Goal: Task Accomplishment & Management: Complete application form

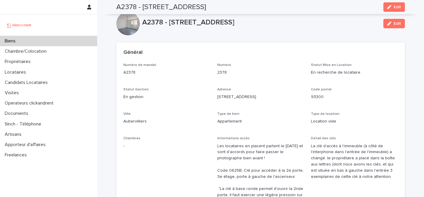
click at [56, 42] on div "Biens" at bounding box center [48, 41] width 97 height 10
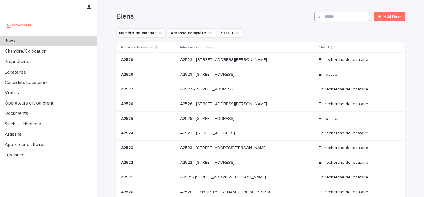
click at [351, 18] on input "Search" at bounding box center [343, 16] width 56 height 9
paste input "***"
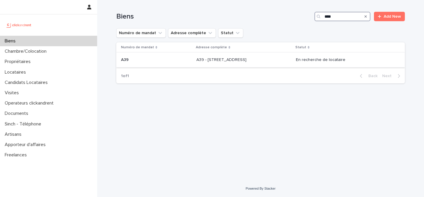
type input "***"
click at [179, 64] on td "A39 A39" at bounding box center [155, 60] width 78 height 15
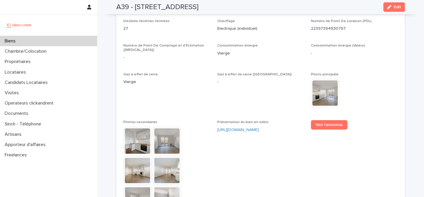
scroll to position [1523, 0]
click at [404, 10] on button "Edit" at bounding box center [395, 6] width 22 height 9
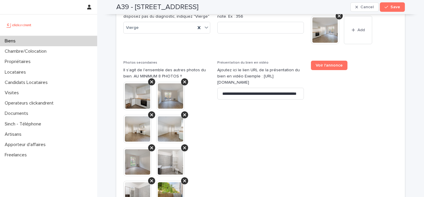
scroll to position [2490, 0]
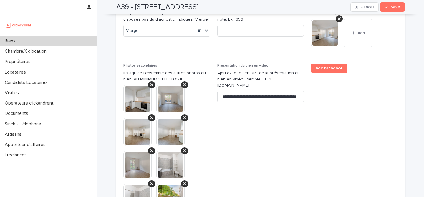
click at [123, 10] on h2 "A39 - 34 rue du Luxembourg, Thiais 94320" at bounding box center [157, 7] width 82 height 9
copy h2 "A39"
click at [264, 91] on input "**********" at bounding box center [260, 97] width 87 height 12
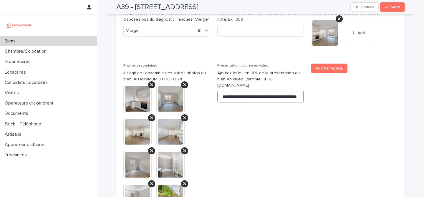
click at [264, 91] on input "**********" at bounding box center [260, 97] width 87 height 12
paste input
type input "**********"
click at [324, 100] on span "Voir l'annonce" at bounding box center [354, 175] width 87 height 222
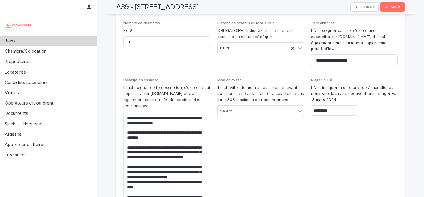
scroll to position [1771, 0]
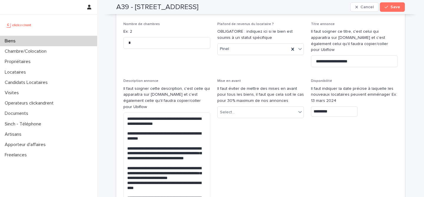
click at [339, 106] on input "*********" at bounding box center [334, 111] width 47 height 10
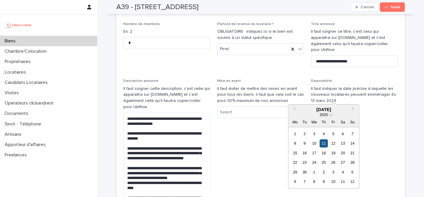
click at [326, 143] on div "11" at bounding box center [324, 143] width 8 height 8
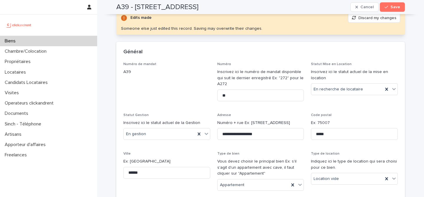
scroll to position [0, 0]
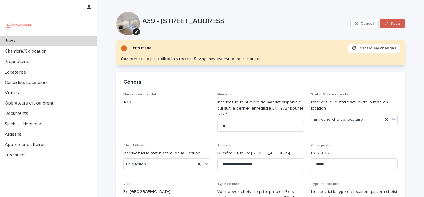
click at [396, 24] on span "Save" at bounding box center [396, 24] width 10 height 4
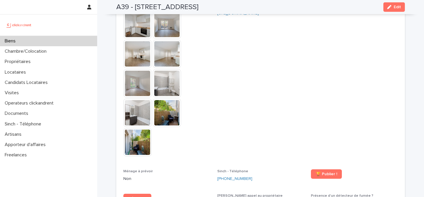
scroll to position [1640, 0]
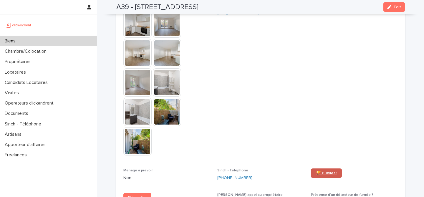
click at [329, 175] on link "🏆 Publier !" at bounding box center [326, 173] width 31 height 9
click at [65, 42] on div "Biens" at bounding box center [48, 41] width 97 height 10
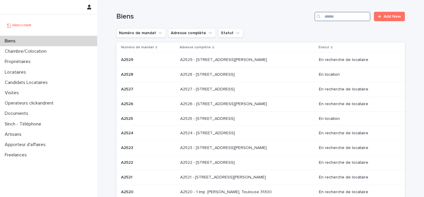
click at [350, 14] on input "Search" at bounding box center [343, 16] width 56 height 9
paste input "*****"
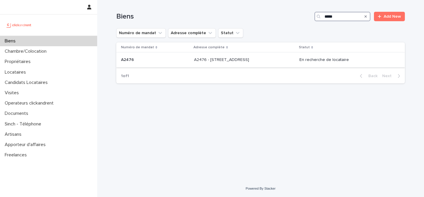
type input "*****"
click at [192, 60] on td "A2476 - 152 rue du Faubourg Saint-Antoine, Paris 75012 A2476 - 152 rue du Faubo…" at bounding box center [244, 60] width 105 height 15
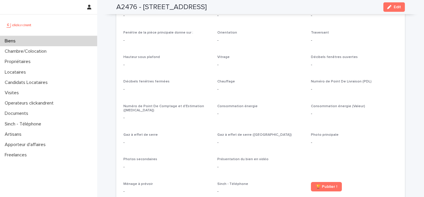
scroll to position [1127, 0]
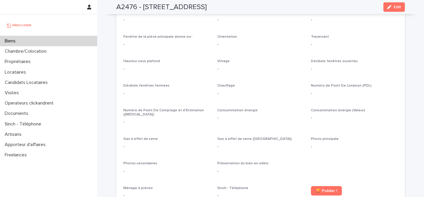
click at [127, 10] on h2 "A2476 - 152 rue du Faubourg Saint-Antoine, Paris 75012" at bounding box center [161, 7] width 90 height 9
copy h2 "A2476"
click at [281, 102] on div "Type de location Location meublée Meublé ? Meublé Nombre de pièces 1 Nombre de …" at bounding box center [260, 64] width 275 height 371
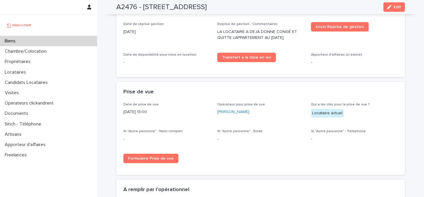
scroll to position [808, 0]
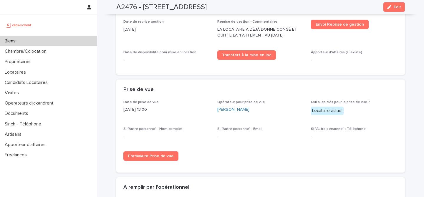
click at [42, 39] on div "Biens" at bounding box center [48, 41] width 97 height 10
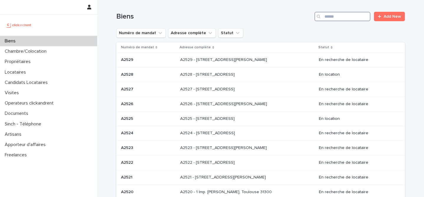
click at [341, 19] on input "Search" at bounding box center [343, 16] width 56 height 9
paste input "*****"
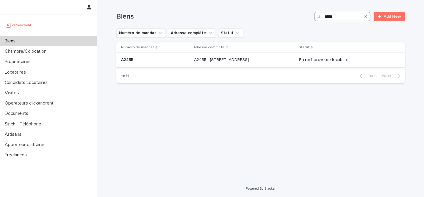
type input "*****"
click at [212, 66] on td "A2455 - 188 rue Nationale, Lille 59000 A2455 - 188 rue Nationale, Lille 59000" at bounding box center [244, 60] width 105 height 15
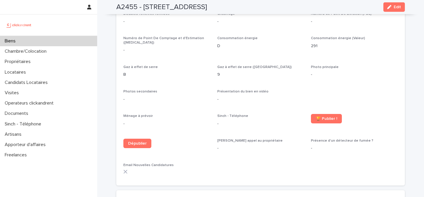
scroll to position [1330, 0]
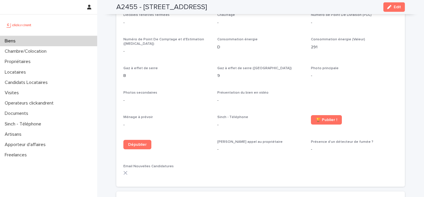
click at [395, 6] on span "Edit" at bounding box center [397, 7] width 7 height 4
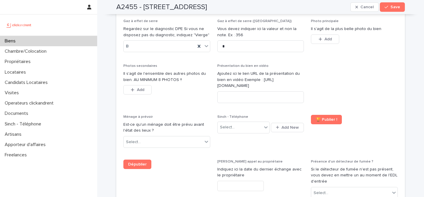
scroll to position [2299, 0]
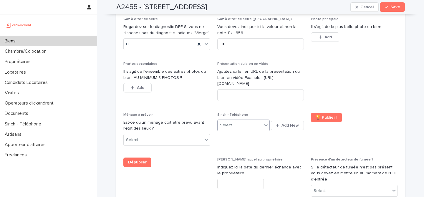
click at [257, 121] on div "Select..." at bounding box center [240, 126] width 44 height 10
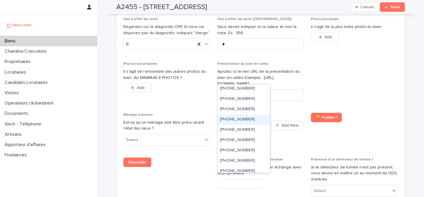
scroll to position [75, 0]
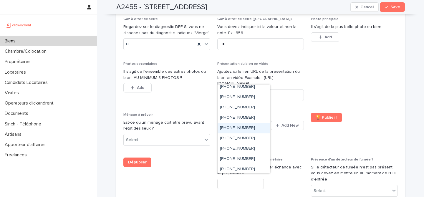
click at [252, 127] on div "+33755517163" at bounding box center [244, 128] width 52 height 10
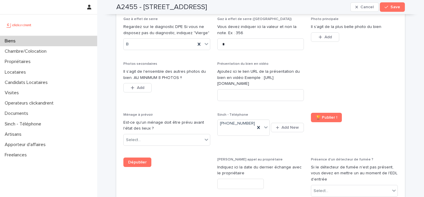
click at [275, 113] on span "Sinch - Téléphone +33755517163 Add New" at bounding box center [260, 132] width 87 height 38
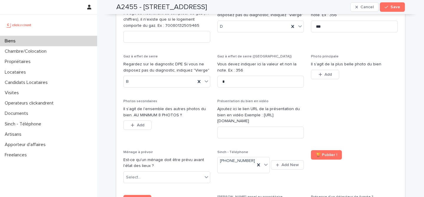
scroll to position [2214, 0]
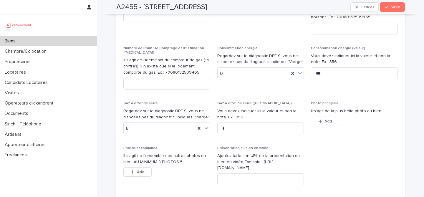
click at [128, 7] on h2 "A2455 - 188 rue Nationale, Lille 59000" at bounding box center [161, 7] width 91 height 9
copy h2 "A2455"
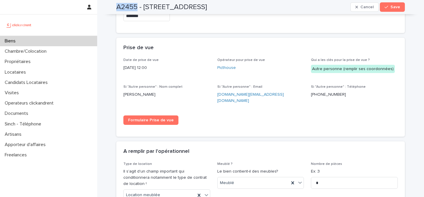
scroll to position [1593, 0]
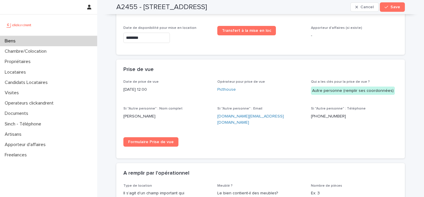
click at [146, 113] on p "Christine Davet" at bounding box center [166, 116] width 87 height 6
copy p "Christine Davet"
click at [240, 67] on div "Prise de vue" at bounding box center [259, 70] width 272 height 6
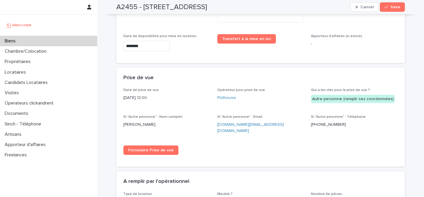
scroll to position [1582, 0]
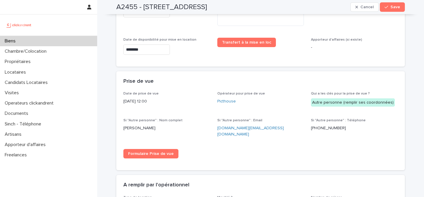
click at [237, 126] on link "chclay.cd@gmail.com" at bounding box center [250, 131] width 67 height 10
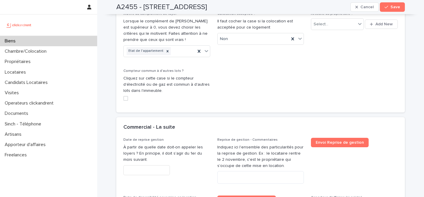
scroll to position [1600, 0]
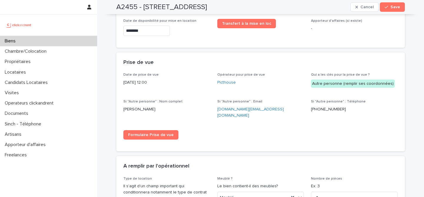
click at [258, 106] on p "chclay.cd@gmail.com" at bounding box center [260, 112] width 87 height 12
copy link "chclay.cd@gmail.com"
drag, startPoint x: 143, startPoint y: 9, endPoint x: 240, endPoint y: 9, distance: 96.6
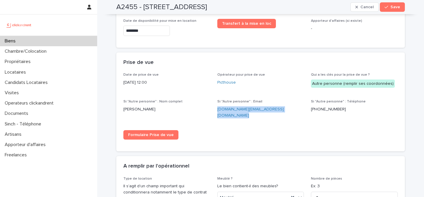
click at [240, 9] on div "A2455 - 188 rue Nationale, Lille 59000 Cancel Save" at bounding box center [260, 7] width 289 height 14
copy h2 "188 rue Nationale, Lille 59000"
click at [49, 42] on div "Biens" at bounding box center [48, 41] width 97 height 10
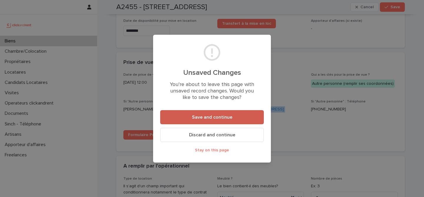
click at [235, 116] on button "Save and continue" at bounding box center [212, 117] width 104 height 14
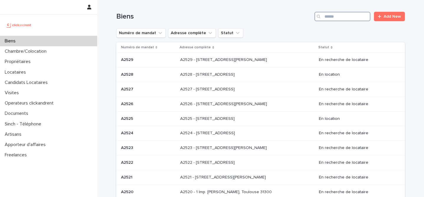
click at [346, 16] on input "Search" at bounding box center [343, 16] width 56 height 9
paste input "****"
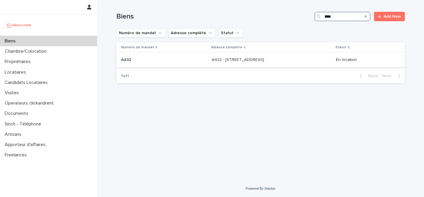
type input "****"
click at [265, 57] on p "A432 - 5 place du Québec, Paris 75006" at bounding box center [239, 59] width 54 height 6
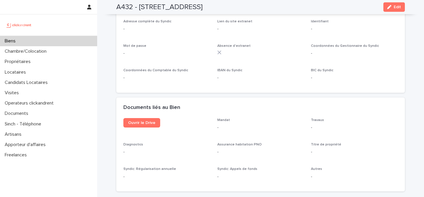
scroll to position [1968, 0]
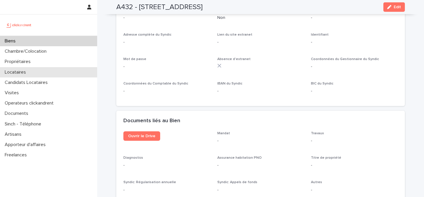
click at [24, 72] on p "Locataires" at bounding box center [16, 73] width 28 height 6
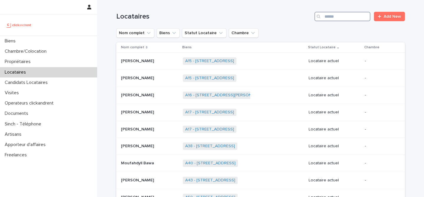
click at [355, 14] on input "Search" at bounding box center [343, 16] width 56 height 9
paste input "**********"
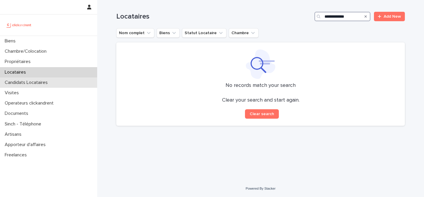
type input "**********"
click at [75, 81] on div "Candidats Locataires" at bounding box center [48, 82] width 97 height 10
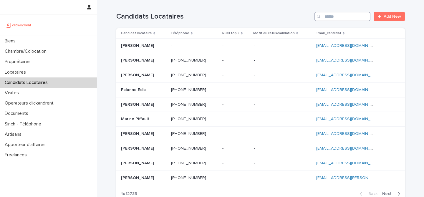
click at [335, 18] on input "Search" at bounding box center [343, 16] width 56 height 9
paste input "**********"
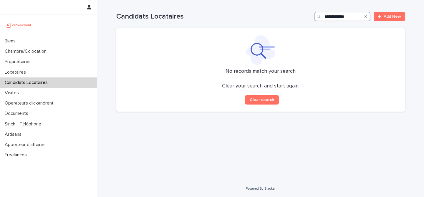
type input "**********"
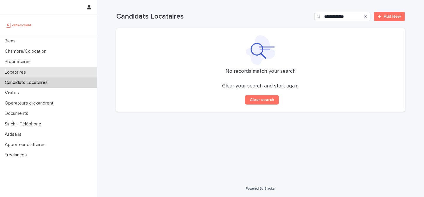
click at [49, 71] on div "Locataires" at bounding box center [48, 72] width 97 height 10
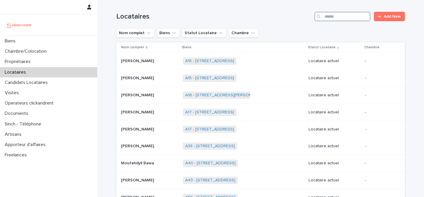
click at [348, 15] on input "Search" at bounding box center [343, 16] width 56 height 9
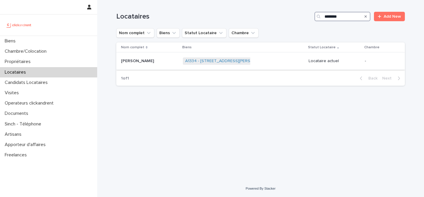
type input "********"
click at [153, 59] on div "Laura Chaussoy Laura Chaussoy" at bounding box center [149, 61] width 57 height 10
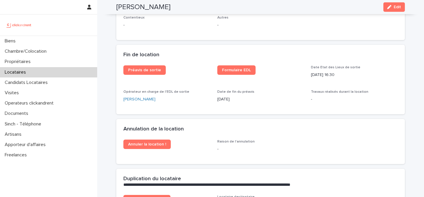
scroll to position [731, 0]
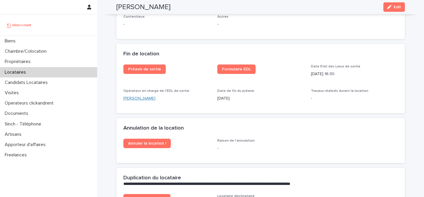
click at [146, 98] on link "Frédéric Lopez" at bounding box center [139, 98] width 32 height 6
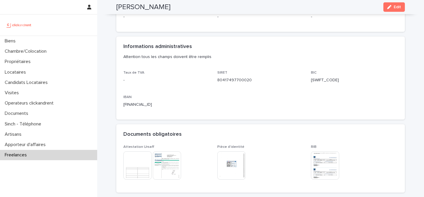
scroll to position [247, 0]
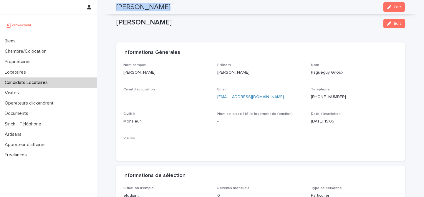
scroll to position [215, 0]
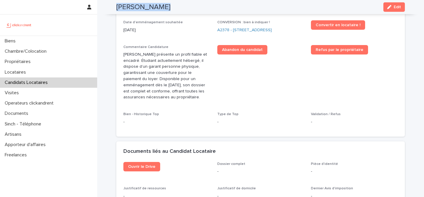
click at [296, 2] on div "Jean Damian Pagueguy Giroux Edit" at bounding box center [260, 7] width 289 height 14
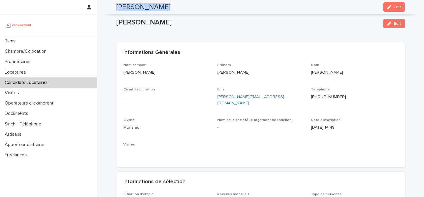
scroll to position [241, 0]
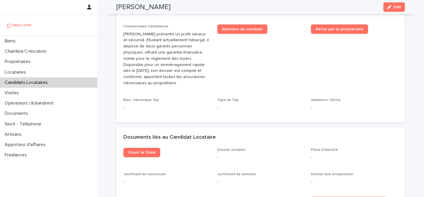
click at [276, 8] on div "[PERSON_NAME] Edit" at bounding box center [260, 7] width 289 height 14
click at [279, 50] on span "Abandon du candidat" at bounding box center [260, 57] width 87 height 67
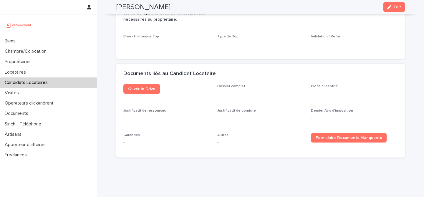
scroll to position [302, 0]
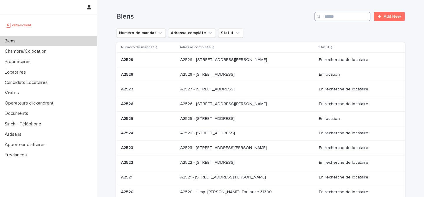
click at [354, 12] on input "Search" at bounding box center [343, 16] width 56 height 9
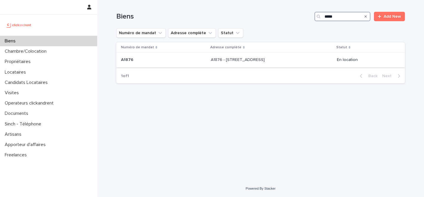
type input "*****"
click at [227, 65] on div "A1876 - 4 rue Fourcade, Paris 75015 A1876 - 4 rue Fourcade, Paris 75015" at bounding box center [271, 60] width 121 height 10
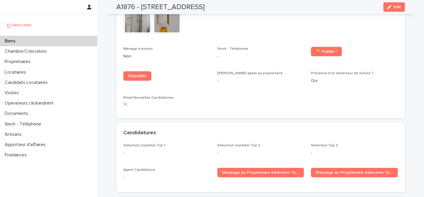
scroll to position [1703, 0]
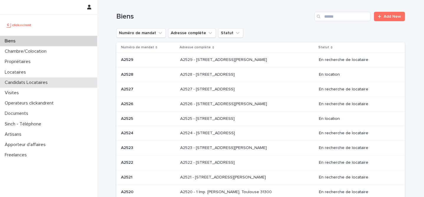
click at [39, 83] on p "Candidats Locataires" at bounding box center [27, 83] width 50 height 6
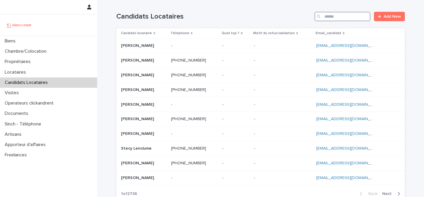
click at [330, 18] on input "Search" at bounding box center [343, 16] width 56 height 9
paste input "**********"
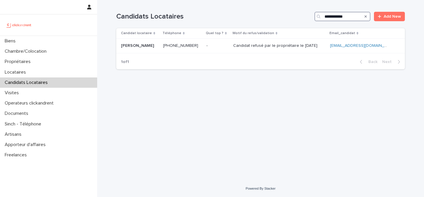
click at [341, 19] on input "**********" at bounding box center [343, 16] width 56 height 9
paste input "*"
type input "**********"
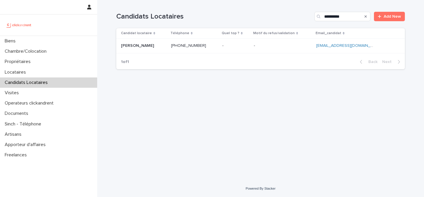
click at [366, 15] on icon "Search" at bounding box center [366, 17] width 2 height 4
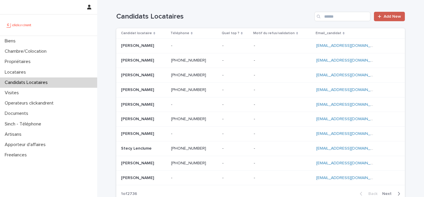
click at [386, 15] on span "Add New" at bounding box center [392, 16] width 17 height 4
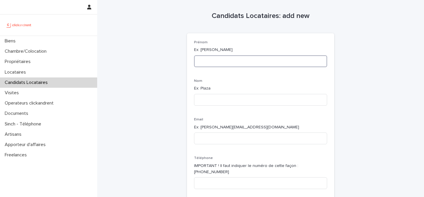
click at [246, 62] on input at bounding box center [260, 61] width 133 height 12
paste input "**********"
click at [219, 61] on input "**********" at bounding box center [260, 61] width 133 height 12
type input "**********"
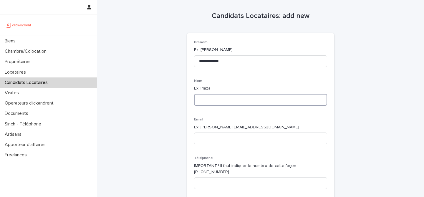
click at [212, 96] on input at bounding box center [260, 100] width 133 height 12
paste input "******"
type input "******"
click at [240, 61] on input "**********" at bounding box center [260, 61] width 133 height 12
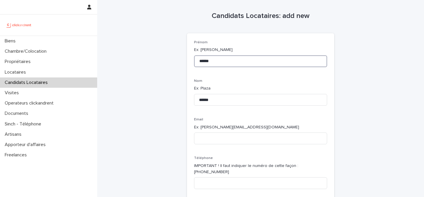
type input "******"
click at [238, 134] on input at bounding box center [260, 139] width 133 height 12
paste input "**********"
type input "**********"
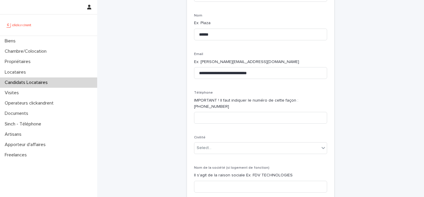
scroll to position [68, 0]
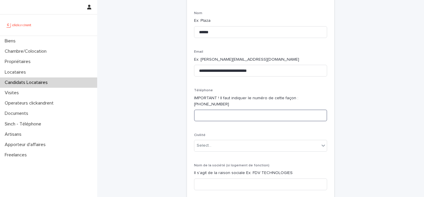
click at [242, 110] on input at bounding box center [260, 116] width 133 height 12
paste input "**********"
type input "**********"
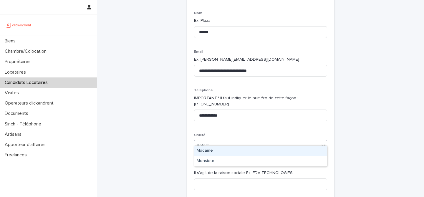
click at [227, 141] on div "Select..." at bounding box center [256, 146] width 125 height 10
click at [241, 150] on div "Madame" at bounding box center [260, 151] width 133 height 10
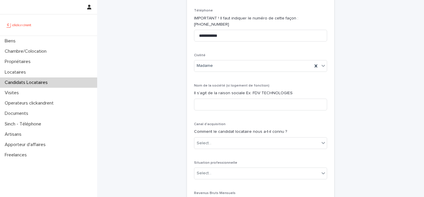
scroll to position [149, 0]
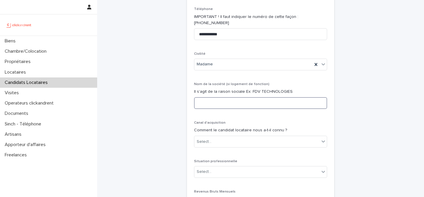
click at [226, 99] on input at bounding box center [260, 103] width 133 height 12
click at [166, 118] on div "**********" at bounding box center [260, 124] width 289 height 547
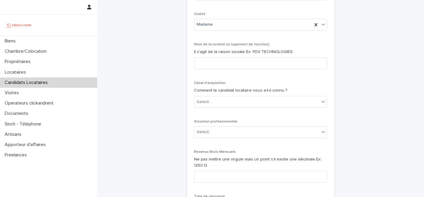
scroll to position [194, 0]
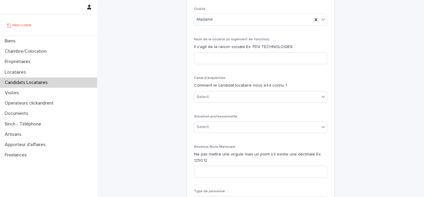
click at [236, 84] on div "Canal d'acquisition Comment le candidat locataire nous a-t-il connu ? Select..." at bounding box center [260, 92] width 133 height 32
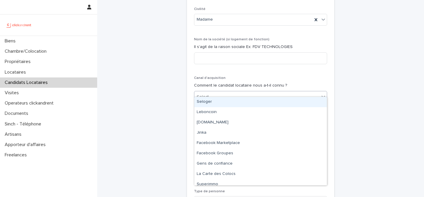
click at [235, 92] on div "Select..." at bounding box center [256, 97] width 125 height 10
click at [165, 96] on div "**********" at bounding box center [260, 79] width 289 height 547
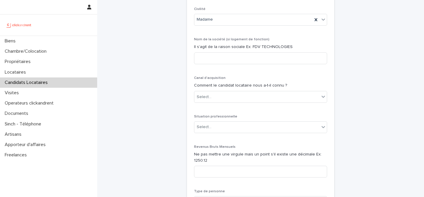
scroll to position [209, 0]
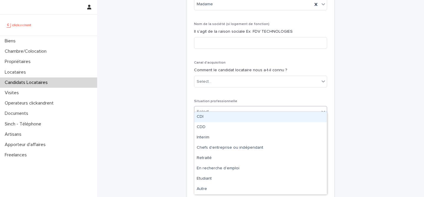
click at [217, 107] on div "Select..." at bounding box center [256, 112] width 125 height 10
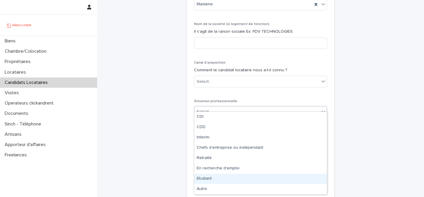
click at [230, 180] on div "Etudiant" at bounding box center [260, 179] width 133 height 10
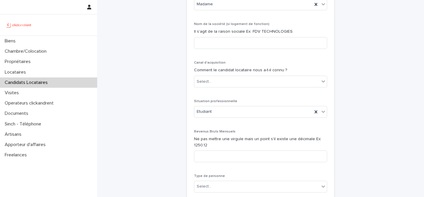
click at [166, 141] on div "**********" at bounding box center [260, 64] width 289 height 547
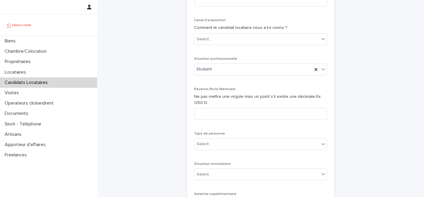
scroll to position [252, 0]
click at [277, 131] on div "Type de personne Select..." at bounding box center [260, 142] width 133 height 23
click at [274, 140] on div "Select..." at bounding box center [256, 144] width 125 height 10
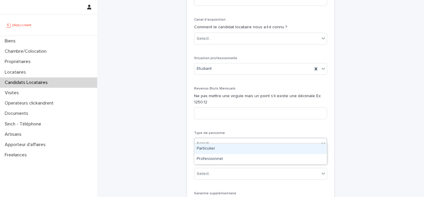
click at [244, 151] on div "Particulier" at bounding box center [260, 149] width 133 height 10
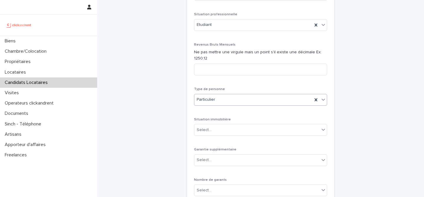
scroll to position [305, 0]
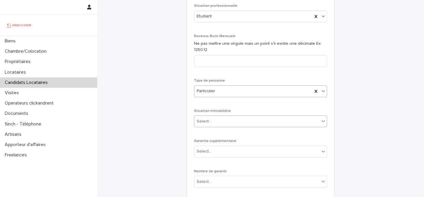
click at [255, 117] on div "Select..." at bounding box center [256, 122] width 125 height 10
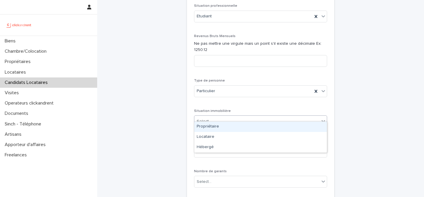
click at [246, 117] on div "Select..." at bounding box center [256, 122] width 125 height 10
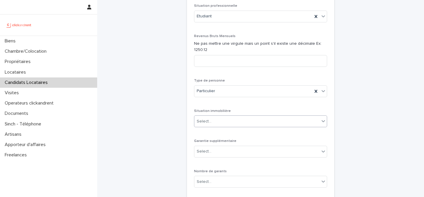
click at [269, 117] on div "Select..." at bounding box center [256, 122] width 125 height 10
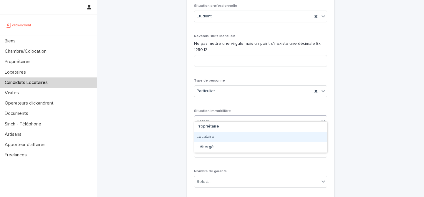
click at [260, 139] on div "Locataire" at bounding box center [260, 137] width 133 height 10
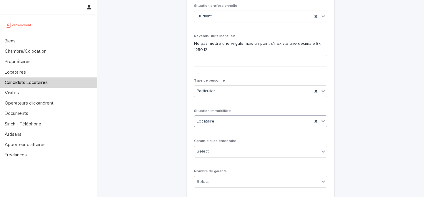
click at [238, 147] on div "Select..." at bounding box center [256, 152] width 125 height 10
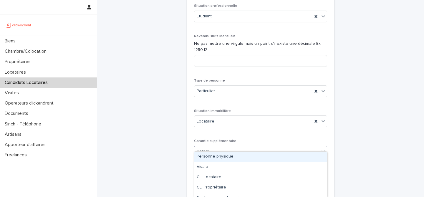
click at [238, 156] on div "Personne physique" at bounding box center [260, 157] width 133 height 10
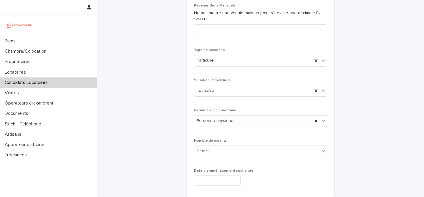
scroll to position [351, 0]
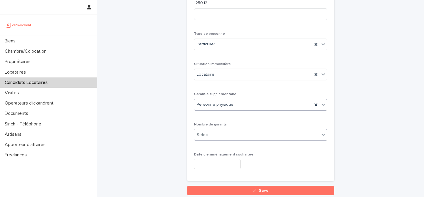
click at [238, 130] on div "Select..." at bounding box center [256, 135] width 125 height 10
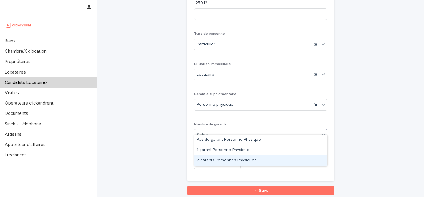
click at [234, 161] on div "2 garants Personnes Physiques" at bounding box center [260, 161] width 133 height 10
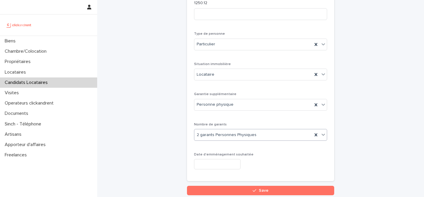
click at [230, 160] on input "text" at bounding box center [217, 164] width 47 height 10
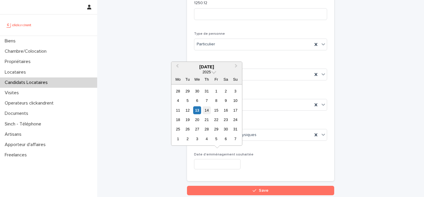
click at [206, 112] on div "14" at bounding box center [207, 110] width 8 height 8
type input "*********"
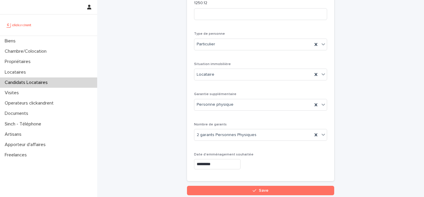
click at [262, 153] on div "Date d'emménagement souhaitée *********" at bounding box center [260, 164] width 133 height 22
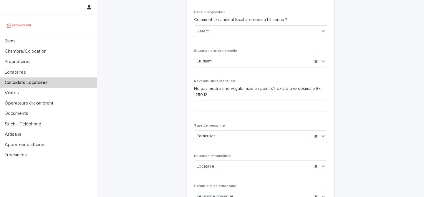
scroll to position [390, 0]
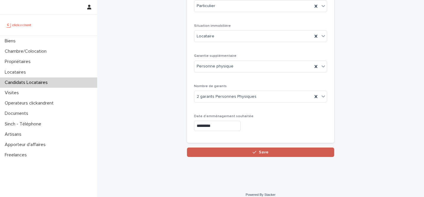
click at [263, 150] on span "Save" at bounding box center [264, 152] width 10 height 4
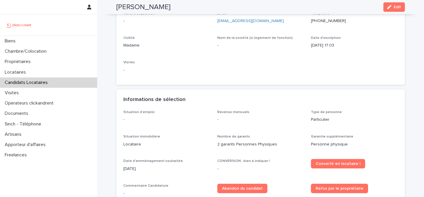
scroll to position [83, 0]
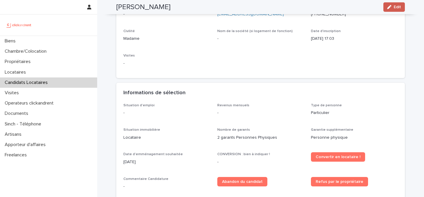
click at [396, 7] on span "Edit" at bounding box center [397, 7] width 7 height 4
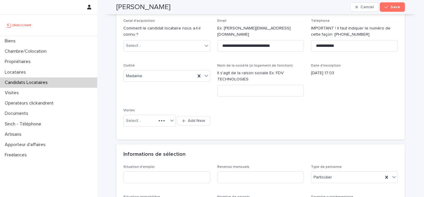
scroll to position [172, 0]
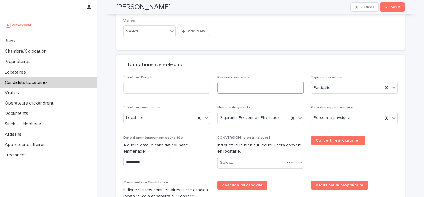
click at [251, 87] on input at bounding box center [260, 88] width 87 height 12
type input "*"
click at [266, 69] on div "Informations de sélection" at bounding box center [260, 65] width 289 height 21
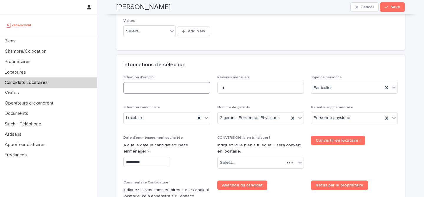
click at [169, 92] on input at bounding box center [166, 88] width 87 height 12
type input "*********"
click at [207, 68] on div "Informations de sélection" at bounding box center [259, 65] width 272 height 6
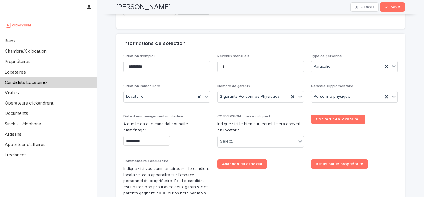
scroll to position [200, 0]
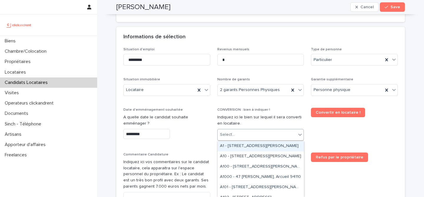
click at [249, 137] on div "Select..." at bounding box center [257, 135] width 79 height 10
paste input "*****"
type input "*****"
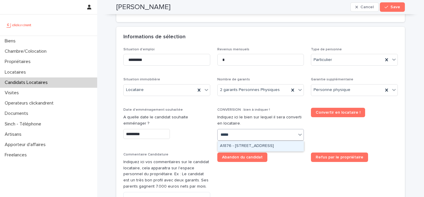
click at [249, 144] on div "A1876 - 4 rue Fourcade, Paris 75015" at bounding box center [261, 146] width 86 height 10
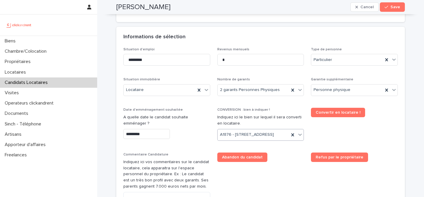
click at [289, 161] on div "Abandon du candidat" at bounding box center [260, 157] width 87 height 9
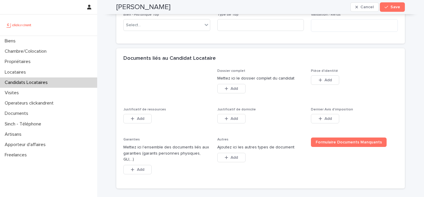
scroll to position [405, 0]
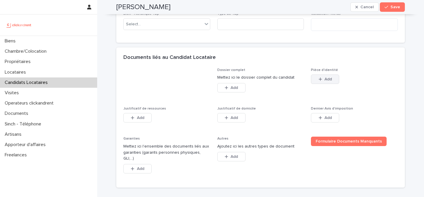
click at [330, 82] on button "Add" at bounding box center [325, 79] width 28 height 9
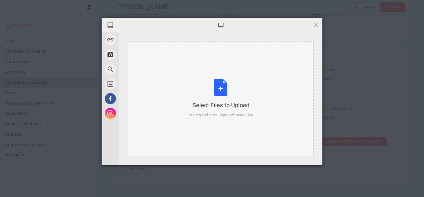
click at [219, 92] on div "Select Files to Upload or Drag and Drop, Copy and Paste Files" at bounding box center [221, 98] width 65 height 39
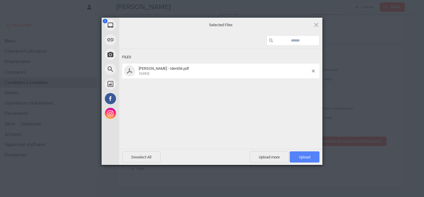
click at [296, 155] on span "Upload 1" at bounding box center [305, 156] width 30 height 11
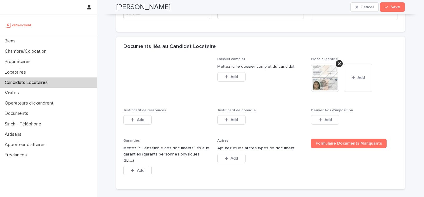
scroll to position [416, 0]
click at [133, 122] on button "Add" at bounding box center [137, 119] width 28 height 9
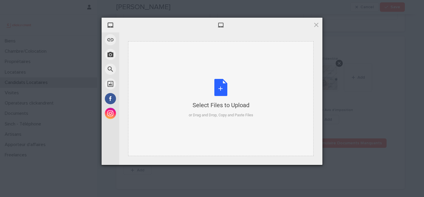
click at [217, 89] on div "Select Files to Upload or Drag and Drop, Copy and Paste Files" at bounding box center [221, 98] width 65 height 39
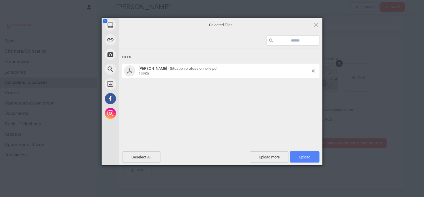
click at [306, 158] on span "Upload 1" at bounding box center [304, 157] width 11 height 4
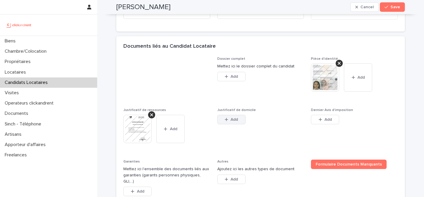
click at [230, 115] on button "Add" at bounding box center [231, 119] width 28 height 9
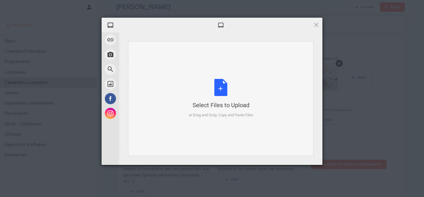
click at [222, 91] on div "Select Files to Upload or Drag and Drop, Copy and Paste Files" at bounding box center [221, 98] width 65 height 39
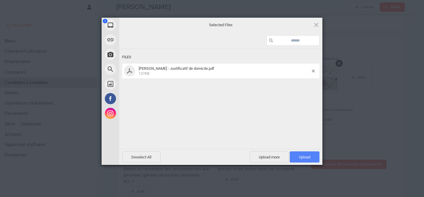
click at [307, 154] on span "Upload 1" at bounding box center [305, 156] width 30 height 11
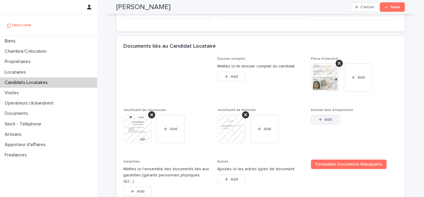
click at [334, 120] on button "Add" at bounding box center [325, 119] width 28 height 9
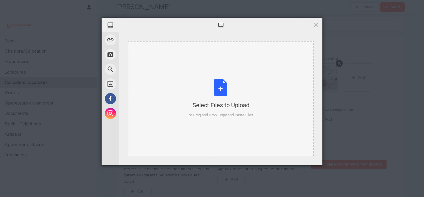
click at [225, 86] on div "Select Files to Upload or Drag and Drop, Copy and Paste Files" at bounding box center [221, 98] width 65 height 39
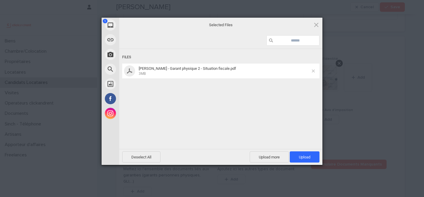
click at [314, 70] on span at bounding box center [313, 71] width 3 height 3
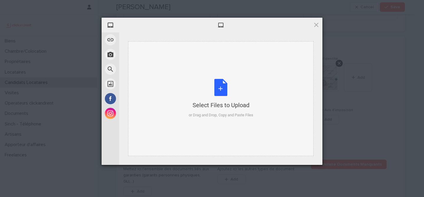
click at [226, 86] on div "Select Files to Upload or Drag and Drop, Copy and Paste Files" at bounding box center [221, 98] width 65 height 39
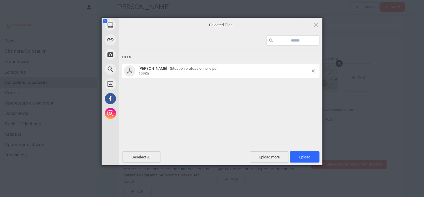
click at [298, 154] on span "Upload 1" at bounding box center [305, 156] width 30 height 11
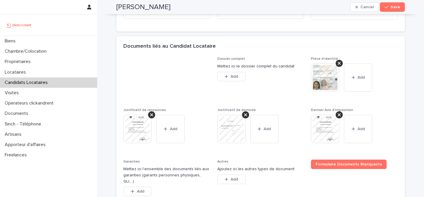
scroll to position [474, 0]
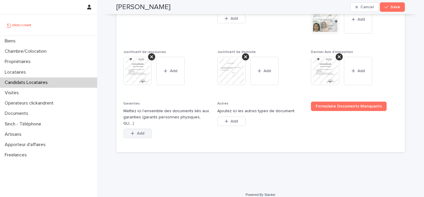
click at [147, 129] on button "Add" at bounding box center [137, 133] width 28 height 9
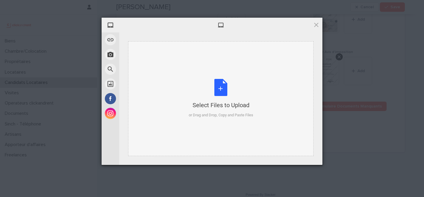
click at [224, 89] on div "Select Files to Upload or Drag and Drop, Copy and Paste Files" at bounding box center [221, 98] width 65 height 39
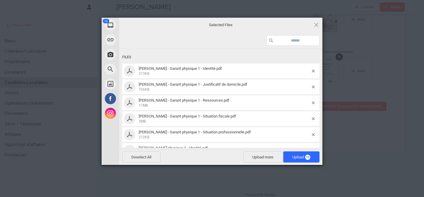
scroll to position [78, 0]
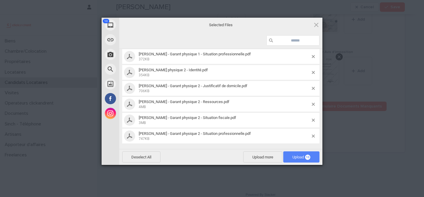
click at [297, 155] on span "Upload 10" at bounding box center [302, 157] width 18 height 4
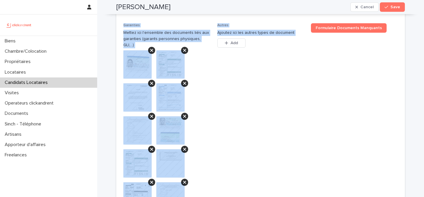
scroll to position [658, 0]
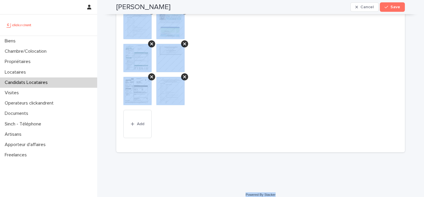
drag, startPoint x: 114, startPoint y: 16, endPoint x: 286, endPoint y: 191, distance: 245.4
copy div "Jeanne GARCIA Cancel Save Sorry, there was an error saving your record. Please …"
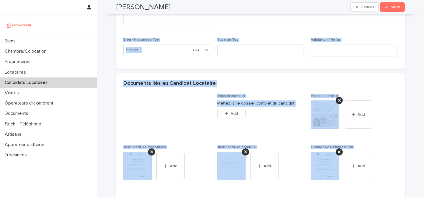
scroll to position [384, 0]
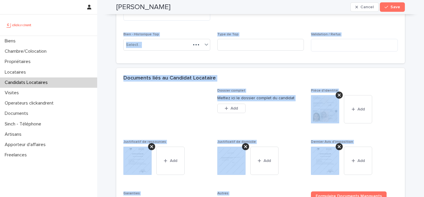
click at [231, 80] on div "Documents liés au Candidat Locataire" at bounding box center [260, 78] width 289 height 21
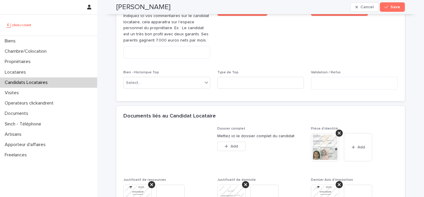
scroll to position [337, 0]
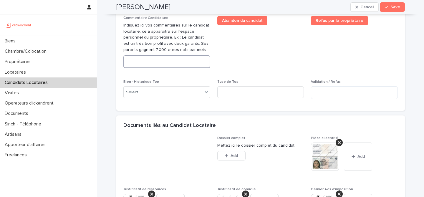
click at [176, 61] on textarea at bounding box center [166, 61] width 87 height 13
paste textarea "**********"
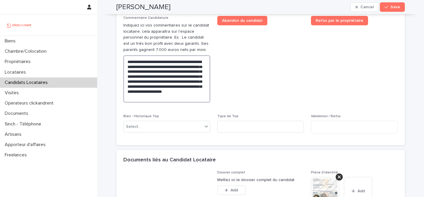
type textarea "**********"
click at [258, 79] on span "Abandon du candidat" at bounding box center [260, 61] width 87 height 91
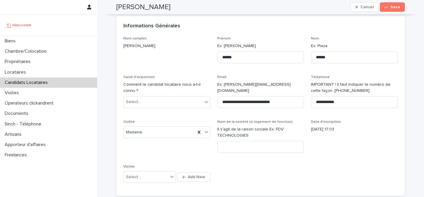
scroll to position [0, 0]
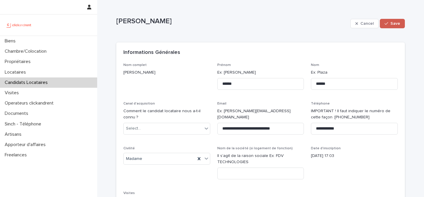
click at [392, 25] on span "Save" at bounding box center [396, 24] width 10 height 4
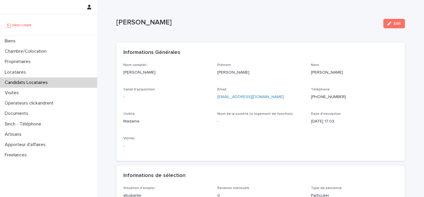
click at [151, 23] on p "Jeanne GARCIA" at bounding box center [247, 22] width 263 height 9
copy div "Jeanne GARCIA Edit Sorry, there was an error saving your record. Please try aga…"
click at [266, 57] on div "Informations Générales" at bounding box center [260, 52] width 289 height 21
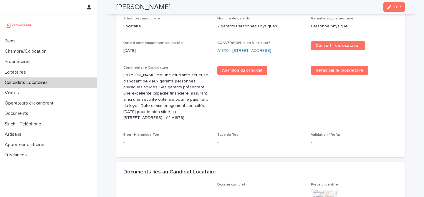
scroll to position [184, 0]
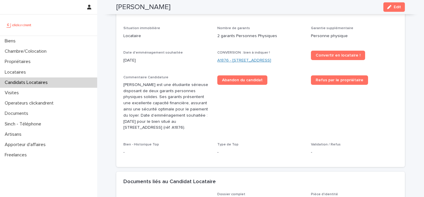
click at [260, 60] on link "A1876 - 4 rue Fourcade, Paris 75015" at bounding box center [244, 60] width 54 height 6
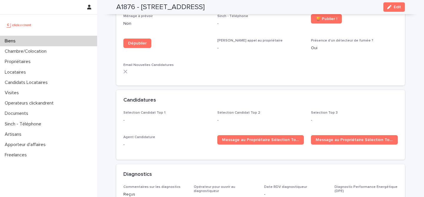
scroll to position [1737, 0]
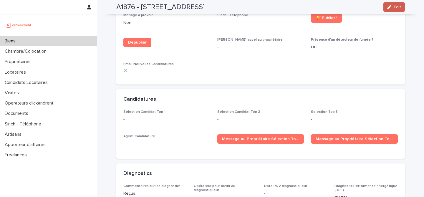
click at [389, 8] on icon "button" at bounding box center [389, 7] width 4 height 4
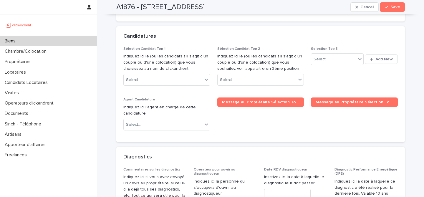
scroll to position [2877, 0]
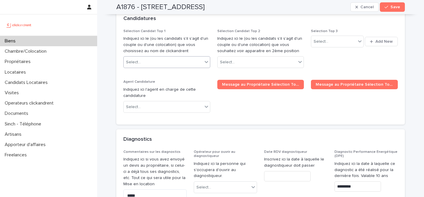
click at [179, 57] on div "Select..." at bounding box center [163, 62] width 79 height 10
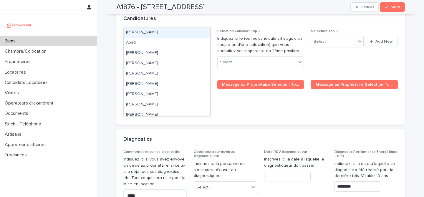
paste input "**********"
type input "**********"
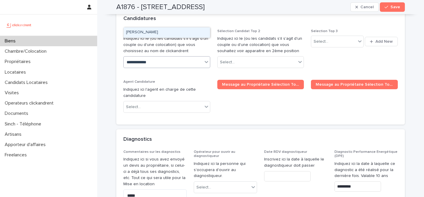
click at [167, 33] on div "Jeanne GARCIA" at bounding box center [167, 32] width 86 height 10
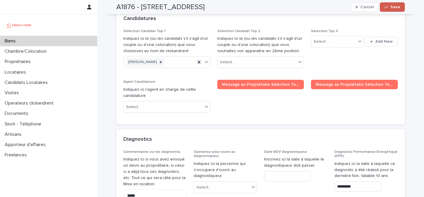
click at [400, 8] on button "Save" at bounding box center [392, 6] width 25 height 9
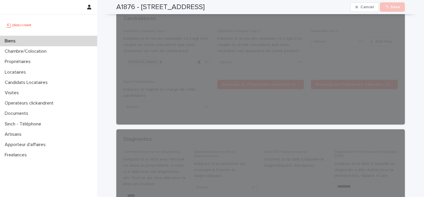
click at [128, 6] on h2 "A1876 - 4 rue Fourcade, Paris 75015" at bounding box center [160, 7] width 88 height 9
copy h2 "A1876"
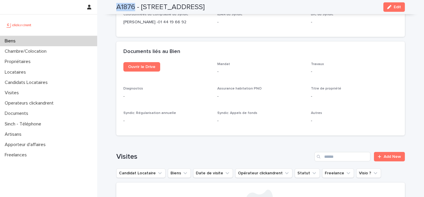
scroll to position [2142, 0]
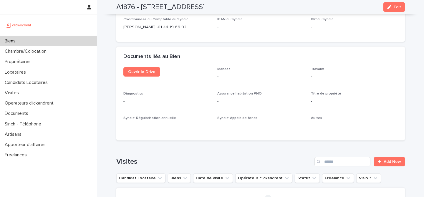
click at [205, 6] on h2 "A1876 - 4 rue Fourcade, Paris 75015" at bounding box center [160, 7] width 88 height 9
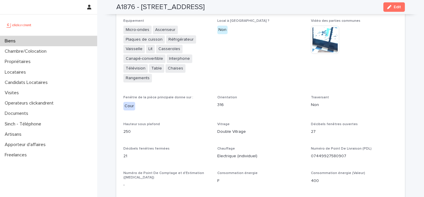
scroll to position [1302, 0]
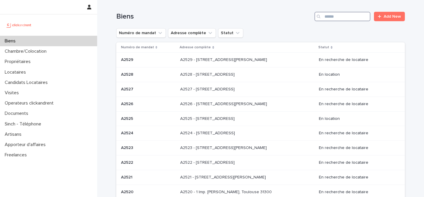
click at [355, 20] on input "Search" at bounding box center [343, 16] width 56 height 9
paste input "**********"
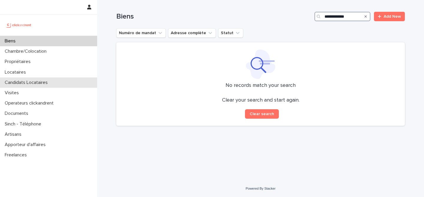
type input "**********"
click at [41, 81] on p "Candidats Locataires" at bounding box center [27, 83] width 50 height 6
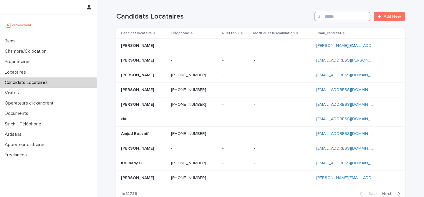
click at [341, 19] on input "Search" at bounding box center [343, 16] width 56 height 9
paste input "**********"
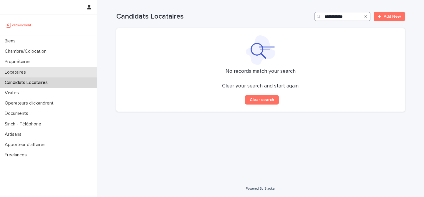
type input "**********"
click at [73, 70] on div "Locataires" at bounding box center [48, 72] width 97 height 10
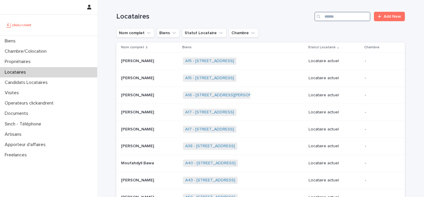
click at [357, 16] on input "Search" at bounding box center [343, 16] width 56 height 9
paste input "**********"
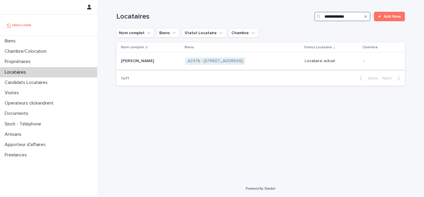
type input "**********"
click at [148, 61] on p at bounding box center [151, 61] width 60 height 5
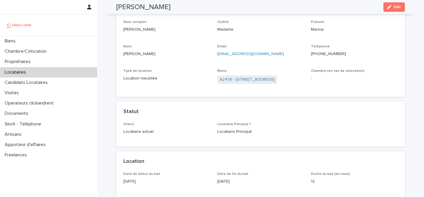
scroll to position [41, 0]
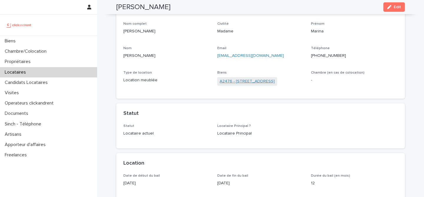
click at [275, 80] on link "A2476 - [STREET_ADDRESS]" at bounding box center [247, 81] width 55 height 6
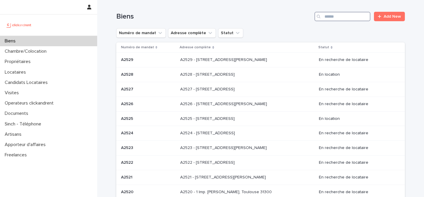
click at [351, 18] on input "Search" at bounding box center [343, 16] width 56 height 9
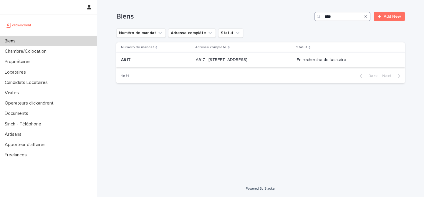
type input "****"
click at [196, 60] on p "A917 - 89 Rue de Crimée, Paris 75019" at bounding box center [222, 59] width 53 height 6
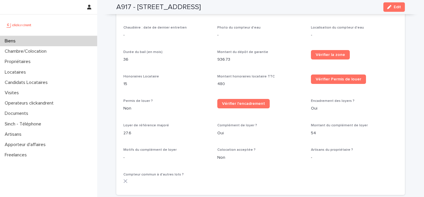
scroll to position [476, 0]
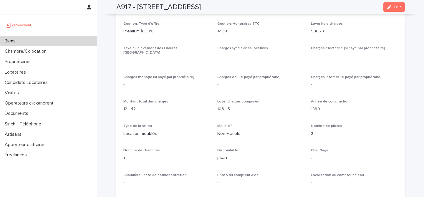
click at [52, 41] on div "Biens" at bounding box center [48, 41] width 97 height 10
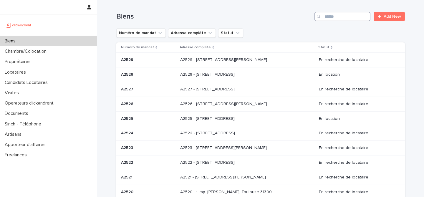
click at [338, 17] on input "Search" at bounding box center [343, 16] width 56 height 9
paste input "****"
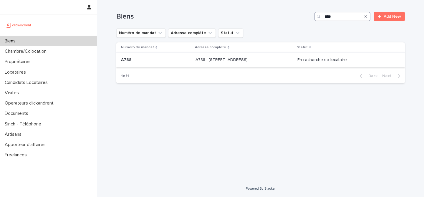
type input "****"
click at [165, 64] on div "A788 A788" at bounding box center [156, 60] width 70 height 10
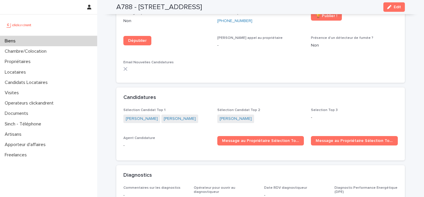
scroll to position [1668, 0]
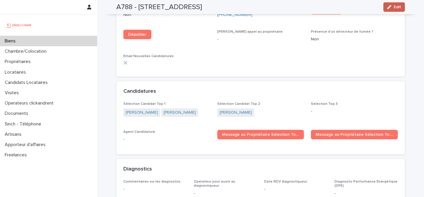
click at [397, 7] on span "Edit" at bounding box center [397, 7] width 7 height 4
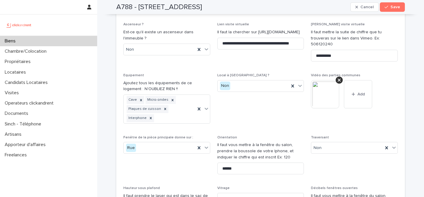
scroll to position [2107, 0]
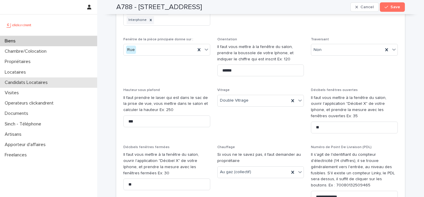
click at [55, 84] on div "Candidats Locataires" at bounding box center [48, 82] width 97 height 10
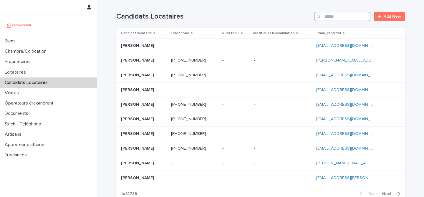
click at [341, 17] on input "Search" at bounding box center [343, 16] width 56 height 9
paste input "**********"
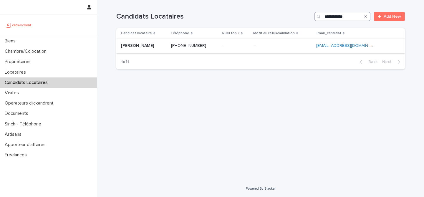
type input "**********"
click at [155, 51] on div "Acef Mamouri Acef Mamouri" at bounding box center [143, 46] width 45 height 10
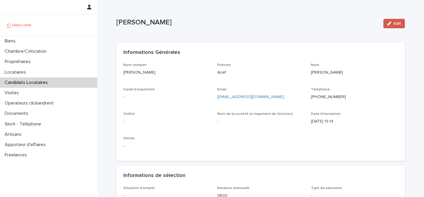
click at [396, 23] on span "Edit" at bounding box center [397, 24] width 7 height 4
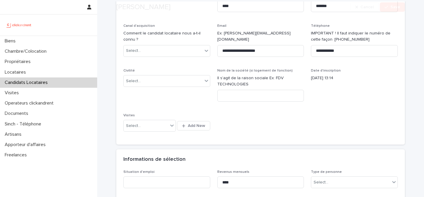
scroll to position [108, 0]
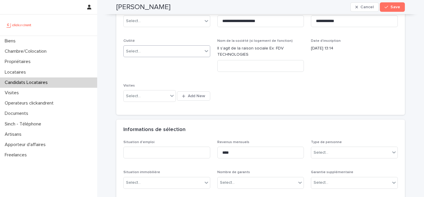
click at [167, 48] on div "Select..." at bounding box center [163, 52] width 79 height 10
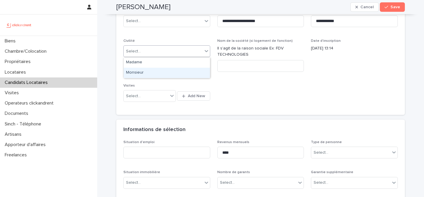
click at [164, 72] on div "Monsieur" at bounding box center [167, 73] width 86 height 10
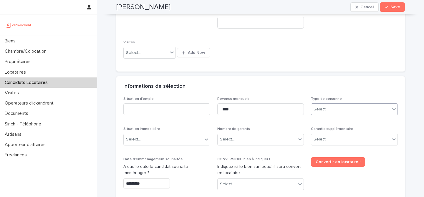
scroll to position [153, 0]
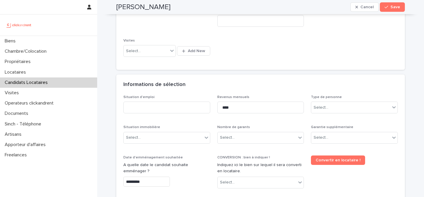
click at [347, 101] on div "Type de personne Select..." at bounding box center [354, 106] width 87 height 23
click at [346, 107] on div "Select..." at bounding box center [350, 108] width 79 height 10
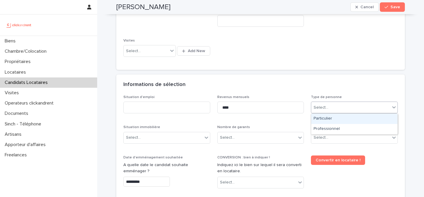
click at [339, 118] on div "Particulier" at bounding box center [354, 119] width 86 height 10
click at [337, 135] on div "Select..." at bounding box center [350, 138] width 79 height 10
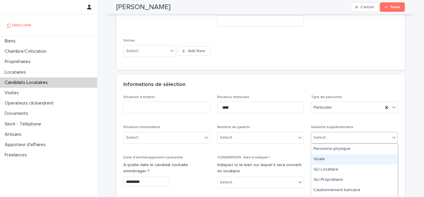
click at [339, 156] on div "Visale" at bounding box center [354, 159] width 86 height 10
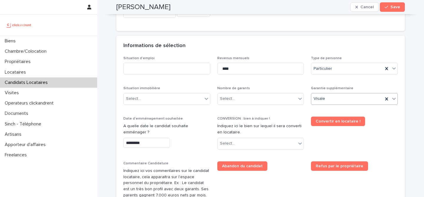
scroll to position [196, 0]
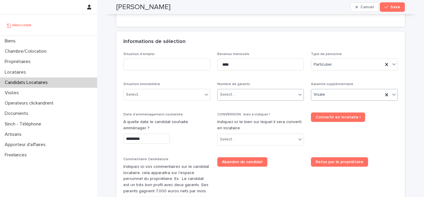
click at [266, 95] on div "Select..." at bounding box center [257, 95] width 79 height 10
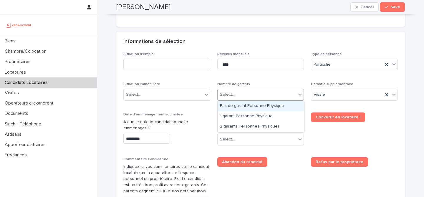
click at [263, 110] on div "Pas de garant Personne Physique" at bounding box center [261, 106] width 86 height 10
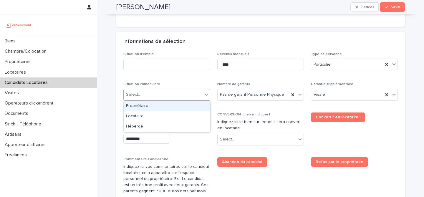
click at [179, 91] on div "Select..." at bounding box center [163, 95] width 79 height 10
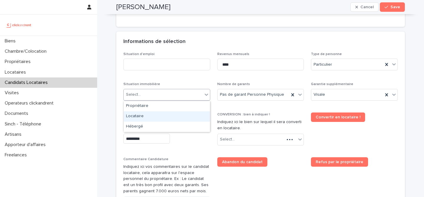
click at [169, 115] on div "Locataire" at bounding box center [167, 116] width 86 height 10
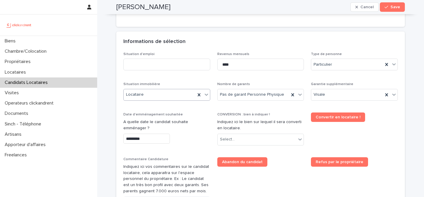
click at [173, 55] on p "Situation d'emploi" at bounding box center [166, 54] width 87 height 4
click at [173, 61] on input at bounding box center [166, 65] width 87 height 12
type input "*******"
click at [211, 46] on div "Informations de sélection" at bounding box center [260, 42] width 289 height 21
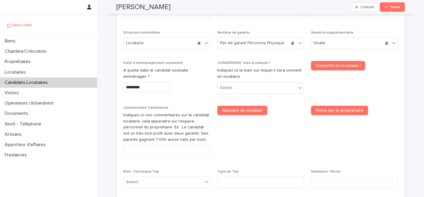
scroll to position [265, 0]
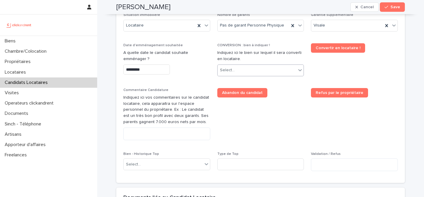
click at [260, 72] on div "Select..." at bounding box center [257, 70] width 79 height 10
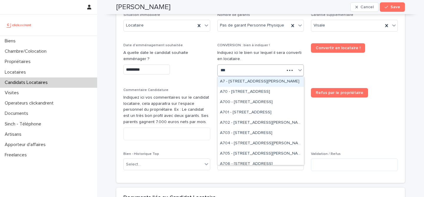
type input "****"
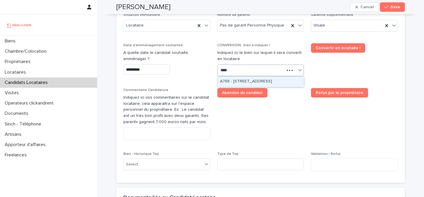
click at [273, 84] on div "A788 - 26 rue des Chaillots, Clamart 92140" at bounding box center [261, 82] width 86 height 10
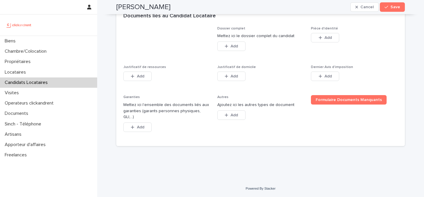
scroll to position [447, 0]
click at [330, 40] on span "Add" at bounding box center [328, 38] width 7 height 4
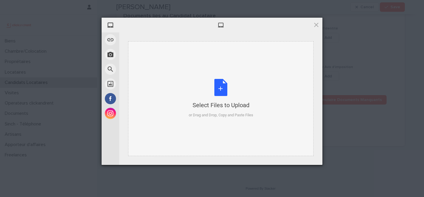
click at [217, 92] on div "Select Files to Upload or Drag and Drop, Copy and Paste Files" at bounding box center [221, 98] width 65 height 39
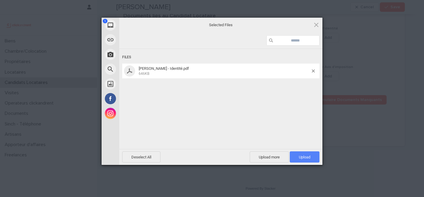
click at [316, 156] on span "Upload 1" at bounding box center [305, 156] width 30 height 11
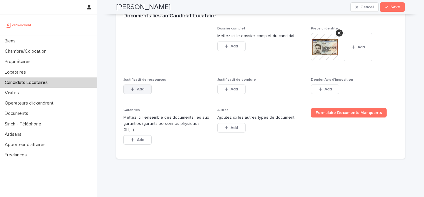
click at [141, 91] on span "Add" at bounding box center [140, 89] width 7 height 4
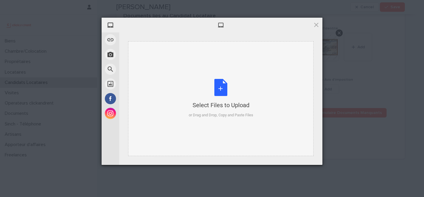
click at [220, 85] on div "Select Files to Upload or Drag and Drop, Copy and Paste Files" at bounding box center [221, 98] width 65 height 39
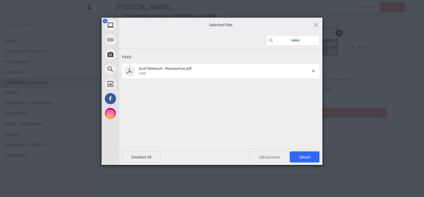
click at [273, 156] on span "Upload more" at bounding box center [269, 156] width 39 height 11
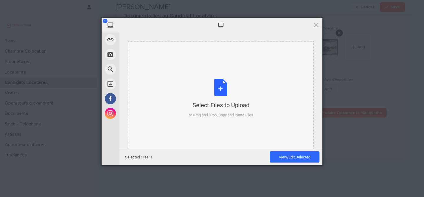
click at [224, 91] on div "Select Files to Upload or Drag and Drop, Copy and Paste Files" at bounding box center [221, 98] width 65 height 39
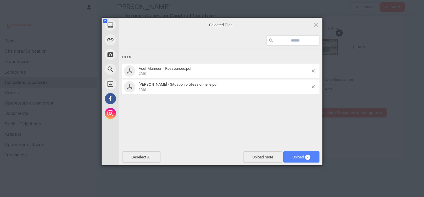
click at [307, 155] on span "2" at bounding box center [307, 157] width 5 height 5
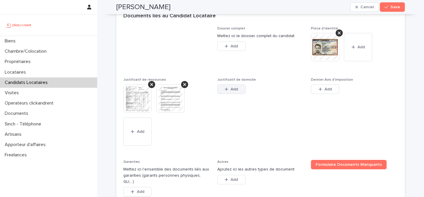
click at [229, 91] on div "button" at bounding box center [228, 89] width 6 height 4
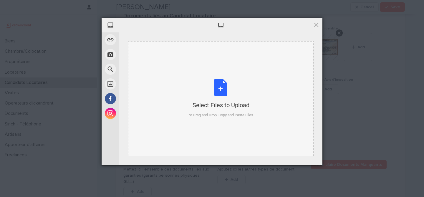
click at [216, 90] on div "Select Files to Upload or Drag and Drop, Copy and Paste Files" at bounding box center [221, 98] width 65 height 39
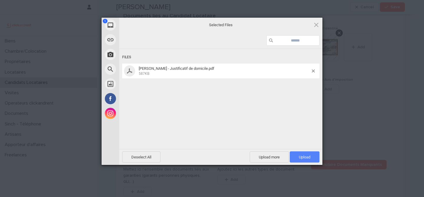
click at [305, 154] on span "Upload 1" at bounding box center [305, 156] width 30 height 11
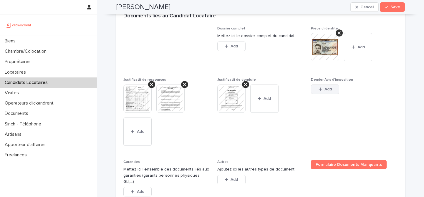
click at [329, 91] on span "Add" at bounding box center [328, 89] width 7 height 4
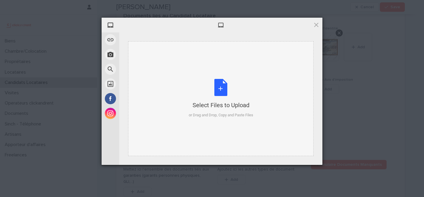
click at [222, 87] on div "Select Files to Upload or Drag and Drop, Copy and Paste Files" at bounding box center [221, 98] width 65 height 39
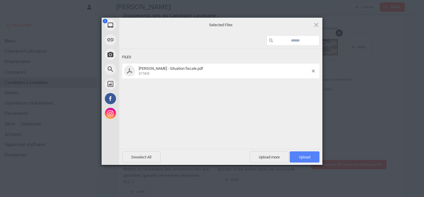
click at [304, 154] on span "Upload 1" at bounding box center [305, 156] width 30 height 11
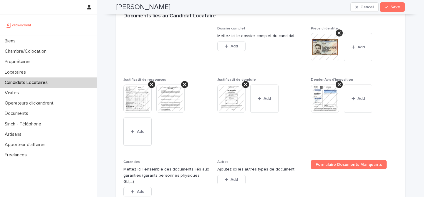
scroll to position [516, 0]
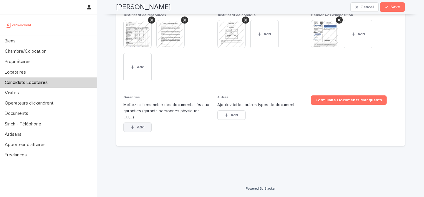
click at [148, 129] on button "Add" at bounding box center [137, 127] width 28 height 9
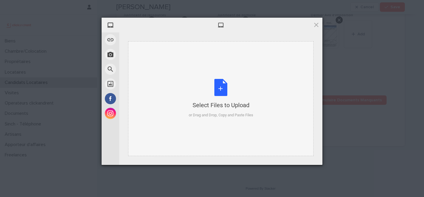
click at [220, 90] on div "Select Files to Upload or Drag and Drop, Copy and Paste Files" at bounding box center [221, 98] width 65 height 39
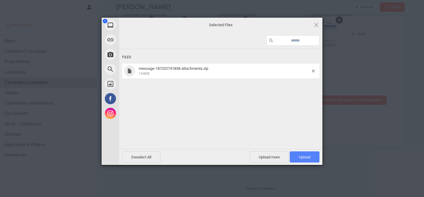
click at [306, 157] on span "Upload 1" at bounding box center [304, 157] width 11 height 4
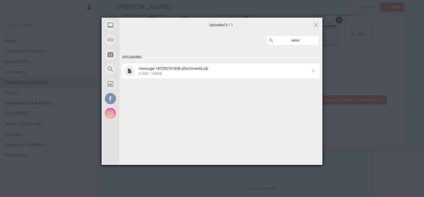
click at [314, 71] on span at bounding box center [313, 71] width 3 height 3
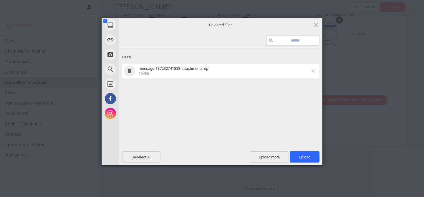
click at [312, 71] on span at bounding box center [313, 71] width 3 height 3
click at [309, 158] on span "Upload 1" at bounding box center [304, 157] width 11 height 4
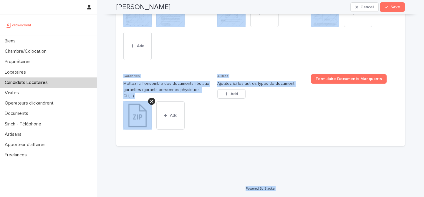
scroll to position [537, 0]
drag, startPoint x: 112, startPoint y: 11, endPoint x: 322, endPoint y: 189, distance: 275.3
copy div "Acef Mamouri Cancel Save Sorry, there was an error saving your record. Please t…"
click at [230, 67] on span "Justificatif de domicile This file cannot be opened Download File Add" at bounding box center [260, 29] width 87 height 75
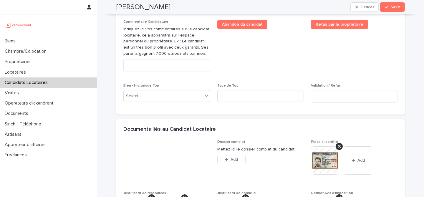
scroll to position [328, 0]
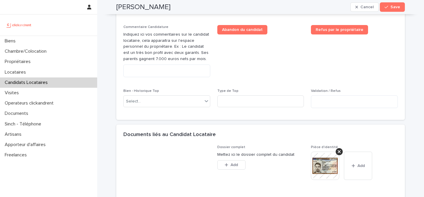
click at [194, 82] on div "Commentaire Candidature Indiquez ici vos commentaires sur le candidat locataire…" at bounding box center [166, 53] width 87 height 57
click at [194, 77] on textarea at bounding box center [166, 71] width 87 height 13
paste textarea "**********"
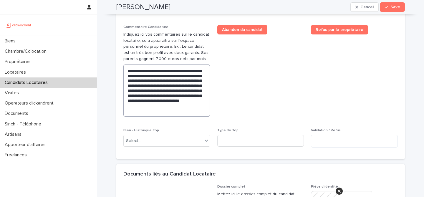
type textarea "**********"
click at [334, 118] on span "Refus par le propriétaire" at bounding box center [354, 73] width 87 height 96
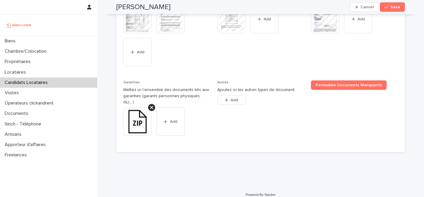
scroll to position [565, 0]
click at [140, 127] on img at bounding box center [137, 122] width 28 height 28
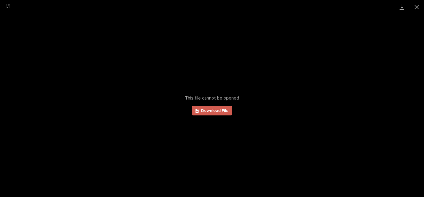
click at [204, 113] on span "Download File" at bounding box center [214, 111] width 27 height 4
click at [417, 8] on button "Close gallery" at bounding box center [417, 7] width 15 height 14
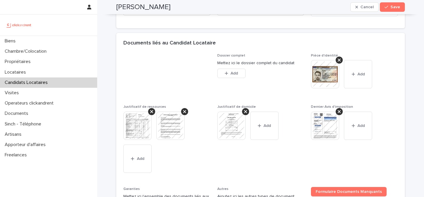
scroll to position [388, 0]
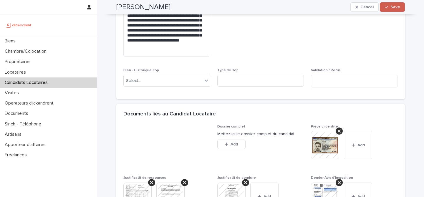
click at [402, 8] on button "Save" at bounding box center [392, 6] width 25 height 9
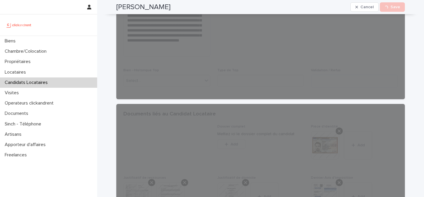
click at [155, 11] on h2 "Acef Mamouri" at bounding box center [143, 7] width 54 height 9
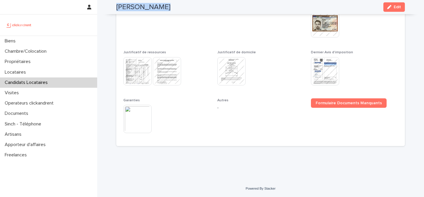
scroll to position [374, 0]
copy div "Acef Mamouri Cancel Loading... Save"
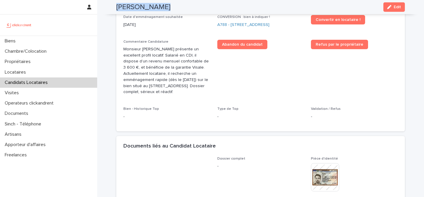
scroll to position [203, 0]
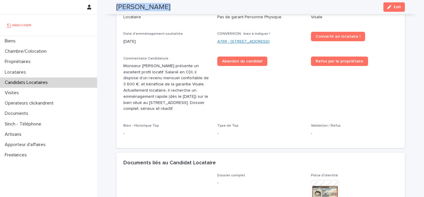
click at [244, 41] on link "A788 - 26 rue des Chaillots, Clamart 92140" at bounding box center [243, 42] width 52 height 6
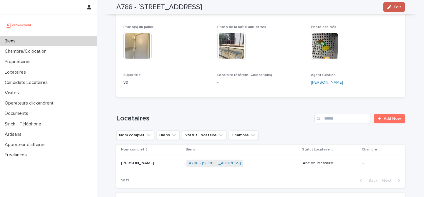
click at [395, 7] on span "Edit" at bounding box center [397, 7] width 7 height 4
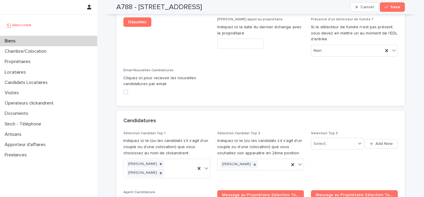
scroll to position [2732, 0]
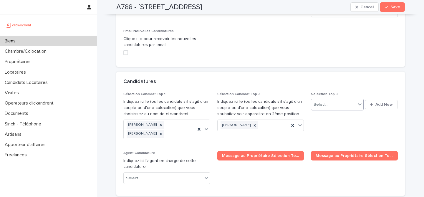
click at [334, 100] on div "Select..." at bounding box center [333, 105] width 44 height 10
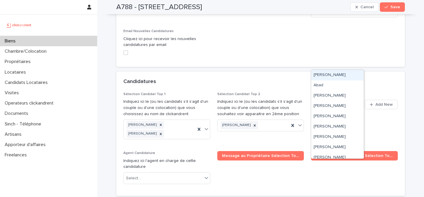
paste input "**********"
type input "**********"
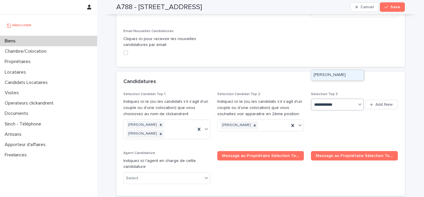
click at [341, 78] on div "Acef Mamouri" at bounding box center [337, 75] width 52 height 10
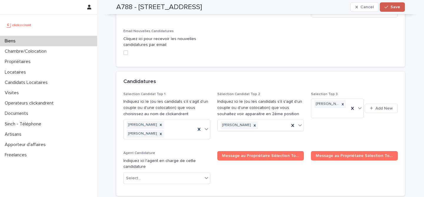
click at [399, 5] on span "Save" at bounding box center [396, 7] width 10 height 4
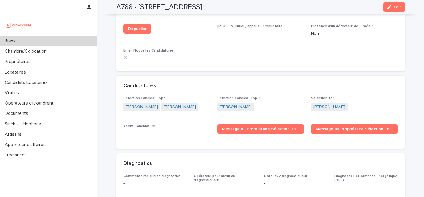
scroll to position [1673, 0]
click at [73, 41] on div "Biens" at bounding box center [48, 41] width 97 height 10
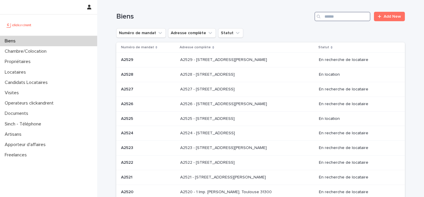
click at [337, 20] on input "Search" at bounding box center [343, 16] width 56 height 9
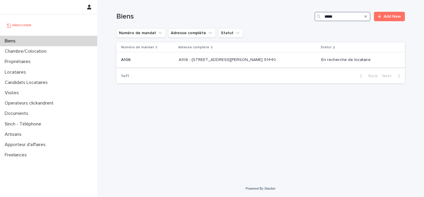
type input "****"
click at [166, 57] on div "A106 A106" at bounding box center [147, 60] width 53 height 10
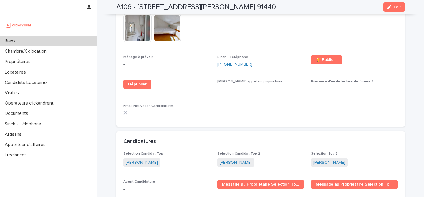
scroll to position [1526, 0]
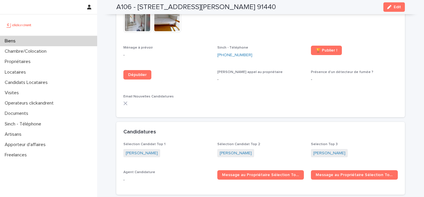
click at [76, 38] on div "Biens" at bounding box center [48, 41] width 97 height 10
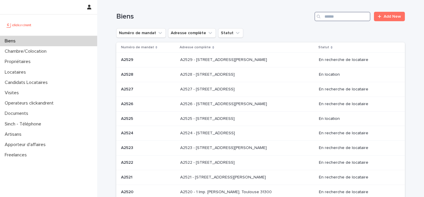
click at [356, 19] on input "Search" at bounding box center [343, 16] width 56 height 9
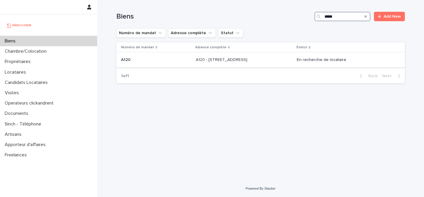
type input "****"
click at [275, 65] on div "A120 - 6 rue Saint-Mathieu, Paris 75018 A120 - 6 rue Saint-Mathieu, Paris 75018" at bounding box center [244, 60] width 97 height 10
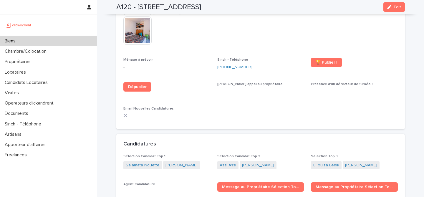
scroll to position [1595, 0]
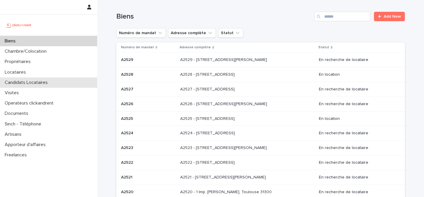
click at [52, 81] on p "Candidats Locataires" at bounding box center [27, 83] width 50 height 6
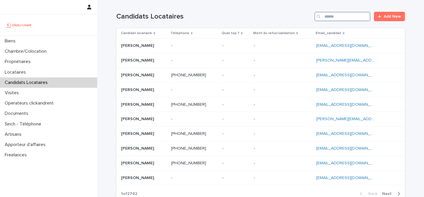
click at [367, 16] on input "Search" at bounding box center [343, 16] width 56 height 9
paste input "**********"
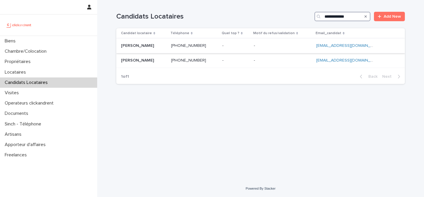
type input "**********"
click at [156, 47] on p at bounding box center [143, 45] width 45 height 5
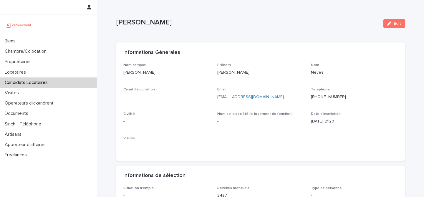
click at [396, 17] on div "Edit" at bounding box center [393, 24] width 24 height 24
click at [396, 21] on button "Edit" at bounding box center [395, 23] width 22 height 9
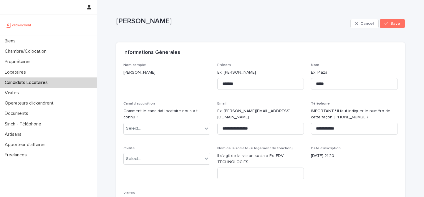
scroll to position [18, 0]
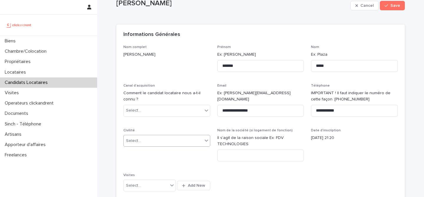
click at [160, 142] on div "Select..." at bounding box center [163, 141] width 79 height 10
click at [168, 109] on div "Select..." at bounding box center [163, 111] width 79 height 10
click at [176, 93] on p "Comment le candidat locataire nous a-t-il connu ?" at bounding box center [166, 96] width 87 height 12
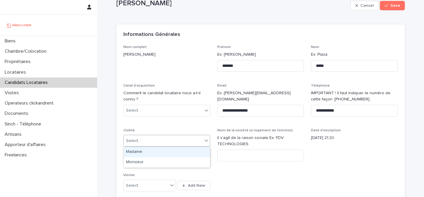
click at [156, 145] on div "Select..." at bounding box center [163, 141] width 79 height 10
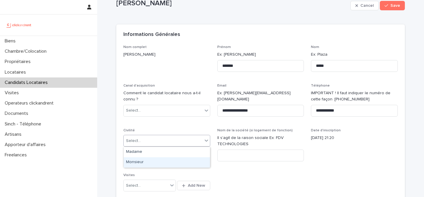
click at [169, 162] on div "Monsieur" at bounding box center [167, 162] width 86 height 10
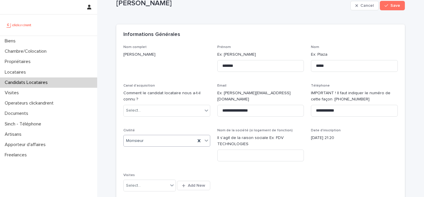
click at [301, 173] on div "**********" at bounding box center [260, 121] width 275 height 153
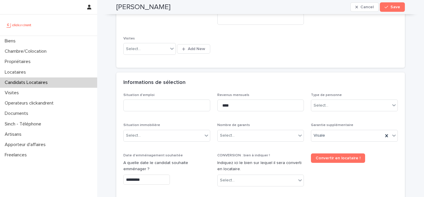
scroll to position [173, 0]
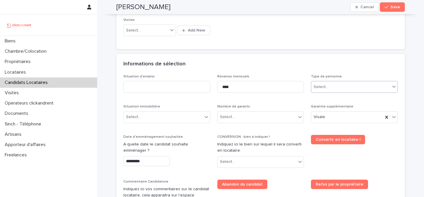
click at [339, 84] on div "Select..." at bounding box center [350, 87] width 79 height 10
click at [332, 96] on div "Particulier" at bounding box center [354, 98] width 86 height 10
click at [295, 115] on div "Select..." at bounding box center [257, 117] width 79 height 10
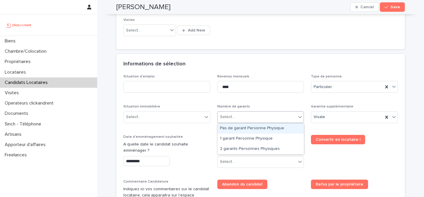
click at [271, 131] on div "Pas de garant Personne Physique" at bounding box center [261, 128] width 86 height 10
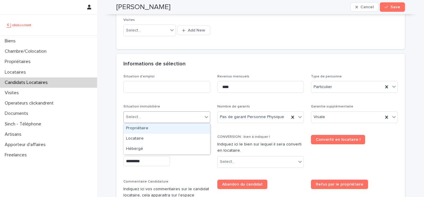
click at [172, 121] on div "Select..." at bounding box center [163, 117] width 79 height 10
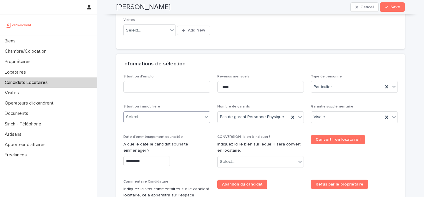
click at [161, 120] on div "Select..." at bounding box center [163, 117] width 79 height 10
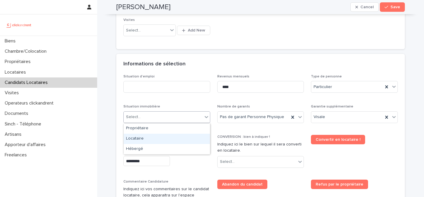
click at [181, 142] on div "Locataire" at bounding box center [167, 139] width 86 height 10
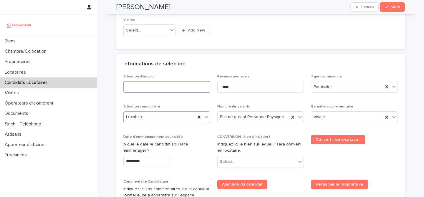
click at [177, 92] on input at bounding box center [166, 87] width 87 height 12
type input "*******"
click at [217, 59] on div "Informations de sélection" at bounding box center [260, 64] width 289 height 21
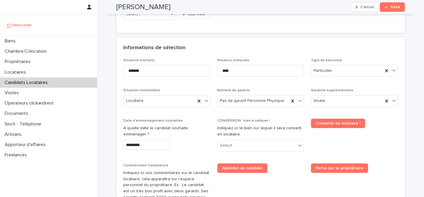
scroll to position [192, 0]
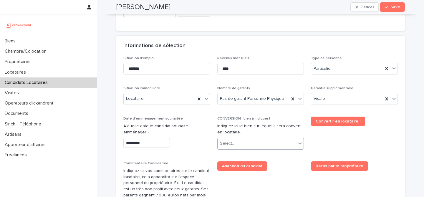
click at [250, 143] on div "Select..." at bounding box center [257, 144] width 79 height 10
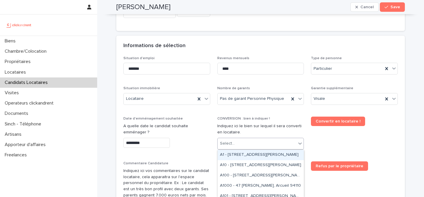
paste input "*****"
type input "*****"
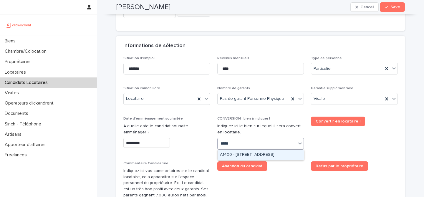
click at [260, 155] on div "A1400 - [STREET_ADDRESS]" at bounding box center [261, 155] width 86 height 10
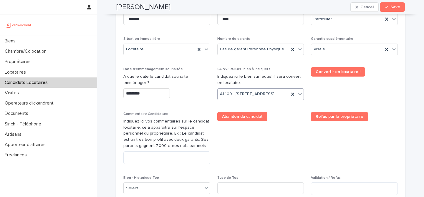
scroll to position [253, 0]
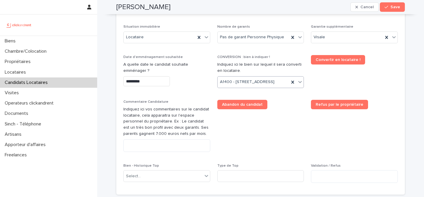
click at [282, 157] on span "Abandon du candidat" at bounding box center [260, 128] width 87 height 57
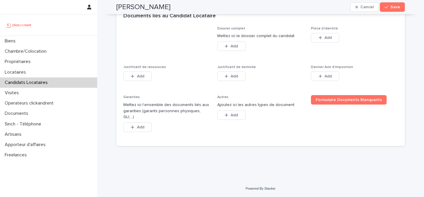
scroll to position [457, 0]
click at [331, 40] on span "Add" at bounding box center [328, 38] width 7 height 4
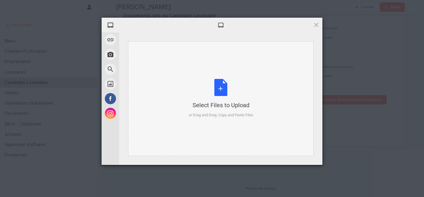
click at [228, 88] on div "Select Files to Upload or Drag and Drop, Copy and Paste Files" at bounding box center [221, 98] width 65 height 39
click at [226, 75] on div "Select Files to Upload or Drag and Drop, Copy and Paste Files" at bounding box center [221, 98] width 186 height 115
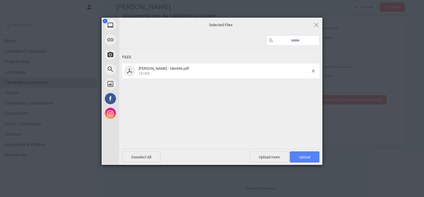
click at [311, 159] on span "Upload 1" at bounding box center [305, 156] width 30 height 11
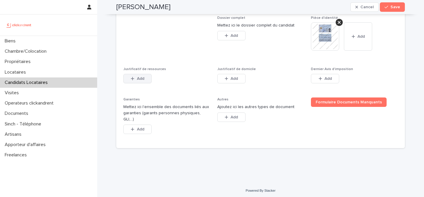
click at [141, 83] on button "Add" at bounding box center [137, 78] width 28 height 9
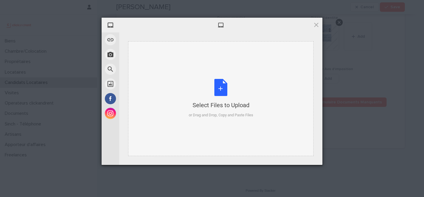
click at [226, 90] on div "Select Files to Upload or Drag and Drop, Copy and Paste Files" at bounding box center [221, 98] width 65 height 39
click at [220, 93] on div "Select Files to Upload or Drag and Drop, Copy and Paste Files" at bounding box center [221, 98] width 65 height 39
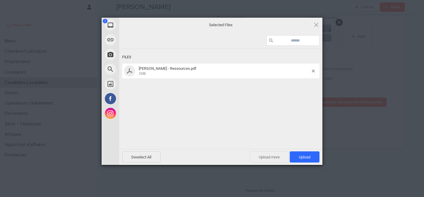
click at [275, 161] on span "Upload more" at bounding box center [269, 156] width 39 height 11
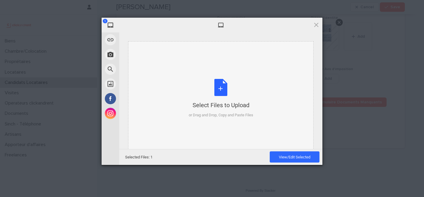
click at [226, 90] on div "Select Files to Upload or Drag and Drop, Copy and Paste Files" at bounding box center [221, 98] width 65 height 39
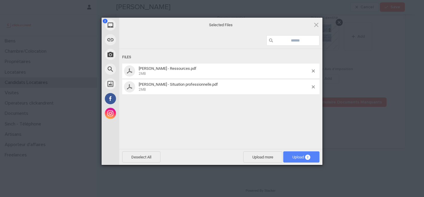
click at [309, 158] on span "2" at bounding box center [307, 157] width 5 height 5
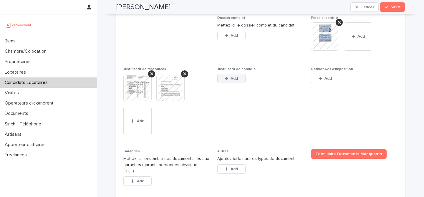
click at [235, 81] on span "Add" at bounding box center [234, 79] width 7 height 4
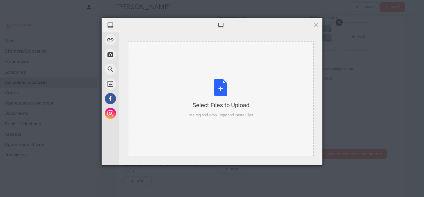
click at [219, 89] on div "Select Files to Upload or Drag and Drop, Copy and Paste Files" at bounding box center [221, 98] width 65 height 39
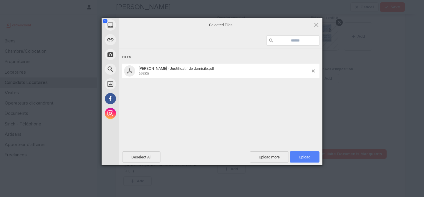
click at [304, 156] on span "Upload 1" at bounding box center [304, 157] width 11 height 4
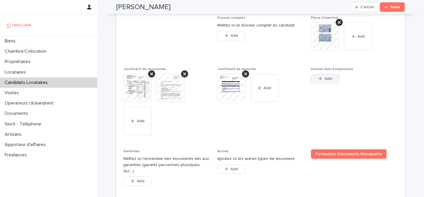
click at [331, 81] on span "Add" at bounding box center [328, 79] width 7 height 4
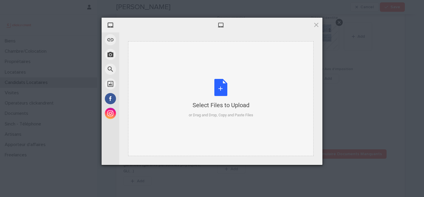
click at [221, 91] on div "Select Files to Upload or Drag and Drop, Copy and Paste Files" at bounding box center [221, 98] width 65 height 39
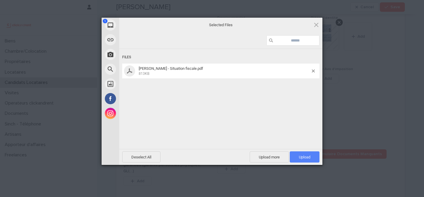
click at [305, 162] on span "Upload 1" at bounding box center [305, 156] width 30 height 11
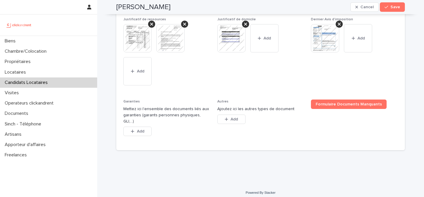
scroll to position [515, 0]
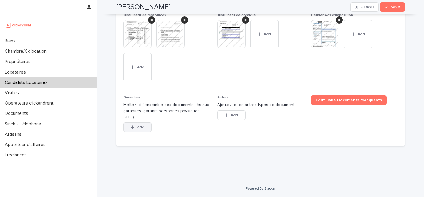
click at [134, 129] on icon "button" at bounding box center [133, 127] width 4 height 4
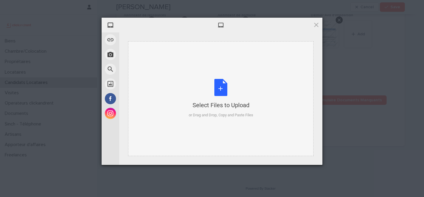
click at [219, 92] on div "Select Files to Upload or Drag and Drop, Copy and Paste Files" at bounding box center [221, 98] width 65 height 39
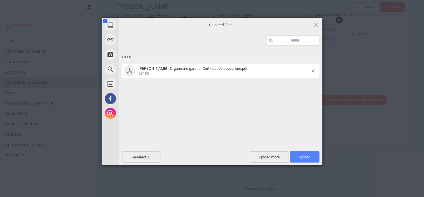
click at [310, 159] on span "Upload 1" at bounding box center [304, 157] width 11 height 4
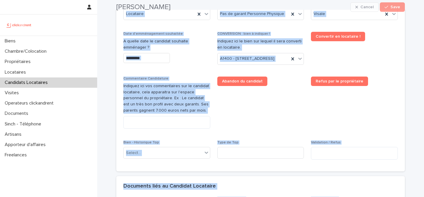
scroll to position [543, 0]
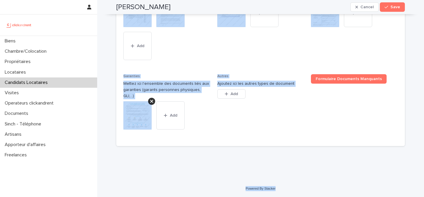
drag, startPoint x: 116, startPoint y: 15, endPoint x: 346, endPoint y: 188, distance: 287.1
copy div "Gonçalo Neves Cancel Save Sorry, there was an error saving your record. Please …"
click at [198, 61] on div "This file cannot be opened Download File Add" at bounding box center [166, 31] width 87 height 64
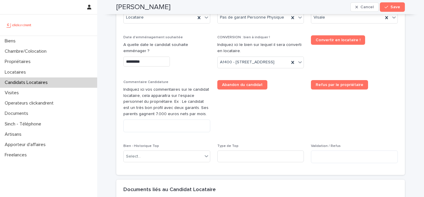
scroll to position [281, 0]
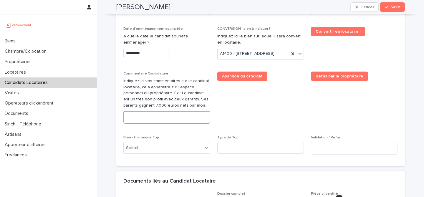
click at [180, 124] on textarea at bounding box center [166, 117] width 87 height 13
paste textarea "**********"
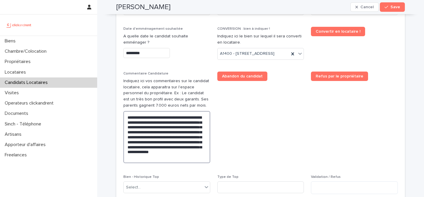
type textarea "**********"
click at [153, 11] on div "Gonçalo Neves Cancel Save" at bounding box center [260, 7] width 289 height 14
click at [155, 9] on h2 "Gonçalo Neves" at bounding box center [143, 7] width 54 height 9
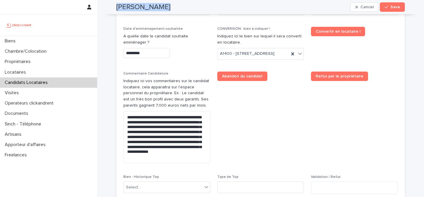
click at [155, 9] on h2 "Gonçalo Neves" at bounding box center [143, 7] width 54 height 9
copy div "Gonçalo Neves Cancel Save"
click at [390, 6] on div "button" at bounding box center [388, 7] width 6 height 4
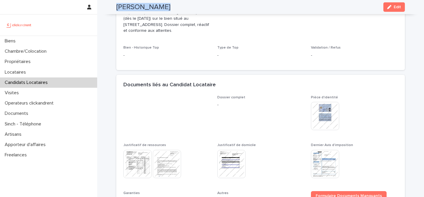
scroll to position [183, 0]
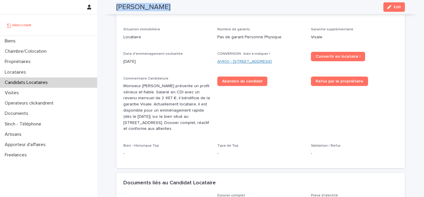
click at [255, 65] on link "A1400 - [STREET_ADDRESS]" at bounding box center [244, 62] width 55 height 6
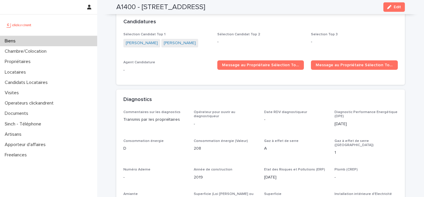
scroll to position [1823, 0]
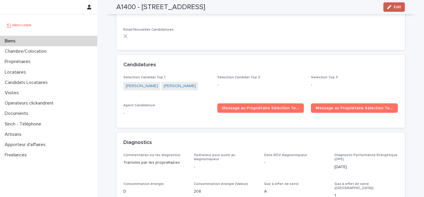
click at [397, 7] on span "Edit" at bounding box center [397, 7] width 7 height 4
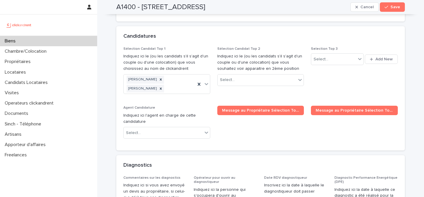
scroll to position [2860, 0]
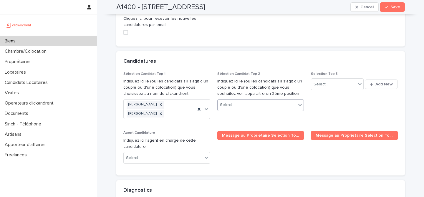
click at [269, 100] on div "Select..." at bounding box center [257, 105] width 79 height 10
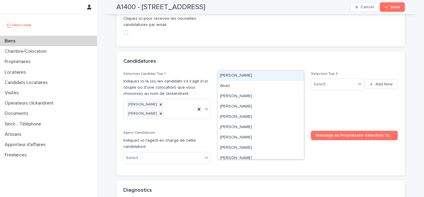
paste input "**********"
type input "**********"
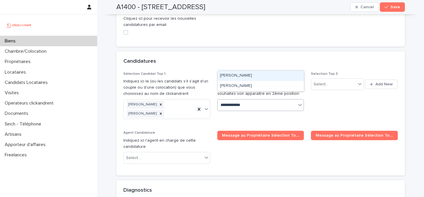
click at [270, 76] on div "Gonçalo Neves" at bounding box center [261, 76] width 86 height 10
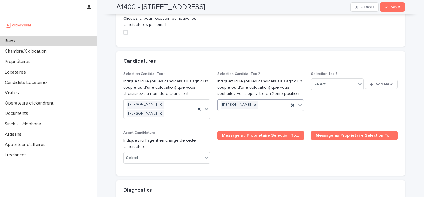
paste input "**********"
type input "**********"
click at [269, 75] on div "Gonçalo Neves" at bounding box center [261, 76] width 86 height 10
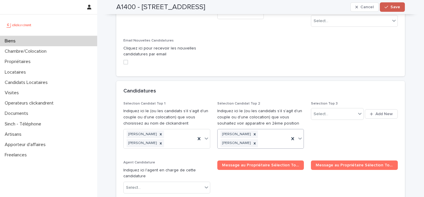
click at [397, 7] on span "Save" at bounding box center [396, 7] width 10 height 4
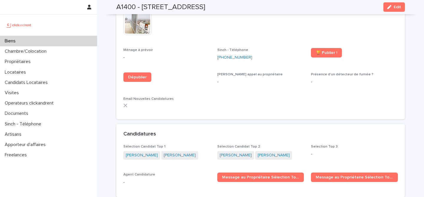
scroll to position [1764, 0]
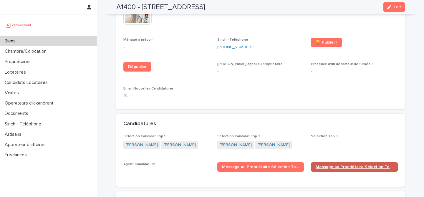
click at [339, 165] on span "Message au Propriétaire Sélection Top 2" at bounding box center [354, 167] width 77 height 4
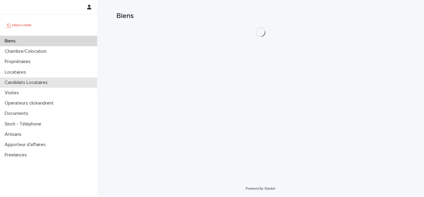
click at [43, 82] on p "Candidats Locataires" at bounding box center [27, 83] width 50 height 6
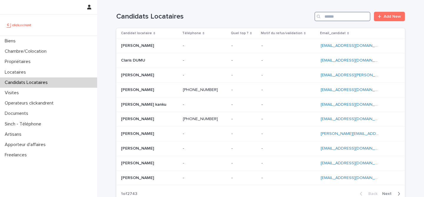
click at [338, 18] on input "Search" at bounding box center [343, 16] width 56 height 9
paste input "**********"
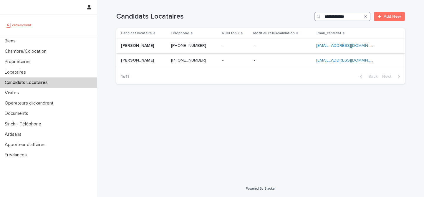
type input "**********"
click at [158, 47] on p at bounding box center [143, 45] width 45 height 5
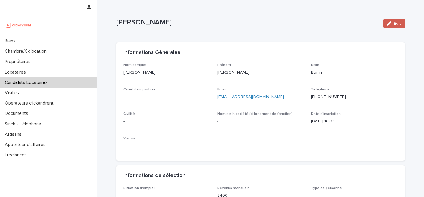
click at [387, 27] on button "Edit" at bounding box center [395, 23] width 22 height 9
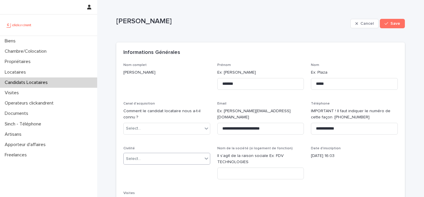
click at [158, 159] on div "Select..." at bounding box center [163, 159] width 79 height 10
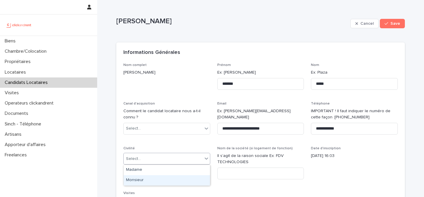
click at [158, 179] on div "Monsieur" at bounding box center [167, 180] width 86 height 10
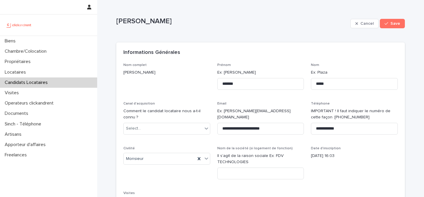
click at [271, 42] on div "Informations Générales" at bounding box center [260, 52] width 289 height 21
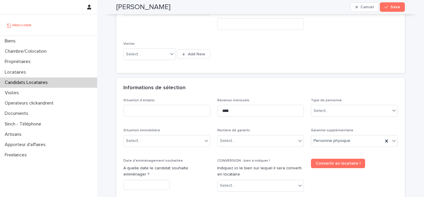
scroll to position [168, 0]
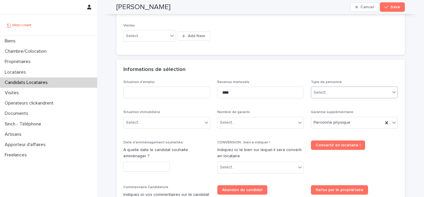
click at [342, 93] on div "Select..." at bounding box center [350, 93] width 79 height 10
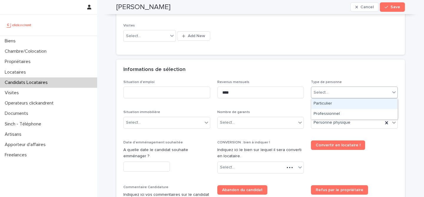
click at [342, 104] on div "Particulier" at bounding box center [354, 104] width 86 height 10
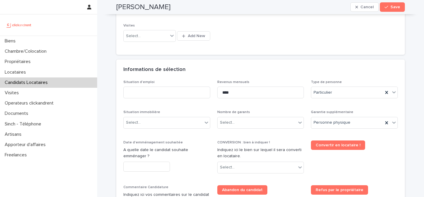
click at [309, 72] on div "Informations de sélection" at bounding box center [259, 70] width 272 height 6
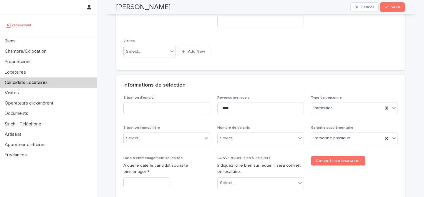
scroll to position [153, 0]
click at [158, 103] on input at bounding box center [166, 108] width 87 height 12
type input "*******"
click at [207, 86] on div "Informations de sélection" at bounding box center [259, 85] width 272 height 6
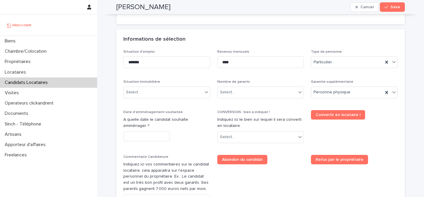
scroll to position [223, 0]
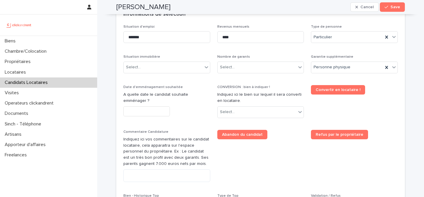
click at [161, 110] on input "text" at bounding box center [146, 111] width 47 height 10
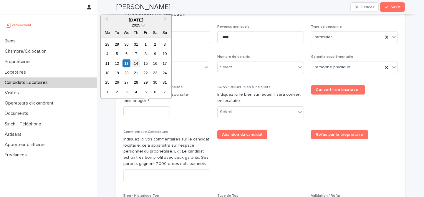
click at [135, 65] on div "14" at bounding box center [136, 63] width 8 height 8
type input "*********"
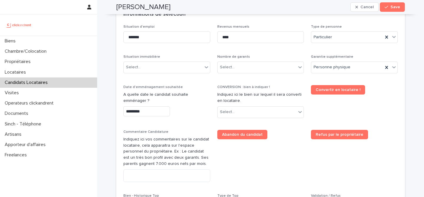
click at [196, 85] on p "Date d'emménagement souhaitée" at bounding box center [166, 87] width 87 height 4
click at [260, 72] on div "Select..." at bounding box center [257, 67] width 79 height 10
click at [267, 52] on div "Situation d'emploi ******* Revenus mensuels **** Type de personne Particulier S…" at bounding box center [260, 121] width 275 height 193
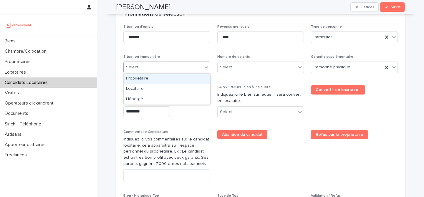
click at [188, 63] on div "Select..." at bounding box center [163, 67] width 79 height 10
click at [197, 47] on div "Situation d'emploi *******" at bounding box center [166, 36] width 87 height 23
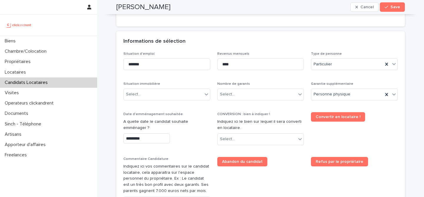
scroll to position [198, 0]
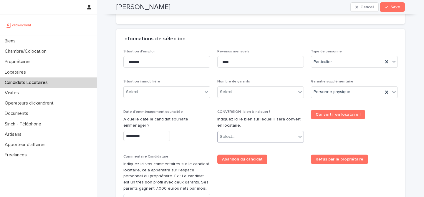
click at [267, 133] on div "Select..." at bounding box center [257, 137] width 79 height 10
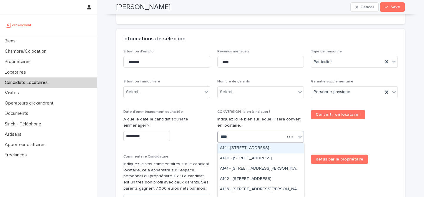
type input "*****"
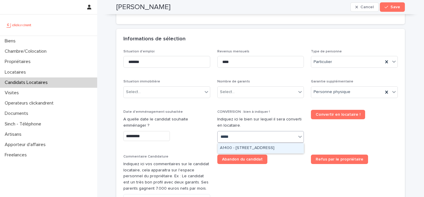
click at [273, 145] on div "A1400 - [STREET_ADDRESS]" at bounding box center [261, 148] width 86 height 10
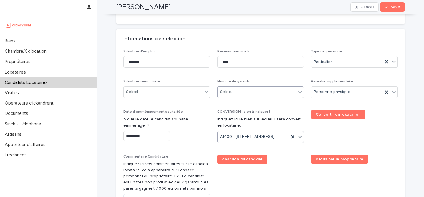
scroll to position [207, 0]
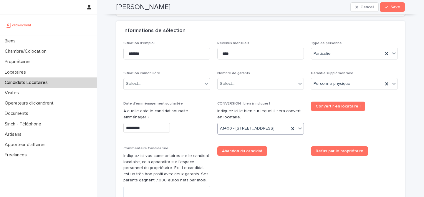
click at [295, 69] on div "Situation d'emploi ******* Revenus mensuels **** Type de personne Particulier S…" at bounding box center [260, 137] width 275 height 193
click at [253, 86] on div "Select..." at bounding box center [257, 84] width 79 height 10
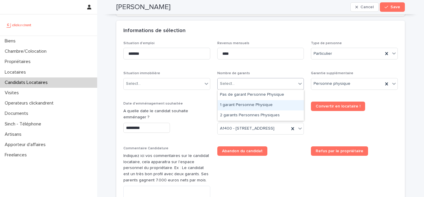
click at [246, 106] on div "1 garant Personne Physique" at bounding box center [261, 105] width 86 height 10
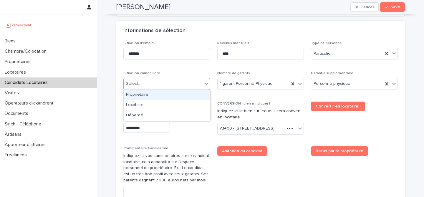
click at [181, 78] on div "Select..." at bounding box center [166, 84] width 87 height 12
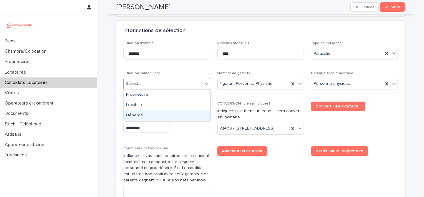
click at [158, 113] on div "Hébergé" at bounding box center [167, 115] width 86 height 10
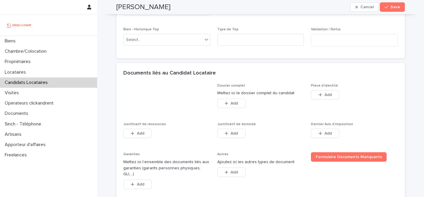
scroll to position [395, 0]
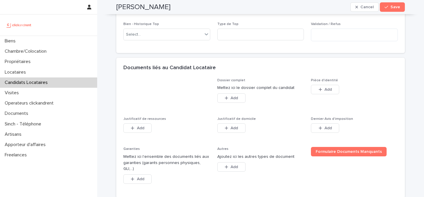
click at [154, 4] on h2 "[PERSON_NAME]" at bounding box center [143, 7] width 54 height 9
click at [154, 4] on h2 "Antoine Bonin" at bounding box center [143, 7] width 54 height 9
copy div "Antoine Bonin Cancel Save"
click at [315, 94] on button "Add" at bounding box center [325, 89] width 28 height 9
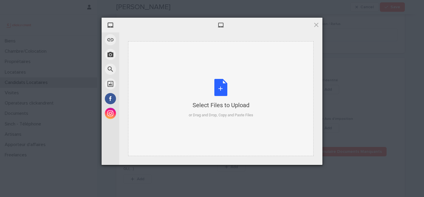
click at [226, 88] on div "Select Files to Upload or Drag and Drop, Copy and Paste Files" at bounding box center [221, 98] width 65 height 39
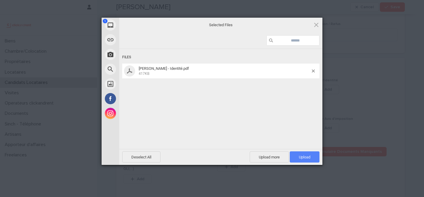
click at [300, 161] on span "Upload 1" at bounding box center [305, 156] width 30 height 11
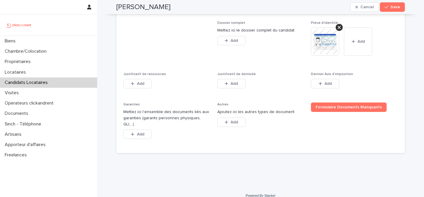
scroll to position [457, 0]
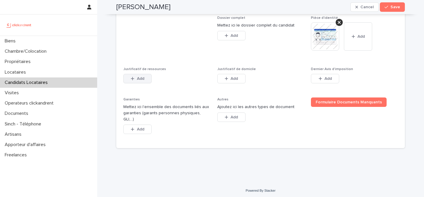
click at [141, 81] on span "Add" at bounding box center [140, 79] width 7 height 4
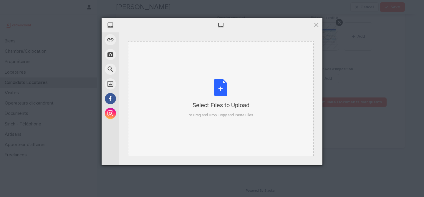
click at [215, 83] on div "Select Files to Upload or Drag and Drop, Copy and Paste Files" at bounding box center [221, 98] width 65 height 39
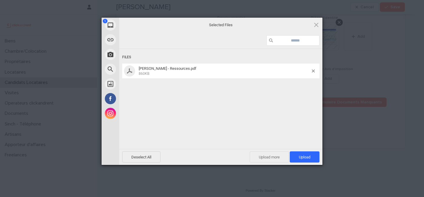
click at [277, 156] on span "Upload more" at bounding box center [269, 156] width 39 height 11
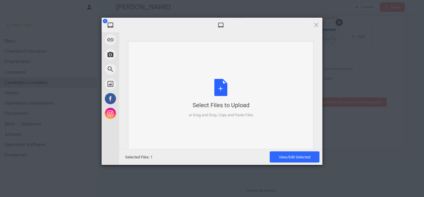
click at [225, 90] on div "Select Files to Upload or Drag and Drop, Copy and Paste Files" at bounding box center [221, 98] width 65 height 39
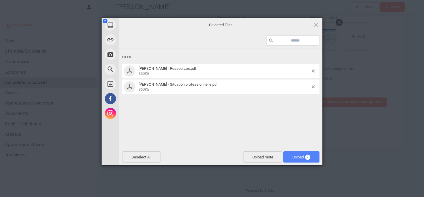
click at [298, 159] on span "Upload 2" at bounding box center [302, 157] width 18 height 4
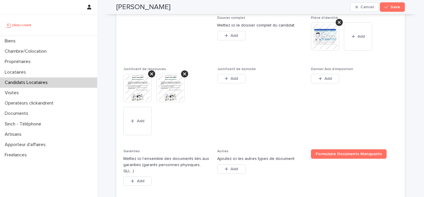
click at [171, 102] on img at bounding box center [170, 88] width 28 height 28
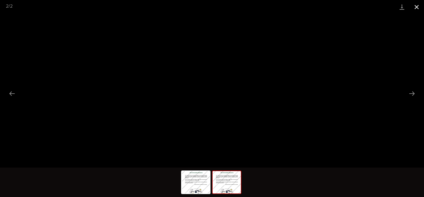
click at [417, 8] on button "Close gallery" at bounding box center [417, 7] width 15 height 14
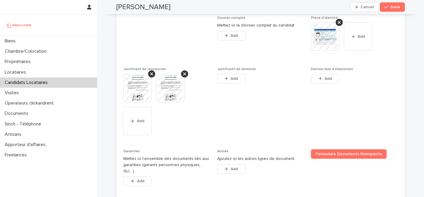
click at [235, 89] on div "Justificatif de domicile This file cannot be opened Download File Add" at bounding box center [260, 78] width 87 height 23
click at [235, 81] on span "Add" at bounding box center [234, 79] width 7 height 4
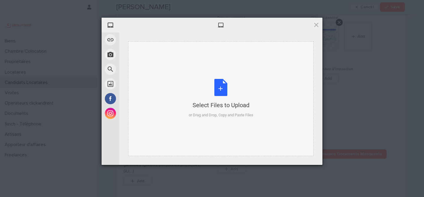
click at [211, 88] on div "Select Files to Upload or Drag and Drop, Copy and Paste Files" at bounding box center [221, 98] width 65 height 39
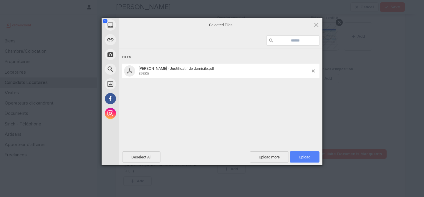
click at [304, 155] on span "Upload 1" at bounding box center [304, 157] width 11 height 4
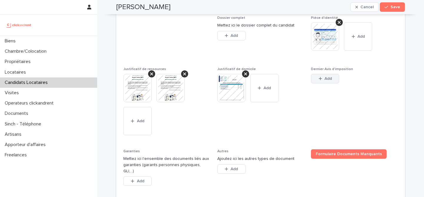
click at [332, 83] on button "Add" at bounding box center [325, 78] width 28 height 9
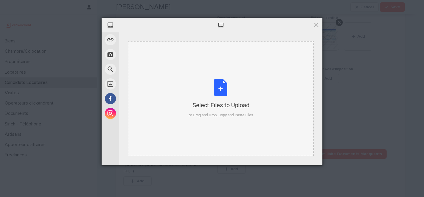
click at [224, 88] on div "Select Files to Upload or Drag and Drop, Copy and Paste Files" at bounding box center [221, 98] width 65 height 39
click at [317, 24] on span at bounding box center [316, 25] width 6 height 6
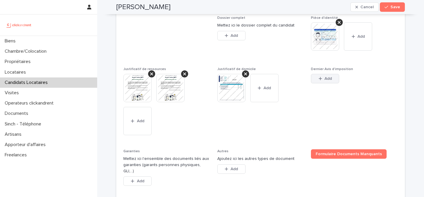
click at [321, 80] on icon "button" at bounding box center [320, 78] width 3 height 3
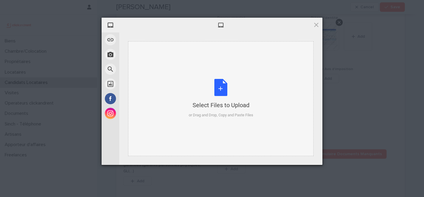
click at [221, 85] on div "Select Files to Upload or Drag and Drop, Copy and Paste Files" at bounding box center [221, 98] width 65 height 39
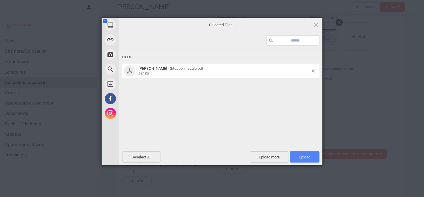
click at [312, 155] on span "Upload 1" at bounding box center [305, 156] width 30 height 11
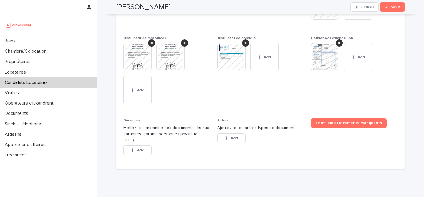
scroll to position [501, 0]
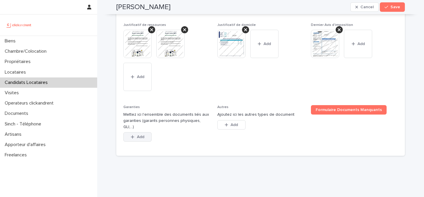
click at [137, 139] on span "Add" at bounding box center [140, 137] width 7 height 4
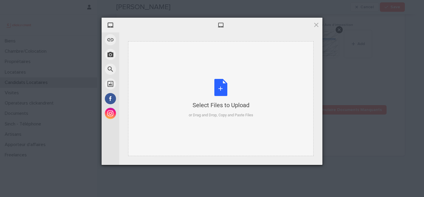
click at [224, 91] on div "Select Files to Upload or Drag and Drop, Copy and Paste Files" at bounding box center [221, 98] width 65 height 39
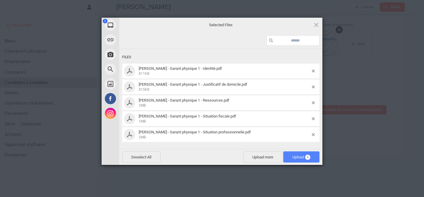
click at [302, 159] on span "Upload 5" at bounding box center [302, 157] width 18 height 4
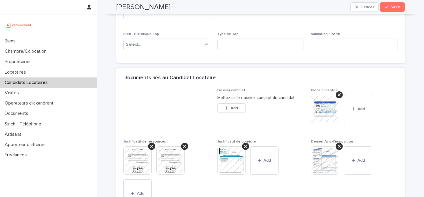
scroll to position [377, 0]
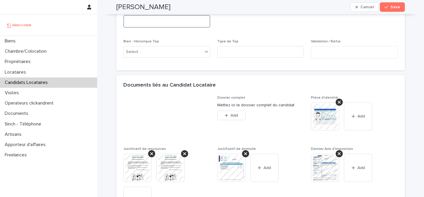
click at [163, 28] on textarea at bounding box center [166, 21] width 87 height 13
paste textarea "**********"
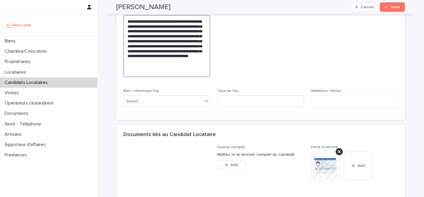
type textarea "**********"
click at [258, 47] on span "Abandon du candidat" at bounding box center [260, 29] width 87 height 106
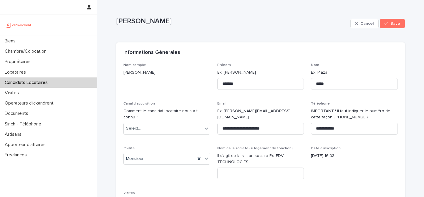
scroll to position [8, 0]
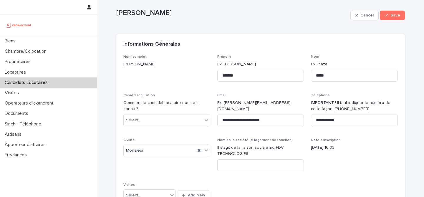
click at [132, 13] on p "Antoine Bonin" at bounding box center [232, 13] width 232 height 9
copy div "Antoine Bonin Cancel Save Sorry, there was an error saving your record. Please …"
click at [387, 15] on icon "button" at bounding box center [387, 15] width 4 height 4
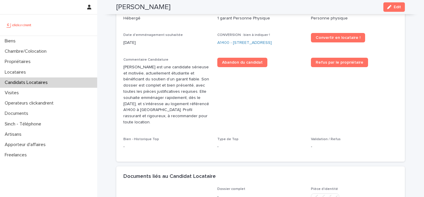
scroll to position [206, 0]
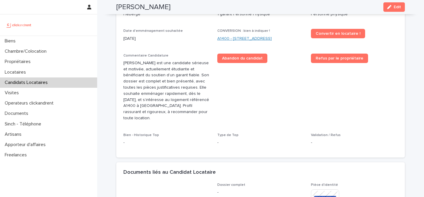
click at [255, 40] on link "A1400 - [STREET_ADDRESS]" at bounding box center [244, 39] width 55 height 6
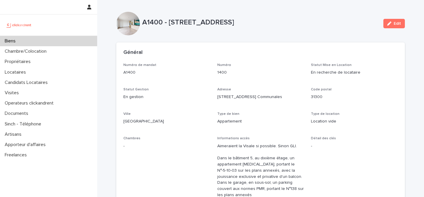
scroll to position [3, 0]
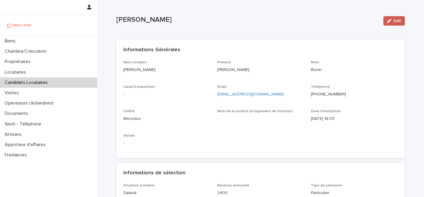
click at [390, 19] on icon "button" at bounding box center [389, 21] width 4 height 4
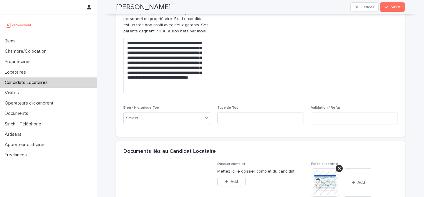
scroll to position [314, 0]
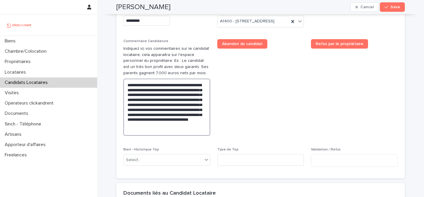
click at [171, 133] on textarea "**********" at bounding box center [166, 107] width 87 height 57
click at [171, 136] on textarea "**********" at bounding box center [166, 107] width 87 height 57
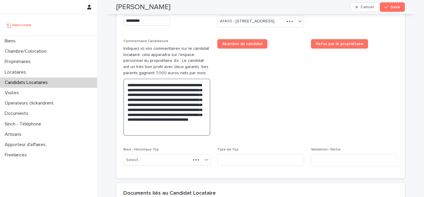
click at [171, 136] on textarea "**********" at bounding box center [166, 107] width 87 height 57
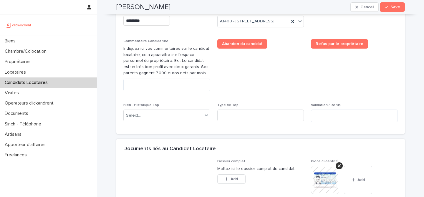
click at [244, 114] on div "Situation d'emploi ******* Revenus mensuels **** Type de personne Particulier S…" at bounding box center [260, 30] width 275 height 193
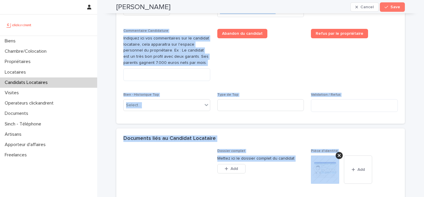
scroll to position [640, 0]
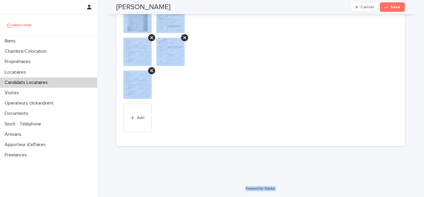
drag, startPoint x: 115, startPoint y: 19, endPoint x: 297, endPoint y: 191, distance: 250.1
copy div "Antoine Bonin Cancel Save Sorry, there was an error saving your record. Please …"
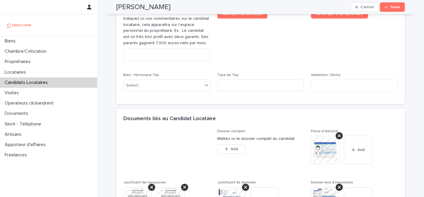
scroll to position [327, 0]
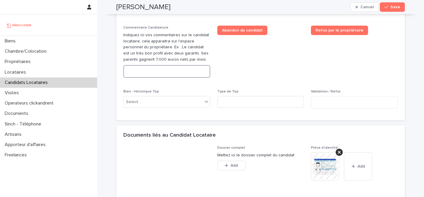
click at [190, 78] on textarea at bounding box center [166, 71] width 87 height 13
paste textarea "**********"
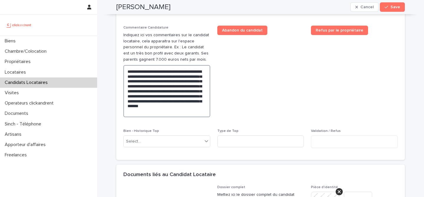
type textarea "**********"
click at [229, 93] on span "Abandon du candidat" at bounding box center [260, 74] width 87 height 96
click at [146, 3] on h2 "Antoine Bonin" at bounding box center [143, 7] width 54 height 9
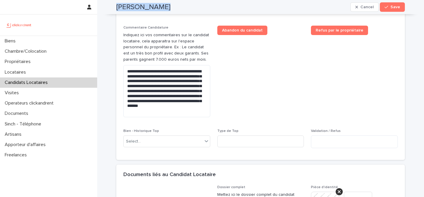
click at [146, 3] on h2 "Antoine Bonin" at bounding box center [143, 7] width 54 height 9
copy div "Antoine Bonin Cancel Save"
click at [403, 7] on button "Save" at bounding box center [392, 6] width 25 height 9
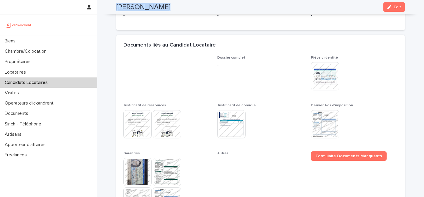
scroll to position [207, 0]
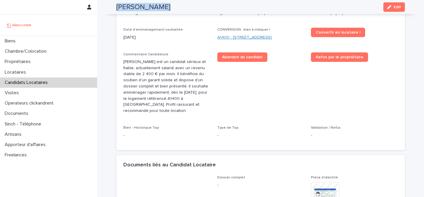
click at [266, 40] on link "A1400 - 1 Place de la Charte des Libertés Communales, Toulouse 31300" at bounding box center [244, 37] width 55 height 6
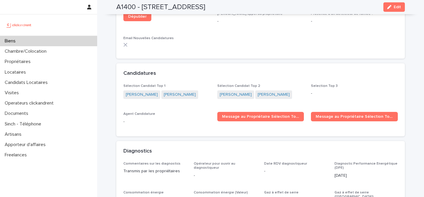
scroll to position [1814, 0]
click at [396, 7] on span "Edit" at bounding box center [397, 7] width 7 height 4
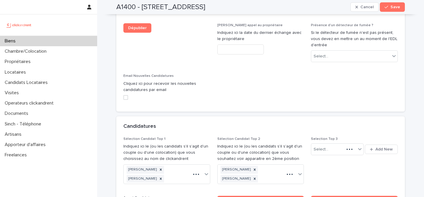
scroll to position [2809, 0]
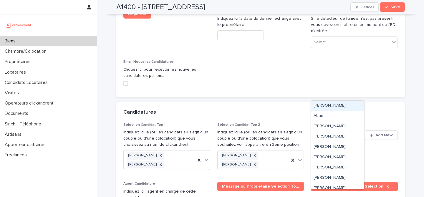
click at [341, 131] on div "Select..." at bounding box center [333, 136] width 44 height 10
paste input "**********"
type input "**********"
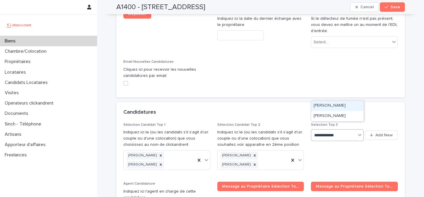
click at [335, 107] on div "Antoine Bonin" at bounding box center [337, 106] width 52 height 10
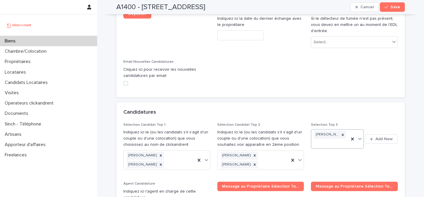
paste input "**********"
type input "**********"
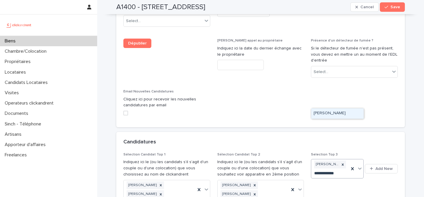
click at [334, 111] on div "Antoine Bonin" at bounding box center [337, 113] width 52 height 10
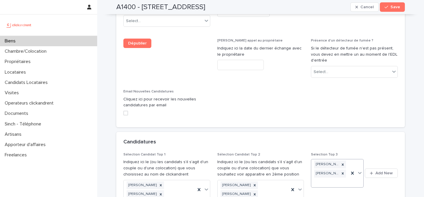
paste input "**********"
type input "**********"
click at [339, 153] on div "Auriane Meunier" at bounding box center [337, 152] width 52 height 10
click at [401, 5] on button "Save" at bounding box center [392, 6] width 25 height 9
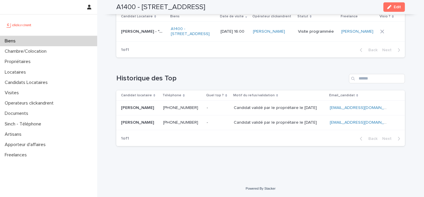
scroll to position [2374, 0]
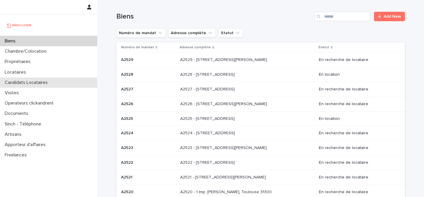
click at [56, 83] on div "Candidats Locataires" at bounding box center [48, 82] width 97 height 10
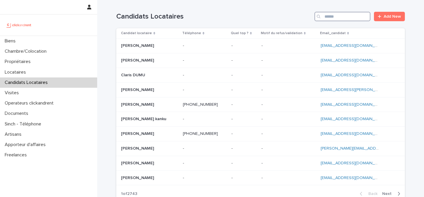
click at [326, 16] on input "Search" at bounding box center [343, 16] width 56 height 9
paste input "**********"
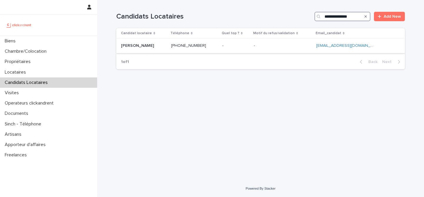
type input "**********"
click at [146, 44] on p "[PERSON_NAME]" at bounding box center [138, 45] width 34 height 6
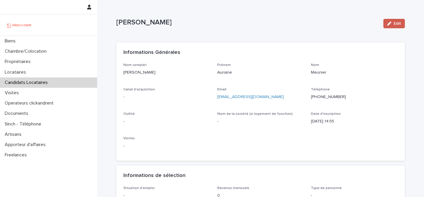
click at [398, 22] on span "Edit" at bounding box center [397, 24] width 7 height 4
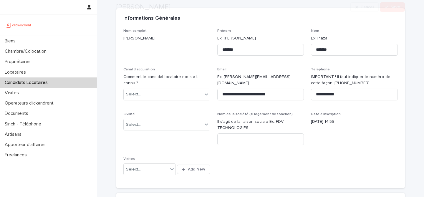
scroll to position [42, 0]
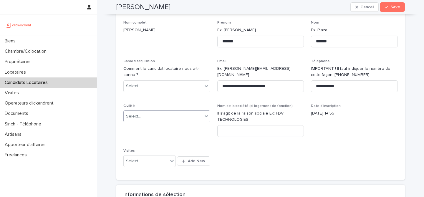
click at [176, 114] on div "Select..." at bounding box center [163, 117] width 79 height 10
click at [172, 128] on div "Madame" at bounding box center [167, 128] width 86 height 10
click at [242, 150] on div "**********" at bounding box center [260, 97] width 275 height 153
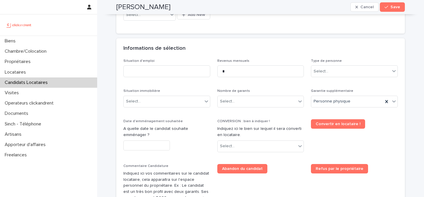
scroll to position [221, 0]
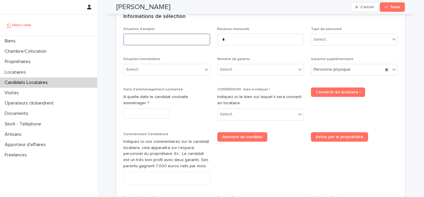
click at [177, 43] on input at bounding box center [166, 40] width 87 height 12
type input "*********"
click at [207, 55] on div "Situation d'emploi ********* Revenus mensuels * Type de personne Select... Situ…" at bounding box center [260, 123] width 275 height 193
click at [165, 114] on input "text" at bounding box center [146, 114] width 47 height 10
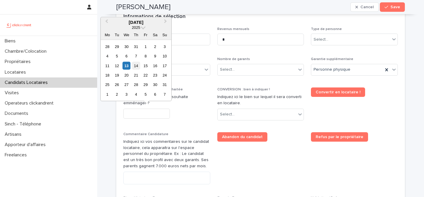
click at [135, 63] on div "14" at bounding box center [136, 66] width 8 height 8
type input "*********"
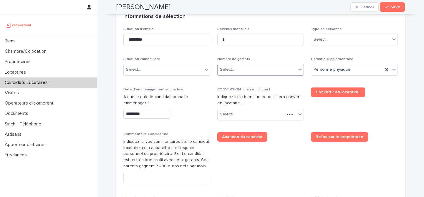
click at [255, 70] on div "Select..." at bounding box center [257, 70] width 79 height 10
click at [252, 54] on div "Situation d'emploi ********* Revenus mensuels * Type de personne Select... Situ…" at bounding box center [260, 123] width 275 height 193
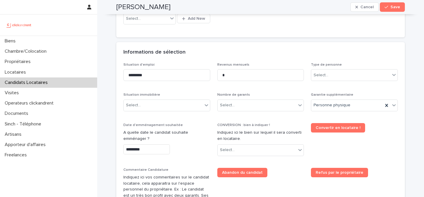
scroll to position [196, 0]
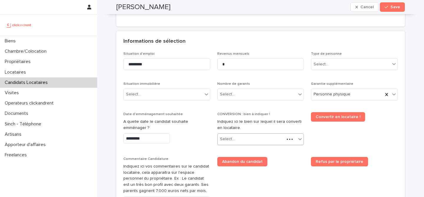
click at [243, 140] on div "Select..." at bounding box center [251, 139] width 67 height 10
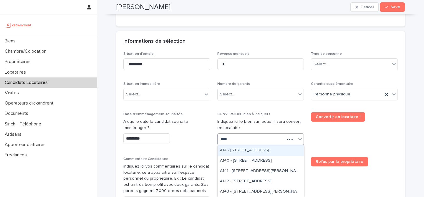
type input "*****"
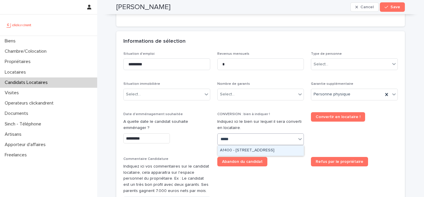
click at [241, 148] on div "A1400 - 1 Place de la Charte des Libertés Communales, Toulouse 31300" at bounding box center [261, 151] width 86 height 10
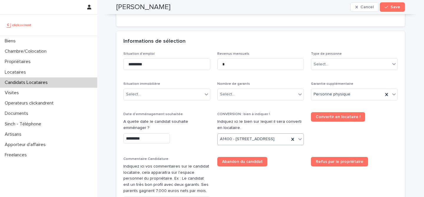
scroll to position [204, 0]
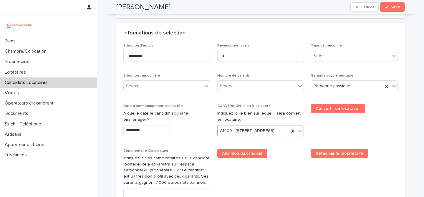
click at [283, 163] on div "Situation d'emploi ********* Revenus mensuels * Type de personne Select... Situ…" at bounding box center [260, 140] width 275 height 193
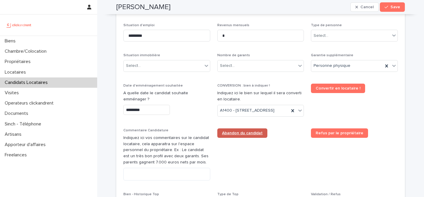
scroll to position [225, 0]
click at [268, 61] on div "Select..." at bounding box center [257, 66] width 79 height 10
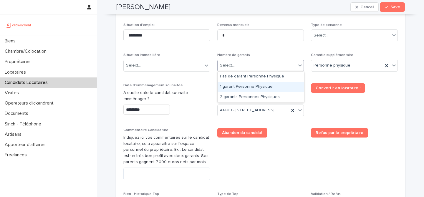
click at [253, 84] on div "1 garant Personne Physique" at bounding box center [261, 87] width 86 height 10
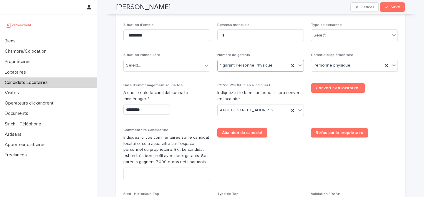
click at [262, 53] on p "Nombre de garants" at bounding box center [260, 55] width 87 height 4
click at [175, 66] on div "Select..." at bounding box center [163, 66] width 79 height 10
click at [168, 64] on div "Select..." at bounding box center [163, 66] width 79 height 10
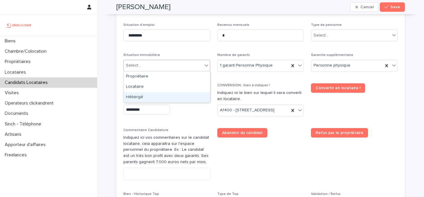
click at [158, 97] on div "Hébergé" at bounding box center [167, 97] width 86 height 10
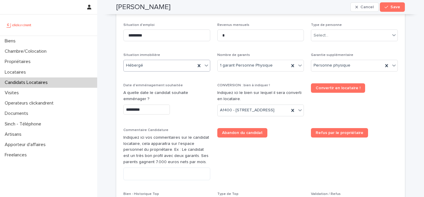
click at [197, 82] on div "Situation d'emploi ********* Revenus mensuels * Type de personne Select... Situ…" at bounding box center [260, 119] width 275 height 193
click at [347, 39] on div "Select..." at bounding box center [350, 36] width 79 height 10
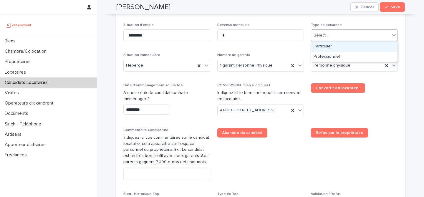
click at [339, 46] on div "Particulier" at bounding box center [354, 47] width 86 height 10
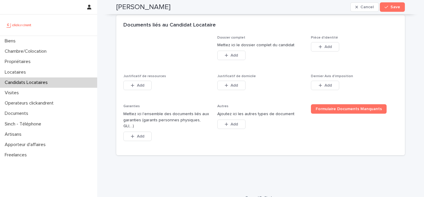
scroll to position [439, 0]
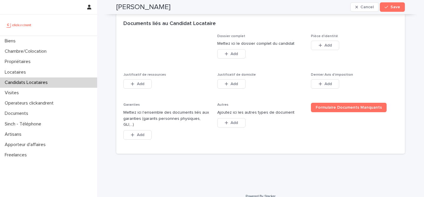
click at [321, 57] on div "Pièce d'identité This file cannot be opened Download File Add" at bounding box center [354, 45] width 87 height 23
click at [321, 47] on icon "button" at bounding box center [321, 45] width 4 height 4
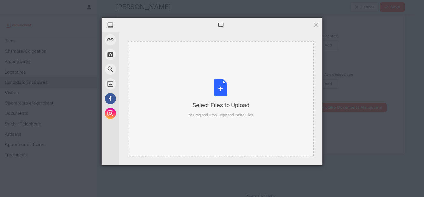
click at [231, 85] on div "Select Files to Upload or Drag and Drop, Copy and Paste Files" at bounding box center [221, 98] width 65 height 39
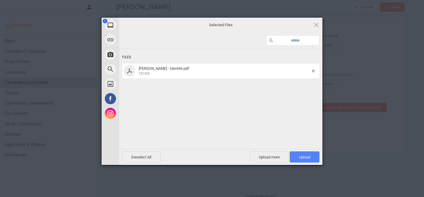
click at [313, 156] on span "Upload 1" at bounding box center [305, 156] width 30 height 11
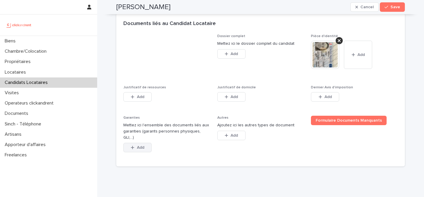
click at [139, 150] on span "Add" at bounding box center [140, 148] width 7 height 4
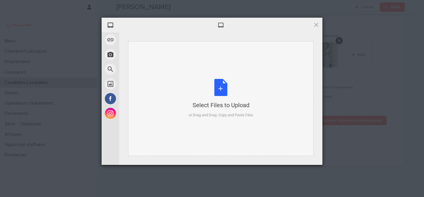
click at [220, 93] on div "Select Files to Upload or Drag and Drop, Copy and Paste Files" at bounding box center [221, 98] width 65 height 39
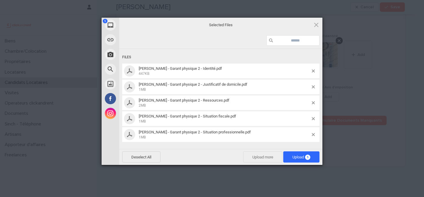
click at [266, 155] on span "Upload more" at bounding box center [262, 156] width 39 height 11
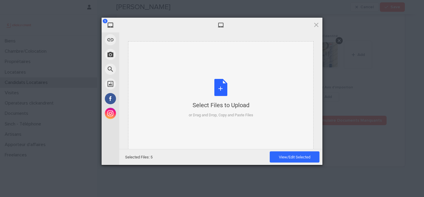
click at [217, 89] on div "Select Files to Upload or Drag and Drop, Copy and Paste Files" at bounding box center [221, 98] width 65 height 39
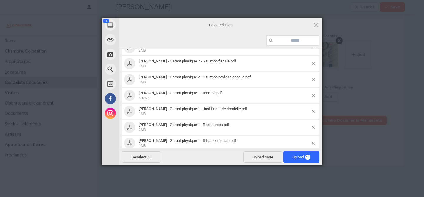
scroll to position [78, 0]
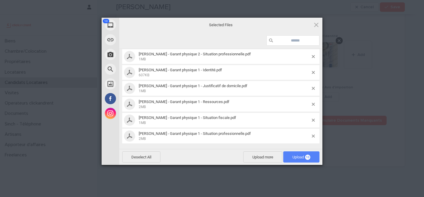
click at [310, 160] on span "Upload 10" at bounding box center [301, 156] width 36 height 11
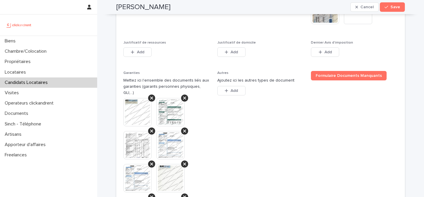
scroll to position [501, 0]
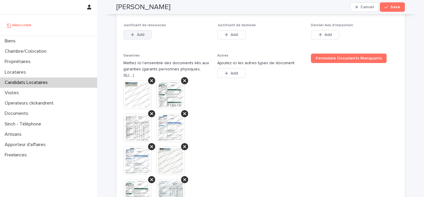
click at [138, 39] on button "Add" at bounding box center [137, 34] width 28 height 9
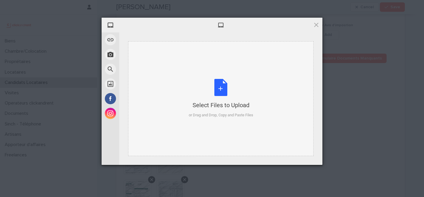
click at [225, 92] on div "Select Files to Upload or Drag and Drop, Copy and Paste Files" at bounding box center [221, 98] width 65 height 39
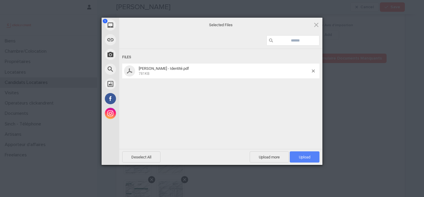
click at [304, 155] on span "Upload 1" at bounding box center [304, 157] width 11 height 4
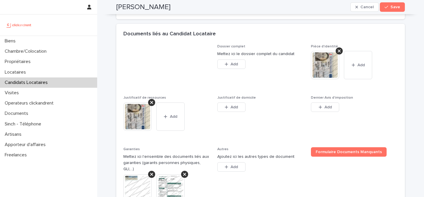
scroll to position [426, 0]
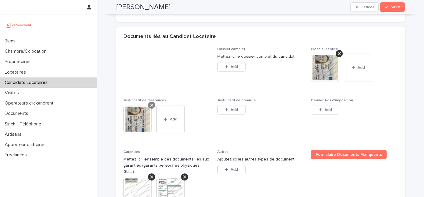
click at [152, 107] on icon at bounding box center [151, 105] width 3 height 3
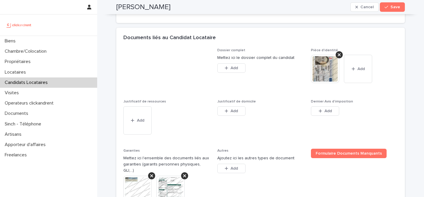
scroll to position [415, 0]
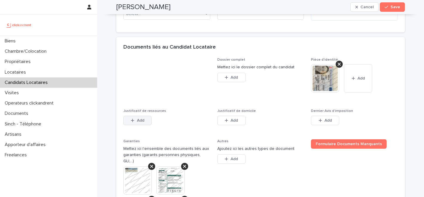
click at [136, 123] on div "button" at bounding box center [134, 120] width 6 height 4
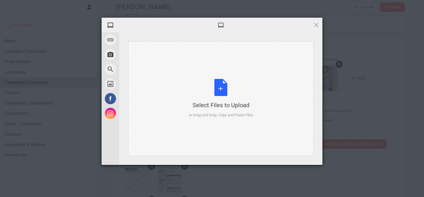
click at [219, 90] on div "Select Files to Upload or Drag and Drop, Copy and Paste Files" at bounding box center [221, 98] width 65 height 39
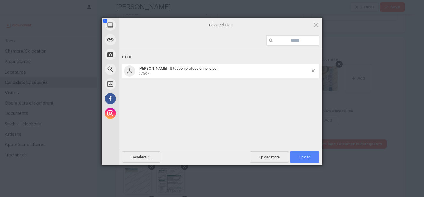
click at [308, 155] on span "Upload 1" at bounding box center [305, 156] width 30 height 11
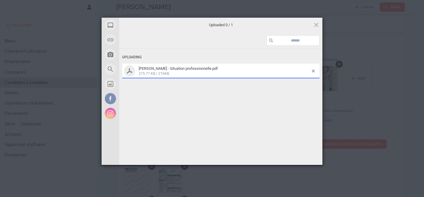
scroll to position [426, 0]
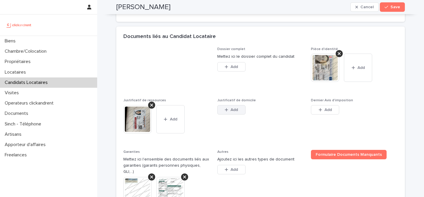
click at [228, 112] on icon "button" at bounding box center [227, 110] width 4 height 4
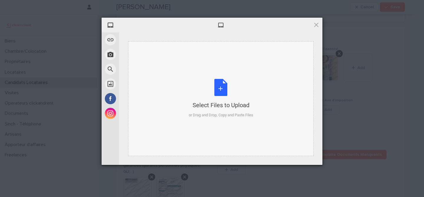
click at [219, 87] on div "Select Files to Upload or Drag and Drop, Copy and Paste Files" at bounding box center [221, 98] width 65 height 39
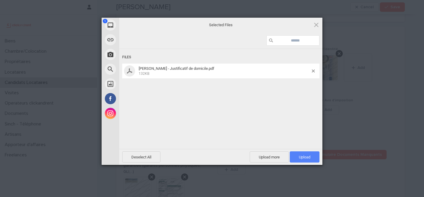
click at [302, 156] on span "Upload 1" at bounding box center [304, 157] width 11 height 4
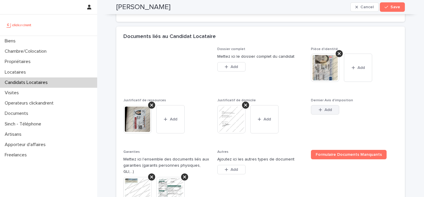
click at [333, 115] on button "Add" at bounding box center [325, 109] width 28 height 9
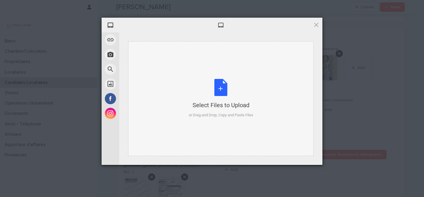
click at [220, 88] on div "Select Files to Upload or Drag and Drop, Copy and Paste Files" at bounding box center [221, 98] width 65 height 39
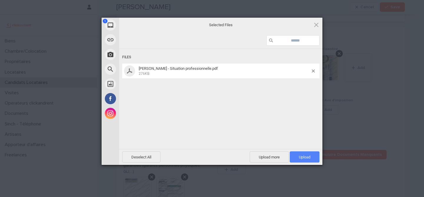
click at [304, 158] on span "Upload 1" at bounding box center [304, 157] width 11 height 4
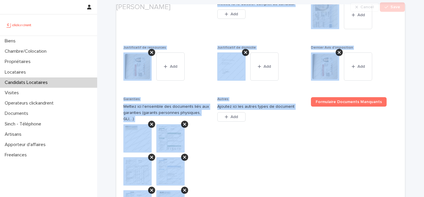
scroll to position [675, 0]
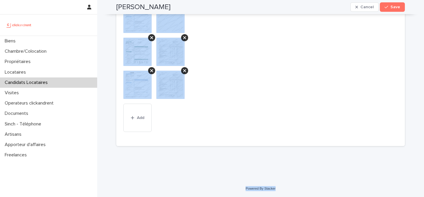
drag, startPoint x: 116, startPoint y: 16, endPoint x: 278, endPoint y: 190, distance: 237.2
copy div "Auriane Meunier Cancel Save Sorry, there was an error saving your record. Pleas…"
click at [262, 79] on span "Autres Ajoutez ici les autres types de document This file cannot be opened Down…" at bounding box center [260, 26] width 87 height 228
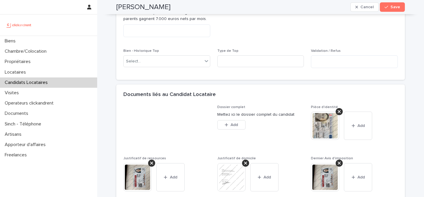
scroll to position [354, 0]
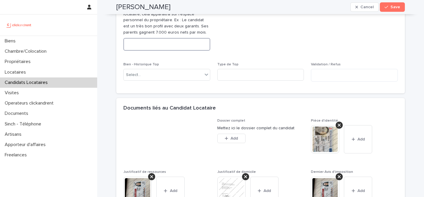
click at [175, 51] on textarea at bounding box center [166, 44] width 87 height 13
paste textarea "**********"
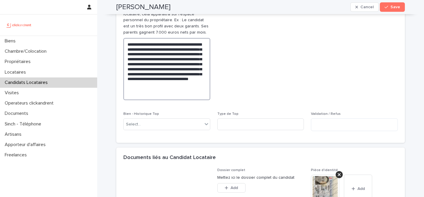
type textarea "**********"
click at [248, 69] on span "Abandon du candidat" at bounding box center [260, 52] width 87 height 106
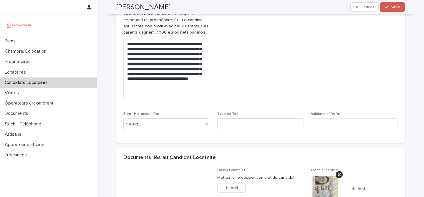
click at [389, 5] on div "button" at bounding box center [388, 7] width 6 height 4
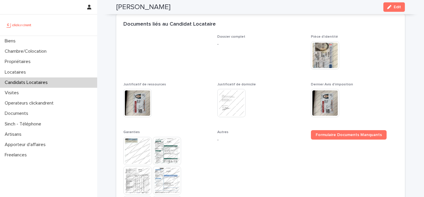
scroll to position [247, 0]
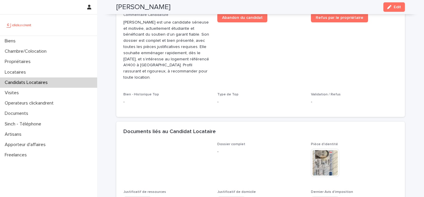
click at [161, 7] on h2 "[PERSON_NAME]" at bounding box center [143, 7] width 54 height 9
copy div "Auriane Meunier Edit"
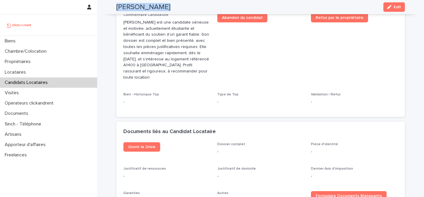
scroll to position [153, 0]
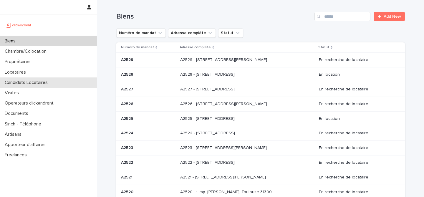
click at [42, 80] on p "Candidats Locataires" at bounding box center [27, 83] width 50 height 6
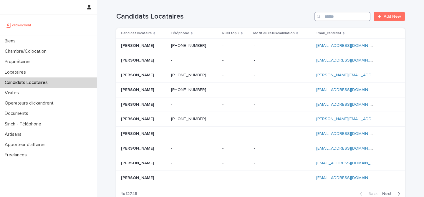
click at [342, 16] on input "Search" at bounding box center [343, 16] width 56 height 9
paste input "**********"
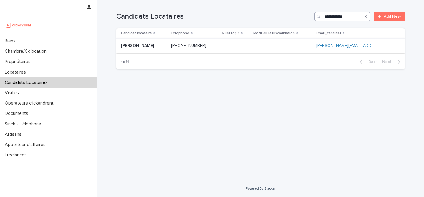
type input "**********"
click at [154, 47] on p at bounding box center [143, 45] width 45 height 5
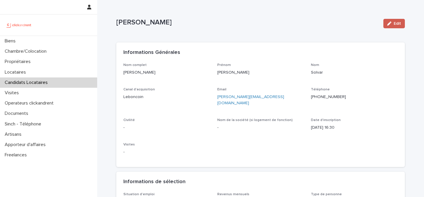
click at [395, 24] on span "Edit" at bounding box center [397, 24] width 7 height 4
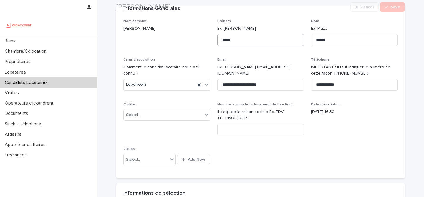
scroll to position [61, 0]
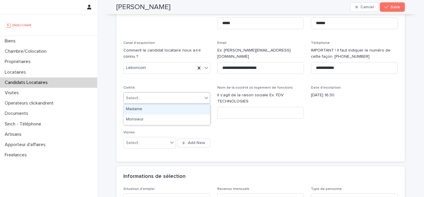
click at [171, 100] on div "Select..." at bounding box center [163, 98] width 79 height 10
click at [172, 111] on div "Madame" at bounding box center [167, 109] width 86 height 10
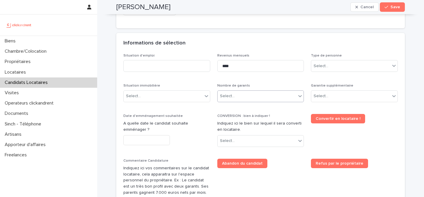
scroll to position [195, 0]
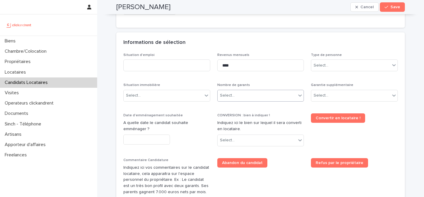
click at [242, 98] on div "Select..." at bounding box center [257, 96] width 79 height 10
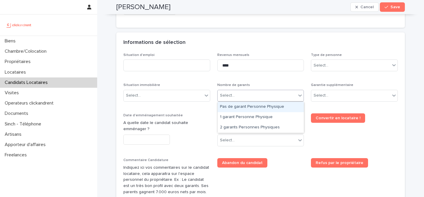
click at [242, 107] on div "Pas de garant Personne Physique" at bounding box center [261, 107] width 86 height 10
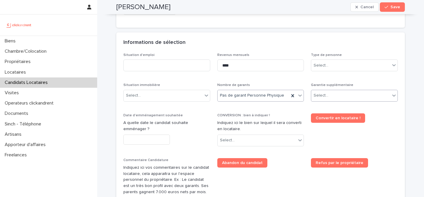
click at [337, 97] on div "Select..." at bounding box center [350, 96] width 79 height 10
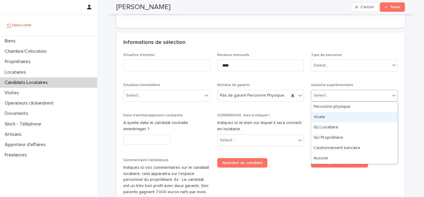
click at [334, 116] on div "Visale" at bounding box center [354, 117] width 86 height 10
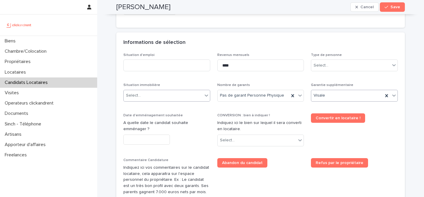
click at [169, 92] on div "Select..." at bounding box center [163, 96] width 79 height 10
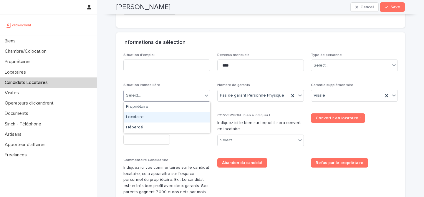
click at [168, 118] on div "Locataire" at bounding box center [167, 117] width 86 height 10
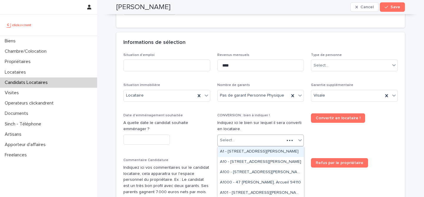
click at [263, 142] on div "Select..." at bounding box center [251, 141] width 67 height 10
paste input "*****"
type input "*****"
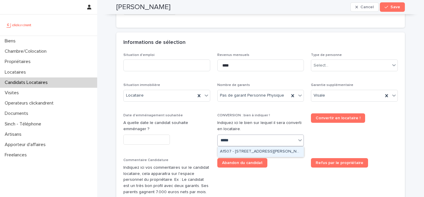
click at [255, 153] on div "A1507 - [STREET_ADDRESS][PERSON_NAME]" at bounding box center [261, 152] width 86 height 10
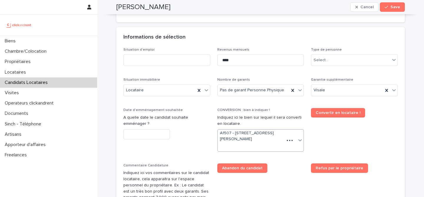
click at [157, 130] on input "text" at bounding box center [146, 134] width 47 height 10
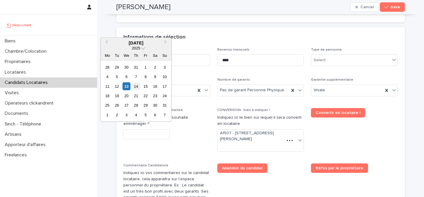
click at [133, 87] on div "14" at bounding box center [136, 86] width 8 height 8
type input "*********"
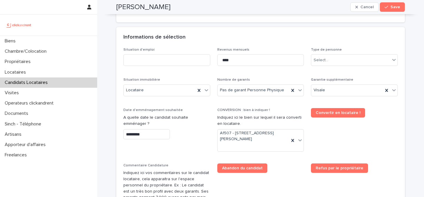
click at [195, 154] on span "Date d'emménagement souhaitée A quelle date le candidat souhaite emménager ? **…" at bounding box center [166, 132] width 87 height 48
click at [176, 57] on input at bounding box center [166, 60] width 87 height 12
type input "*******"
click at [215, 41] on div "Informations de sélection" at bounding box center [260, 37] width 289 height 21
click at [357, 60] on div "Select..." at bounding box center [350, 60] width 79 height 10
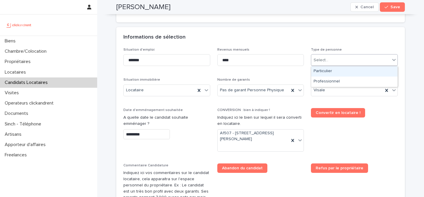
click at [350, 71] on div "Particulier" at bounding box center [354, 71] width 86 height 10
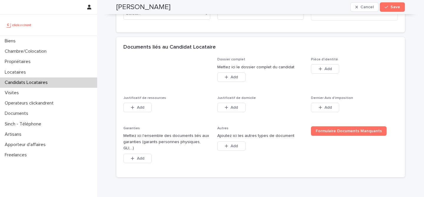
scroll to position [448, 0]
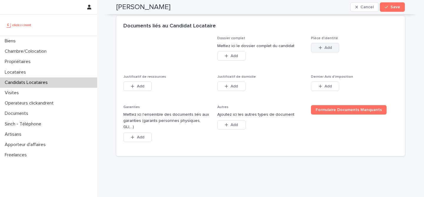
click at [328, 49] on span "Add" at bounding box center [328, 48] width 7 height 4
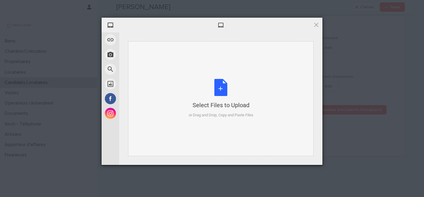
click at [225, 90] on div "Select Files to Upload or Drag and Drop, Copy and Paste Files" at bounding box center [221, 98] width 65 height 39
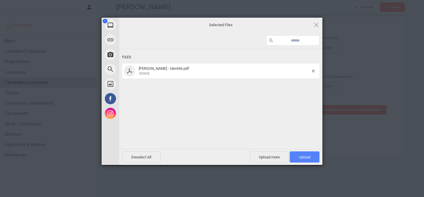
click at [315, 161] on span "Upload 1" at bounding box center [305, 156] width 30 height 11
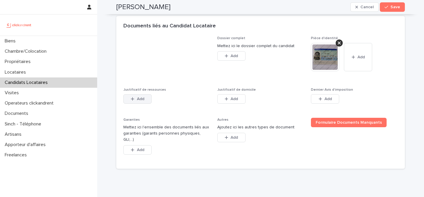
click at [140, 100] on span "Add" at bounding box center [140, 99] width 7 height 4
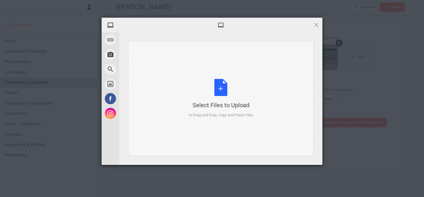
click at [218, 94] on div "Select Files to Upload or Drag and Drop, Copy and Paste Files" at bounding box center [221, 98] width 65 height 39
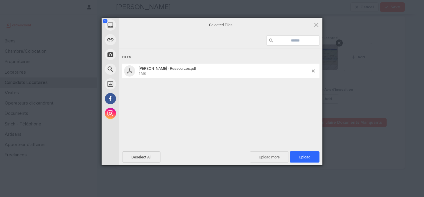
click at [267, 156] on span "Upload more" at bounding box center [269, 156] width 39 height 11
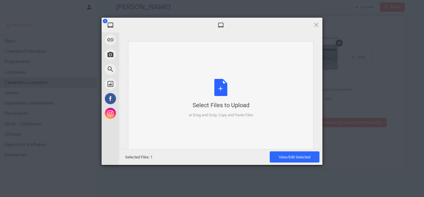
click at [212, 86] on div "Select Files to Upload or Drag and Drop, Copy and Paste Files" at bounding box center [221, 98] width 65 height 39
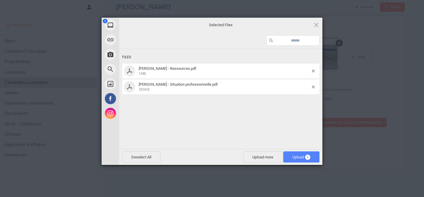
click at [305, 159] on span "Upload 2" at bounding box center [302, 157] width 18 height 4
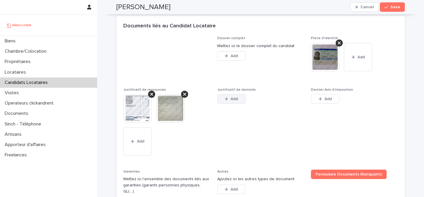
click at [231, 101] on button "Add" at bounding box center [231, 98] width 28 height 9
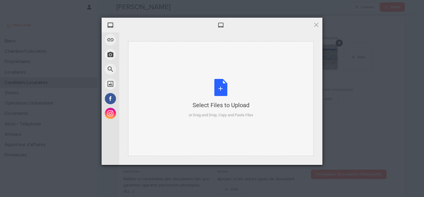
click at [224, 89] on div "Select Files to Upload or Drag and Drop, Copy and Paste Files" at bounding box center [221, 98] width 65 height 39
click at [320, 21] on div at bounding box center [220, 25] width 203 height 15
click at [319, 22] on span at bounding box center [316, 25] width 6 height 6
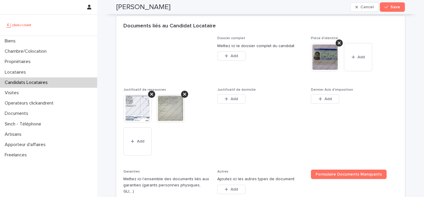
click at [236, 105] on div "Add" at bounding box center [231, 100] width 28 height 12
click at [237, 102] on button "Add" at bounding box center [231, 98] width 28 height 9
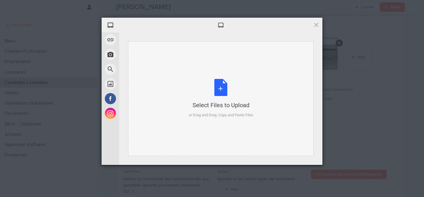
click at [222, 92] on div "Select Files to Upload or Drag and Drop, Copy and Paste Files" at bounding box center [221, 98] width 65 height 39
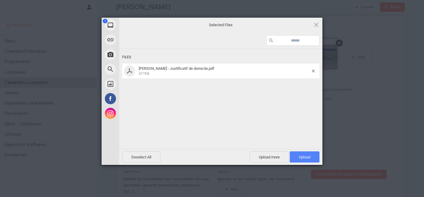
click at [310, 157] on span "Upload 1" at bounding box center [304, 157] width 11 height 4
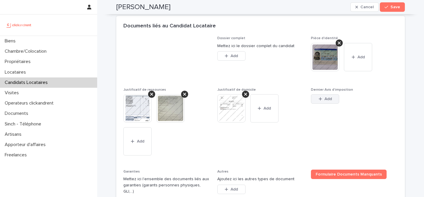
click at [323, 100] on div "button" at bounding box center [322, 99] width 6 height 4
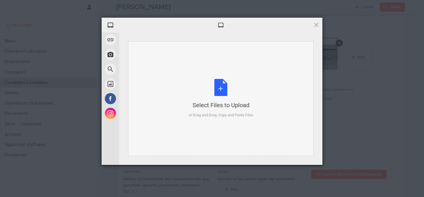
click at [217, 89] on div "Select Files to Upload or Drag and Drop, Copy and Paste Files" at bounding box center [221, 98] width 65 height 39
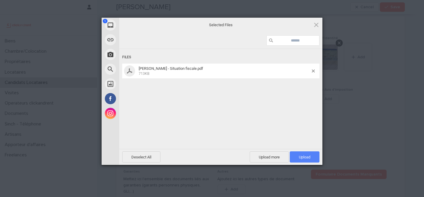
click at [304, 160] on span "Upload 1" at bounding box center [305, 156] width 30 height 11
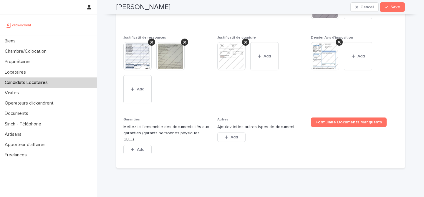
scroll to position [516, 0]
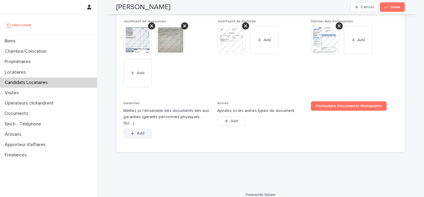
click at [135, 129] on button "Add" at bounding box center [137, 133] width 28 height 9
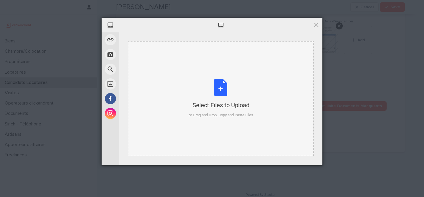
click at [222, 85] on div "Select Files to Upload or Drag and Drop, Copy and Paste Files" at bounding box center [221, 98] width 65 height 39
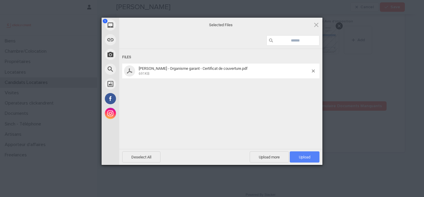
click at [314, 159] on span "Upload 1" at bounding box center [305, 156] width 30 height 11
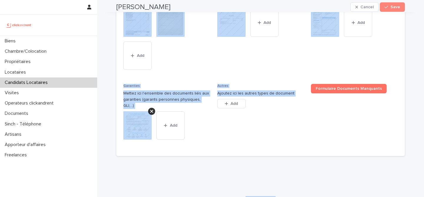
scroll to position [537, 0]
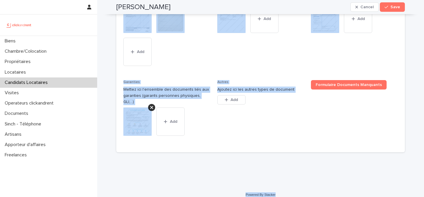
drag, startPoint x: 109, startPoint y: 5, endPoint x: 297, endPoint y: 191, distance: 265.0
copy div "Tracy Solvar Cancel Save Sorry, there was an error saving your record. Please t…"
click at [205, 53] on div "This file cannot be opened Download File Add" at bounding box center [166, 37] width 87 height 64
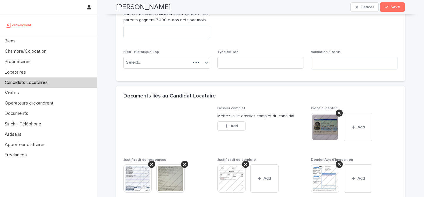
scroll to position [286, 0]
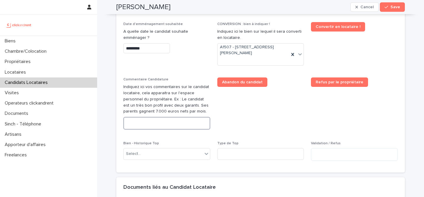
click at [191, 123] on textarea at bounding box center [166, 123] width 87 height 13
paste textarea "**********"
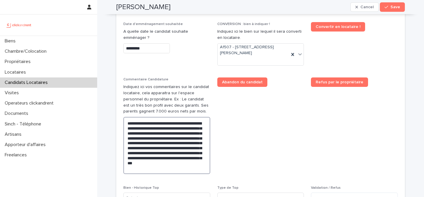
type textarea "**********"
click at [286, 123] on span "Abandon du candidat" at bounding box center [260, 127] width 87 height 101
click at [397, 9] on span "Save" at bounding box center [396, 7] width 10 height 4
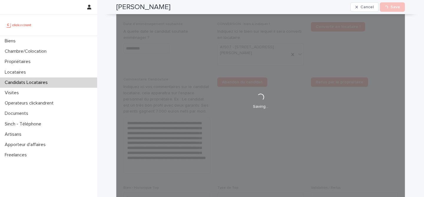
scroll to position [189, 0]
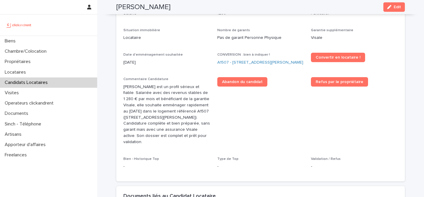
click at [139, 6] on h2 "Tracy Solvar" at bounding box center [143, 7] width 54 height 9
copy div "Tracy Solvar Edit"
click at [280, 60] on link "A1507 - [STREET_ADDRESS][PERSON_NAME]" at bounding box center [260, 63] width 86 height 6
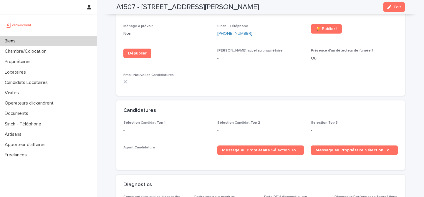
scroll to position [1951, 0]
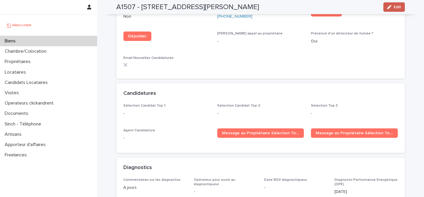
click at [398, 6] on span "Edit" at bounding box center [397, 7] width 7 height 4
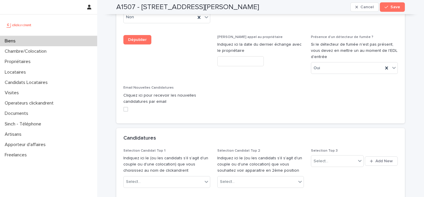
scroll to position [3018, 0]
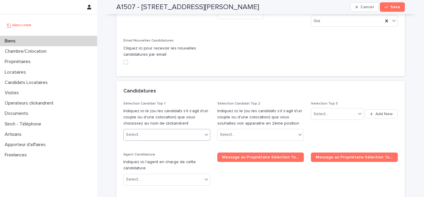
click at [162, 130] on div "Select..." at bounding box center [163, 135] width 79 height 10
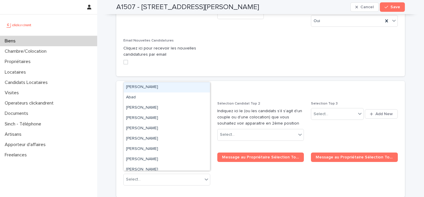
paste input "**********"
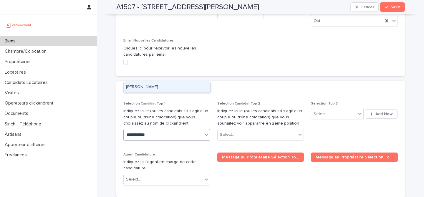
type input "**********"
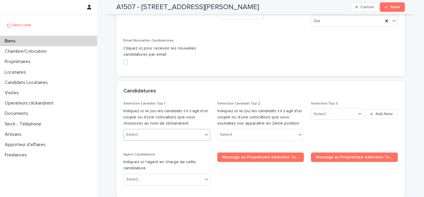
click at [169, 130] on div "Select..." at bounding box center [163, 135] width 79 height 10
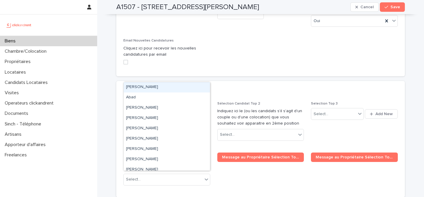
paste input "**********"
type input "**********"
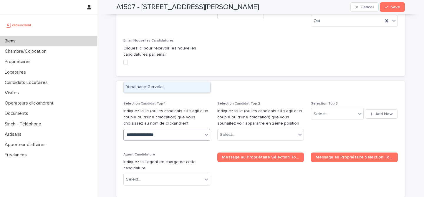
click at [189, 87] on div "Yonathane Gervelas" at bounding box center [167, 87] width 86 height 10
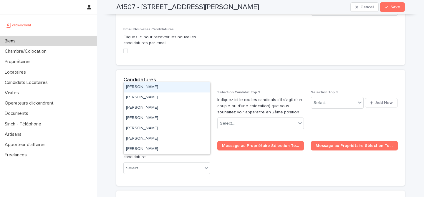
scroll to position [3061, 0]
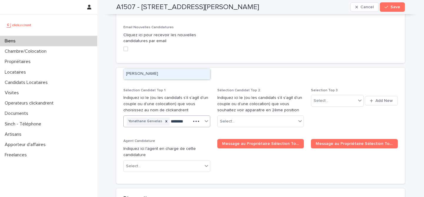
type input "*********"
click at [173, 72] on div "Tracy Solvar" at bounding box center [167, 74] width 86 height 10
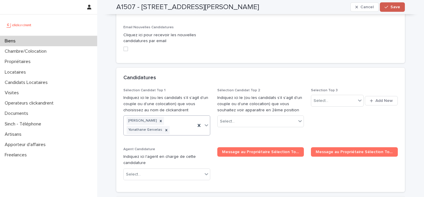
click at [391, 10] on button "Save" at bounding box center [392, 6] width 25 height 9
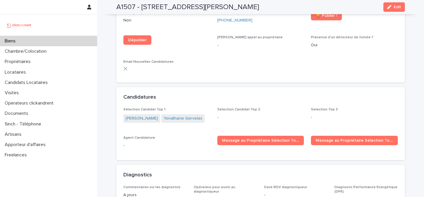
scroll to position [1948, 0]
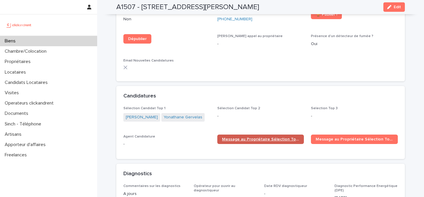
click at [255, 137] on span "Message au Propriétaire Sélection Top 1" at bounding box center [260, 139] width 77 height 4
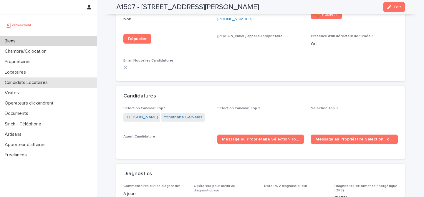
click at [58, 83] on div "Candidats Locataires" at bounding box center [48, 82] width 97 height 10
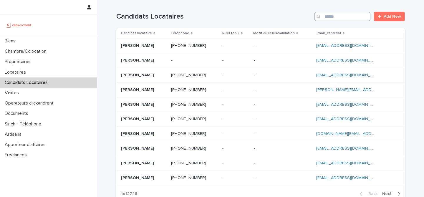
click at [341, 17] on input "Search" at bounding box center [343, 16] width 56 height 9
paste input "**********"
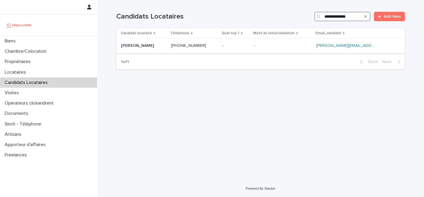
type input "**********"
click at [161, 46] on p at bounding box center [143, 45] width 45 height 5
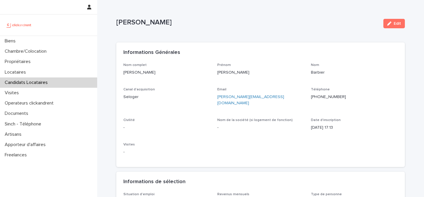
click at [396, 27] on button "Edit" at bounding box center [395, 23] width 22 height 9
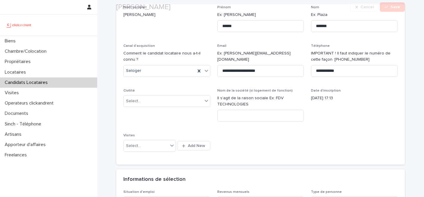
scroll to position [82, 0]
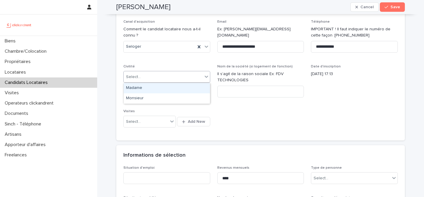
click at [195, 75] on div "Select..." at bounding box center [163, 77] width 79 height 10
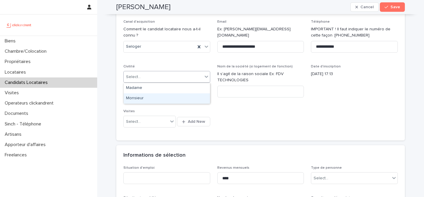
click at [176, 102] on div "Monsieur" at bounding box center [167, 98] width 86 height 10
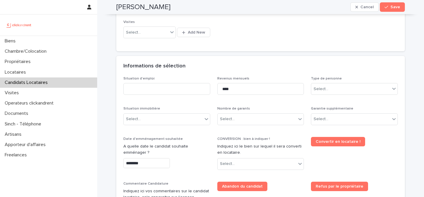
scroll to position [169, 0]
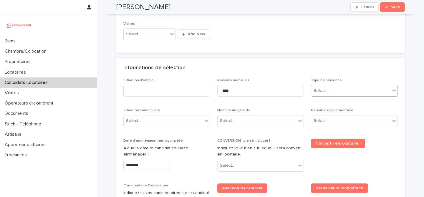
click at [334, 90] on div "Select..." at bounding box center [350, 91] width 79 height 10
click at [334, 100] on div "Particulier" at bounding box center [354, 102] width 86 height 10
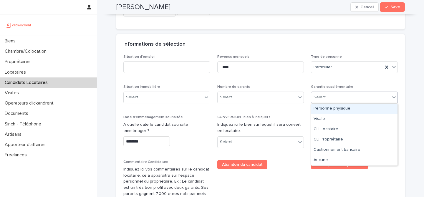
click at [354, 96] on div "Select..." at bounding box center [350, 98] width 79 height 10
click at [340, 112] on div "Personne physique" at bounding box center [354, 109] width 86 height 10
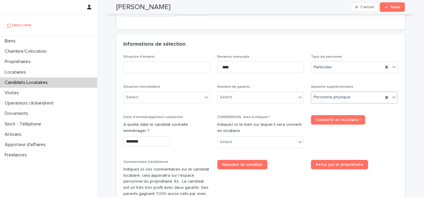
scroll to position [202, 0]
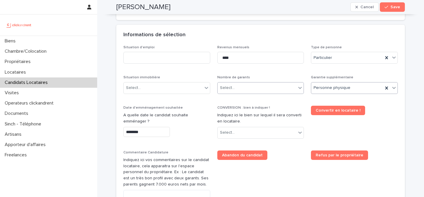
click at [264, 87] on div "Select..." at bounding box center [257, 88] width 79 height 10
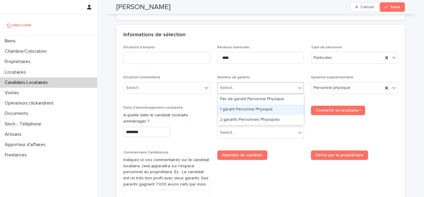
click at [249, 107] on div "1 garant Personne Physique" at bounding box center [261, 110] width 86 height 10
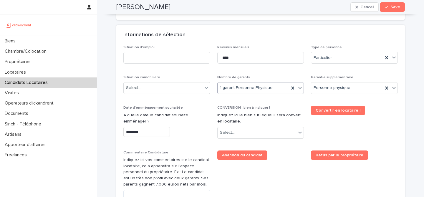
click at [274, 110] on p "CONVERSION : bien à indiquer !" at bounding box center [260, 108] width 87 height 4
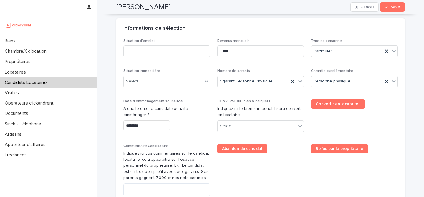
scroll to position [209, 0]
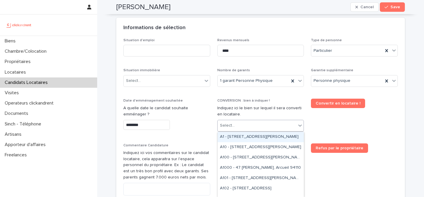
click at [252, 131] on div "Select..." at bounding box center [260, 126] width 87 height 12
paste input "*****"
type input "*****"
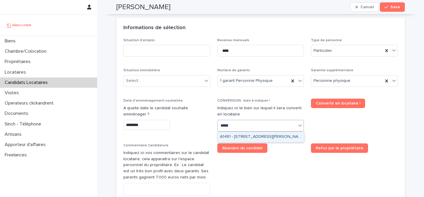
click at [263, 139] on div "A1481 - 5 allée Anatoli Vaisser, Asnières-sur-Seine 92600" at bounding box center [261, 137] width 86 height 10
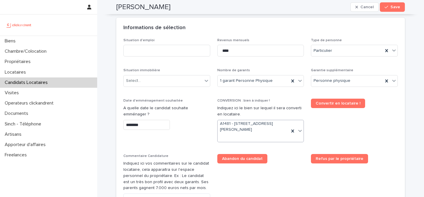
scroll to position [215, 0]
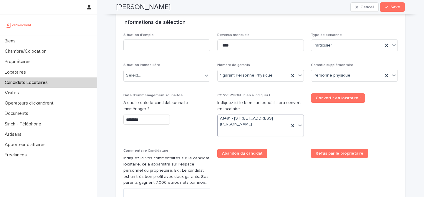
click at [281, 149] on div "Abandon du candidat" at bounding box center [260, 153] width 87 height 9
click at [187, 63] on div "Situation d'emploi Revenus mensuels **** Type de personne Particulier Situation…" at bounding box center [260, 135] width 275 height 204
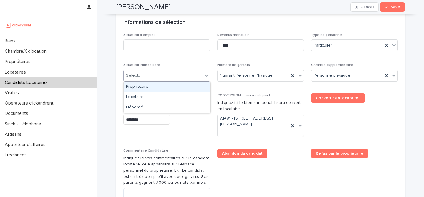
click at [186, 71] on div "Select..." at bounding box center [163, 76] width 79 height 10
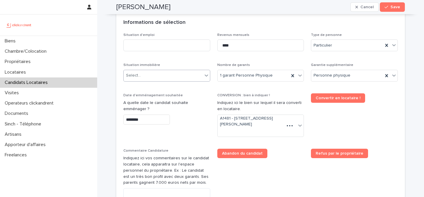
click at [191, 77] on div "Select..." at bounding box center [163, 76] width 79 height 10
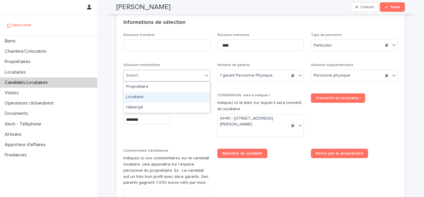
click at [186, 94] on div "Locataire" at bounding box center [167, 97] width 86 height 10
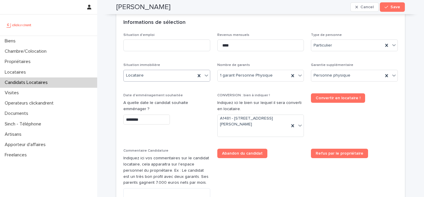
click at [196, 93] on div "Situation d'emploi Revenus mensuels **** Type de personne Particulier Situation…" at bounding box center [260, 135] width 275 height 204
click at [159, 43] on input at bounding box center [166, 45] width 87 height 12
type input "*******"
click at [201, 31] on div "Informations de sélection" at bounding box center [260, 22] width 289 height 21
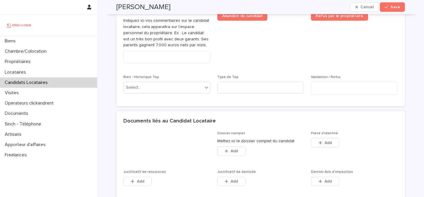
scroll to position [451, 0]
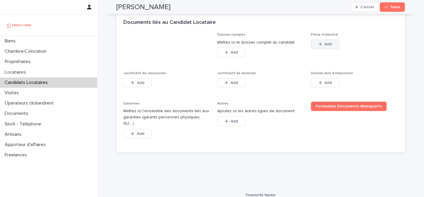
click at [325, 42] on span "Add" at bounding box center [328, 44] width 7 height 4
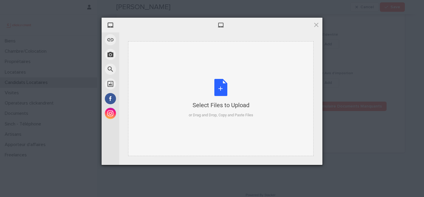
click at [218, 88] on div "Select Files to Upload or Drag and Drop, Copy and Paste Files" at bounding box center [221, 98] width 65 height 39
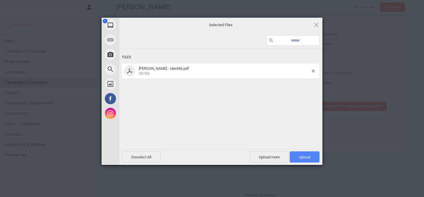
click at [303, 157] on span "Upload 1" at bounding box center [304, 157] width 11 height 4
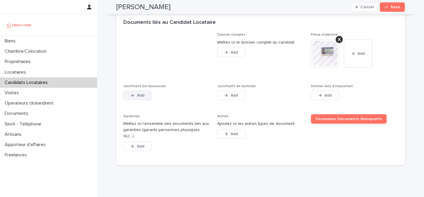
click at [132, 95] on icon "button" at bounding box center [133, 95] width 4 height 4
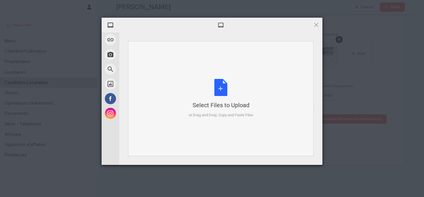
click at [214, 87] on div "Select Files to Upload or Drag and Drop, Copy and Paste Files" at bounding box center [221, 98] width 65 height 39
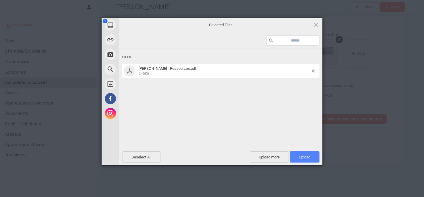
click at [299, 155] on span "Upload 1" at bounding box center [304, 157] width 11 height 4
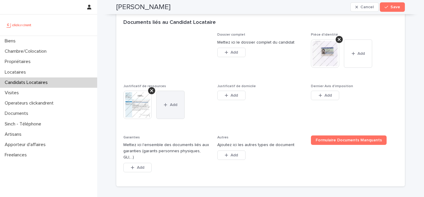
click at [171, 100] on button "Add" at bounding box center [170, 105] width 28 height 28
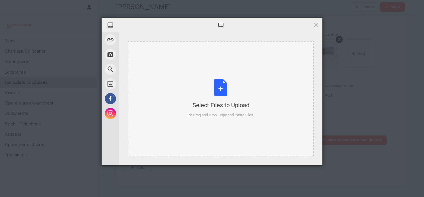
click at [217, 93] on div "Select Files to Upload or Drag and Drop, Copy and Paste Files" at bounding box center [221, 98] width 65 height 39
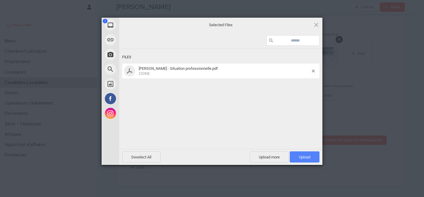
click at [299, 156] on span "Upload 1" at bounding box center [304, 157] width 11 height 4
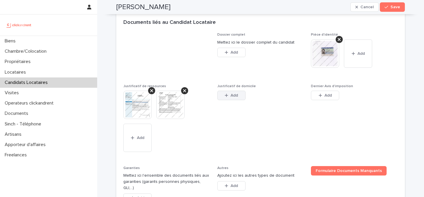
click at [225, 92] on button "Add" at bounding box center [231, 95] width 28 height 9
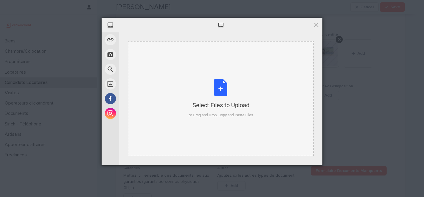
click at [225, 87] on div "Select Files to Upload or Drag and Drop, Copy and Paste Files" at bounding box center [221, 98] width 65 height 39
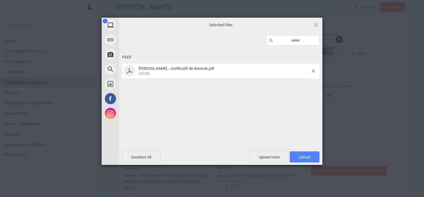
click at [295, 161] on span "Upload 1" at bounding box center [305, 156] width 30 height 11
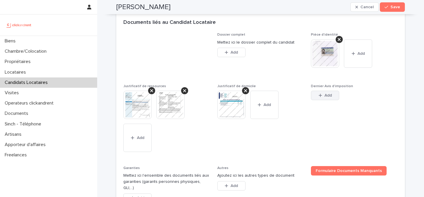
click at [326, 96] on span "Add" at bounding box center [328, 95] width 7 height 4
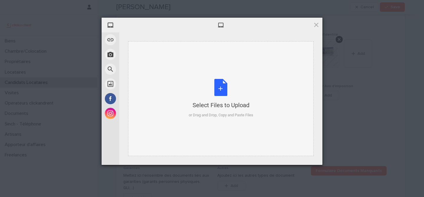
click at [224, 90] on div "Select Files to Upload or Drag and Drop, Copy and Paste Files" at bounding box center [221, 98] width 65 height 39
click at [318, 27] on span at bounding box center [316, 25] width 6 height 6
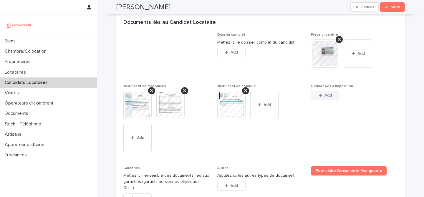
click at [332, 95] on span "Add" at bounding box center [328, 95] width 7 height 4
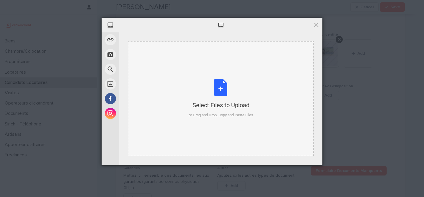
click at [217, 88] on div "Select Files to Upload or Drag and Drop, Copy and Paste Files" at bounding box center [221, 98] width 65 height 39
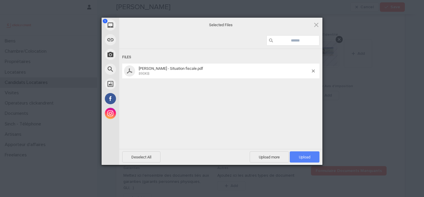
click at [303, 162] on span "Upload 1" at bounding box center [305, 156] width 30 height 11
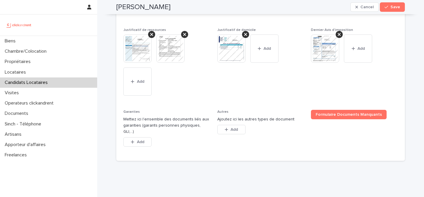
scroll to position [516, 0]
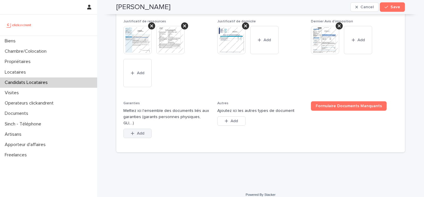
click at [143, 131] on span "Add" at bounding box center [140, 133] width 7 height 4
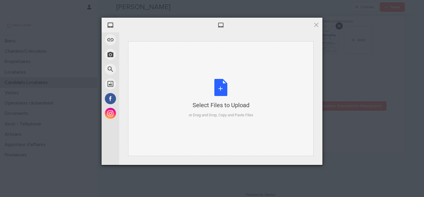
click at [219, 96] on div "Select Files to Upload or Drag and Drop, Copy and Paste Files" at bounding box center [221, 98] width 65 height 39
click at [216, 89] on div "Select Files to Upload or Drag and Drop, Copy and Paste Files" at bounding box center [221, 98] width 65 height 39
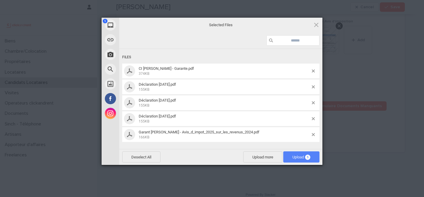
click at [306, 157] on span "5" at bounding box center [307, 157] width 5 height 5
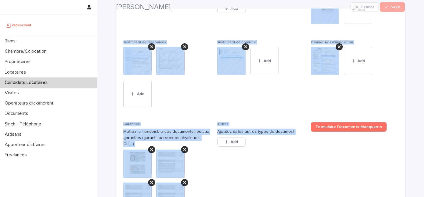
scroll to position [634, 0]
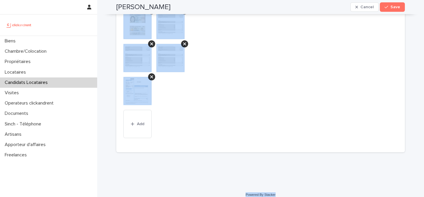
drag, startPoint x: 113, startPoint y: 10, endPoint x: 282, endPoint y: 192, distance: 248.5
copy div "Adrien Barbier Cancel Save Sorry, there was an error saving your record. Please…"
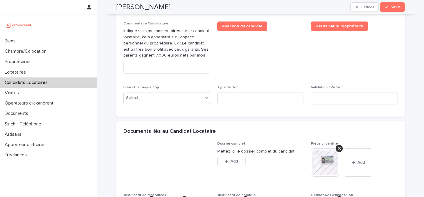
scroll to position [329, 0]
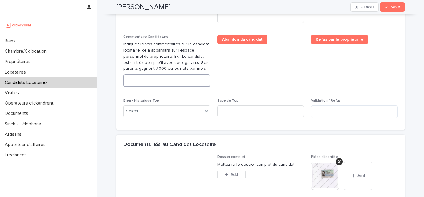
click at [183, 79] on textarea at bounding box center [166, 80] width 87 height 13
paste textarea "**********"
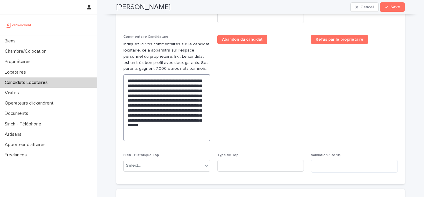
type textarea "**********"
click at [268, 94] on span "Abandon du candidat" at bounding box center [260, 90] width 87 height 111
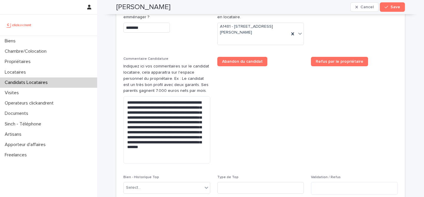
scroll to position [207, 0]
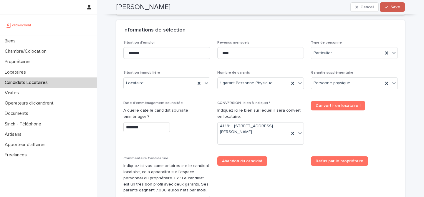
click at [400, 7] on button "Save" at bounding box center [392, 6] width 25 height 9
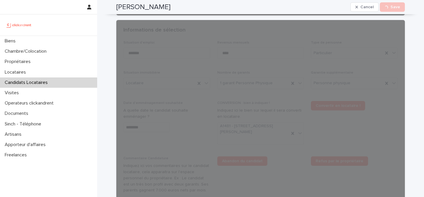
click at [147, 12] on div "Adrien Barbier Cancel Loading... Save" at bounding box center [260, 7] width 289 height 14
click at [153, 9] on h2 "Adrien Barbier" at bounding box center [143, 7] width 54 height 9
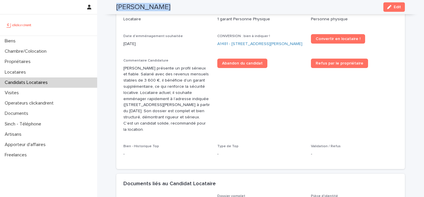
click at [153, 9] on h2 "Adrien Barbier" at bounding box center [143, 7] width 54 height 9
copy div "Adrien Barbier Edit"
click at [246, 41] on link "A1481 - 5 allée Anatoli Vaisser, Asnières-sur-Seine 92600" at bounding box center [259, 44] width 85 height 6
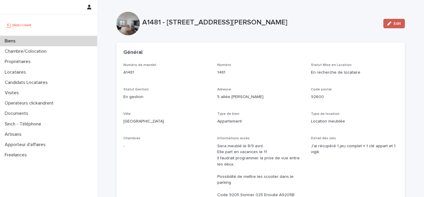
click at [393, 23] on div "button" at bounding box center [390, 24] width 6 height 4
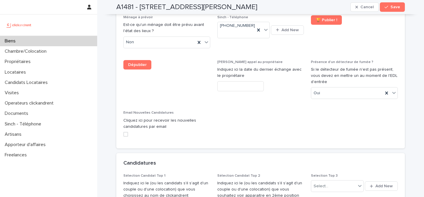
scroll to position [2810, 0]
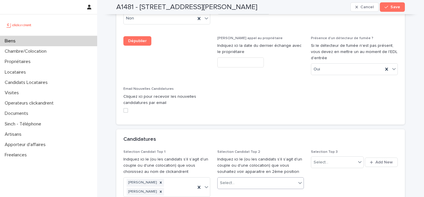
click at [275, 178] on div "Select..." at bounding box center [257, 183] width 79 height 10
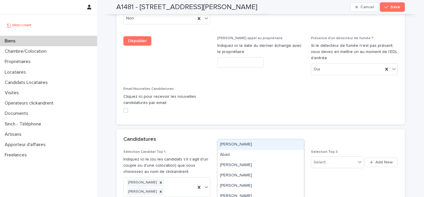
paste input "**********"
type input "**********"
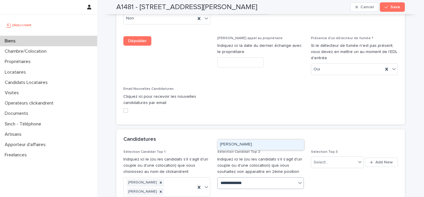
click at [264, 146] on div "Adrien Barbier" at bounding box center [261, 145] width 86 height 10
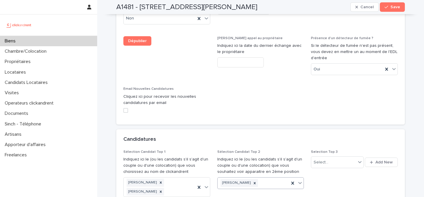
click at [278, 150] on p "Sélection Candidat Top 2" at bounding box center [260, 152] width 87 height 4
click at [393, 10] on button "Save" at bounding box center [392, 6] width 25 height 9
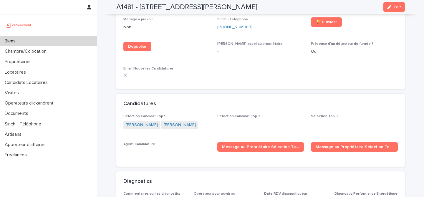
scroll to position [1801, 0]
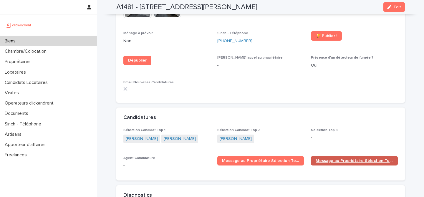
click at [339, 159] on span "Message au Propriétaire Sélection Top 2" at bounding box center [354, 161] width 77 height 4
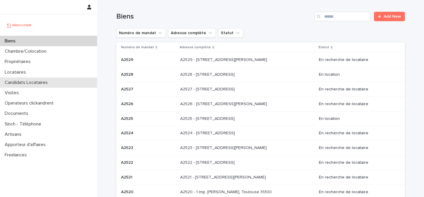
click at [56, 82] on div "Candidats Locataires" at bounding box center [48, 82] width 97 height 10
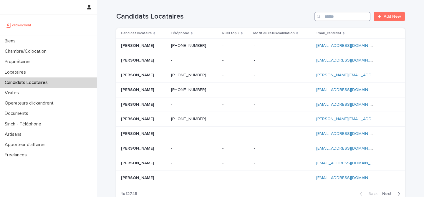
click at [347, 17] on input "Search" at bounding box center [343, 16] width 56 height 9
paste input "**********"
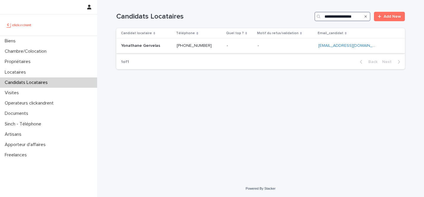
type input "**********"
click at [171, 49] on div "Yonathane Gervelas Yonathane Gervelas" at bounding box center [146, 46] width 51 height 10
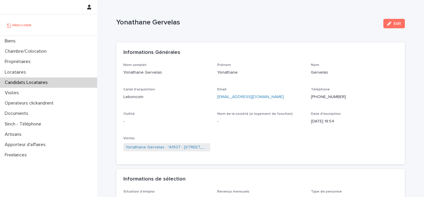
scroll to position [22, 0]
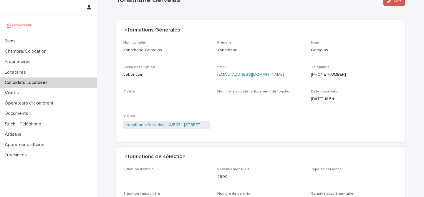
click at [400, 4] on button "Edit" at bounding box center [395, 0] width 22 height 9
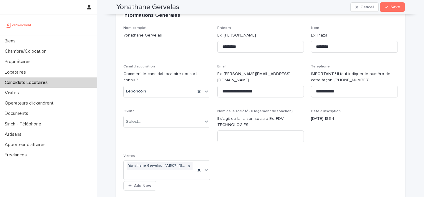
scroll to position [37, 0]
click at [156, 118] on div "Select..." at bounding box center [163, 122] width 79 height 10
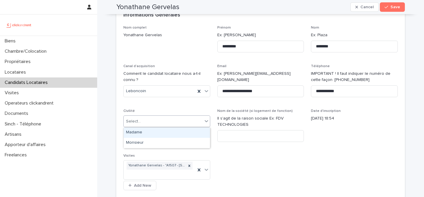
click at [156, 134] on div "Madame" at bounding box center [167, 133] width 86 height 10
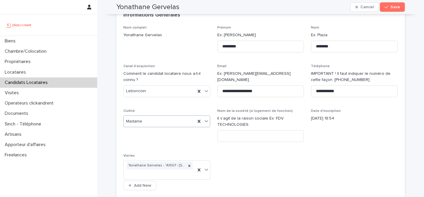
click at [180, 108] on div "**********" at bounding box center [260, 110] width 275 height 169
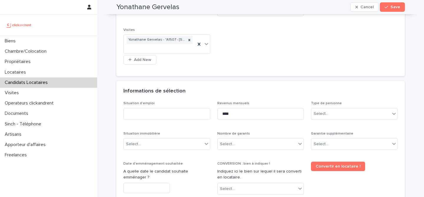
scroll to position [201, 0]
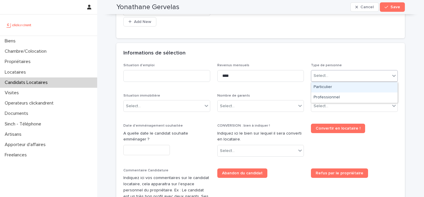
click at [362, 73] on div "Select..." at bounding box center [350, 76] width 79 height 10
click at [343, 87] on div "Particulier" at bounding box center [354, 87] width 86 height 10
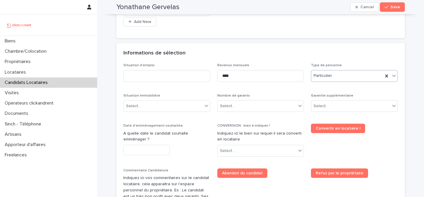
click at [336, 100] on div "Garantie supplémentaire Select..." at bounding box center [354, 105] width 87 height 23
click at [336, 108] on div "Select..." at bounding box center [350, 106] width 79 height 10
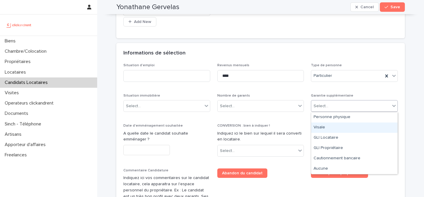
click at [333, 128] on div "Visale" at bounding box center [354, 128] width 86 height 10
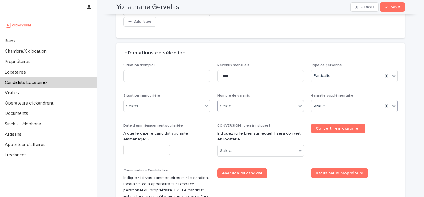
click at [261, 107] on div "Select..." at bounding box center [257, 106] width 79 height 10
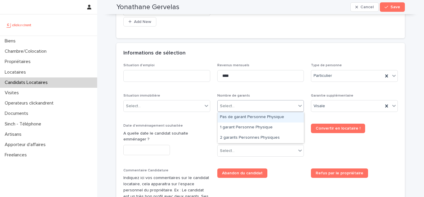
click at [257, 119] on div "Pas de garant Personne Physique" at bounding box center [261, 117] width 86 height 10
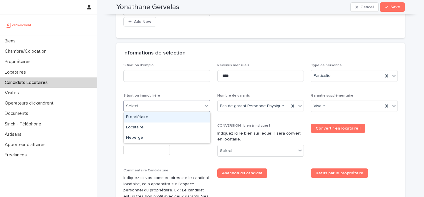
click at [187, 109] on div "Select..." at bounding box center [163, 106] width 79 height 10
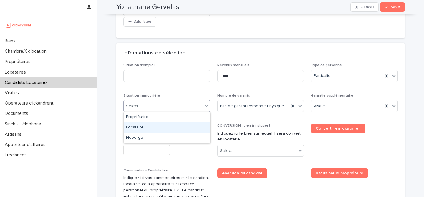
click at [178, 126] on div "Locataire" at bounding box center [167, 128] width 86 height 10
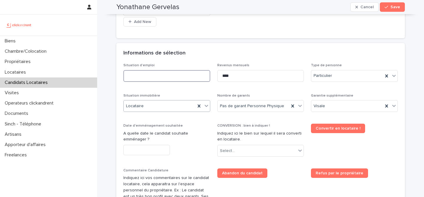
click at [173, 77] on input at bounding box center [166, 76] width 87 height 12
type input "*******"
click at [226, 45] on div "Informations de sélection" at bounding box center [260, 53] width 289 height 21
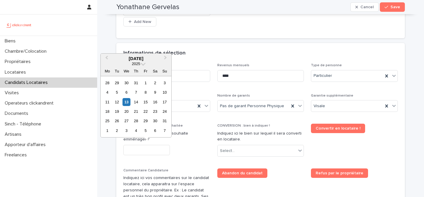
click at [146, 151] on input "text" at bounding box center [146, 150] width 47 height 10
click at [138, 105] on div "14" at bounding box center [136, 102] width 8 height 8
type input "*********"
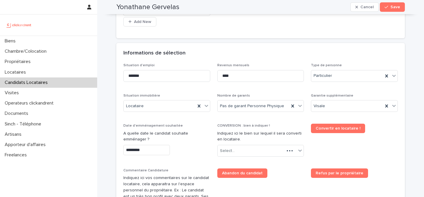
click at [260, 157] on div "CONVERSION : bien à indiquer ! Indiquez ici le bien sur lequel il sera converti…" at bounding box center [260, 143] width 87 height 38
click at [260, 150] on div "Select..." at bounding box center [251, 151] width 67 height 10
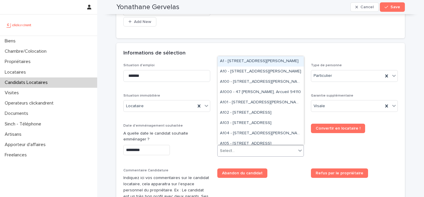
paste input "*****"
type input "*****"
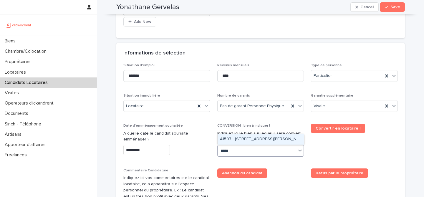
click at [238, 140] on div "A1507 - [STREET_ADDRESS][PERSON_NAME]" at bounding box center [261, 139] width 86 height 10
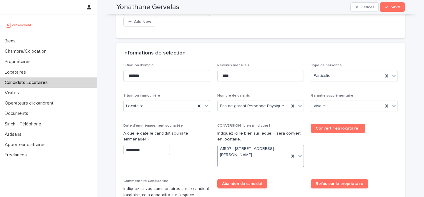
scroll to position [207, 0]
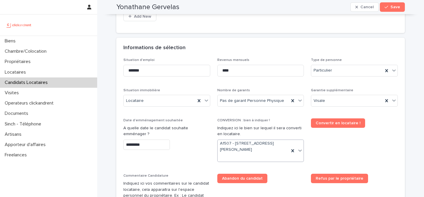
click at [321, 151] on span "Convertir en locataire !" at bounding box center [354, 142] width 87 height 48
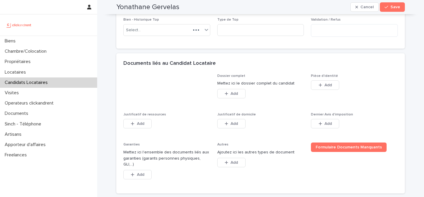
scroll to position [429, 0]
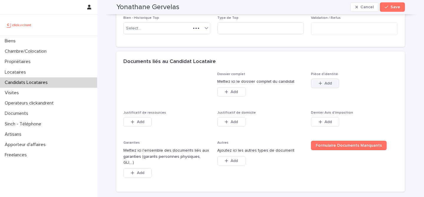
click at [326, 80] on button "Add" at bounding box center [325, 83] width 28 height 9
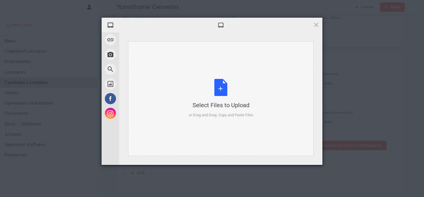
click at [221, 86] on div "Select Files to Upload or Drag and Drop, Copy and Paste Files" at bounding box center [221, 98] width 65 height 39
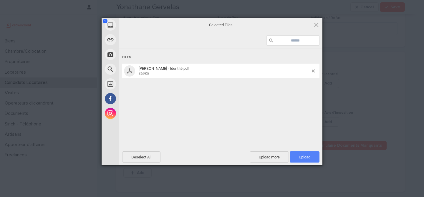
click at [305, 153] on span "Upload 1" at bounding box center [305, 156] width 30 height 11
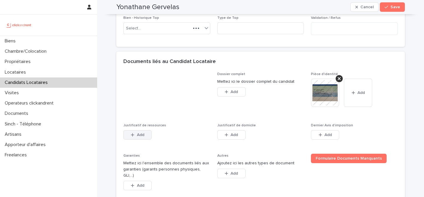
click at [146, 131] on button "Add" at bounding box center [137, 134] width 28 height 9
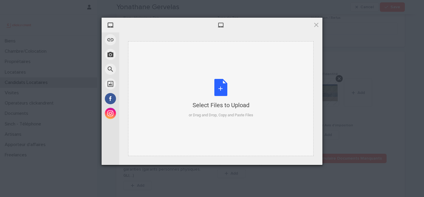
click at [220, 82] on div "Select Files to Upload or Drag and Drop, Copy and Paste Files" at bounding box center [221, 98] width 65 height 39
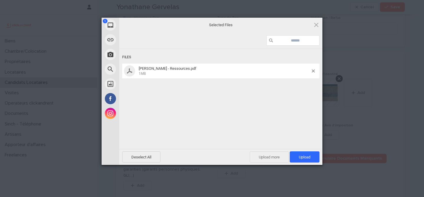
click at [271, 160] on span "Upload more" at bounding box center [269, 156] width 39 height 11
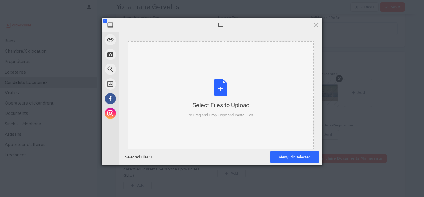
click at [220, 96] on div "Select Files to Upload or Drag and Drop, Copy and Paste Files" at bounding box center [221, 98] width 65 height 39
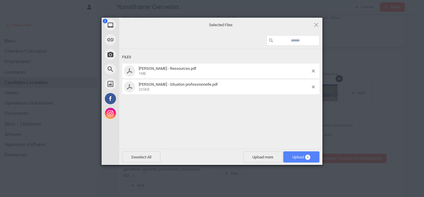
click at [297, 157] on span "Upload 2" at bounding box center [302, 157] width 18 height 4
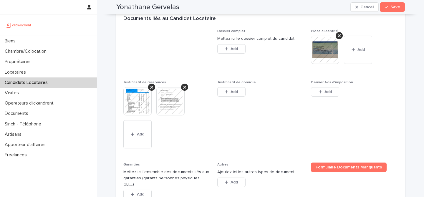
scroll to position [491, 0]
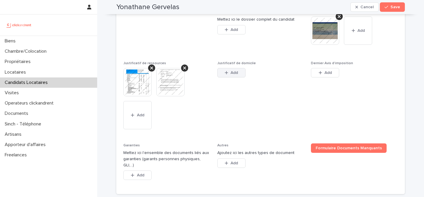
click at [237, 73] on span "Add" at bounding box center [234, 73] width 7 height 4
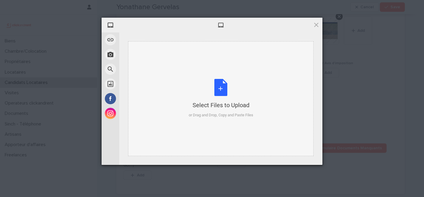
click at [218, 80] on div "Select Files to Upload or Drag and Drop, Copy and Paste Files" at bounding box center [221, 98] width 65 height 39
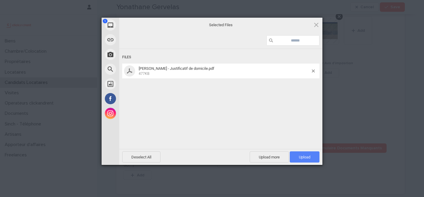
click at [309, 156] on span "Upload 1" at bounding box center [304, 157] width 11 height 4
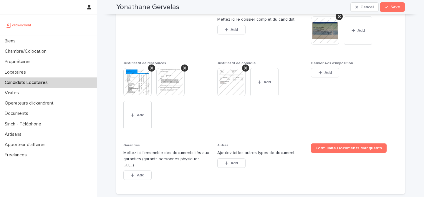
click at [137, 80] on img at bounding box center [137, 82] width 28 height 28
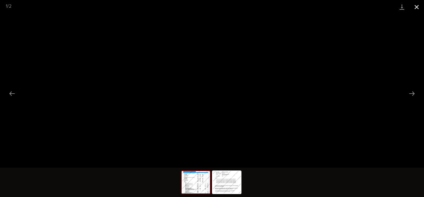
click at [415, 12] on button "Close gallery" at bounding box center [417, 7] width 15 height 14
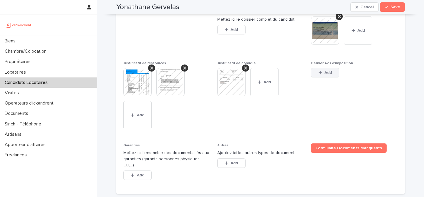
click at [324, 72] on div "button" at bounding box center [322, 73] width 6 height 4
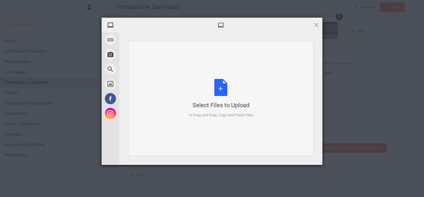
click at [216, 83] on div "Select Files to Upload or Drag and Drop, Copy and Paste Files" at bounding box center [221, 98] width 65 height 39
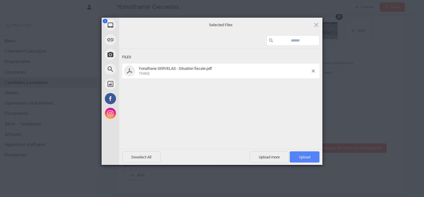
click at [307, 157] on span "Upload 1" at bounding box center [304, 157] width 11 height 4
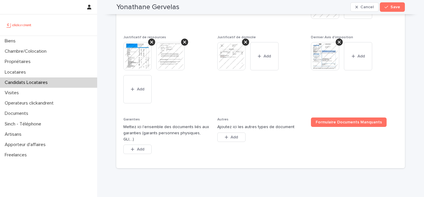
scroll to position [524, 0]
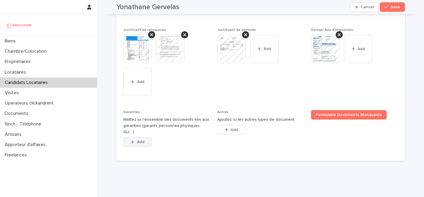
click at [146, 137] on button "Add" at bounding box center [137, 141] width 28 height 9
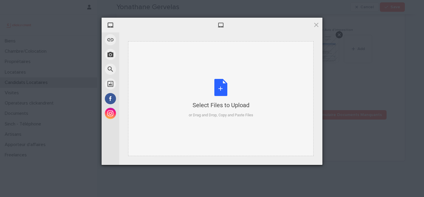
click at [222, 99] on div "Select Files to Upload or Drag and Drop, Copy and Paste Files" at bounding box center [221, 98] width 65 height 39
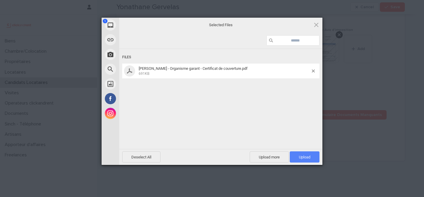
click at [303, 159] on span "Upload 1" at bounding box center [304, 157] width 11 height 4
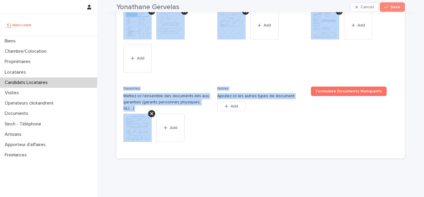
scroll to position [554, 0]
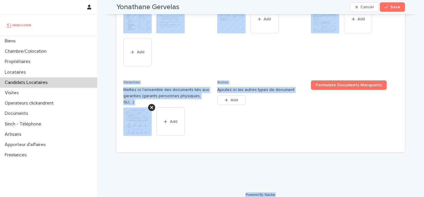
drag, startPoint x: 116, startPoint y: 16, endPoint x: 289, endPoint y: 187, distance: 243.8
copy div "Yonathane Gervelas Cancel Save Sorry, there was an error saving your record. Pl…"
click at [207, 62] on div "This file cannot be opened Download File Add" at bounding box center [166, 37] width 87 height 64
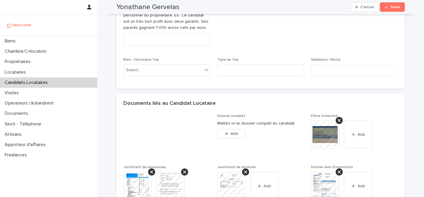
scroll to position [377, 0]
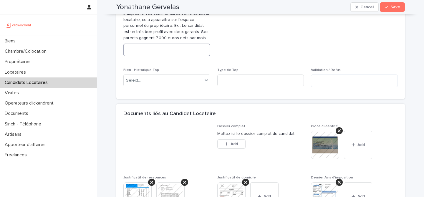
click at [184, 55] on textarea at bounding box center [166, 50] width 87 height 13
paste textarea "**********"
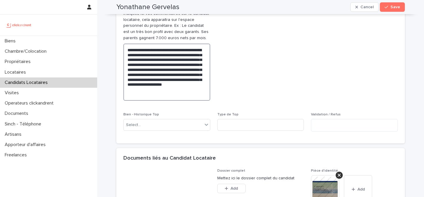
type textarea "**********"
click at [311, 56] on div "Situation d'emploi ******* Revenus mensuels **** Type de personne Particulier S…" at bounding box center [260, 12] width 275 height 248
click at [397, 8] on span "Save" at bounding box center [396, 7] width 10 height 4
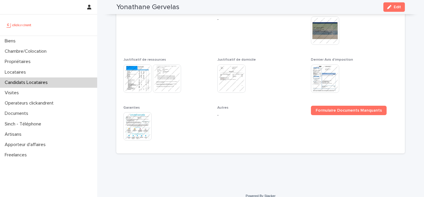
click at [152, 6] on h2 "Yonathane Gervelas" at bounding box center [147, 7] width 63 height 9
copy div "Yonathane Gervelas Edit"
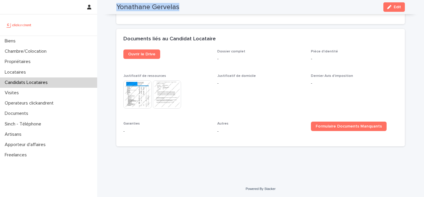
scroll to position [343, 0]
click at [230, 31] on div "Documents liés au Candidat Locataire" at bounding box center [260, 39] width 289 height 21
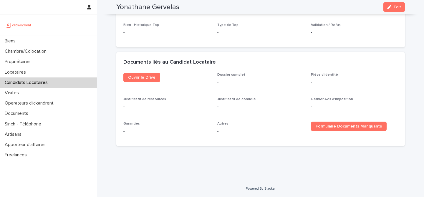
scroll to position [320, 0]
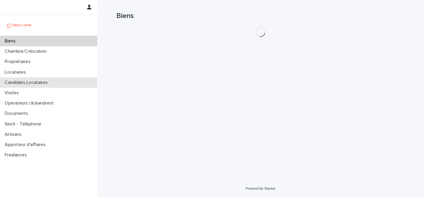
click at [66, 81] on div "Candidats Locataires" at bounding box center [48, 82] width 97 height 10
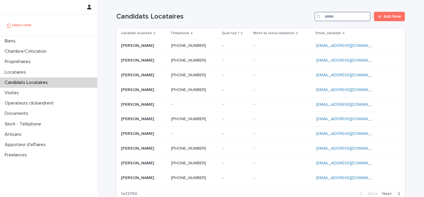
click at [360, 18] on input "Search" at bounding box center [343, 16] width 56 height 9
paste input "**********"
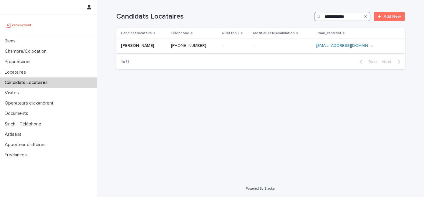
type input "**********"
click at [154, 46] on p at bounding box center [143, 45] width 45 height 5
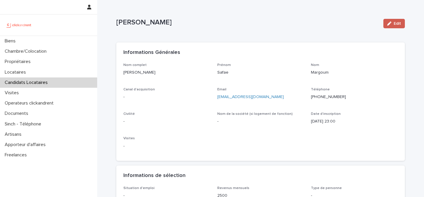
click at [397, 24] on span "Edit" at bounding box center [397, 24] width 7 height 4
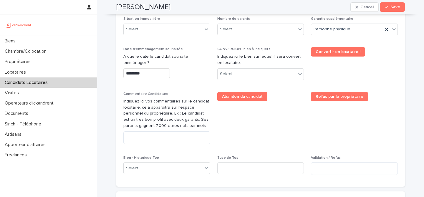
scroll to position [259, 0]
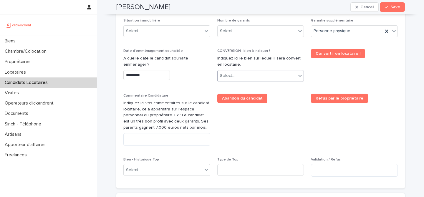
click at [258, 78] on div "Select..." at bounding box center [257, 76] width 79 height 10
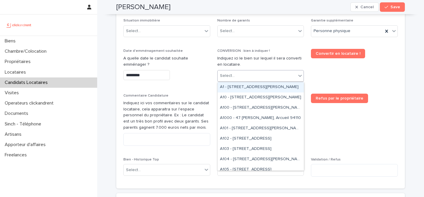
paste input "*****"
type input "*****"
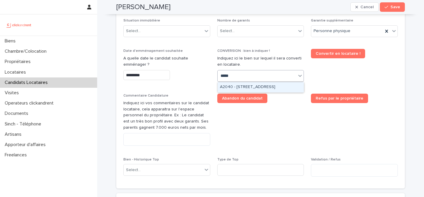
click at [272, 88] on div "A2040 - [STREET_ADDRESS]" at bounding box center [261, 87] width 86 height 10
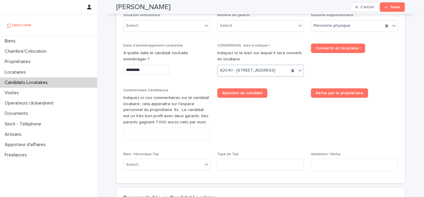
click at [284, 136] on span "Abandon du candidat" at bounding box center [260, 116] width 87 height 57
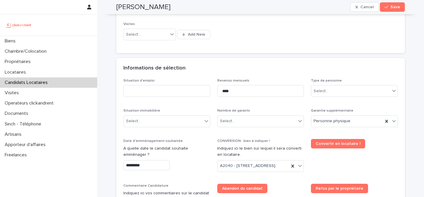
scroll to position [172, 0]
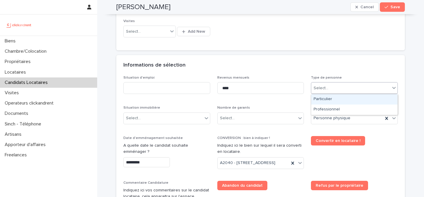
click at [342, 90] on div "Select..." at bounding box center [350, 88] width 79 height 10
click at [336, 98] on div "Particulier" at bounding box center [354, 99] width 86 height 10
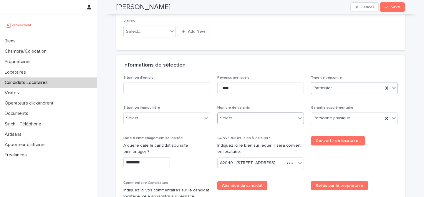
click at [270, 118] on div "Select..." at bounding box center [257, 118] width 79 height 10
click at [282, 78] on p "Revenus mensuels" at bounding box center [260, 78] width 87 height 4
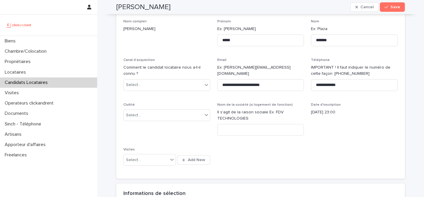
scroll to position [40, 0]
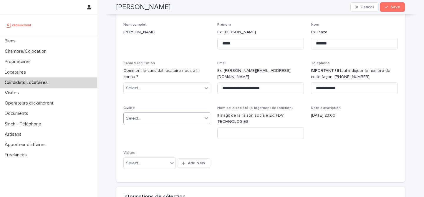
click at [190, 118] on div "Select..." at bounding box center [163, 119] width 79 height 10
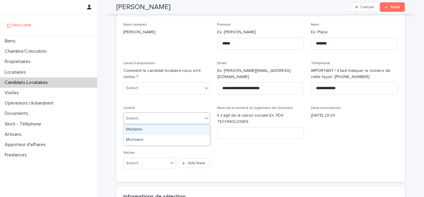
click at [172, 118] on div "Select..." at bounding box center [163, 119] width 79 height 10
click at [171, 131] on div "Madame" at bounding box center [167, 130] width 86 height 10
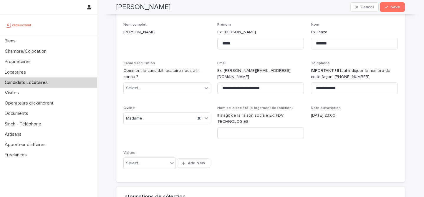
click at [292, 159] on div "**********" at bounding box center [260, 99] width 275 height 153
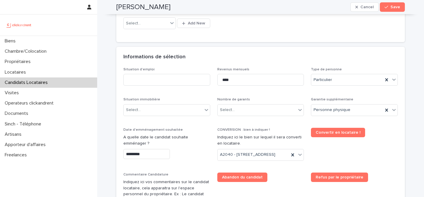
scroll to position [182, 0]
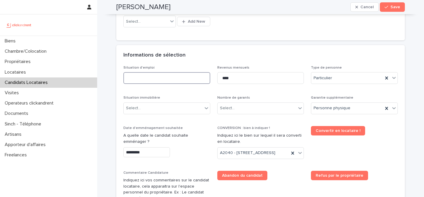
click at [189, 80] on input at bounding box center [166, 78] width 87 height 12
click at [186, 50] on div "Informations de sélection" at bounding box center [260, 55] width 289 height 21
click at [179, 77] on input at bounding box center [166, 78] width 87 height 12
type input "*******"
click at [222, 64] on div "Informations de sélection" at bounding box center [260, 55] width 289 height 21
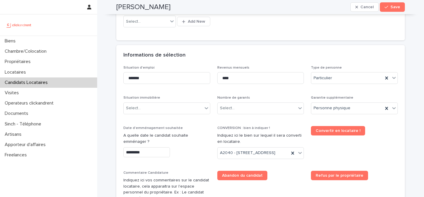
click at [187, 115] on div "Situation immobilière Select..." at bounding box center [166, 107] width 87 height 23
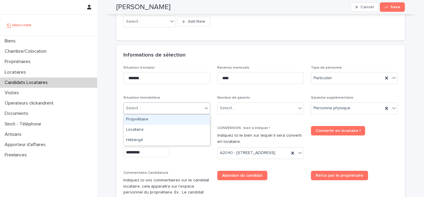
click at [188, 108] on div "Select..." at bounding box center [163, 108] width 79 height 10
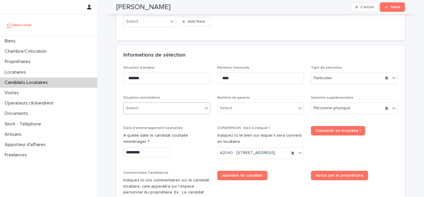
click at [165, 109] on div "Select..." at bounding box center [163, 108] width 79 height 10
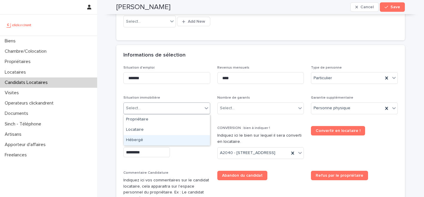
click at [154, 138] on div "Hébergé" at bounding box center [167, 140] width 86 height 10
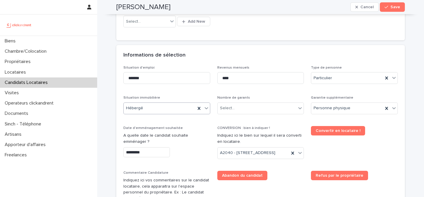
click at [176, 95] on div "Situation d'emploi ******* Revenus mensuels **** Type de personne Particulier S…" at bounding box center [260, 162] width 275 height 193
click at [289, 104] on div "Select..." at bounding box center [257, 108] width 79 height 10
click at [239, 112] on div "Select..." at bounding box center [257, 108] width 79 height 10
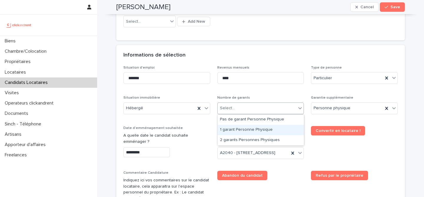
click at [255, 126] on div "1 garant Personne Physique" at bounding box center [261, 130] width 86 height 10
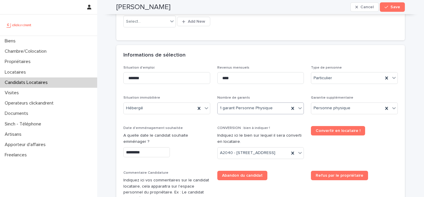
click at [266, 94] on div "Situation d'emploi ******* Revenus mensuels **** Type de personne Particulier S…" at bounding box center [260, 162] width 275 height 193
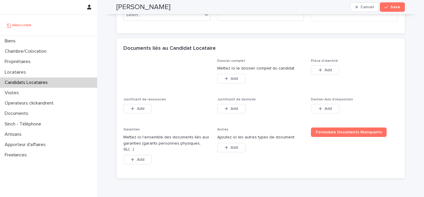
scroll to position [417, 0]
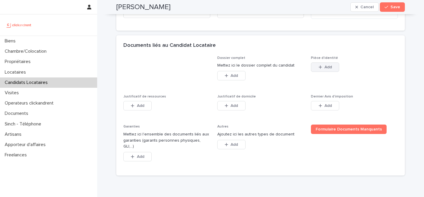
click at [327, 69] on span "Add" at bounding box center [328, 67] width 7 height 4
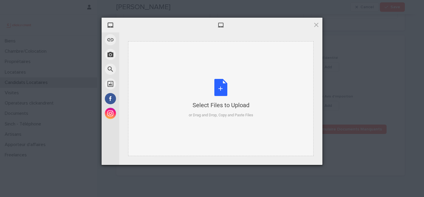
click at [223, 90] on div "Select Files to Upload or Drag and Drop, Copy and Paste Files" at bounding box center [221, 98] width 65 height 39
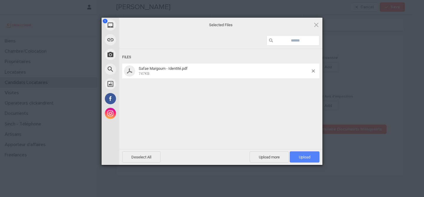
click at [312, 156] on span "Upload 1" at bounding box center [305, 156] width 30 height 11
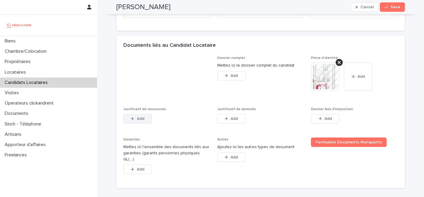
click at [145, 123] on button "Add" at bounding box center [137, 118] width 28 height 9
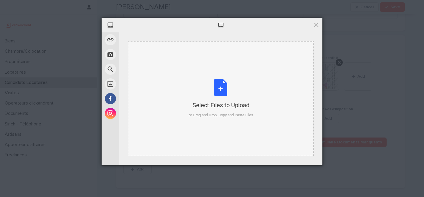
click at [215, 94] on div "Select Files to Upload or Drag and Drop, Copy and Paste Files" at bounding box center [221, 98] width 65 height 39
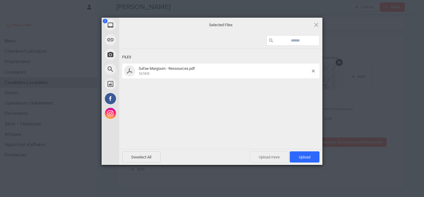
click at [262, 156] on span "Upload more" at bounding box center [269, 156] width 39 height 11
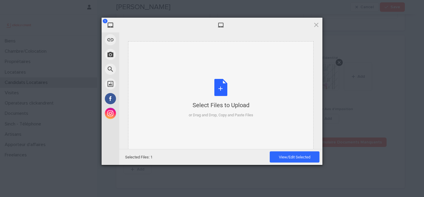
click at [231, 108] on div "Select Files to Upload" at bounding box center [221, 105] width 65 height 8
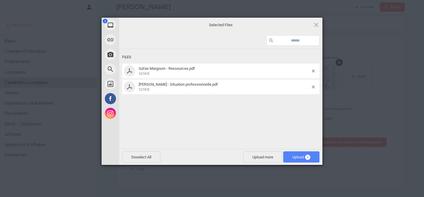
click at [301, 159] on span "Upload 2" at bounding box center [302, 157] width 18 height 4
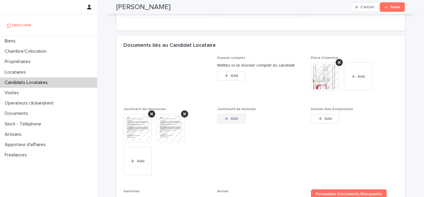
click at [227, 121] on icon "button" at bounding box center [227, 119] width 4 height 4
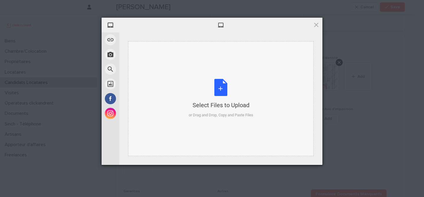
click at [220, 75] on div "Select Files to Upload or Drag and Drop, Copy and Paste Files" at bounding box center [221, 98] width 186 height 115
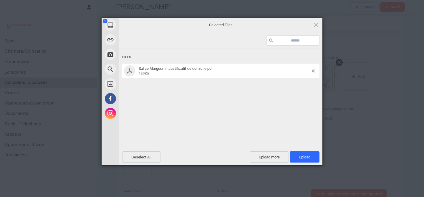
click at [298, 150] on div "Deselect All Upload more Upload 1" at bounding box center [220, 157] width 203 height 16
click at [298, 154] on span "Upload 1" at bounding box center [305, 156] width 30 height 11
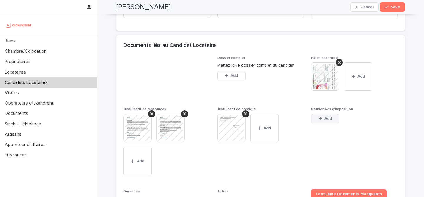
click at [327, 121] on span "Add" at bounding box center [328, 119] width 7 height 4
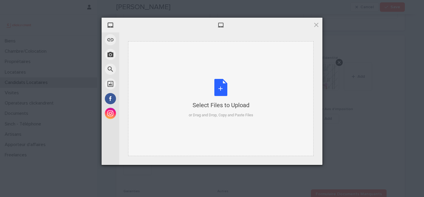
click at [207, 89] on div "Select Files to Upload or Drag and Drop, Copy and Paste Files" at bounding box center [221, 98] width 65 height 39
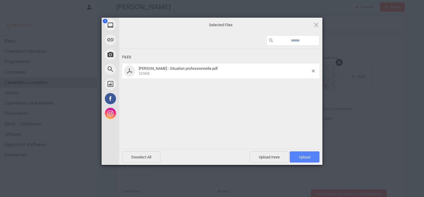
click at [308, 159] on span "Upload 1" at bounding box center [304, 157] width 11 height 4
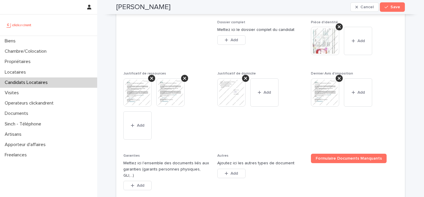
scroll to position [476, 0]
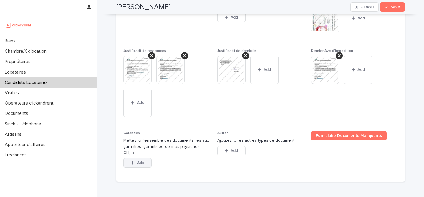
click at [146, 166] on button "Add" at bounding box center [137, 162] width 28 height 9
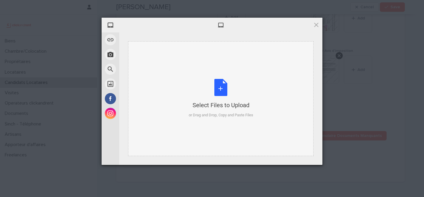
click at [219, 95] on div "Select Files to Upload or Drag and Drop, Copy and Paste Files" at bounding box center [221, 98] width 65 height 39
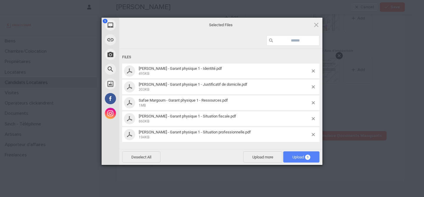
click at [312, 159] on span "Upload 5" at bounding box center [301, 156] width 36 height 11
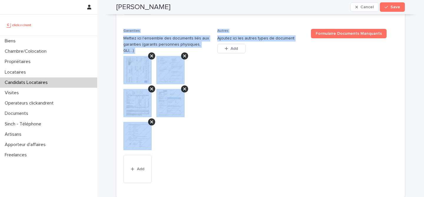
scroll to position [634, 0]
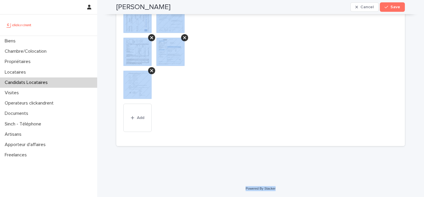
drag, startPoint x: 105, startPoint y: 2, endPoint x: 285, endPoint y: 188, distance: 258.6
copy div "Safae Margoum Cancel Save Sorry, there was an error saving your record. Please …"
click at [230, 55] on span "Autres Ajoutez ici les autres types de document This file cannot be opened Down…" at bounding box center [260, 59] width 87 height 162
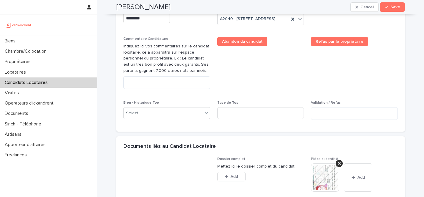
scroll to position [291, 0]
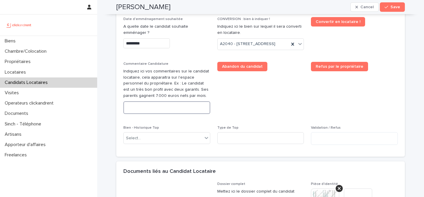
click at [166, 114] on textarea at bounding box center [166, 107] width 87 height 13
paste textarea "**********"
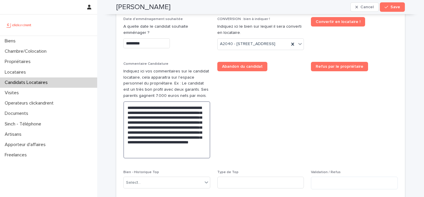
click at [164, 150] on textarea "**********" at bounding box center [166, 129] width 87 height 57
type textarea "**********"
click at [391, 9] on span "Save" at bounding box center [396, 7] width 10 height 4
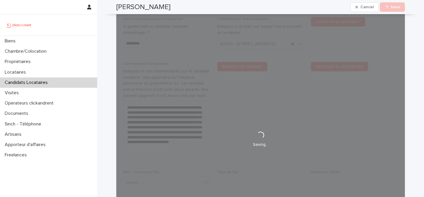
click at [152, 8] on h2 "Safae Margoum" at bounding box center [143, 7] width 54 height 9
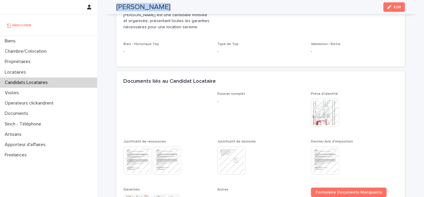
scroll to position [175, 0]
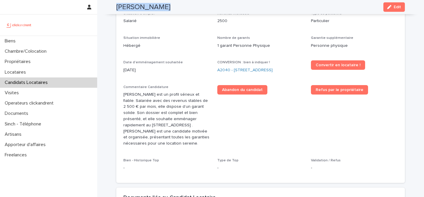
copy div "Safae Margoum Cancel Loading... Save"
click at [255, 73] on link "A2040 - 73 Boulevard Des Fédérés, Amiens 80000" at bounding box center [244, 70] width 55 height 6
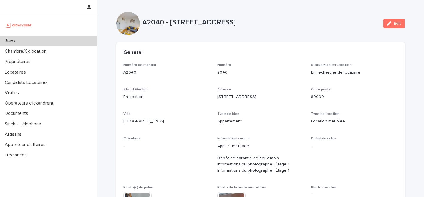
click at [393, 18] on div "Edit" at bounding box center [393, 24] width 24 height 24
click at [393, 22] on div "button" at bounding box center [390, 24] width 6 height 4
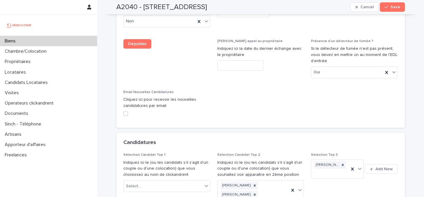
scroll to position [2785, 0]
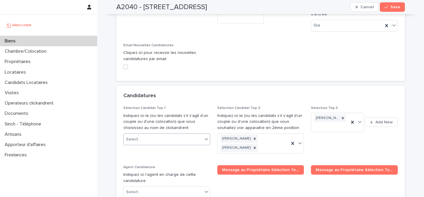
click at [166, 135] on div "Select..." at bounding box center [163, 140] width 79 height 10
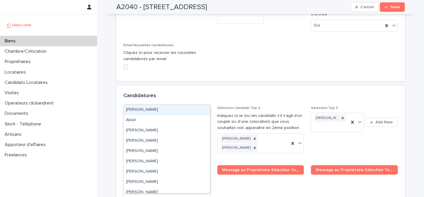
paste input "**********"
type input "**********"
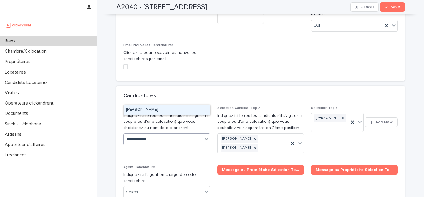
click at [185, 113] on div "Safae Margoum" at bounding box center [167, 110] width 86 height 10
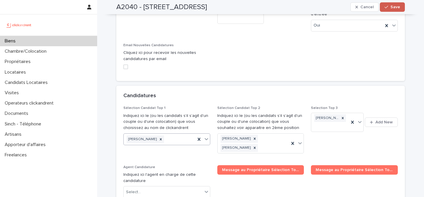
click at [400, 4] on button "Save" at bounding box center [392, 6] width 25 height 9
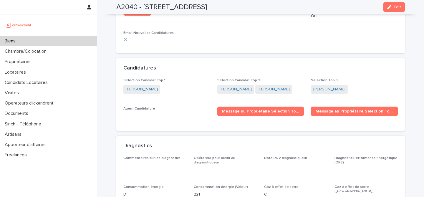
scroll to position [1756, 0]
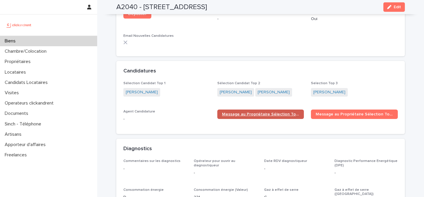
click at [284, 112] on span "Message au Propriétaire Sélection Top 1" at bounding box center [260, 114] width 77 height 4
click at [76, 40] on div "Biens" at bounding box center [48, 41] width 97 height 10
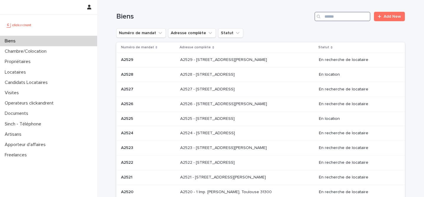
click at [339, 16] on input "Search" at bounding box center [343, 16] width 56 height 9
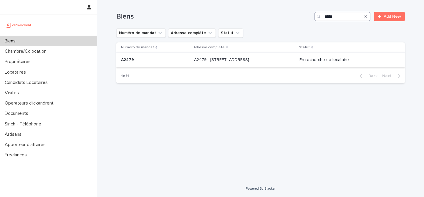
type input "*****"
click at [207, 61] on p "A2479 - 56 rue Dunois, Paris 75013" at bounding box center [222, 59] width 56 height 6
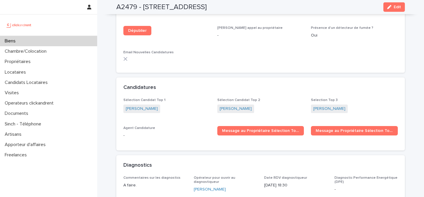
scroll to position [1798, 0]
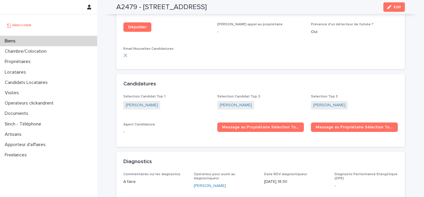
click at [80, 41] on div "Biens" at bounding box center [48, 41] width 97 height 10
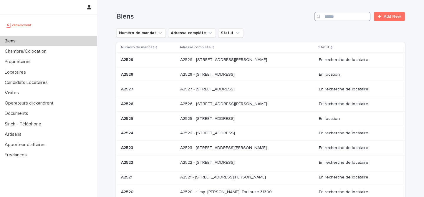
click at [332, 17] on input "Search" at bounding box center [343, 16] width 56 height 9
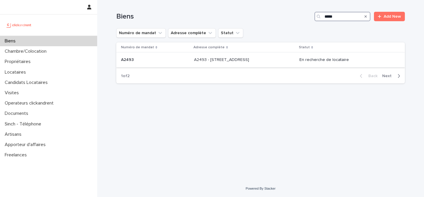
type input "*****"
click at [216, 64] on div "A2493 - 26 rue de Poitou, Paris 75003 A2493 - 26 rue de Poitou, Paris 75003" at bounding box center [244, 60] width 101 height 10
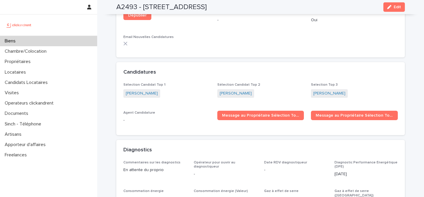
scroll to position [1749, 0]
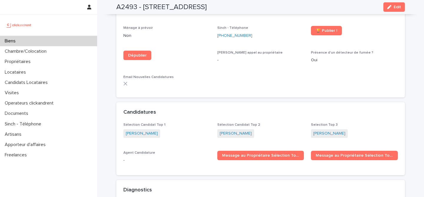
click at [69, 41] on div "Biens" at bounding box center [48, 41] width 97 height 10
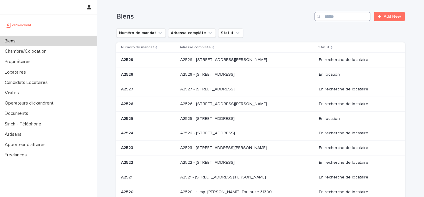
click at [354, 16] on input "Search" at bounding box center [343, 16] width 56 height 9
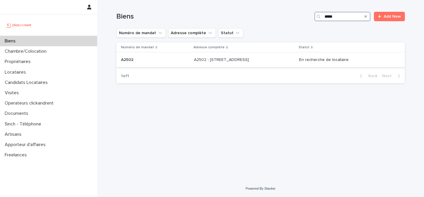
type input "*****"
click at [194, 59] on p "A2502 - 5 rue Caplat, Paris 75018" at bounding box center [222, 59] width 56 height 6
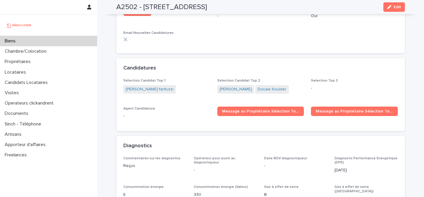
scroll to position [1712, 0]
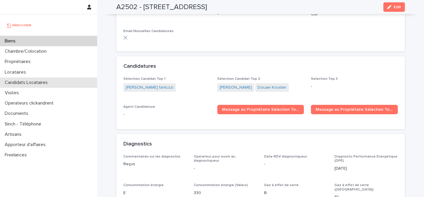
click at [55, 78] on div "Candidats Locataires" at bounding box center [48, 82] width 97 height 10
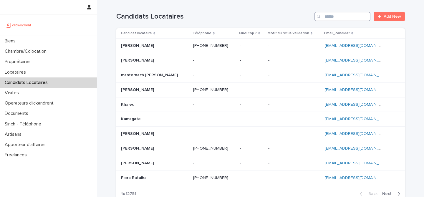
click at [348, 14] on input "Search" at bounding box center [343, 16] width 56 height 9
paste input "**********"
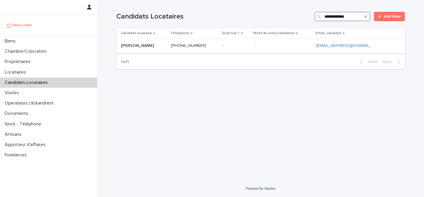
type input "**********"
click at [162, 45] on p at bounding box center [143, 45] width 45 height 5
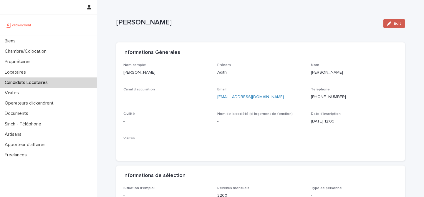
click at [393, 24] on div "button" at bounding box center [390, 24] width 6 height 4
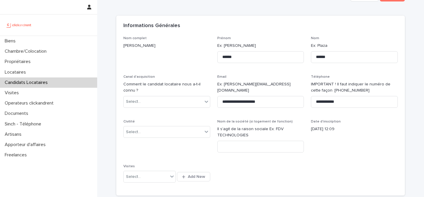
scroll to position [33, 0]
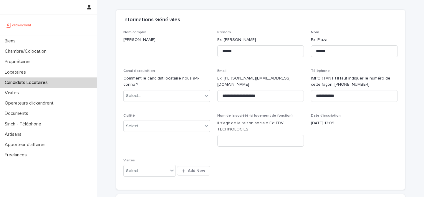
click at [165, 133] on div "Civilité Select..." at bounding box center [166, 125] width 87 height 23
click at [165, 127] on div "Select..." at bounding box center [163, 126] width 79 height 10
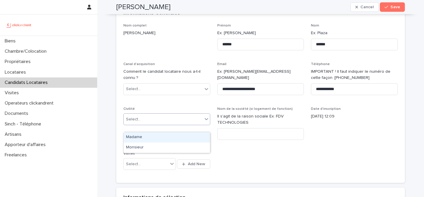
scroll to position [35, 0]
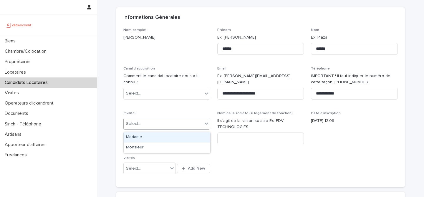
click at [172, 134] on div "Madame" at bounding box center [167, 137] width 86 height 10
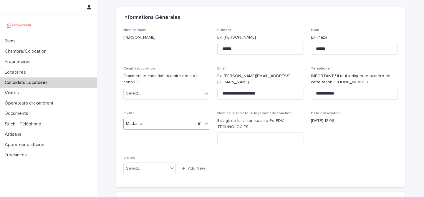
click at [207, 108] on div "**********" at bounding box center [260, 104] width 275 height 153
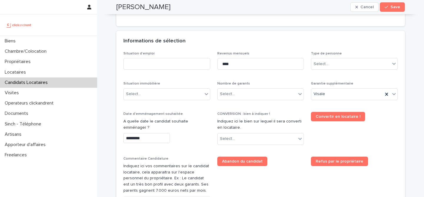
scroll to position [199, 0]
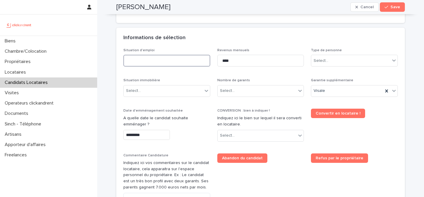
click at [188, 64] on input at bounding box center [166, 61] width 87 height 12
type input "*******"
click at [214, 48] on div "Situation d'emploi ******* Revenus mensuels **** Type de personne Select... Sit…" at bounding box center [260, 144] width 275 height 193
click at [330, 60] on div "Select..." at bounding box center [350, 61] width 79 height 10
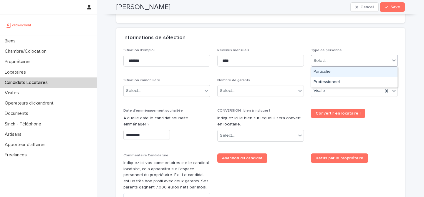
click at [337, 70] on div "Particulier" at bounding box center [354, 72] width 86 height 10
click at [283, 92] on div "Select..." at bounding box center [257, 91] width 79 height 10
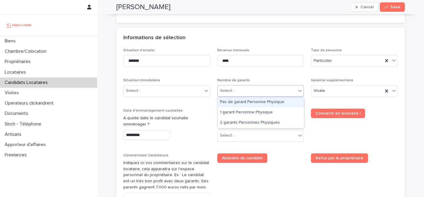
click at [279, 105] on div "Pas de garant Personne Physique" at bounding box center [261, 102] width 86 height 10
click at [301, 87] on div at bounding box center [300, 90] width 7 height 11
click at [275, 100] on div "Pas de garant Personne Physique" at bounding box center [261, 102] width 86 height 10
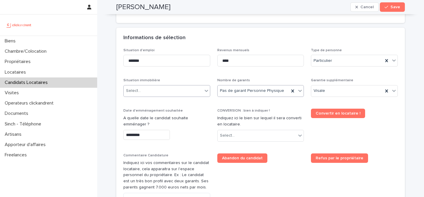
click at [160, 94] on div "Select..." at bounding box center [163, 91] width 79 height 10
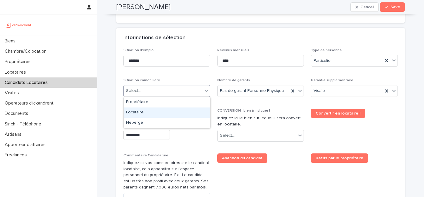
click at [165, 108] on div "Locataire" at bounding box center [167, 113] width 86 height 10
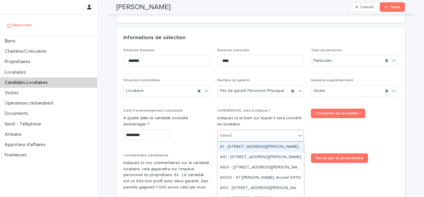
click at [249, 138] on div "Select..." at bounding box center [257, 136] width 79 height 10
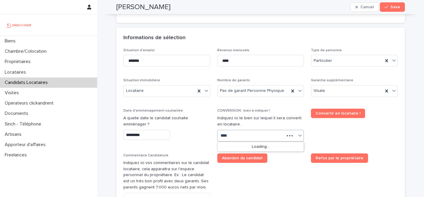
type input "*****"
click at [247, 146] on div "A2502 - 5 rue Caplat, Paris 75018" at bounding box center [261, 147] width 86 height 10
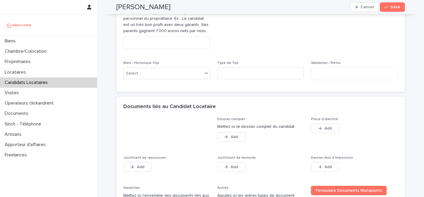
scroll to position [440, 0]
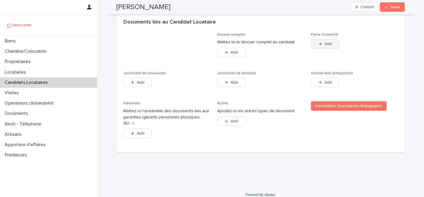
click at [332, 42] on button "Add" at bounding box center [325, 43] width 28 height 9
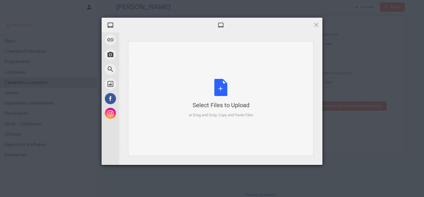
click at [212, 82] on div "Select Files to Upload or Drag and Drop, Copy and Paste Files" at bounding box center [221, 98] width 65 height 39
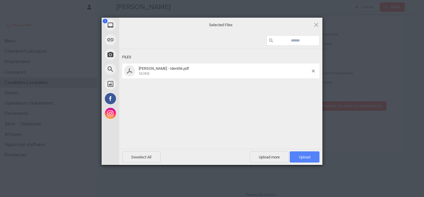
click at [304, 157] on span "Upload 1" at bounding box center [304, 157] width 11 height 4
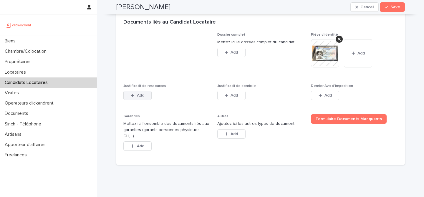
click at [143, 94] on span "Add" at bounding box center [140, 95] width 7 height 4
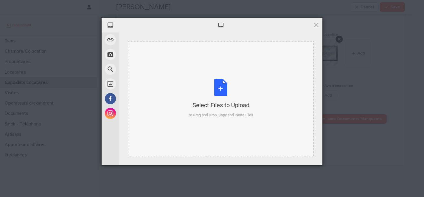
click at [216, 89] on div "Select Files to Upload or Drag and Drop, Copy and Paste Files" at bounding box center [221, 98] width 65 height 39
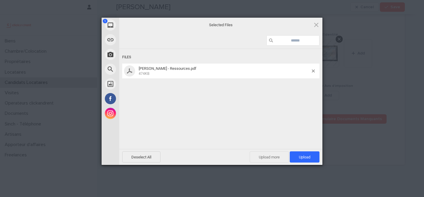
click at [283, 157] on span "Upload more" at bounding box center [269, 156] width 39 height 11
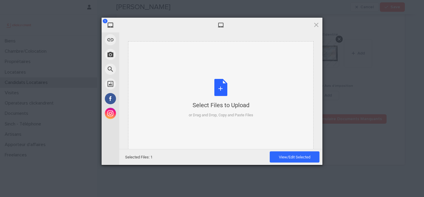
click at [222, 83] on div "Select Files to Upload or Drag and Drop, Copy and Paste Files" at bounding box center [221, 98] width 65 height 39
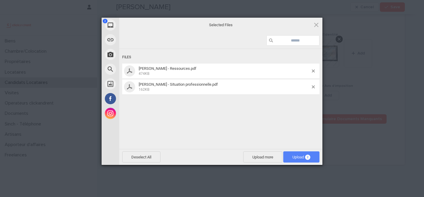
click at [311, 159] on span "Upload 2" at bounding box center [301, 156] width 36 height 11
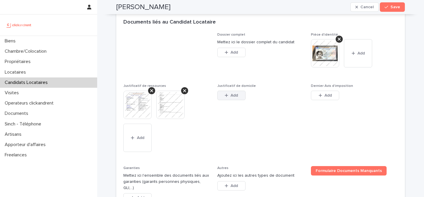
click at [236, 98] on button "Add" at bounding box center [231, 95] width 28 height 9
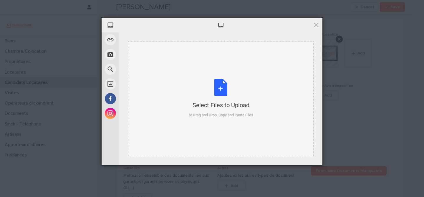
click at [216, 79] on div "Select Files to Upload or Drag and Drop, Copy and Paste Files" at bounding box center [221, 98] width 65 height 39
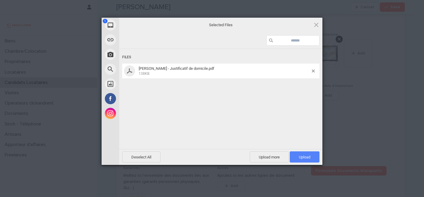
click at [296, 156] on span "Upload 1" at bounding box center [305, 156] width 30 height 11
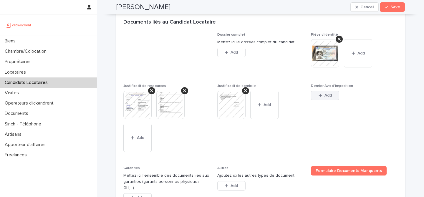
click at [324, 93] on button "Add" at bounding box center [325, 95] width 28 height 9
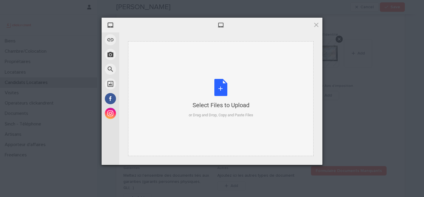
click at [220, 93] on div "Select Files to Upload or Drag and Drop, Copy and Paste Files" at bounding box center [221, 98] width 65 height 39
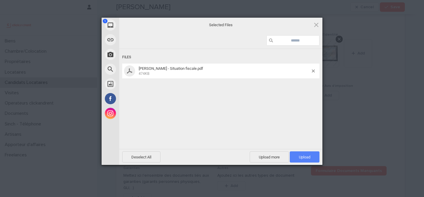
click at [301, 156] on span "Upload 1" at bounding box center [304, 157] width 11 height 4
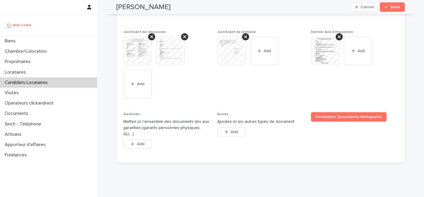
scroll to position [505, 0]
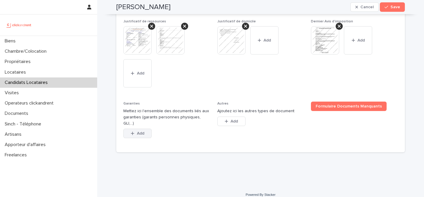
click at [133, 131] on icon "button" at bounding box center [133, 133] width 4 height 4
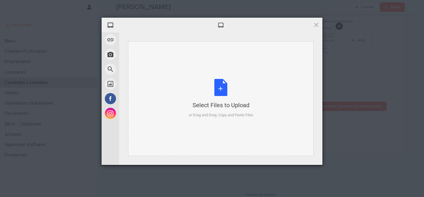
click at [224, 90] on div "Select Files to Upload or Drag and Drop, Copy and Paste Files" at bounding box center [221, 98] width 65 height 39
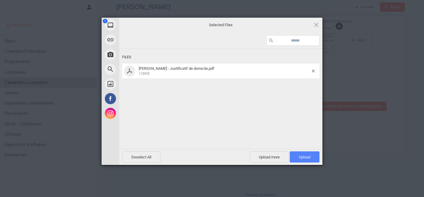
click at [312, 156] on span "Upload 1" at bounding box center [305, 156] width 30 height 11
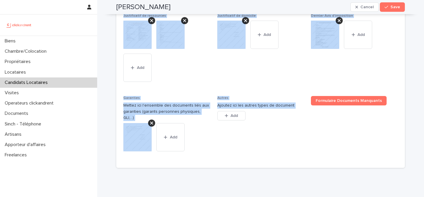
scroll to position [526, 0]
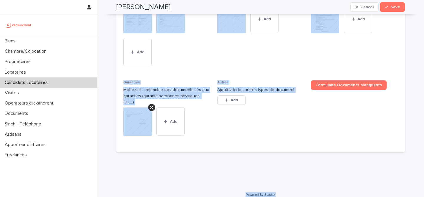
drag, startPoint x: 110, startPoint y: 16, endPoint x: 306, endPoint y: 190, distance: 261.9
copy div "Adithi Balaji Cancel Save Sorry, there was an error saving your record. Please …"
click at [246, 128] on span "Autres Ajoutez ici les autres types de document This file cannot be opened Down…" at bounding box center [260, 112] width 87 height 65
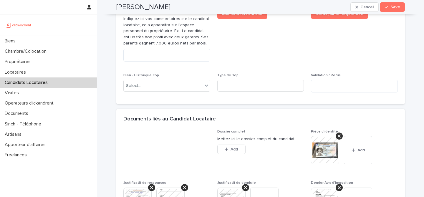
scroll to position [335, 0]
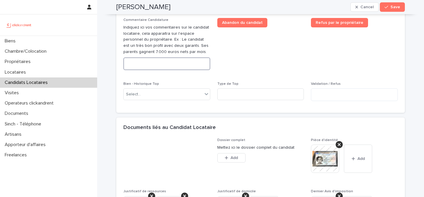
click at [160, 67] on textarea at bounding box center [166, 63] width 87 height 13
paste textarea "**********"
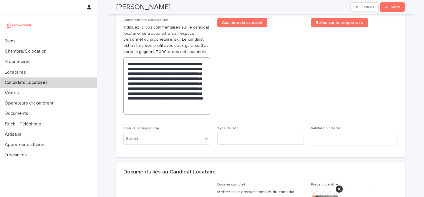
type textarea "**********"
click at [304, 74] on div "Situation d'emploi ******* Revenus mensuels **** Type de personne Particulier S…" at bounding box center [260, 32] width 275 height 238
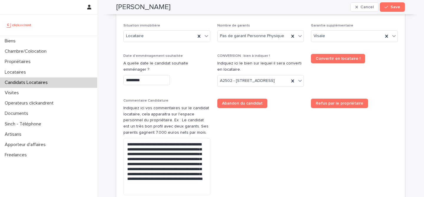
scroll to position [106, 0]
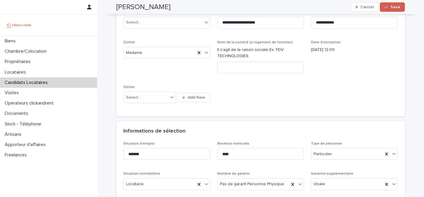
click at [397, 6] on span "Save" at bounding box center [396, 7] width 10 height 4
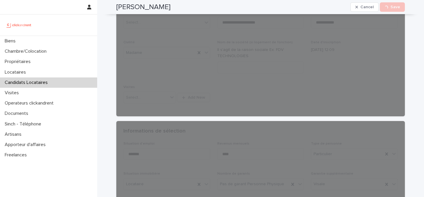
click at [131, 8] on h2 "Adithi Balaji" at bounding box center [143, 7] width 54 height 9
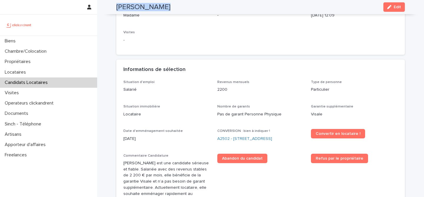
copy div "Adithi Balaji Cancel Loading... Save"
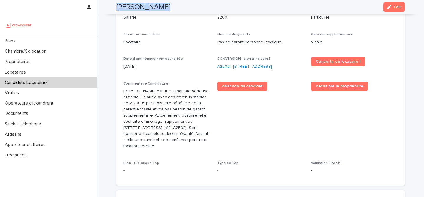
scroll to position [173, 0]
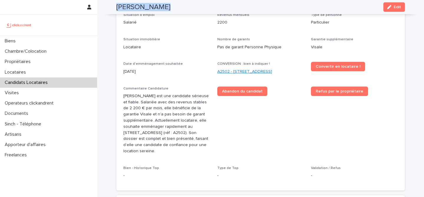
click at [257, 74] on link "A2502 - 5 rue Caplat, Paris 75018" at bounding box center [244, 72] width 55 height 6
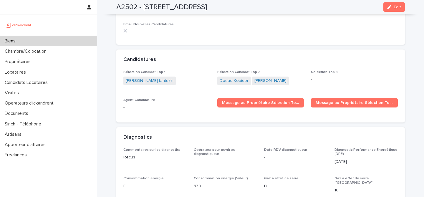
scroll to position [1711, 0]
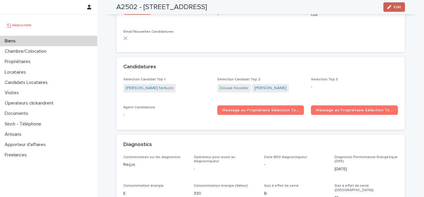
click at [401, 8] on span "Edit" at bounding box center [397, 7] width 7 height 4
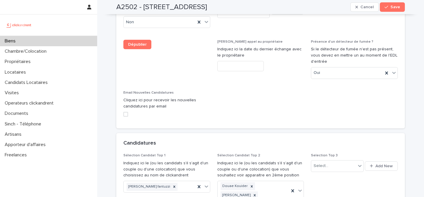
scroll to position [2676, 0]
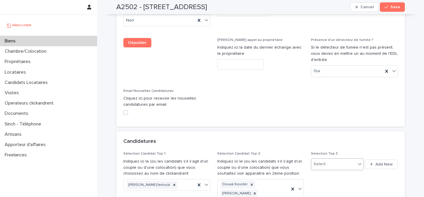
click at [347, 159] on div "Select..." at bounding box center [333, 164] width 44 height 10
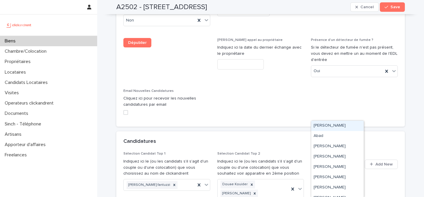
paste input "**********"
type input "**********"
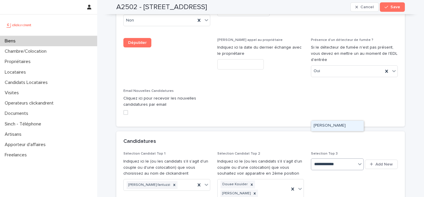
click at [336, 127] on div "Adithi Balaji" at bounding box center [337, 126] width 52 height 10
click at [368, 138] on div "Candidatures" at bounding box center [259, 141] width 272 height 6
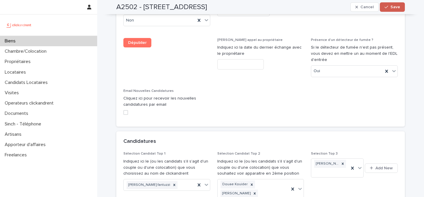
click at [395, 5] on span "Save" at bounding box center [396, 7] width 10 height 4
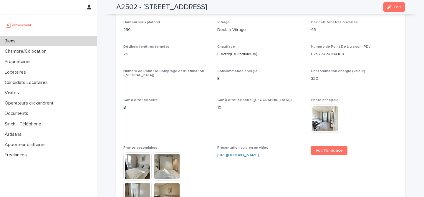
scroll to position [1408, 0]
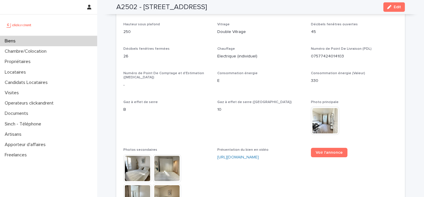
click at [75, 41] on div "Biens" at bounding box center [48, 41] width 97 height 10
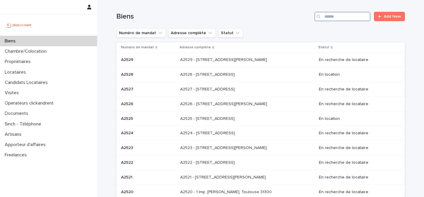
click at [346, 19] on input "Search" at bounding box center [343, 16] width 56 height 9
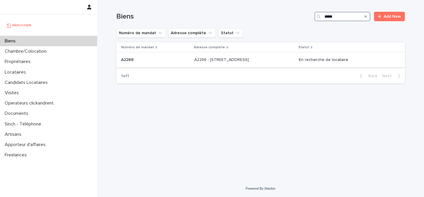
type input "*****"
click at [176, 64] on div "A2288 A2288" at bounding box center [155, 60] width 69 height 10
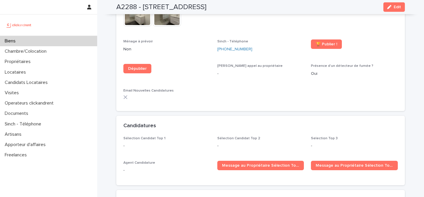
scroll to position [1643, 0]
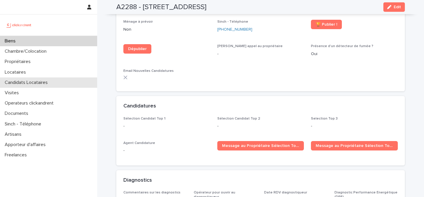
click at [66, 82] on div "Candidats Locataires" at bounding box center [48, 82] width 97 height 10
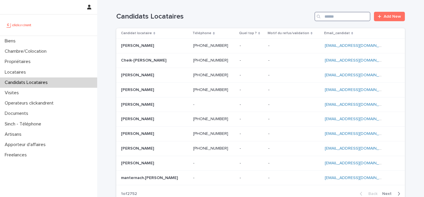
click at [343, 15] on input "Search" at bounding box center [343, 16] width 56 height 9
paste input "**********"
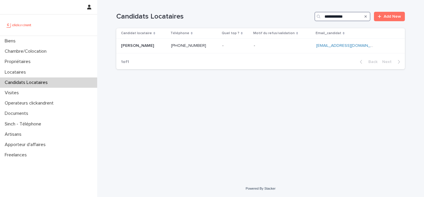
type input "**********"
click at [154, 57] on div "1 of 1 Back Next" at bounding box center [260, 62] width 289 height 15
click at [159, 48] on p at bounding box center [143, 45] width 45 height 5
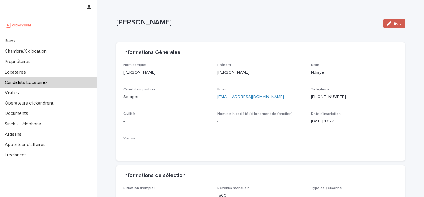
click at [385, 25] on button "Edit" at bounding box center [395, 23] width 22 height 9
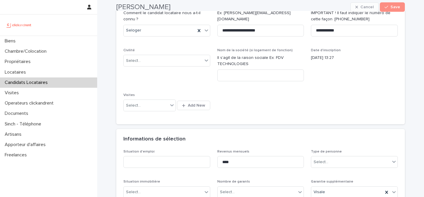
scroll to position [137, 0]
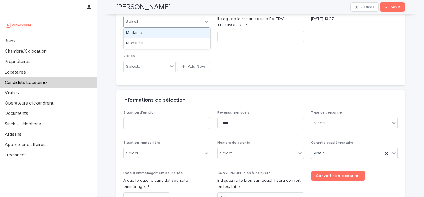
click at [169, 17] on div "Select..." at bounding box center [163, 22] width 79 height 10
click at [170, 32] on div "Madame" at bounding box center [167, 33] width 86 height 10
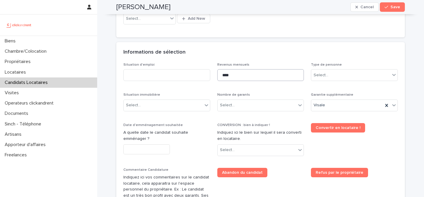
scroll to position [187, 0]
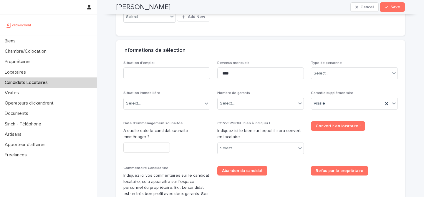
click at [326, 79] on div "Type de personne Select..." at bounding box center [354, 72] width 87 height 23
click at [327, 76] on div "Select..." at bounding box center [321, 73] width 15 height 6
click at [340, 87] on div "Particulier" at bounding box center [354, 85] width 86 height 10
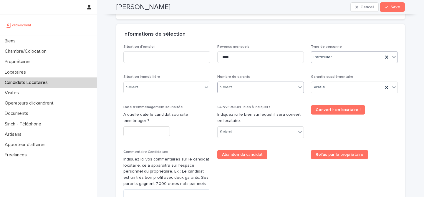
click at [285, 89] on div "Select..." at bounding box center [257, 87] width 79 height 10
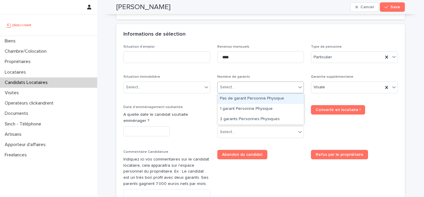
click at [274, 101] on div "Pas de garant Personne Physique" at bounding box center [261, 99] width 86 height 10
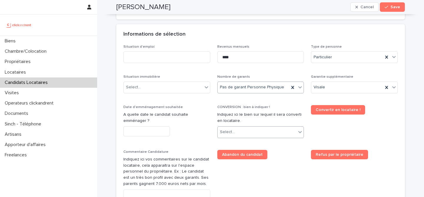
click at [265, 130] on div "Select..." at bounding box center [257, 132] width 79 height 10
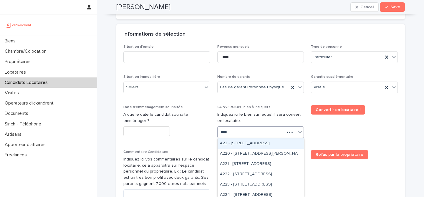
type input "*****"
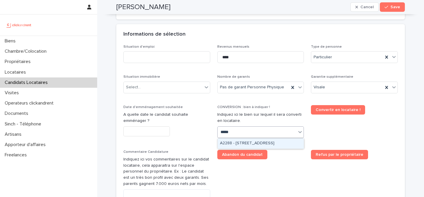
click at [257, 142] on div "A2288 - 65 Rue de Belleville, Paris 75019" at bounding box center [261, 143] width 86 height 10
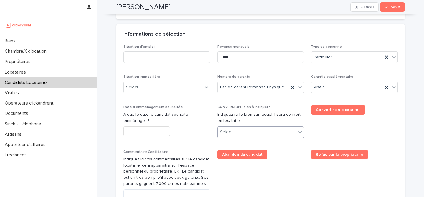
scroll to position [208, 0]
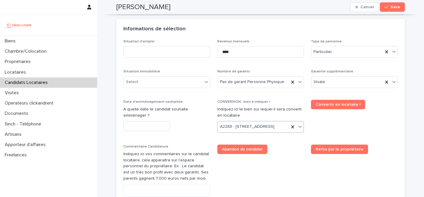
click at [161, 126] on input "text" at bounding box center [146, 126] width 47 height 10
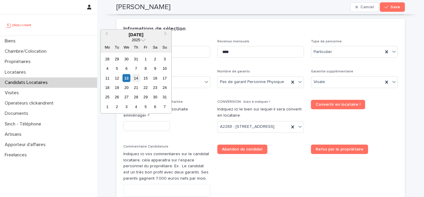
click at [133, 79] on div "14" at bounding box center [136, 78] width 8 height 8
type input "*********"
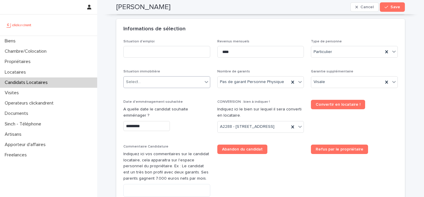
click at [157, 86] on div "Select..." at bounding box center [163, 82] width 79 height 10
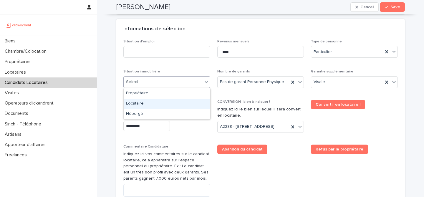
click at [159, 104] on div "Locataire" at bounding box center [167, 104] width 86 height 10
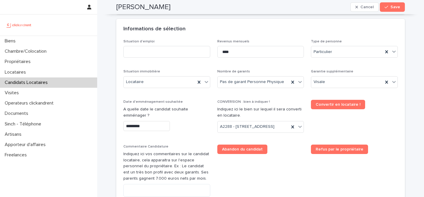
click at [189, 67] on div "Situation d'emploi Revenus mensuels **** Type de personne Particulier Situation…" at bounding box center [260, 135] width 275 height 193
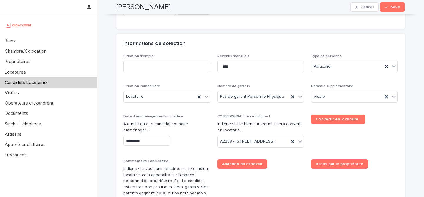
scroll to position [183, 0]
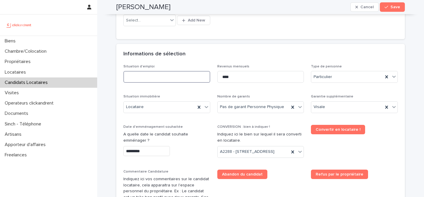
click at [167, 77] on input at bounding box center [166, 77] width 87 height 12
type input "*******"
click at [203, 57] on div "Informations de sélection" at bounding box center [259, 54] width 272 height 6
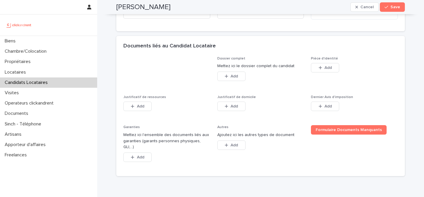
scroll to position [421, 0]
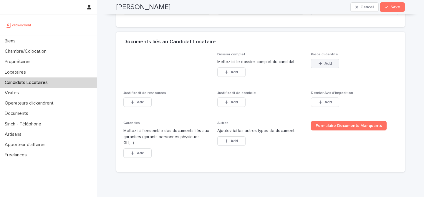
click at [334, 68] on button "Add" at bounding box center [325, 63] width 28 height 9
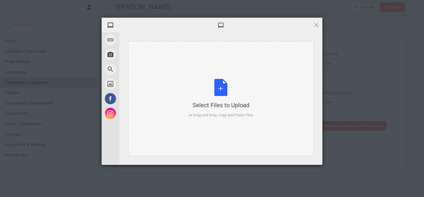
click at [222, 91] on div "Select Files to Upload or Drag and Drop, Copy and Paste Files" at bounding box center [221, 98] width 65 height 39
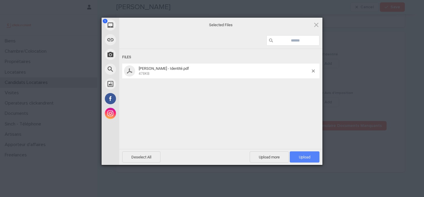
click at [312, 155] on span "Upload 1" at bounding box center [305, 156] width 30 height 11
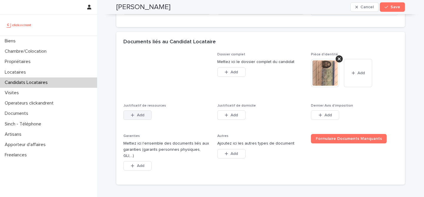
click at [141, 120] on button "Add" at bounding box center [137, 114] width 28 height 9
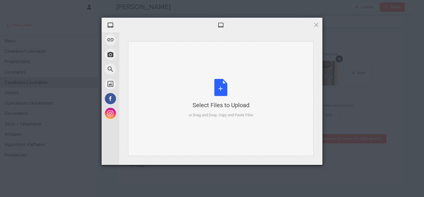
click at [225, 97] on div "Select Files to Upload or Drag and Drop, Copy and Paste Files" at bounding box center [221, 98] width 65 height 39
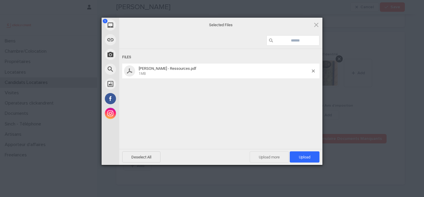
click at [261, 160] on span "Upload more" at bounding box center [269, 156] width 39 height 11
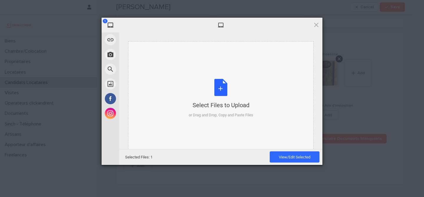
click at [215, 92] on div "Select Files to Upload or Drag and Drop, Copy and Paste Files" at bounding box center [221, 98] width 65 height 39
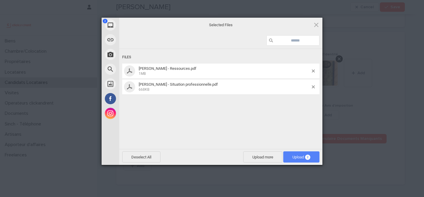
click at [298, 154] on span "Upload 2" at bounding box center [301, 156] width 36 height 11
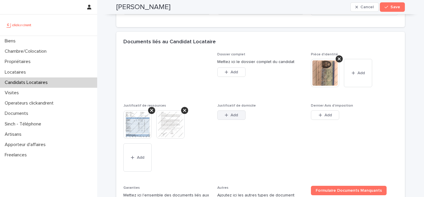
click at [237, 117] on span "Add" at bounding box center [234, 115] width 7 height 4
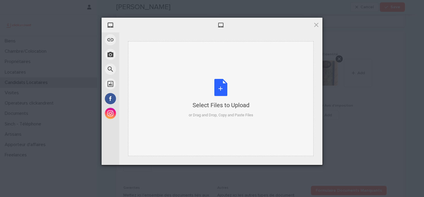
click at [216, 66] on div "Select Files to Upload or Drag and Drop, Copy and Paste Files" at bounding box center [221, 98] width 186 height 115
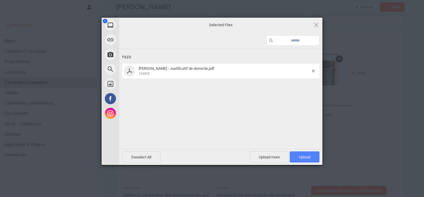
click at [312, 156] on span "Upload 1" at bounding box center [305, 156] width 30 height 11
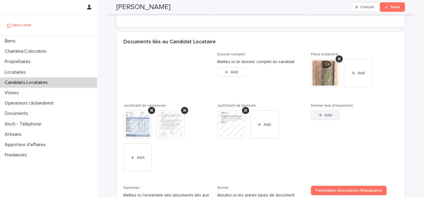
click at [321, 117] on icon "button" at bounding box center [321, 115] width 4 height 4
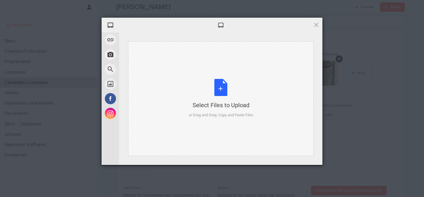
click at [204, 85] on div "Select Files to Upload or Drag and Drop, Copy and Paste Files" at bounding box center [221, 98] width 65 height 39
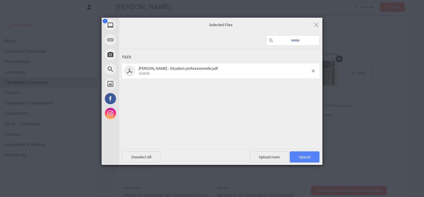
click at [301, 157] on span "Upload 1" at bounding box center [304, 157] width 11 height 4
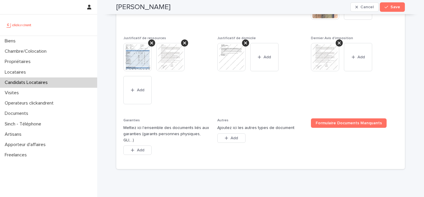
scroll to position [511, 0]
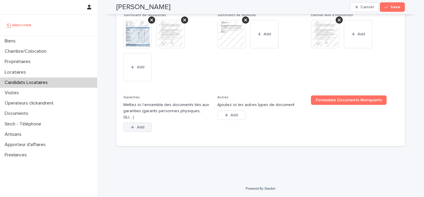
click at [136, 132] on button "Add" at bounding box center [137, 127] width 28 height 9
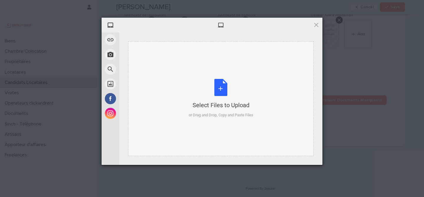
click at [220, 92] on div "Select Files to Upload or Drag and Drop, Copy and Paste Files" at bounding box center [221, 98] width 65 height 39
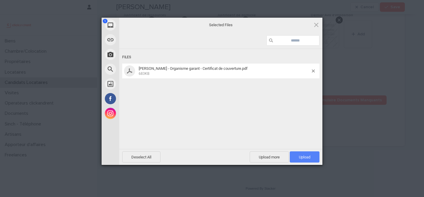
click at [303, 154] on span "Upload 1" at bounding box center [305, 156] width 30 height 11
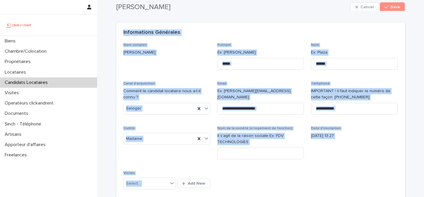
scroll to position [0, 0]
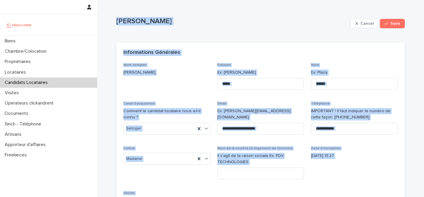
drag, startPoint x: 118, startPoint y: 179, endPoint x: 242, endPoint y: 15, distance: 205.2
copy div "Joana Ndiaye Cancel Save Sorry, there was an error saving your record. Please t…"
click at [211, 30] on div "Joana Ndiaye" at bounding box center [232, 23] width 232 height 13
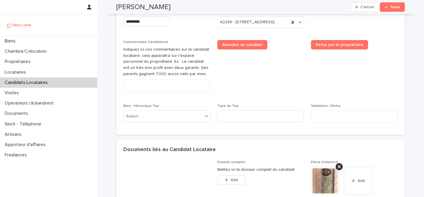
scroll to position [306, 0]
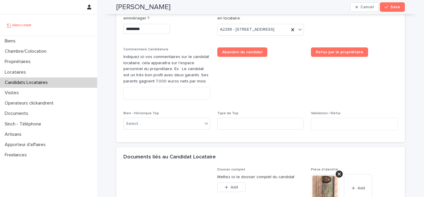
click at [170, 104] on div "Commentaire Candidature Indiquez ici vos commentaires sur le candidat locataire…" at bounding box center [166, 75] width 87 height 57
click at [170, 100] on textarea at bounding box center [166, 93] width 87 height 13
paste textarea "**********"
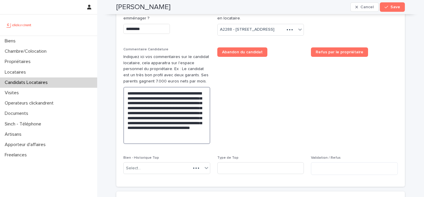
type textarea "**********"
click at [248, 111] on span "Abandon du candidat" at bounding box center [260, 97] width 87 height 101
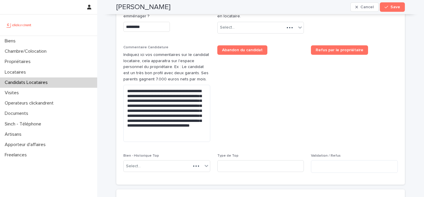
scroll to position [302, 0]
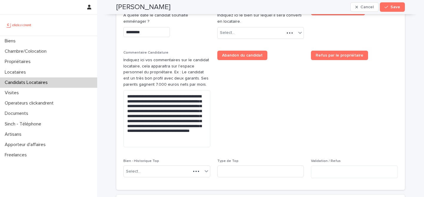
click at [144, 3] on h2 "Joana Ndiaye" at bounding box center [143, 7] width 54 height 9
copy div "Joana Ndiaye Cancel Save"
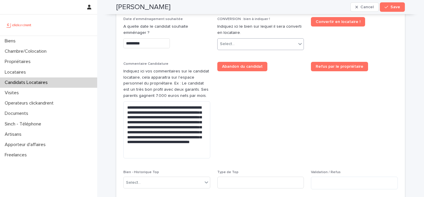
click at [252, 44] on div "Select..." at bounding box center [257, 44] width 79 height 10
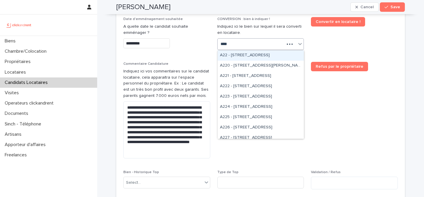
type input "*****"
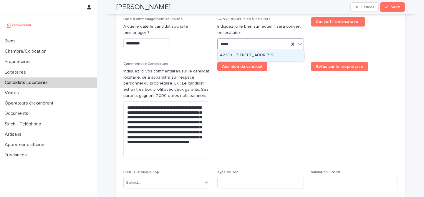
click at [245, 55] on div "A2288 - 65 Rue de Belleville, Paris 75019" at bounding box center [261, 55] width 86 height 10
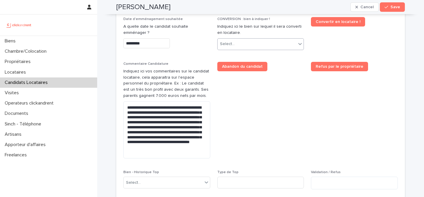
click at [301, 46] on icon at bounding box center [300, 44] width 6 height 6
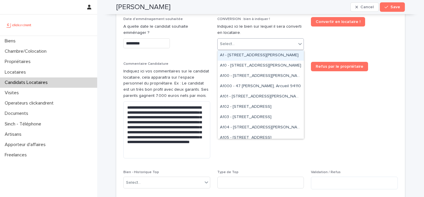
paste input "**********"
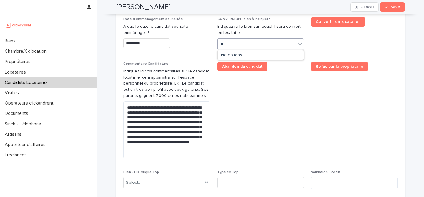
type input "*"
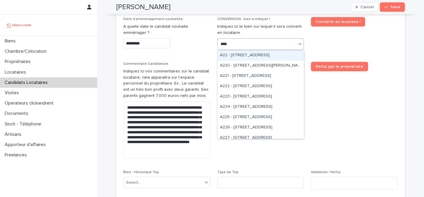
type input "*****"
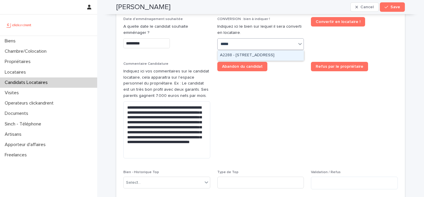
click at [253, 54] on div "A2288 - 65 Rue de Belleville, Paris 75019" at bounding box center [261, 55] width 86 height 10
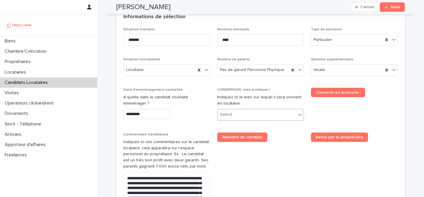
scroll to position [222, 0]
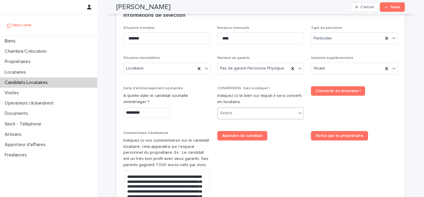
click at [301, 114] on icon at bounding box center [300, 113] width 6 height 6
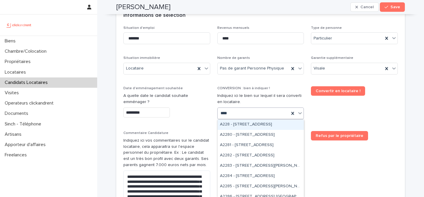
type input "*****"
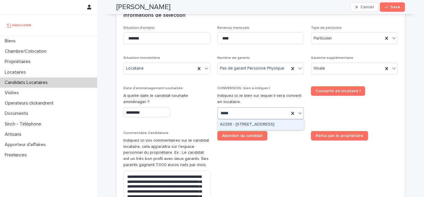
click at [263, 124] on div "A2288 - 65 Rue de Belleville, Paris 75019" at bounding box center [261, 125] width 86 height 10
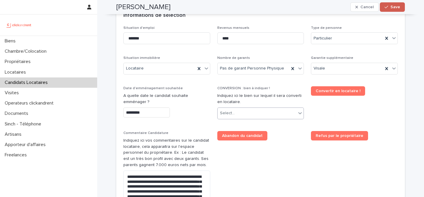
click at [400, 8] on span "Save" at bounding box center [396, 7] width 10 height 4
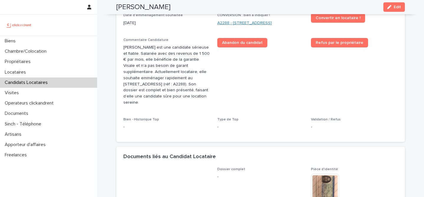
scroll to position [126, 0]
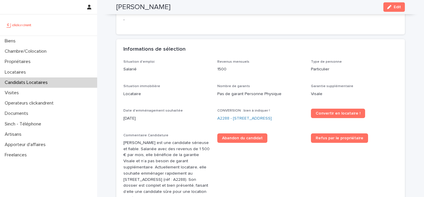
click at [156, 8] on h2 "Joana Ndiaye" at bounding box center [143, 7] width 54 height 9
copy div "Joana Ndiaye Edit"
click at [224, 118] on link "A2288 - 65 Rue de Belleville, Paris 75019" at bounding box center [244, 118] width 55 height 6
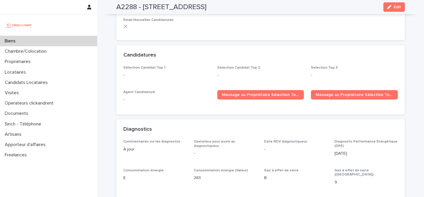
scroll to position [1693, 0]
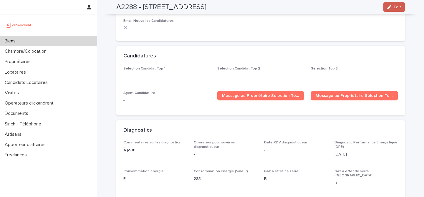
click at [399, 9] on button "Edit" at bounding box center [395, 6] width 22 height 9
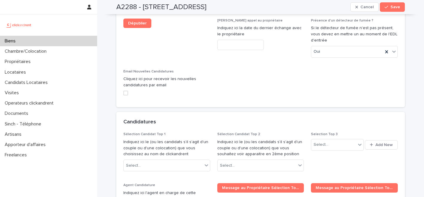
scroll to position [2719, 0]
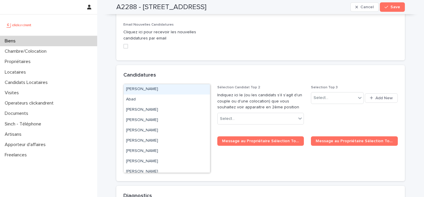
click at [174, 114] on div "Select..." at bounding box center [163, 119] width 79 height 10
paste input "**********"
type input "**********"
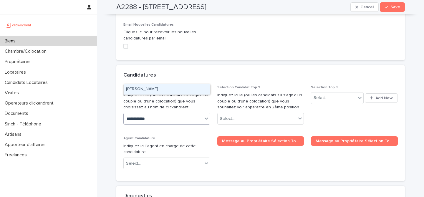
click at [164, 92] on div "Joana Ndiaye" at bounding box center [167, 89] width 86 height 10
paste input "**********"
type input "**********"
click at [178, 91] on div "Morgan Henry" at bounding box center [167, 89] width 86 height 10
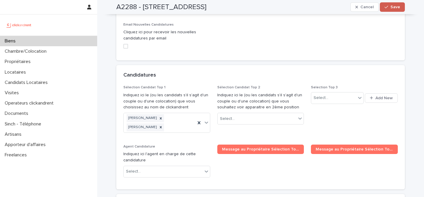
click at [397, 7] on span "Save" at bounding box center [396, 7] width 10 height 4
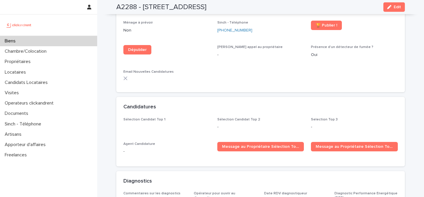
scroll to position [1647, 0]
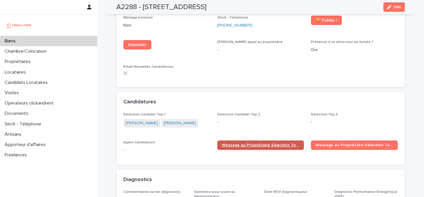
click at [244, 143] on span "Message au Propriétaire Sélection Top 1" at bounding box center [260, 145] width 77 height 4
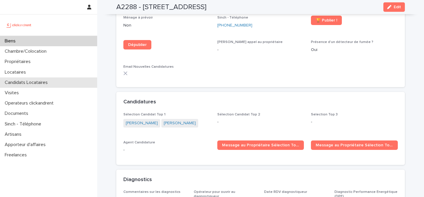
click at [60, 82] on div "Candidats Locataires" at bounding box center [48, 82] width 97 height 10
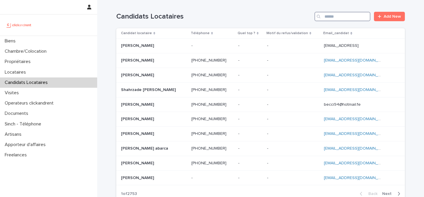
click at [333, 15] on input "Search" at bounding box center [343, 16] width 56 height 9
paste input "**********"
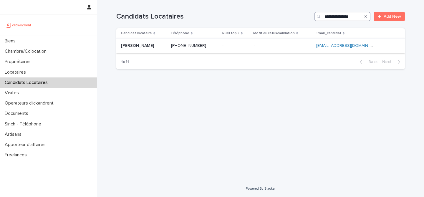
type input "**********"
click at [166, 42] on div "Francesco Artuso Francesco Artuso" at bounding box center [143, 46] width 45 height 10
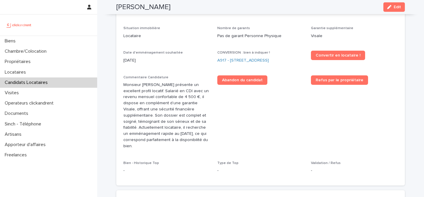
scroll to position [166, 0]
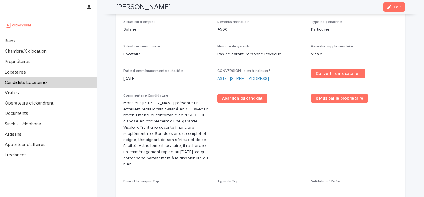
click at [259, 80] on link "A917 - 89 Rue de Crimée, Paris 75019" at bounding box center [243, 79] width 52 height 6
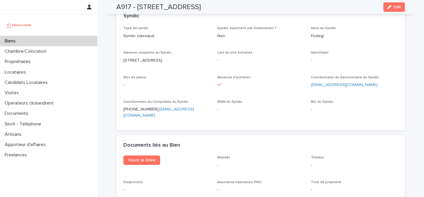
scroll to position [2186, 0]
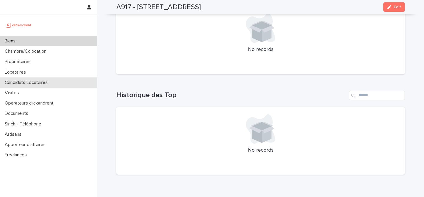
click at [41, 85] on p "Candidats Locataires" at bounding box center [27, 83] width 50 height 6
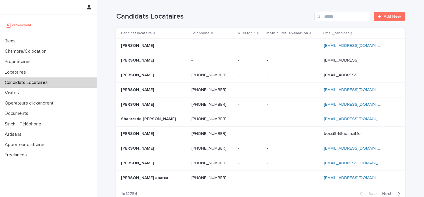
click at [336, 22] on div "Candidats Locataires Add New" at bounding box center [260, 14] width 289 height 28
click at [336, 21] on div "Candidats Locataires Add New" at bounding box center [260, 14] width 289 height 28
click at [339, 18] on input "Search" at bounding box center [343, 16] width 56 height 9
paste input "**********"
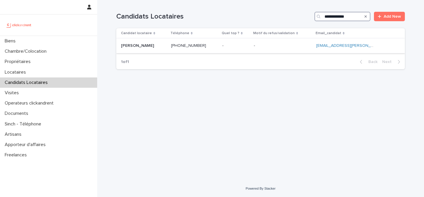
type input "**********"
click at [164, 48] on p at bounding box center [143, 45] width 45 height 5
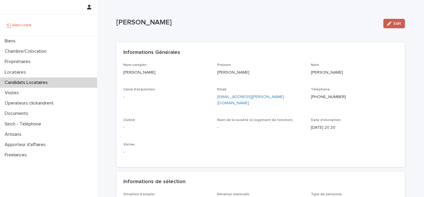
click at [394, 24] on div "button" at bounding box center [390, 24] width 6 height 4
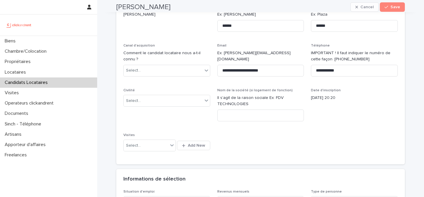
scroll to position [59, 0]
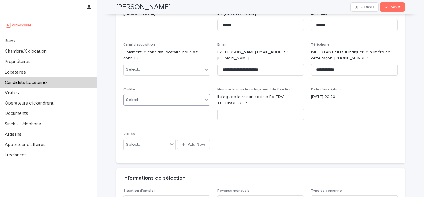
click at [167, 100] on div "Select..." at bounding box center [163, 100] width 79 height 10
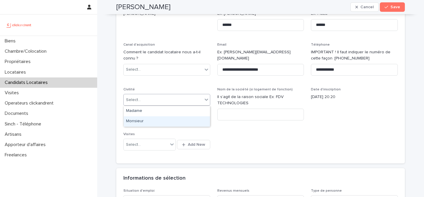
click at [168, 123] on div "Monsieur" at bounding box center [167, 121] width 86 height 10
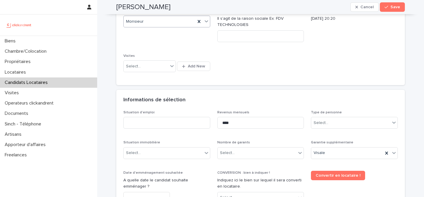
scroll to position [142, 0]
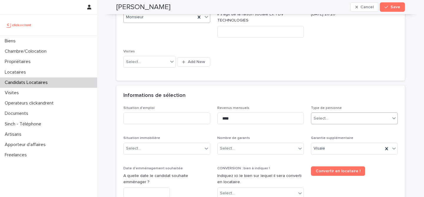
click at [343, 124] on div "Select..." at bounding box center [354, 119] width 87 height 12
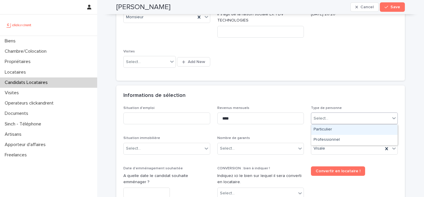
click at [339, 131] on div "Particulier" at bounding box center [354, 130] width 86 height 10
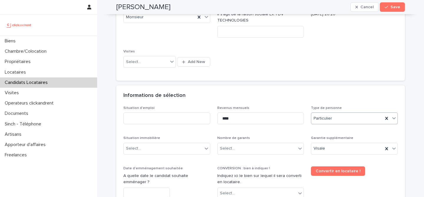
click at [344, 102] on div "Informations de sélection" at bounding box center [260, 95] width 289 height 21
click at [258, 153] on div "Select..." at bounding box center [257, 149] width 79 height 10
click at [266, 137] on p "Nombre de garants" at bounding box center [260, 138] width 87 height 4
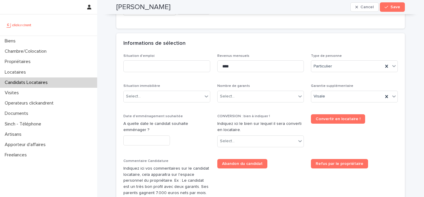
scroll to position [196, 0]
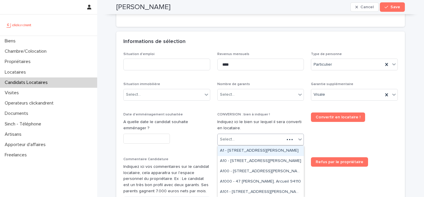
click at [248, 136] on div "Select..." at bounding box center [251, 140] width 67 height 10
paste input "*****"
type input "*****"
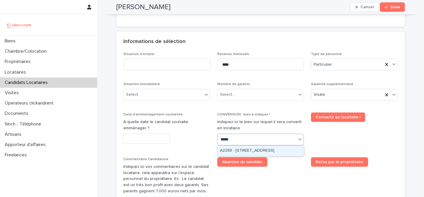
click at [262, 152] on div "A2288 - 65 Rue de Belleville, Paris 75019" at bounding box center [261, 151] width 86 height 10
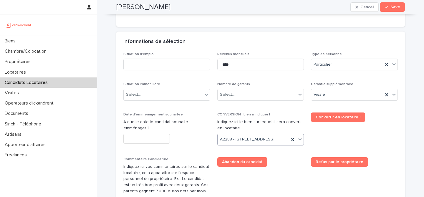
scroll to position [201, 0]
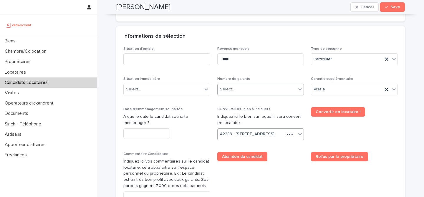
click at [253, 92] on div "Select..." at bounding box center [257, 90] width 79 height 10
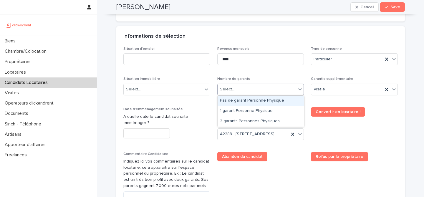
click at [251, 105] on div "Pas de garant Personne Physique" at bounding box center [261, 101] width 86 height 10
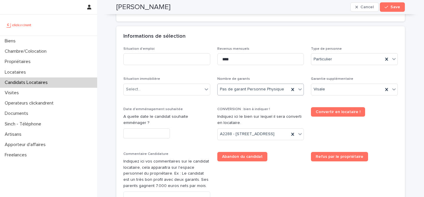
click at [251, 105] on div "Situation d'emploi Revenus mensuels **** Type de personne Particulier Situation…" at bounding box center [260, 143] width 275 height 193
click at [150, 89] on div "Select..." at bounding box center [163, 90] width 79 height 10
click at [169, 100] on div "Situation d'emploi Revenus mensuels **** Type de personne Particulier Situation…" at bounding box center [260, 143] width 275 height 193
click at [172, 91] on div "Select..." at bounding box center [163, 90] width 79 height 10
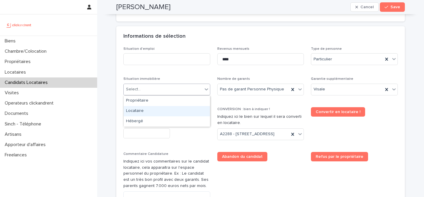
click at [172, 108] on div "Locataire" at bounding box center [167, 111] width 86 height 10
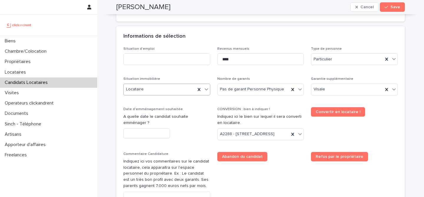
click at [190, 108] on p "Date d'emménagement souhaitée" at bounding box center [166, 109] width 87 height 4
click at [172, 62] on input at bounding box center [166, 59] width 87 height 12
click at [209, 34] on div "Informations de sélection" at bounding box center [259, 36] width 272 height 6
click at [173, 56] on input "*******" at bounding box center [166, 59] width 87 height 12
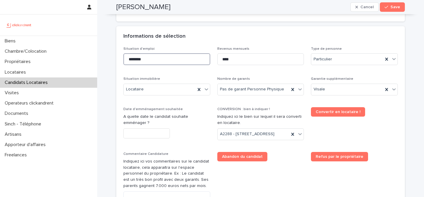
type input "********"
click at [247, 32] on div "Informations de sélection" at bounding box center [260, 36] width 289 height 21
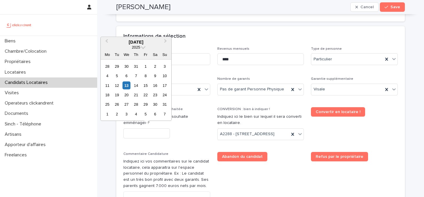
click at [160, 129] on input "text" at bounding box center [146, 133] width 47 height 10
click at [138, 86] on div "14" at bounding box center [136, 85] width 8 height 8
type input "*********"
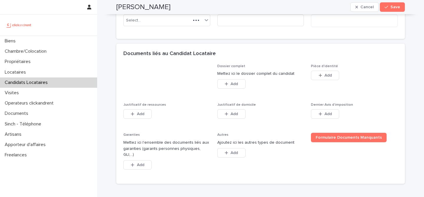
scroll to position [448, 0]
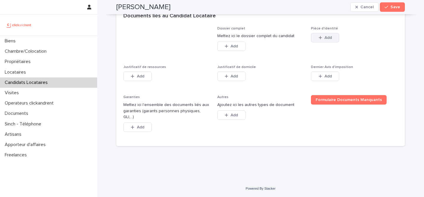
click at [330, 42] on button "Add" at bounding box center [325, 37] width 28 height 9
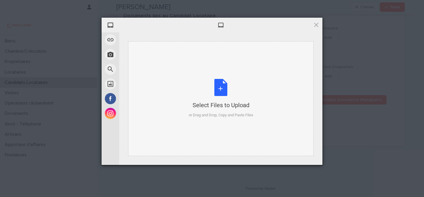
click at [223, 85] on div "Select Files to Upload or Drag and Drop, Copy and Paste Files" at bounding box center [221, 98] width 65 height 39
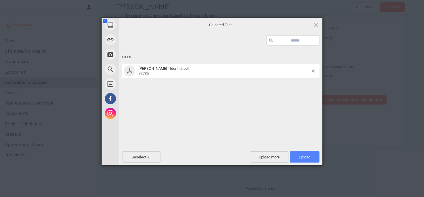
click at [309, 156] on span "Upload 1" at bounding box center [304, 157] width 11 height 4
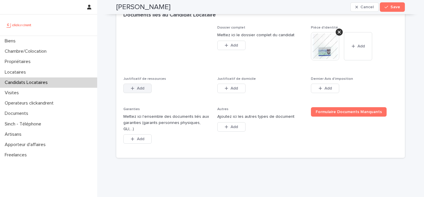
click at [143, 93] on button "Add" at bounding box center [137, 88] width 28 height 9
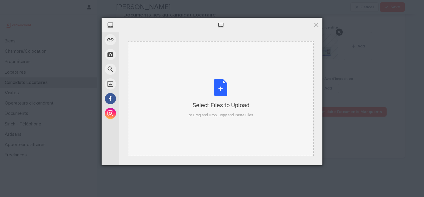
click at [221, 80] on div "Select Files to Upload or Drag and Drop, Copy and Paste Files" at bounding box center [221, 98] width 65 height 39
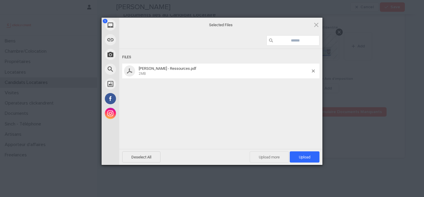
click at [275, 159] on span "Upload more" at bounding box center [269, 156] width 39 height 11
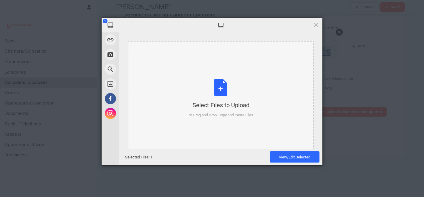
click at [215, 92] on div "Select Files to Upload or Drag and Drop, Copy and Paste Files" at bounding box center [221, 98] width 65 height 39
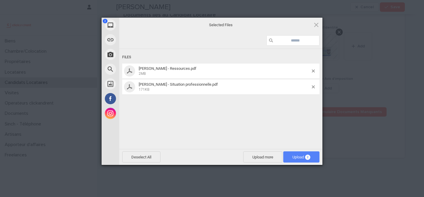
click at [309, 159] on span "Upload 2" at bounding box center [301, 156] width 36 height 11
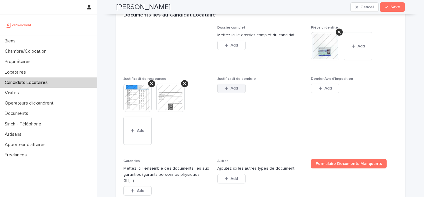
click at [236, 93] on button "Add" at bounding box center [231, 88] width 28 height 9
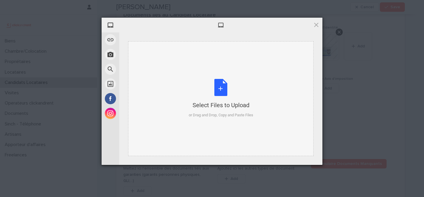
click at [214, 96] on div "Select Files to Upload or Drag and Drop, Copy and Paste Files" at bounding box center [221, 98] width 65 height 39
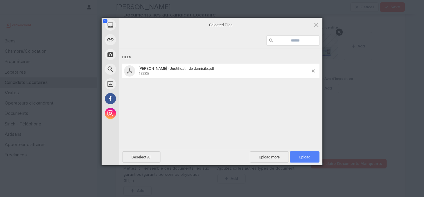
click at [307, 156] on span "Upload 1" at bounding box center [304, 157] width 11 height 4
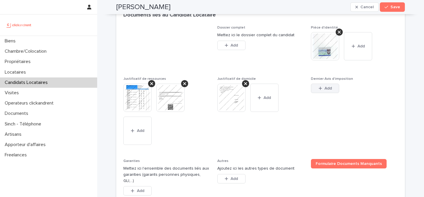
click at [331, 90] on span "Add" at bounding box center [328, 88] width 7 height 4
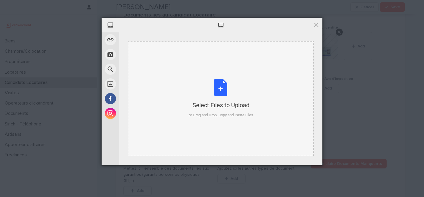
click at [204, 98] on div "Select Files to Upload or Drag and Drop, Copy and Paste Files" at bounding box center [221, 98] width 65 height 39
click at [314, 26] on span at bounding box center [316, 25] width 6 height 6
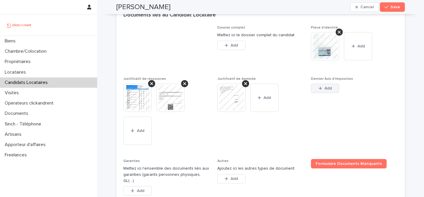
click at [324, 93] on button "Add" at bounding box center [325, 88] width 28 height 9
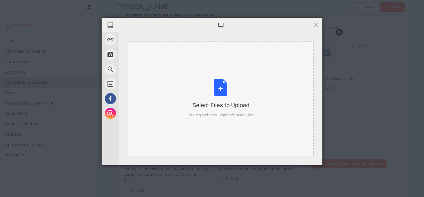
click at [231, 87] on div "Select Files to Upload or Drag and Drop, Copy and Paste Files" at bounding box center [221, 98] width 65 height 39
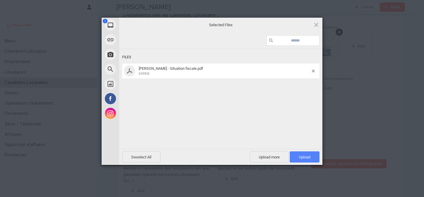
click at [304, 156] on span "Upload 1" at bounding box center [304, 157] width 11 height 4
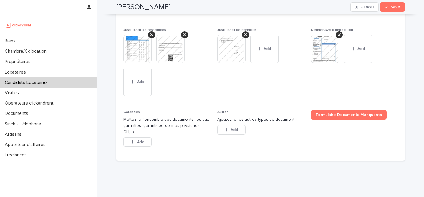
scroll to position [516, 0]
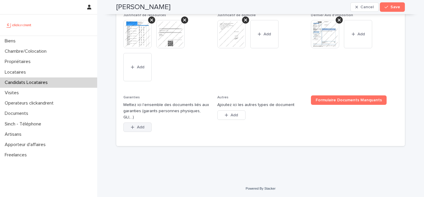
click at [141, 127] on span "Add" at bounding box center [140, 127] width 7 height 4
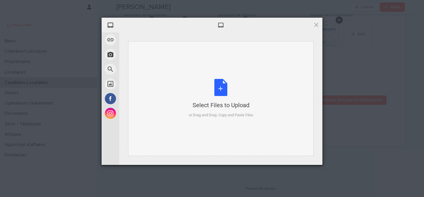
click at [219, 98] on div "Select Files to Upload or Drag and Drop, Copy and Paste Files" at bounding box center [221, 98] width 65 height 39
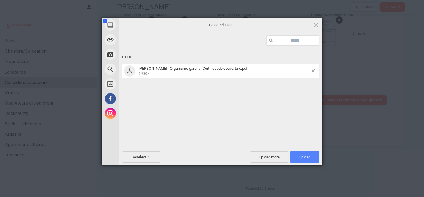
click at [311, 161] on span "Upload 1" at bounding box center [305, 156] width 30 height 11
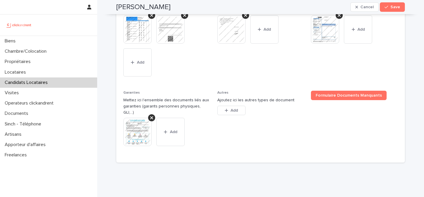
click at [268, 53] on div "Justificatif de domicile This file cannot be opened Download File Add" at bounding box center [260, 31] width 87 height 44
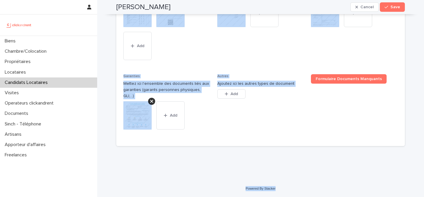
scroll to position [537, 0]
drag, startPoint x: 118, startPoint y: 18, endPoint x: 325, endPoint y: 196, distance: 273.3
copy div "Joseph Jeanne Cancel Save Sorry, there was an error saving your record. Please …"
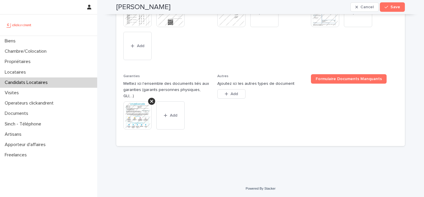
click at [212, 61] on div "Dossier complet Mettez ici le dossier complet du candidat This file cannot be o…" at bounding box center [260, 40] width 275 height 199
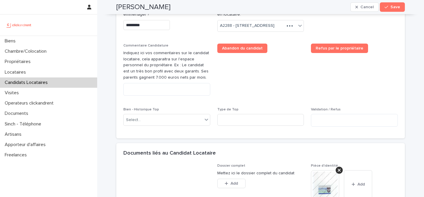
scroll to position [295, 0]
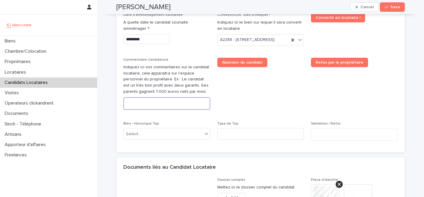
click at [179, 110] on textarea at bounding box center [166, 103] width 87 height 13
paste textarea "**********"
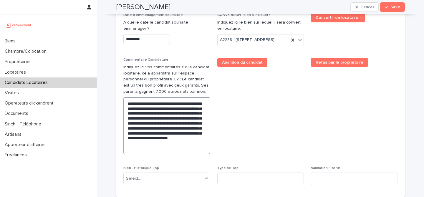
type textarea "**********"
click at [238, 135] on span "Abandon du candidat" at bounding box center [260, 108] width 87 height 101
click at [393, 6] on span "Save" at bounding box center [396, 7] width 10 height 4
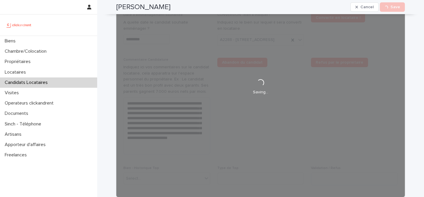
click at [138, 6] on h2 "Joseph Jeanne" at bounding box center [143, 7] width 54 height 9
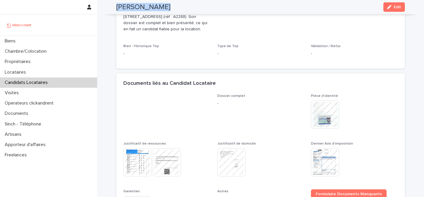
scroll to position [194, 0]
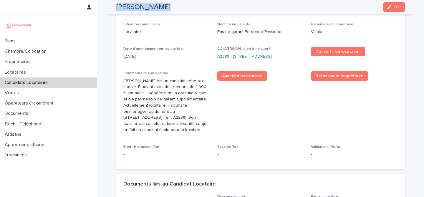
copy div "Joseph Jeanne Cancel Loading... Save"
click at [251, 54] on link "A2288 - 65 Rue de Belleville, Paris 75019" at bounding box center [244, 57] width 55 height 6
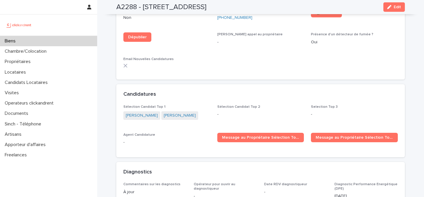
scroll to position [1655, 0]
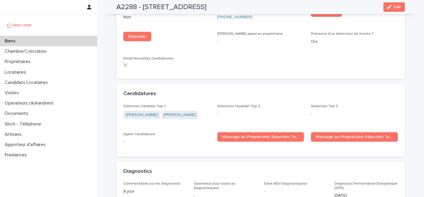
click at [398, 12] on div "A2288 - 65 Rue de Belleville, Paris 75019 Edit" at bounding box center [260, 7] width 289 height 14
click at [389, 8] on icon "button" at bounding box center [389, 7] width 4 height 4
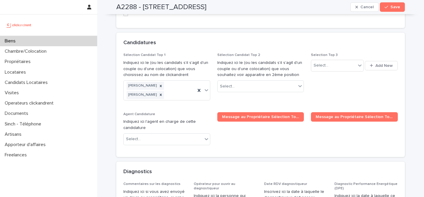
scroll to position [2749, 0]
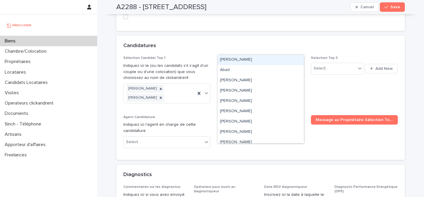
click at [262, 85] on div "Select..." at bounding box center [257, 90] width 79 height 10
paste input "**********"
type input "**********"
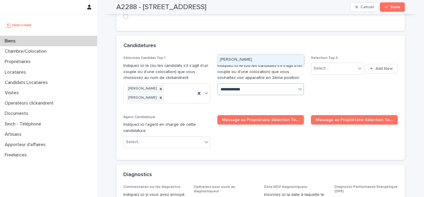
click at [267, 60] on div "Joseph Jeanne" at bounding box center [261, 60] width 86 height 10
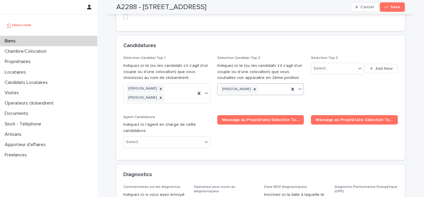
paste input "**********"
type input "**********"
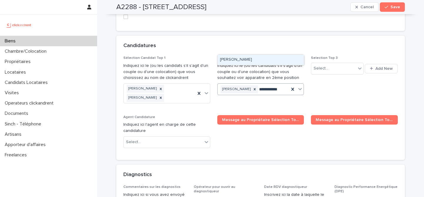
click at [262, 60] on div "Arame Marena" at bounding box center [261, 60] width 86 height 10
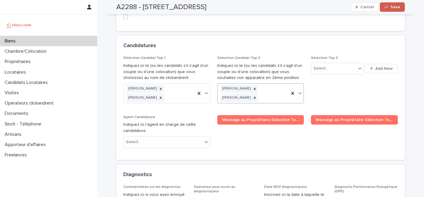
click at [396, 10] on button "Save" at bounding box center [392, 6] width 25 height 9
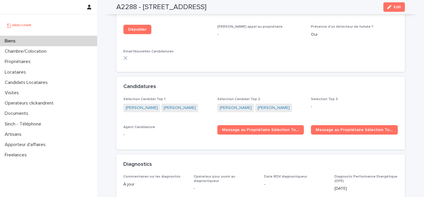
scroll to position [1662, 0]
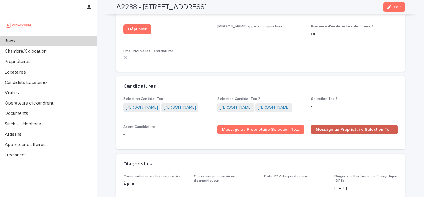
click at [342, 128] on span "Message au Propriétaire Sélection Top 2" at bounding box center [354, 130] width 77 height 4
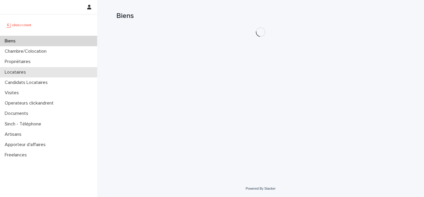
click at [28, 73] on p "Locataires" at bounding box center [16, 73] width 28 height 6
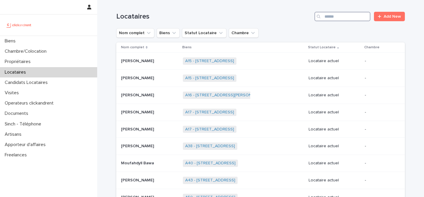
click at [332, 20] on input "Search" at bounding box center [343, 16] width 56 height 9
paste input "**********"
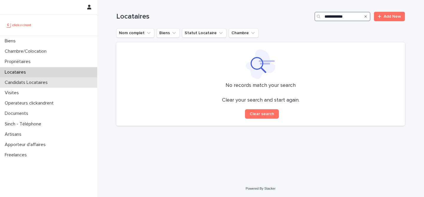
type input "**********"
click at [40, 81] on p "Candidats Locataires" at bounding box center [27, 83] width 50 height 6
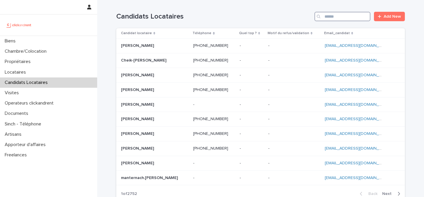
click at [356, 16] on input "Search" at bounding box center [343, 16] width 56 height 9
paste input "**********"
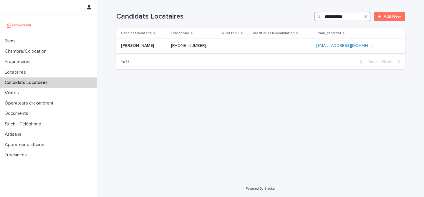
type input "**********"
click at [159, 44] on p at bounding box center [143, 45] width 45 height 5
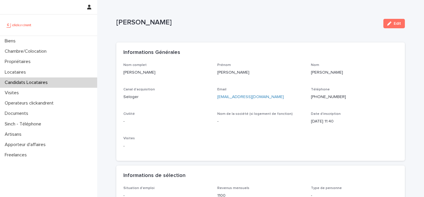
click at [391, 25] on icon "button" at bounding box center [389, 24] width 4 height 4
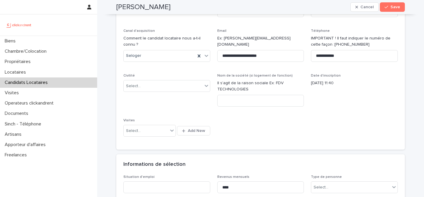
scroll to position [67, 0]
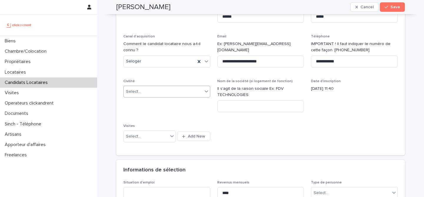
click at [192, 95] on div "Select..." at bounding box center [163, 92] width 79 height 10
click at [172, 95] on div "Select..." at bounding box center [163, 92] width 79 height 10
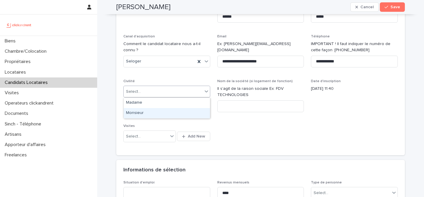
click at [172, 110] on div "Monsieur" at bounding box center [167, 113] width 86 height 10
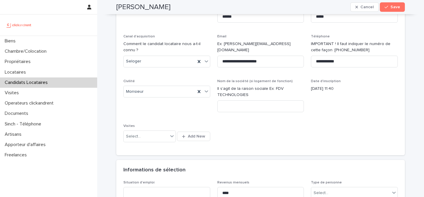
click at [268, 133] on div "**********" at bounding box center [260, 72] width 275 height 153
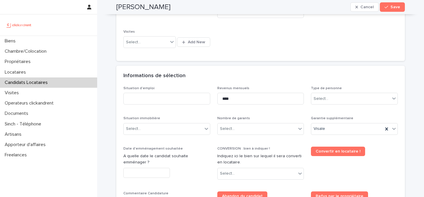
scroll to position [168, 0]
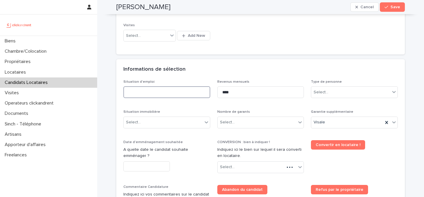
click at [182, 93] on input at bounding box center [166, 92] width 87 height 12
type input "********"
click at [325, 92] on div "Select..." at bounding box center [321, 92] width 15 height 6
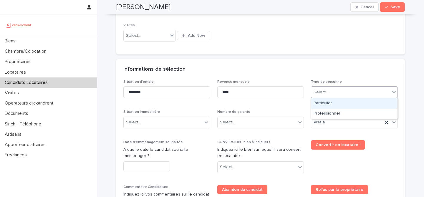
click at [332, 103] on div "Particulier" at bounding box center [354, 103] width 86 height 10
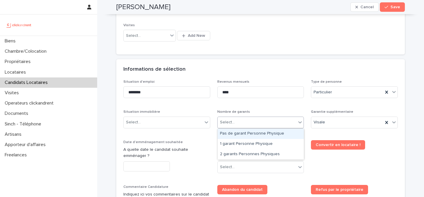
click at [272, 122] on div "Select..." at bounding box center [257, 123] width 79 height 10
click at [266, 133] on div "Pas de garant Personne Physique" at bounding box center [261, 134] width 86 height 10
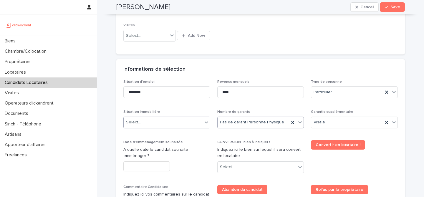
click at [182, 127] on div "Select..." at bounding box center [163, 123] width 79 height 10
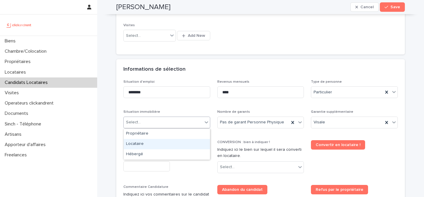
click at [186, 142] on div "Locataire" at bounding box center [167, 144] width 86 height 10
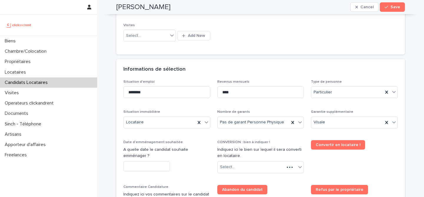
click at [168, 129] on div "Situation immobilière Locataire" at bounding box center [166, 121] width 87 height 23
click at [168, 124] on div "Locataire" at bounding box center [160, 123] width 72 height 10
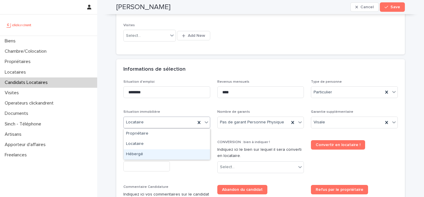
click at [159, 156] on div "Hébergé" at bounding box center [167, 154] width 86 height 10
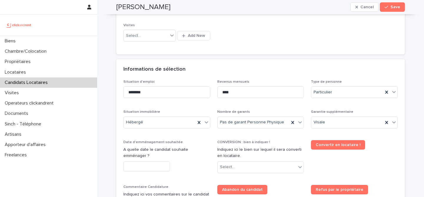
click at [181, 108] on div "Situation d'emploi ******** Revenus mensuels **** Type de personne Particulier …" at bounding box center [260, 176] width 275 height 193
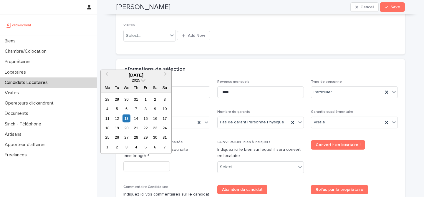
click at [157, 166] on input "text" at bounding box center [146, 166] width 47 height 10
click at [136, 119] on div "14" at bounding box center [136, 118] width 8 height 8
type input "*********"
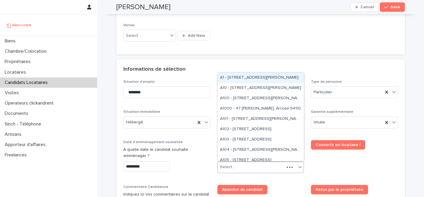
click at [258, 171] on div "Select..." at bounding box center [251, 167] width 67 height 10
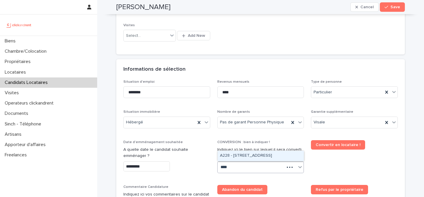
type input "*****"
click at [250, 157] on div "A2288 - [STREET_ADDRESS]" at bounding box center [261, 156] width 86 height 10
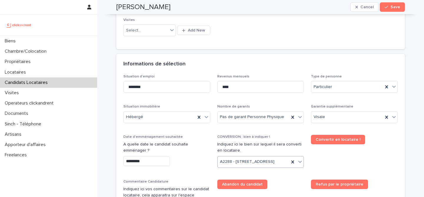
click at [289, 141] on div "CONVERSION : bien à indiquer ! Indiquez ici le bien sur lequel il sera converti…" at bounding box center [260, 154] width 87 height 38
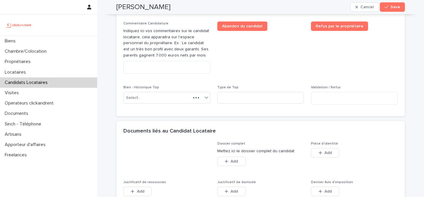
scroll to position [387, 0]
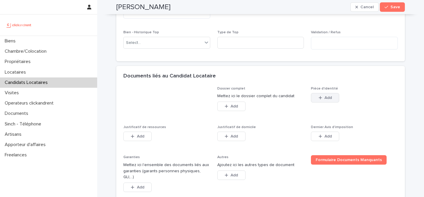
click at [317, 103] on button "Add" at bounding box center [325, 97] width 28 height 9
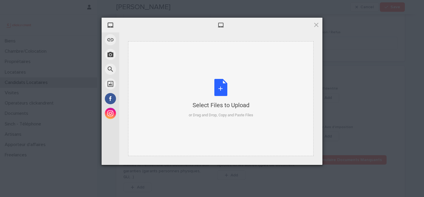
click at [202, 90] on div "Select Files to Upload or Drag and Drop, Copy and Paste Files" at bounding box center [221, 98] width 65 height 39
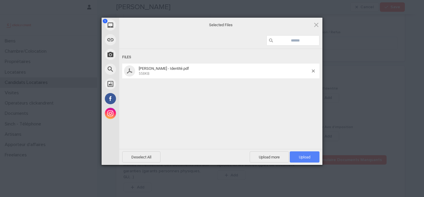
click at [304, 156] on span "Upload 1" at bounding box center [304, 157] width 11 height 4
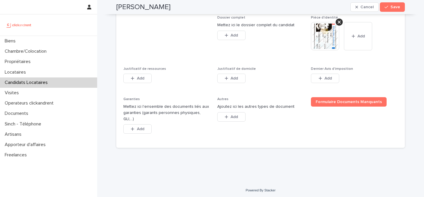
scroll to position [464, 0]
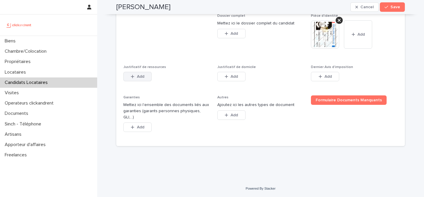
click at [150, 81] on button "Add" at bounding box center [137, 76] width 28 height 9
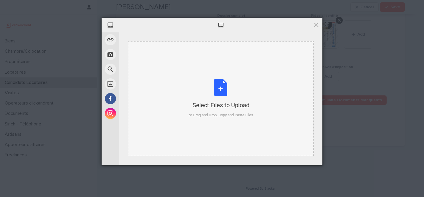
click at [218, 91] on div "Select Files to Upload or Drag and Drop, Copy and Paste Files" at bounding box center [221, 98] width 65 height 39
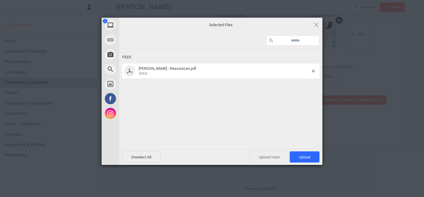
click at [269, 154] on span "Upload more" at bounding box center [269, 156] width 39 height 11
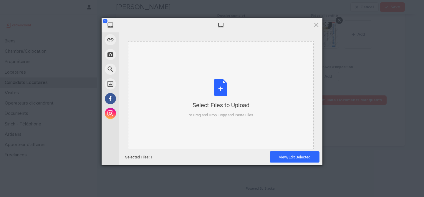
click at [225, 106] on div "Select Files to Upload" at bounding box center [221, 105] width 65 height 8
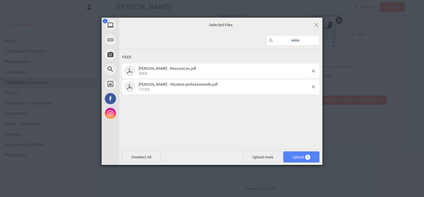
click at [305, 154] on span "Upload 2" at bounding box center [301, 156] width 36 height 11
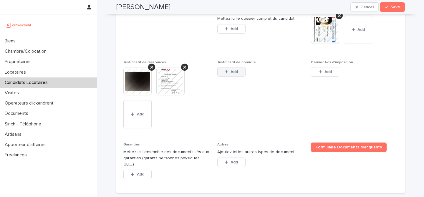
click at [231, 74] on span "Add" at bounding box center [234, 72] width 7 height 4
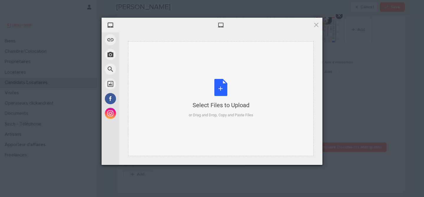
click at [215, 98] on div "Select Files to Upload or Drag and Drop, Copy and Paste Files" at bounding box center [221, 98] width 65 height 39
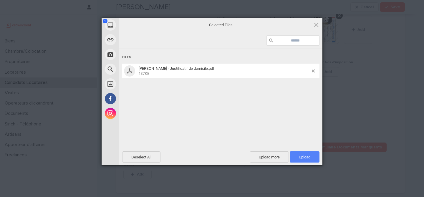
click at [310, 160] on span "Upload 1" at bounding box center [305, 156] width 30 height 11
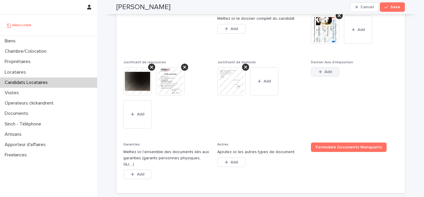
click at [336, 77] on button "Add" at bounding box center [325, 71] width 28 height 9
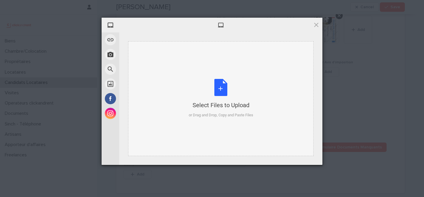
click at [246, 99] on div "Select Files to Upload or Drag and Drop, Copy and Paste Files" at bounding box center [221, 98] width 65 height 39
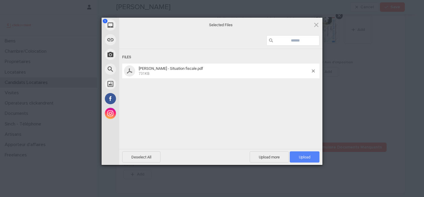
click at [301, 153] on span "Upload 1" at bounding box center [305, 156] width 30 height 11
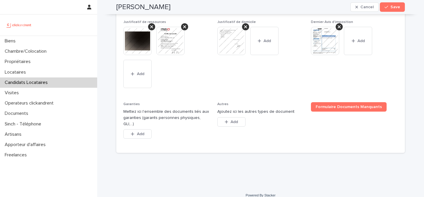
scroll to position [516, 0]
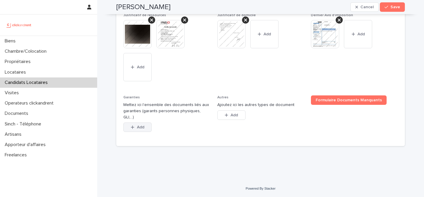
click at [141, 126] on span "Add" at bounding box center [140, 127] width 7 height 4
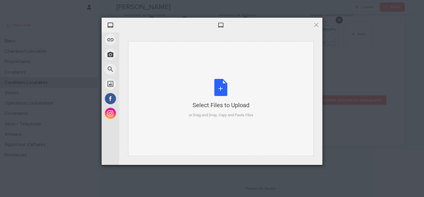
click at [220, 85] on div "Select Files to Upload or Drag and Drop, Copy and Paste Files" at bounding box center [221, 98] width 65 height 39
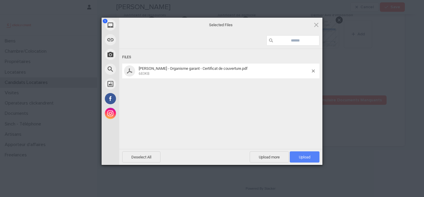
click at [305, 156] on span "Upload 1" at bounding box center [304, 157] width 11 height 4
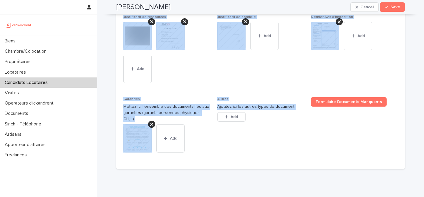
scroll to position [537, 0]
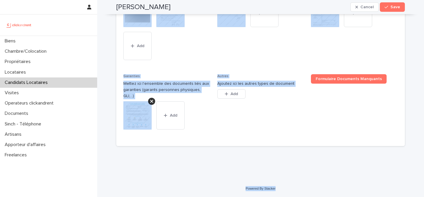
drag, startPoint x: 116, startPoint y: 10, endPoint x: 291, endPoint y: 193, distance: 252.6
copy div "Loremi Dolor Sitame Cons Adipi, elits doe te incid utlabo etdo magnaa. Enimad m…"
click at [256, 143] on div "Dossier complet Mettez ici le dossier complet du candidat This file cannot be o…" at bounding box center [260, 44] width 289 height 206
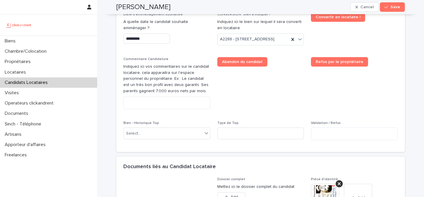
scroll to position [269, 0]
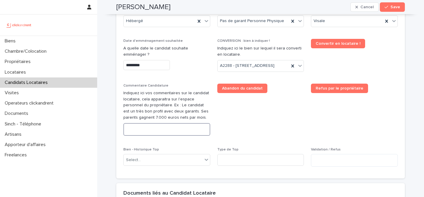
click at [183, 136] on textarea at bounding box center [166, 129] width 87 height 13
paste textarea "**********"
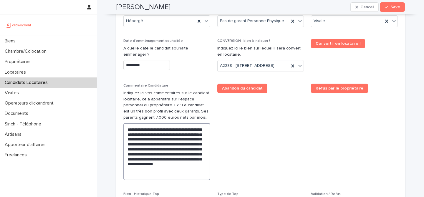
type textarea "**********"
click at [260, 148] on span "Abandon du candidat" at bounding box center [260, 134] width 87 height 101
click at [394, 10] on button "Save" at bounding box center [392, 6] width 25 height 9
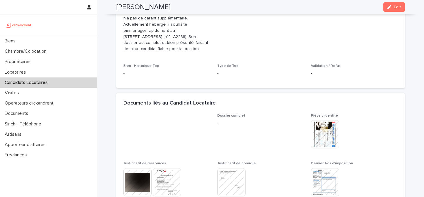
scroll to position [166, 0]
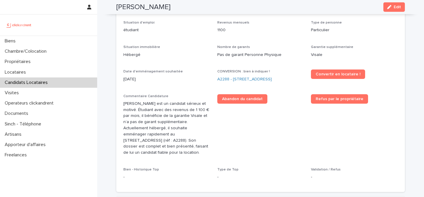
click at [151, 5] on h2 "[PERSON_NAME]" at bounding box center [143, 7] width 54 height 9
copy div "[PERSON_NAME] Edit"
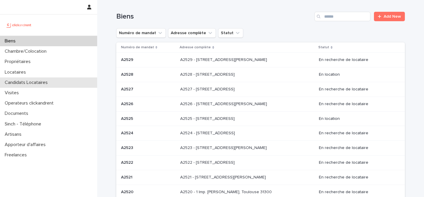
click at [54, 84] on div "Candidats Locataires" at bounding box center [48, 82] width 97 height 10
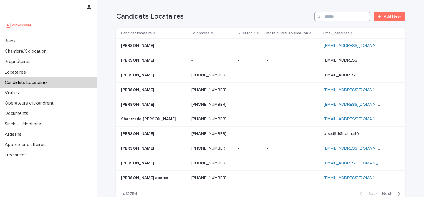
click at [338, 18] on input "Search" at bounding box center [343, 16] width 56 height 9
paste input "**********"
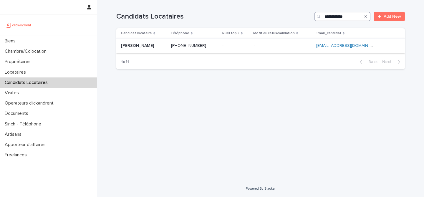
type input "**********"
click at [157, 41] on div "[PERSON_NAME]" at bounding box center [143, 46] width 45 height 10
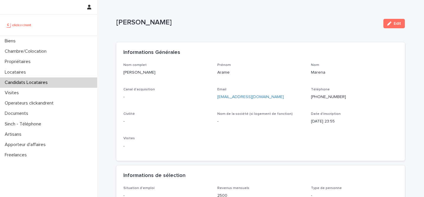
click at [402, 22] on button "Edit" at bounding box center [395, 23] width 22 height 9
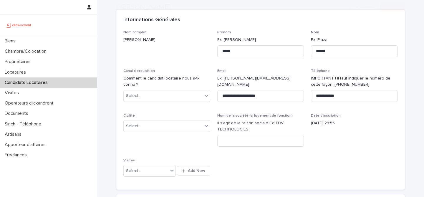
scroll to position [41, 0]
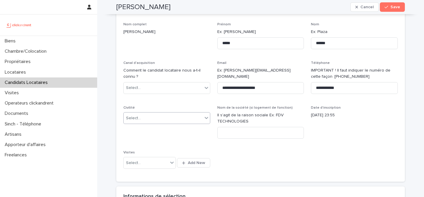
click at [167, 115] on div "Select..." at bounding box center [163, 118] width 79 height 10
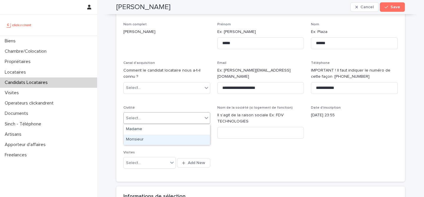
click at [161, 138] on div "Monsieur" at bounding box center [167, 140] width 86 height 10
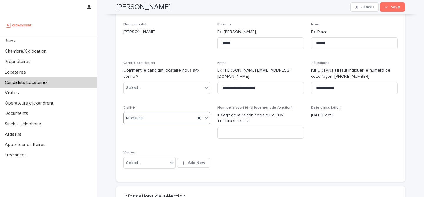
click at [161, 117] on div "Monsieur" at bounding box center [160, 118] width 72 height 10
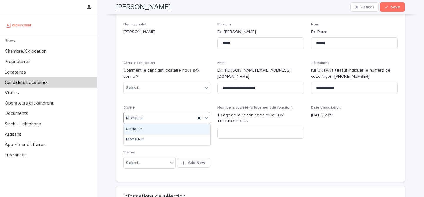
click at [156, 131] on div "Madame" at bounding box center [167, 129] width 86 height 10
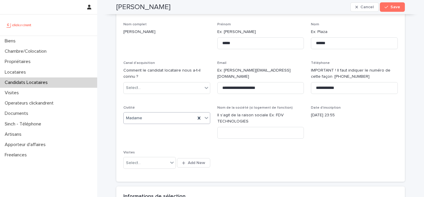
click at [312, 165] on div "**********" at bounding box center [260, 98] width 275 height 153
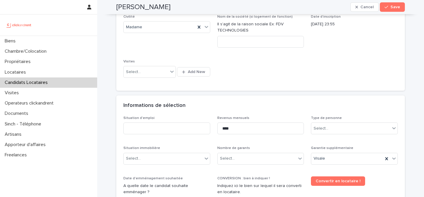
scroll to position [133, 0]
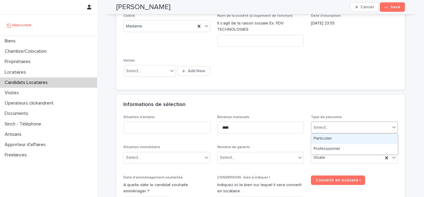
click at [334, 128] on div "Select..." at bounding box center [350, 128] width 79 height 10
click at [333, 137] on div "Particulier" at bounding box center [354, 139] width 86 height 10
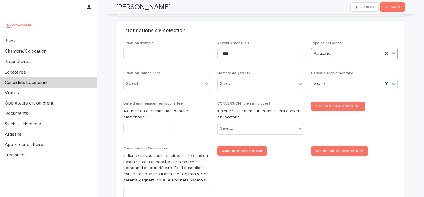
scroll to position [208, 0]
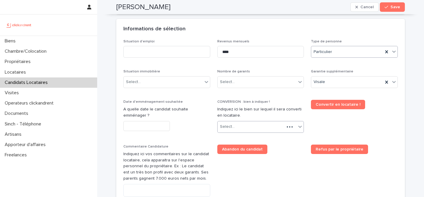
click at [255, 121] on div "Select..." at bounding box center [260, 127] width 87 height 12
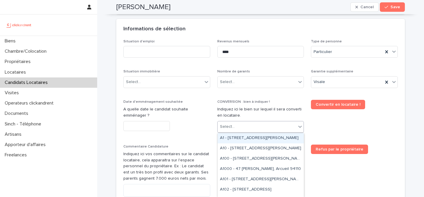
paste input "*****"
type input "*****"
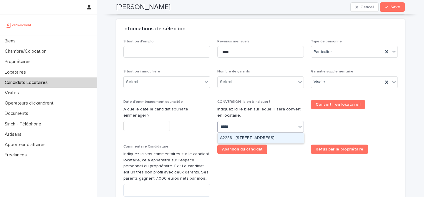
click at [250, 138] on div "A2288 - [STREET_ADDRESS]" at bounding box center [261, 138] width 86 height 10
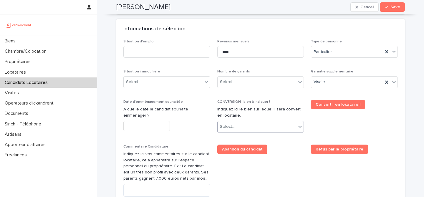
scroll to position [214, 0]
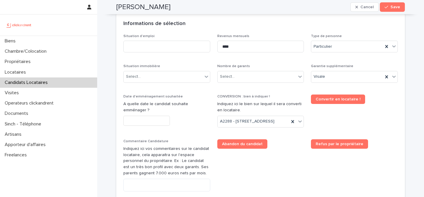
click at [293, 149] on div "Abandon du candidat" at bounding box center [260, 143] width 87 height 9
click at [264, 78] on div "Select..." at bounding box center [257, 77] width 79 height 10
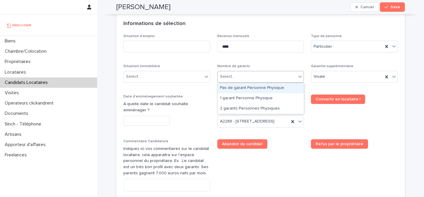
click at [258, 89] on div "Pas de garant Personne Physique" at bounding box center [261, 88] width 86 height 10
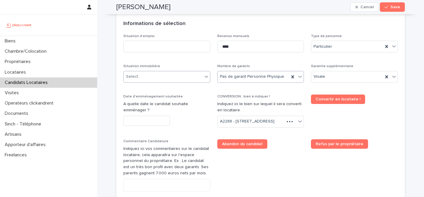
click at [166, 76] on div "Select..." at bounding box center [163, 77] width 79 height 10
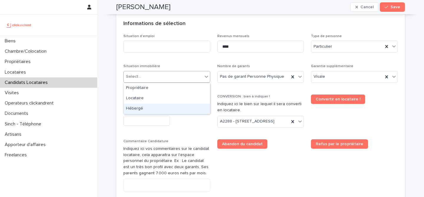
drag, startPoint x: 160, startPoint y: 102, endPoint x: 158, endPoint y: 106, distance: 4.8
click at [158, 106] on div "Hébergé" at bounding box center [167, 109] width 86 height 10
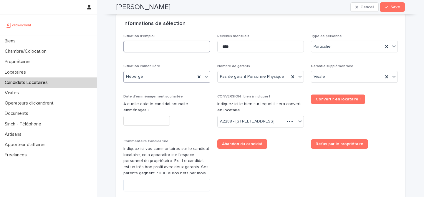
click at [177, 49] on input at bounding box center [166, 47] width 87 height 12
type input "*******"
click at [217, 33] on div "Informations de sélection" at bounding box center [260, 24] width 289 height 21
click at [151, 123] on input "text" at bounding box center [146, 121] width 47 height 10
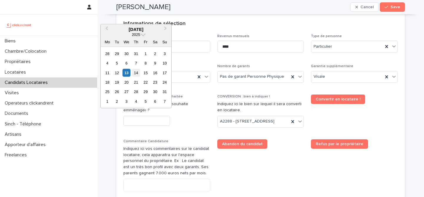
click at [137, 75] on div "14" at bounding box center [136, 73] width 8 height 8
type input "*********"
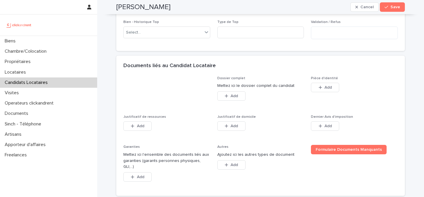
scroll to position [451, 0]
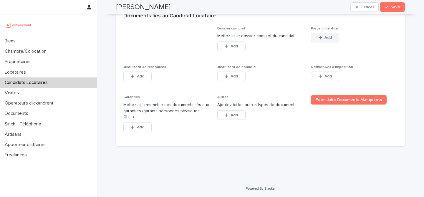
click at [322, 40] on icon "button" at bounding box center [321, 38] width 4 height 4
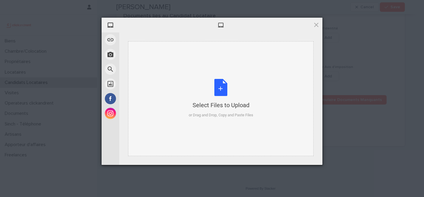
click at [227, 98] on div "Select Files to Upload or Drag and Drop, Copy and Paste Files" at bounding box center [221, 98] width 65 height 39
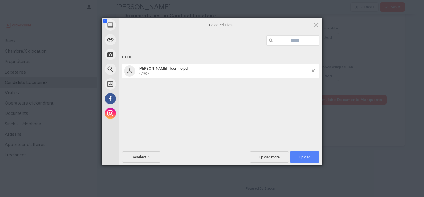
click at [300, 158] on span "Upload 1" at bounding box center [304, 157] width 11 height 4
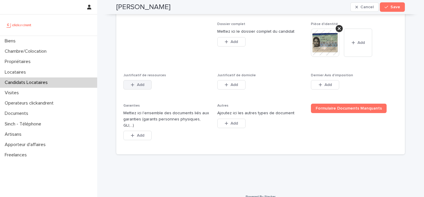
click at [148, 90] on button "Add" at bounding box center [137, 84] width 28 height 9
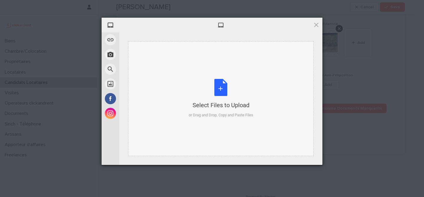
click at [216, 88] on div "Select Files to Upload or Drag and Drop, Copy and Paste Files" at bounding box center [221, 98] width 65 height 39
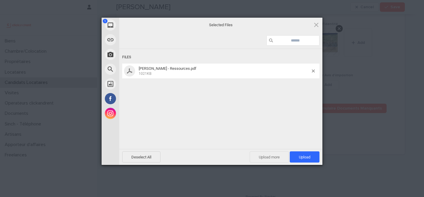
click at [275, 159] on span "Upload more" at bounding box center [269, 156] width 39 height 11
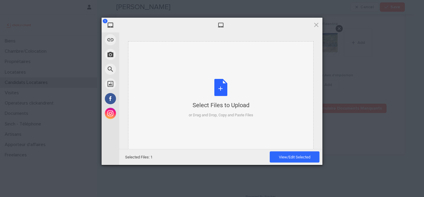
click at [217, 97] on div "Select Files to Upload or Drag and Drop, Copy and Paste Files" at bounding box center [221, 98] width 65 height 39
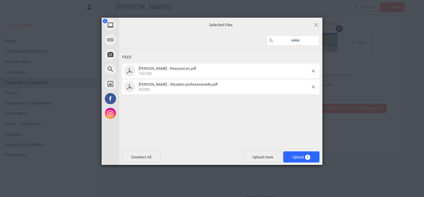
click at [309, 163] on div "Deselect All Upload more Upload 2" at bounding box center [220, 157] width 203 height 16
click at [309, 159] on span "2" at bounding box center [307, 157] width 5 height 5
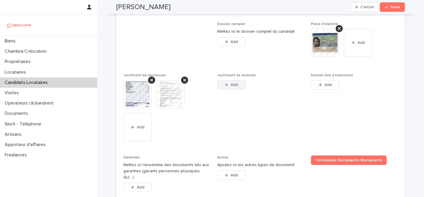
click at [235, 87] on span "Add" at bounding box center [234, 85] width 7 height 4
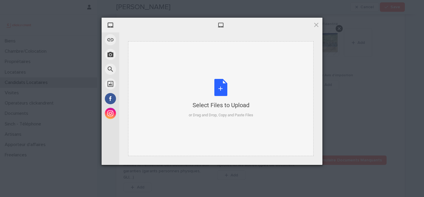
click at [222, 80] on div "Select Files to Upload or Drag and Drop, Copy and Paste Files" at bounding box center [221, 98] width 65 height 39
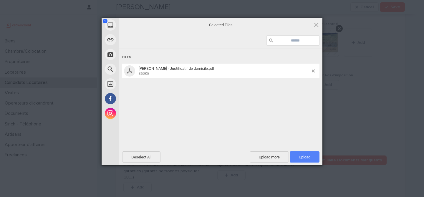
click at [303, 155] on span "Upload 1" at bounding box center [304, 157] width 11 height 4
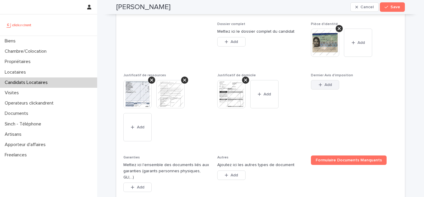
click at [325, 87] on span "Add" at bounding box center [328, 85] width 7 height 4
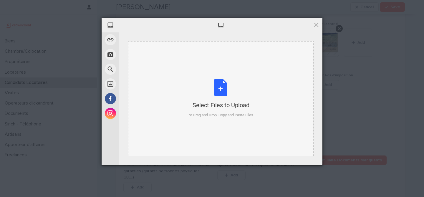
click at [215, 87] on div "Select Files to Upload or Drag and Drop, Copy and Paste Files" at bounding box center [221, 98] width 65 height 39
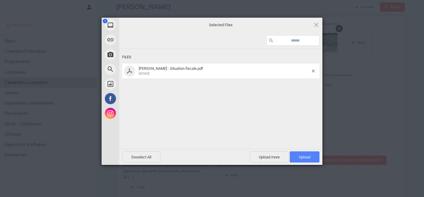
click at [308, 161] on span "Upload 1" at bounding box center [305, 156] width 30 height 11
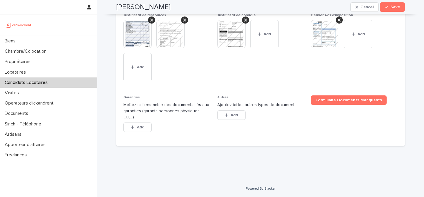
scroll to position [516, 0]
click at [145, 130] on button "Add" at bounding box center [137, 127] width 28 height 9
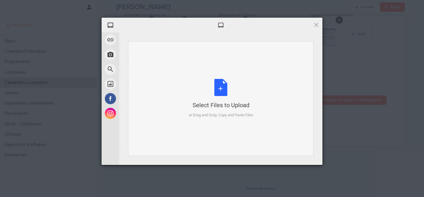
click at [222, 90] on div "Select Files to Upload or Drag and Drop, Copy and Paste Files" at bounding box center [221, 98] width 65 height 39
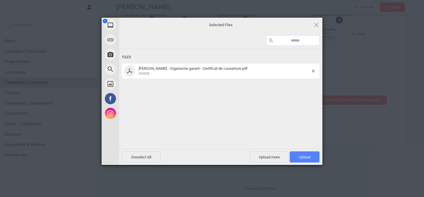
click at [303, 157] on span "Upload 1" at bounding box center [304, 157] width 11 height 4
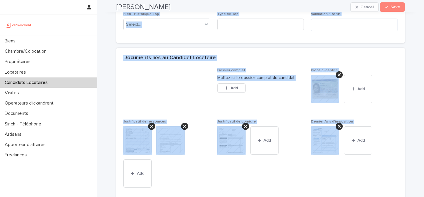
scroll to position [537, 0]
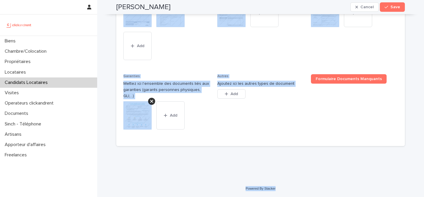
drag, startPoint x: 116, startPoint y: 19, endPoint x: 282, endPoint y: 188, distance: 236.9
copy div "Arame Marena Cancel Save Sorry, there was an error saving your record. Please t…"
click at [281, 87] on p "Ajoutez ici les autres types de document" at bounding box center [260, 84] width 87 height 6
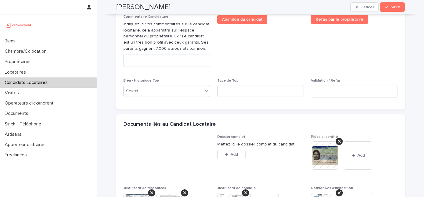
scroll to position [326, 0]
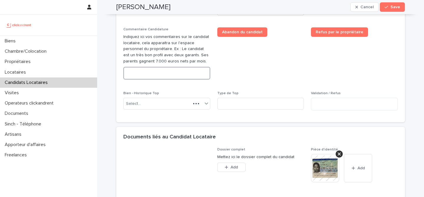
click at [171, 80] on textarea at bounding box center [166, 73] width 87 height 13
paste textarea "**********"
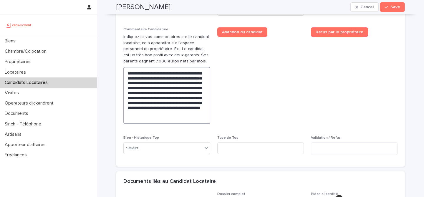
type textarea "**********"
click at [220, 96] on span "Abandon du candidat" at bounding box center [260, 77] width 87 height 101
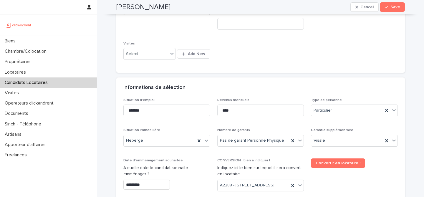
scroll to position [148, 0]
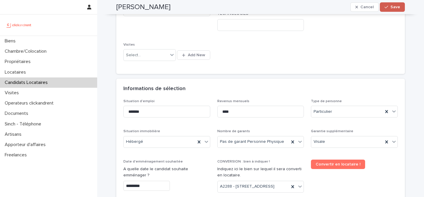
click at [397, 10] on button "Save" at bounding box center [392, 6] width 25 height 9
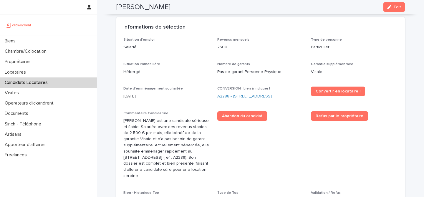
click at [150, 10] on h2 "Arame Marena" at bounding box center [143, 7] width 54 height 9
copy div "Arame Marena Edit"
click at [270, 46] on p "2500" at bounding box center [260, 47] width 87 height 6
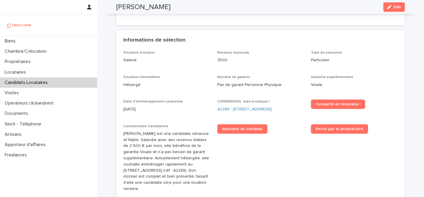
scroll to position [124, 0]
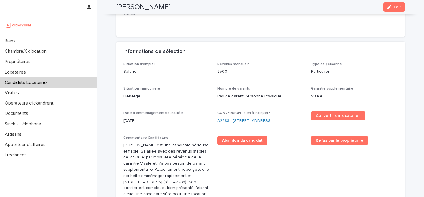
click at [263, 121] on link "A2288 - 65 Rue de Belleville, Paris 75019" at bounding box center [244, 121] width 55 height 6
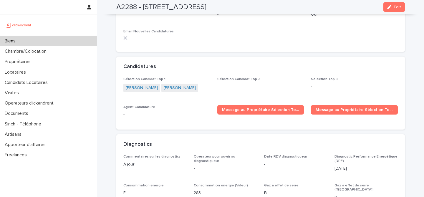
scroll to position [1673, 0]
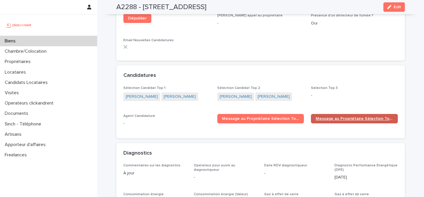
click at [340, 114] on link "Message au Propriétaire Sélection Top 2" at bounding box center [354, 118] width 87 height 9
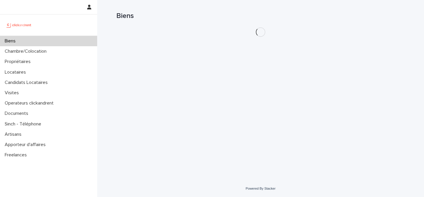
click at [46, 41] on div "Biens" at bounding box center [48, 41] width 97 height 10
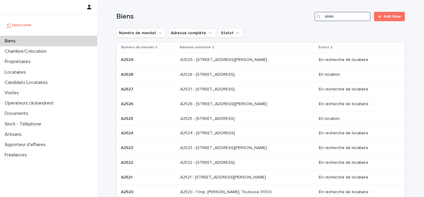
click at [344, 21] on input "Search" at bounding box center [343, 16] width 56 height 9
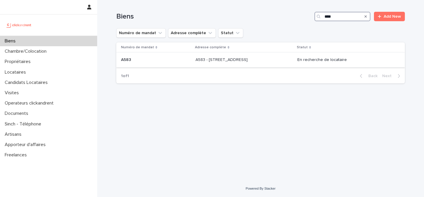
type input "****"
click at [196, 62] on p "A583 - [STREET_ADDRESS]" at bounding box center [222, 59] width 53 height 6
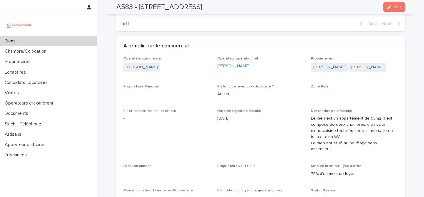
scroll to position [344, 0]
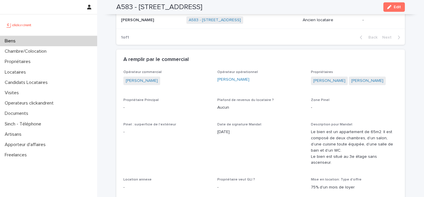
click at [126, 9] on h2 "A583 - [STREET_ADDRESS]" at bounding box center [159, 7] width 86 height 9
copy h2 "A583"
click at [67, 41] on div "Biens" at bounding box center [48, 41] width 97 height 10
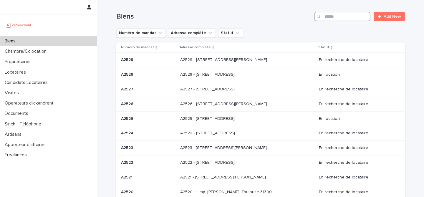
click at [336, 19] on input "Search" at bounding box center [343, 16] width 56 height 9
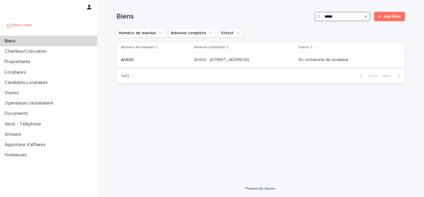
type input "*****"
click at [202, 62] on p "A1400 - [STREET_ADDRESS]" at bounding box center [222, 59] width 56 height 6
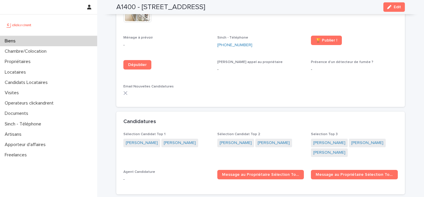
scroll to position [1770, 0]
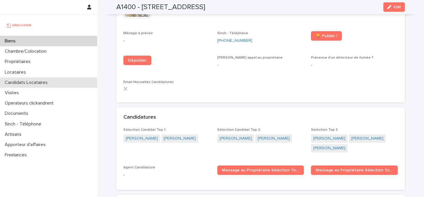
click at [71, 80] on div "Candidats Locataires" at bounding box center [48, 82] width 97 height 10
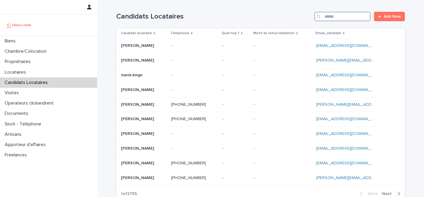
click at [351, 19] on input "Search" at bounding box center [343, 16] width 56 height 9
paste input "**********"
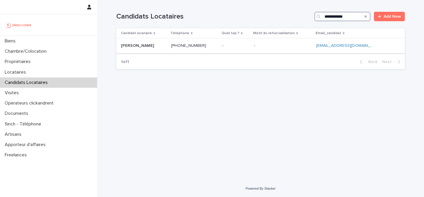
type input "**********"
click at [160, 44] on p at bounding box center [143, 45] width 45 height 5
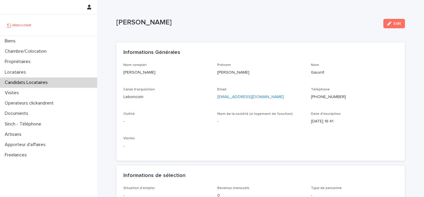
drag, startPoint x: 392, startPoint y: 25, endPoint x: 297, endPoint y: 64, distance: 102.4
click at [392, 25] on div "button" at bounding box center [390, 24] width 6 height 4
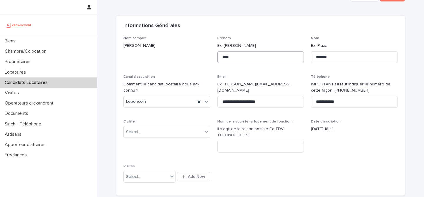
scroll to position [38, 0]
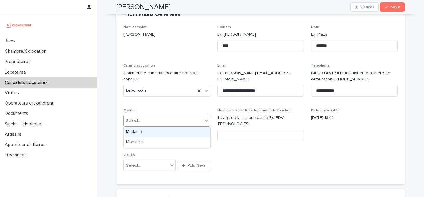
click at [157, 123] on div "Select..." at bounding box center [163, 121] width 79 height 10
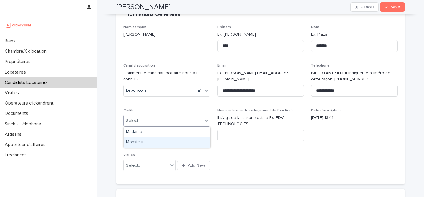
click at [164, 146] on div "Monsieur" at bounding box center [167, 142] width 86 height 10
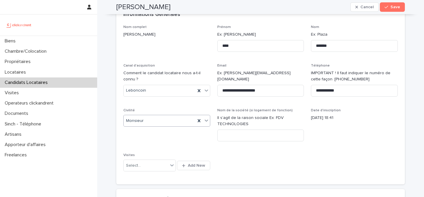
click at [253, 153] on div "**********" at bounding box center [260, 101] width 275 height 153
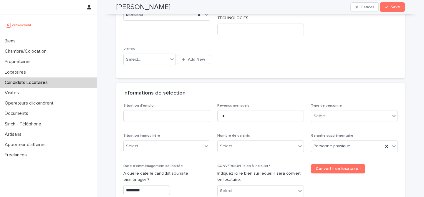
scroll to position [164, 0]
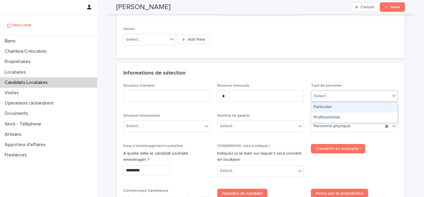
click at [344, 96] on div "Select..." at bounding box center [350, 96] width 79 height 10
click at [342, 108] on div "Particulier" at bounding box center [354, 107] width 86 height 10
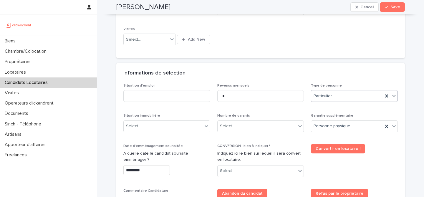
click at [299, 112] on div "Situation d'emploi Revenus mensuels * Type de personne option Particulier, sele…" at bounding box center [260, 180] width 275 height 193
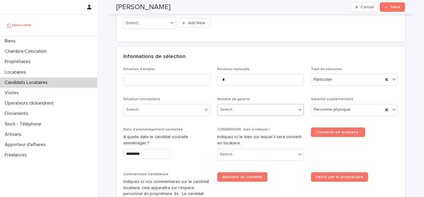
click at [278, 105] on div "Select..." at bounding box center [257, 110] width 79 height 10
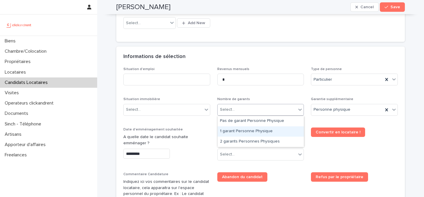
click at [263, 133] on div "1 garant Personne Physique" at bounding box center [261, 131] width 86 height 10
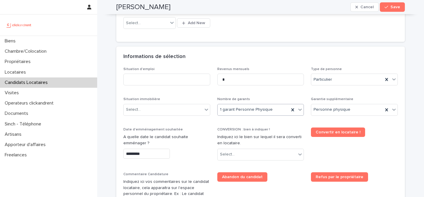
click at [285, 125] on div "Situation d'emploi Revenus mensuels * Type de personne Particulier Situation im…" at bounding box center [260, 163] width 275 height 193
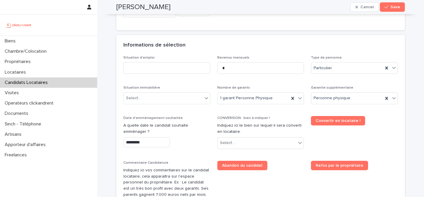
scroll to position [199, 0]
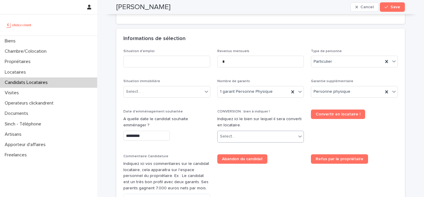
click at [277, 139] on div "Select..." at bounding box center [257, 137] width 79 height 10
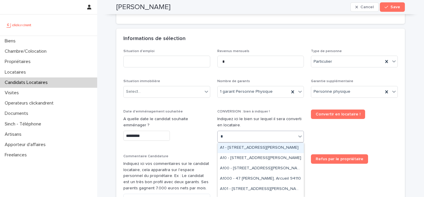
type input "*"
type input "****"
click at [242, 145] on div "A106 - [STREET_ADDRESS][PERSON_NAME] 91440" at bounding box center [261, 148] width 86 height 10
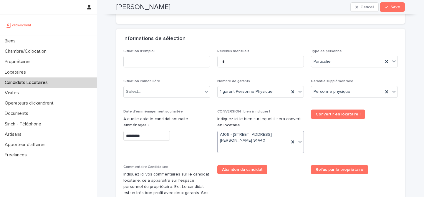
scroll to position [204, 0]
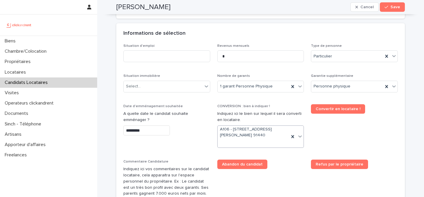
click at [331, 131] on span "Convertir en locataire !" at bounding box center [354, 128] width 87 height 48
click at [181, 85] on div "Select..." at bounding box center [163, 87] width 79 height 10
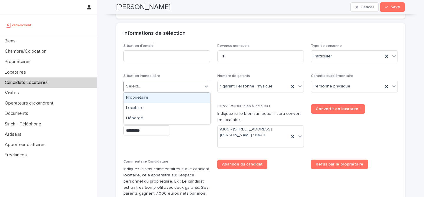
click at [185, 84] on div "Select..." at bounding box center [163, 87] width 79 height 10
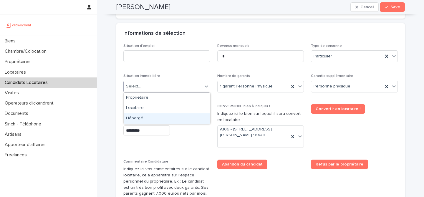
click at [169, 117] on div "Hébergé" at bounding box center [167, 118] width 86 height 10
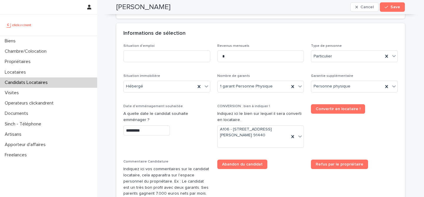
click at [203, 69] on div "Situation d'emploi Revenus mensuels * Type de personne Particulier Situation im…" at bounding box center [260, 146] width 275 height 204
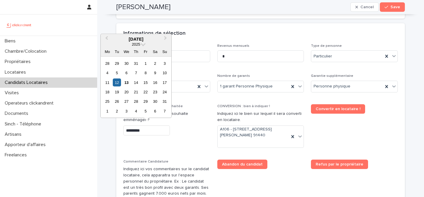
click at [158, 131] on input "*********" at bounding box center [146, 131] width 47 height 10
click at [136, 84] on div "14" at bounding box center [136, 82] width 8 height 8
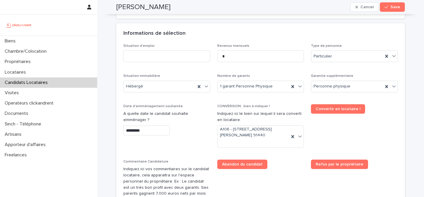
type input "*********"
click at [181, 127] on div "*********" at bounding box center [166, 131] width 87 height 10
click at [188, 59] on input at bounding box center [166, 56] width 87 height 12
type input "*********"
click at [204, 72] on div "Situation d'emploi ********* Revenus mensuels * Type de personne Particulier Si…" at bounding box center [260, 146] width 275 height 204
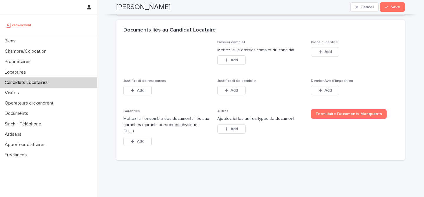
scroll to position [448, 0]
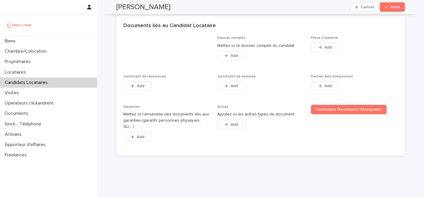
click at [383, 40] on p "Pièce d'identité" at bounding box center [354, 38] width 87 height 4
click at [331, 46] on span "Add" at bounding box center [328, 47] width 7 height 4
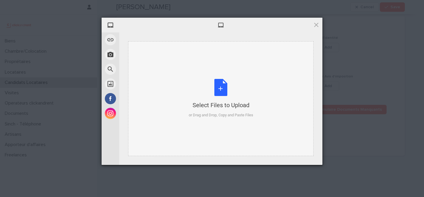
click at [222, 99] on div "Select Files to Upload or Drag and Drop, Copy and Paste Files" at bounding box center [221, 98] width 65 height 39
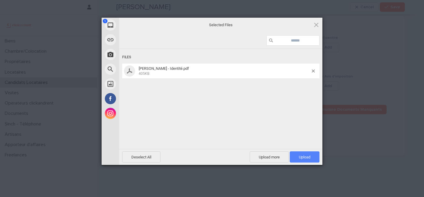
click at [301, 156] on span "Upload 1" at bounding box center [304, 157] width 11 height 4
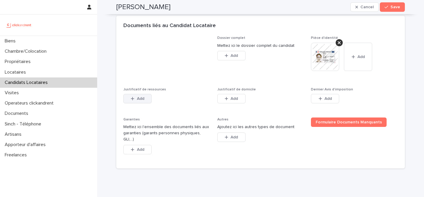
click at [134, 100] on div "button" at bounding box center [134, 99] width 6 height 4
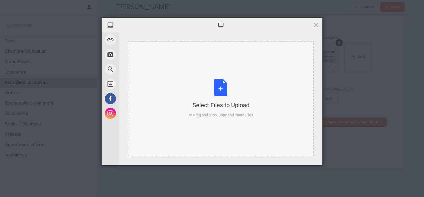
click at [219, 93] on div "Select Files to Upload or Drag and Drop, Copy and Paste Files" at bounding box center [221, 98] width 65 height 39
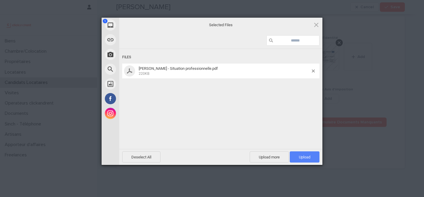
click at [310, 160] on span "Upload 1" at bounding box center [305, 156] width 30 height 11
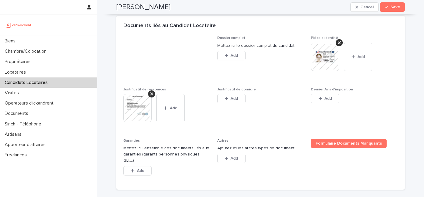
click at [235, 98] on span "Add" at bounding box center [234, 99] width 7 height 4
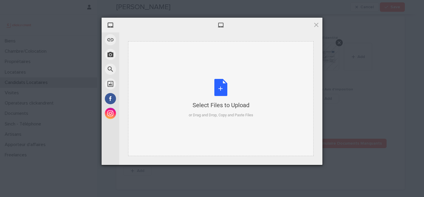
click at [219, 88] on div "Select Files to Upload or Drag and Drop, Copy and Paste Files" at bounding box center [221, 98] width 65 height 39
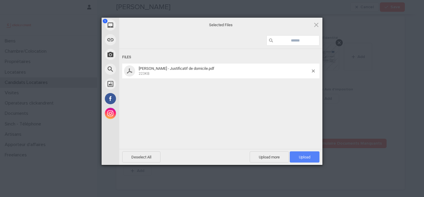
click at [303, 156] on span "Upload 1" at bounding box center [304, 157] width 11 height 4
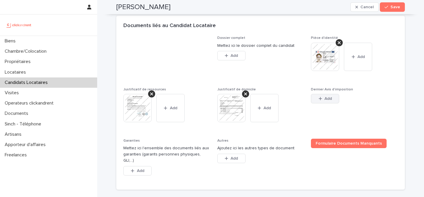
click at [333, 100] on button "Add" at bounding box center [325, 98] width 28 height 9
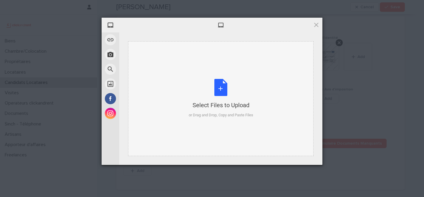
click at [219, 93] on div "Select Files to Upload or Drag and Drop, Copy and Paste Files" at bounding box center [221, 98] width 65 height 39
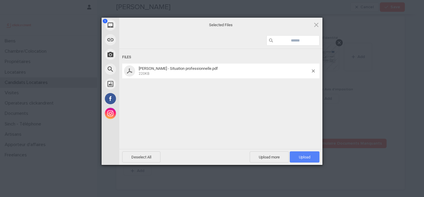
click at [297, 154] on span "Upload 1" at bounding box center [305, 156] width 30 height 11
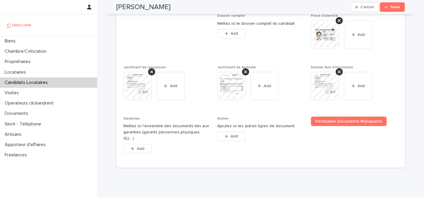
scroll to position [476, 0]
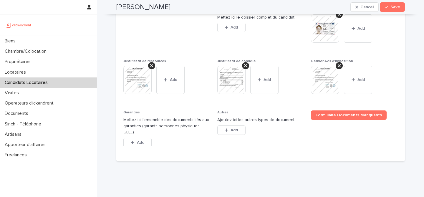
click at [138, 142] on div "Add" at bounding box center [137, 144] width 28 height 12
click at [138, 140] on button "Add" at bounding box center [137, 142] width 28 height 9
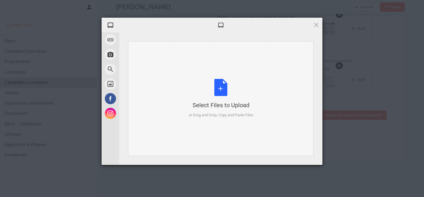
click at [222, 92] on div "Select Files to Upload or Drag and Drop, Copy and Paste Files" at bounding box center [221, 98] width 65 height 39
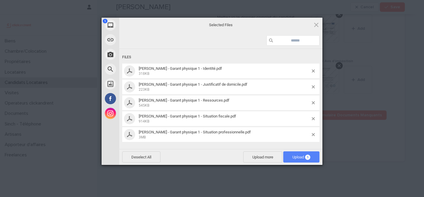
click at [301, 157] on span "Upload 5" at bounding box center [302, 157] width 18 height 4
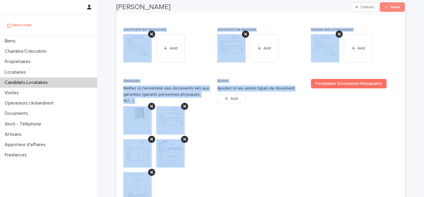
scroll to position [603, 0]
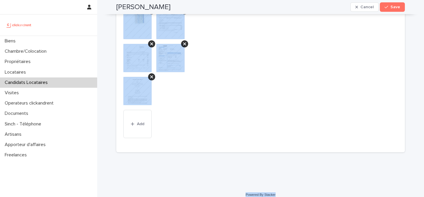
drag, startPoint x: 117, startPoint y: 20, endPoint x: 348, endPoint y: 190, distance: 287.0
copy div "Lore Ipsumdo Sitame Cons Adipi, elits doe te incid utlabo etdo magnaa. Enimad m…"
click at [241, 70] on span "Autres Ajoutez ici les autres types de document This file cannot be opened Down…" at bounding box center [260, 65] width 87 height 162
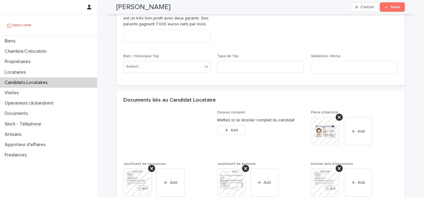
scroll to position [367, 0]
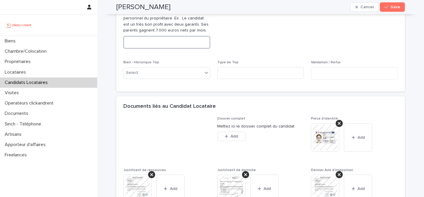
click at [181, 45] on textarea at bounding box center [166, 42] width 87 height 13
paste textarea "**********"
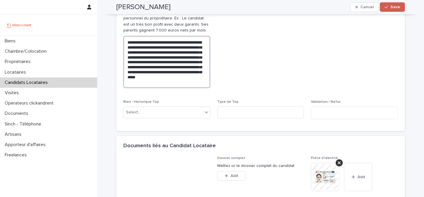
type textarea "**********"
click at [394, 9] on span "Save" at bounding box center [396, 7] width 10 height 4
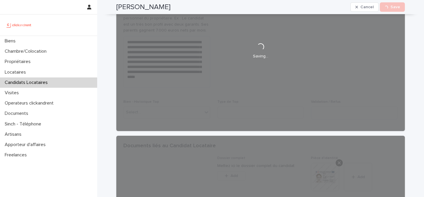
click at [149, 6] on h2 "[PERSON_NAME]" at bounding box center [143, 7] width 54 height 9
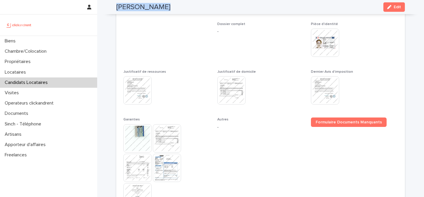
scroll to position [265, 0]
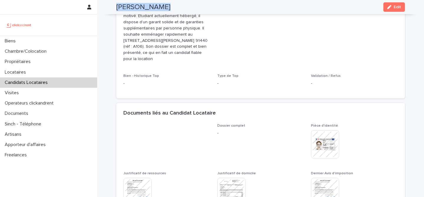
copy div "[PERSON_NAME] Cancel Loading... Save"
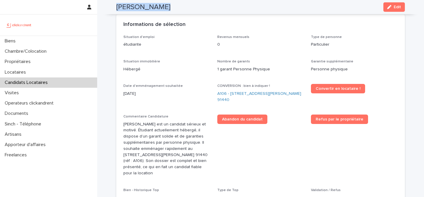
scroll to position [149, 0]
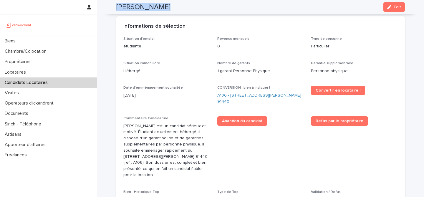
click at [267, 93] on link "A106 - [STREET_ADDRESS][PERSON_NAME] 91440" at bounding box center [260, 99] width 87 height 12
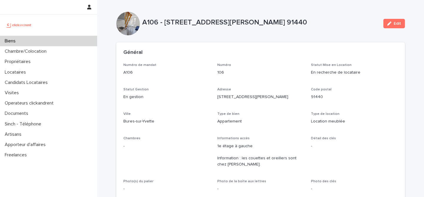
click at [392, 17] on div "Edit" at bounding box center [393, 24] width 24 height 24
click at [392, 18] on div "Edit" at bounding box center [393, 24] width 24 height 24
click at [392, 25] on icon "button" at bounding box center [389, 24] width 4 height 4
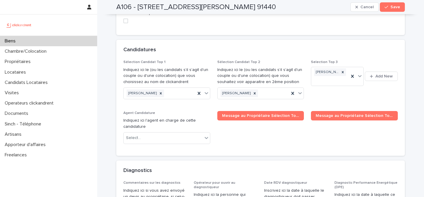
scroll to position [2653, 0]
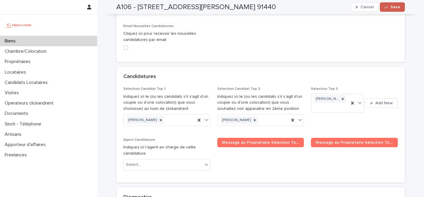
click at [394, 7] on span "Save" at bounding box center [396, 7] width 10 height 4
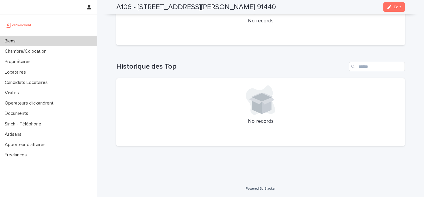
scroll to position [2156, 0]
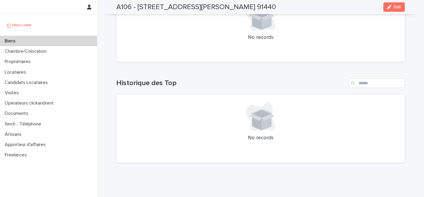
click at [62, 45] on div "Biens" at bounding box center [48, 41] width 97 height 10
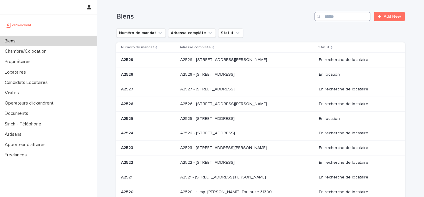
click at [332, 18] on input "Search" at bounding box center [343, 16] width 56 height 9
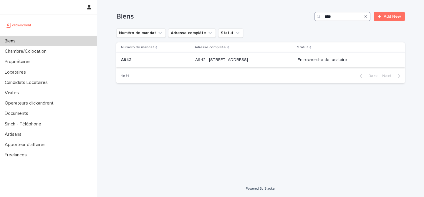
type input "****"
click at [161, 59] on p at bounding box center [156, 59] width 70 height 5
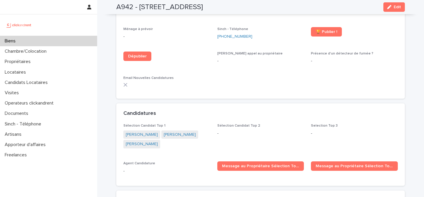
scroll to position [1927, 0]
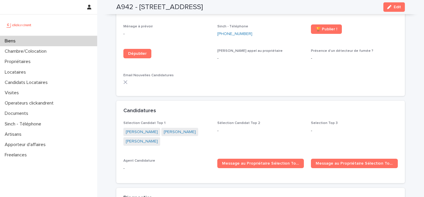
click at [72, 39] on div "Biens" at bounding box center [48, 41] width 97 height 10
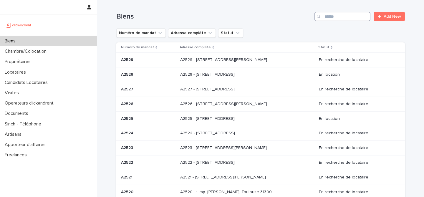
click at [353, 16] on input "Search" at bounding box center [343, 16] width 56 height 9
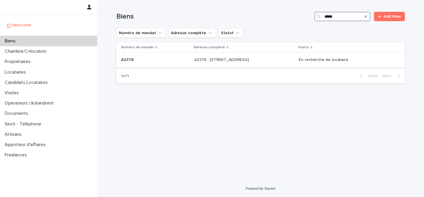
type input "*****"
click at [244, 62] on p "A2378 - [STREET_ADDRESS]" at bounding box center [222, 59] width 56 height 6
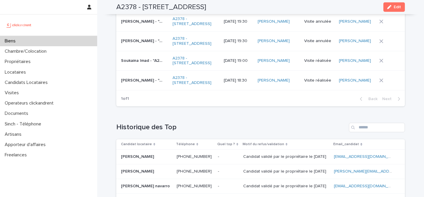
scroll to position [2568, 0]
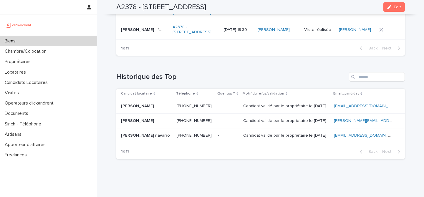
click at [60, 41] on div "Biens" at bounding box center [48, 41] width 97 height 10
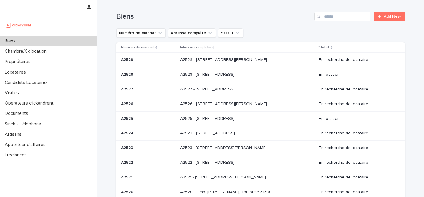
click at [349, 24] on div "Biens Add New" at bounding box center [260, 14] width 289 height 28
click at [349, 17] on input "Search" at bounding box center [343, 16] width 56 height 9
paste input "****"
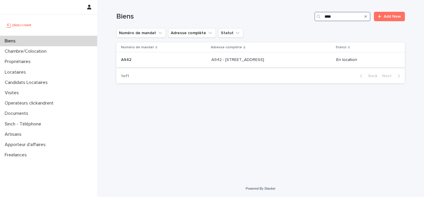
type input "****"
click at [231, 60] on p "A942 - [STREET_ADDRESS]" at bounding box center [239, 59] width 54 height 6
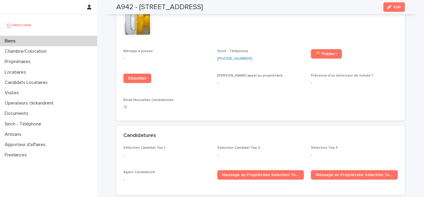
scroll to position [1903, 0]
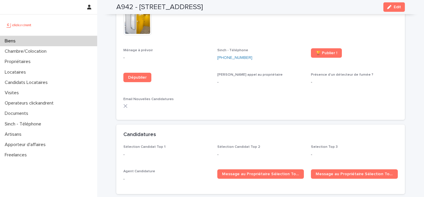
click at [70, 40] on div "Biens" at bounding box center [48, 41] width 97 height 10
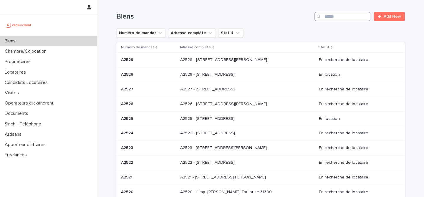
click at [342, 19] on input "Search" at bounding box center [343, 16] width 56 height 9
paste input "*****"
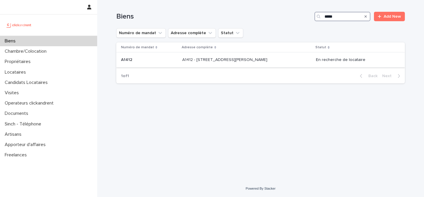
type input "*****"
click at [170, 55] on div "A1412 A1412" at bounding box center [149, 60] width 57 height 10
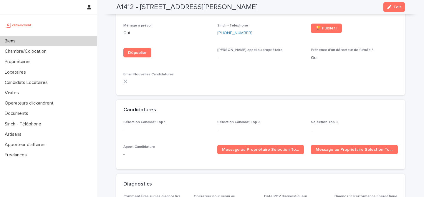
scroll to position [1758, 0]
